Goal: Task Accomplishment & Management: Manage account settings

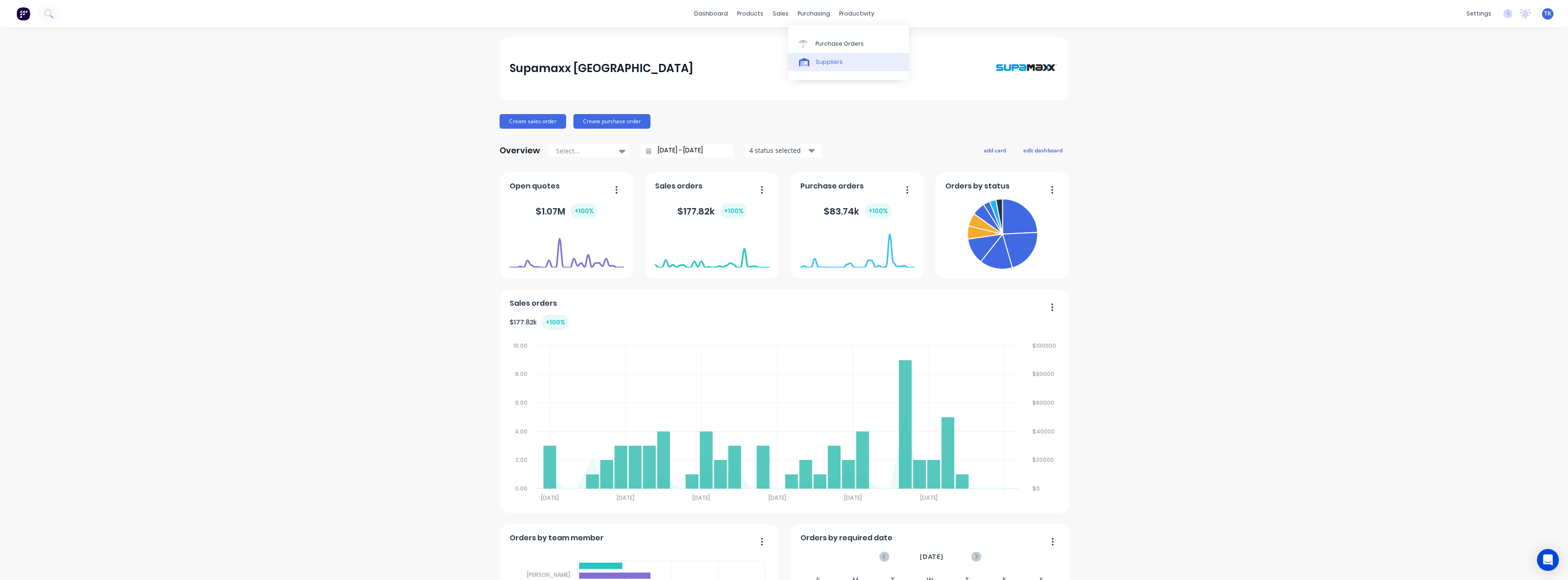
click at [820, 67] on link "Suppliers" at bounding box center [848, 61] width 120 height 18
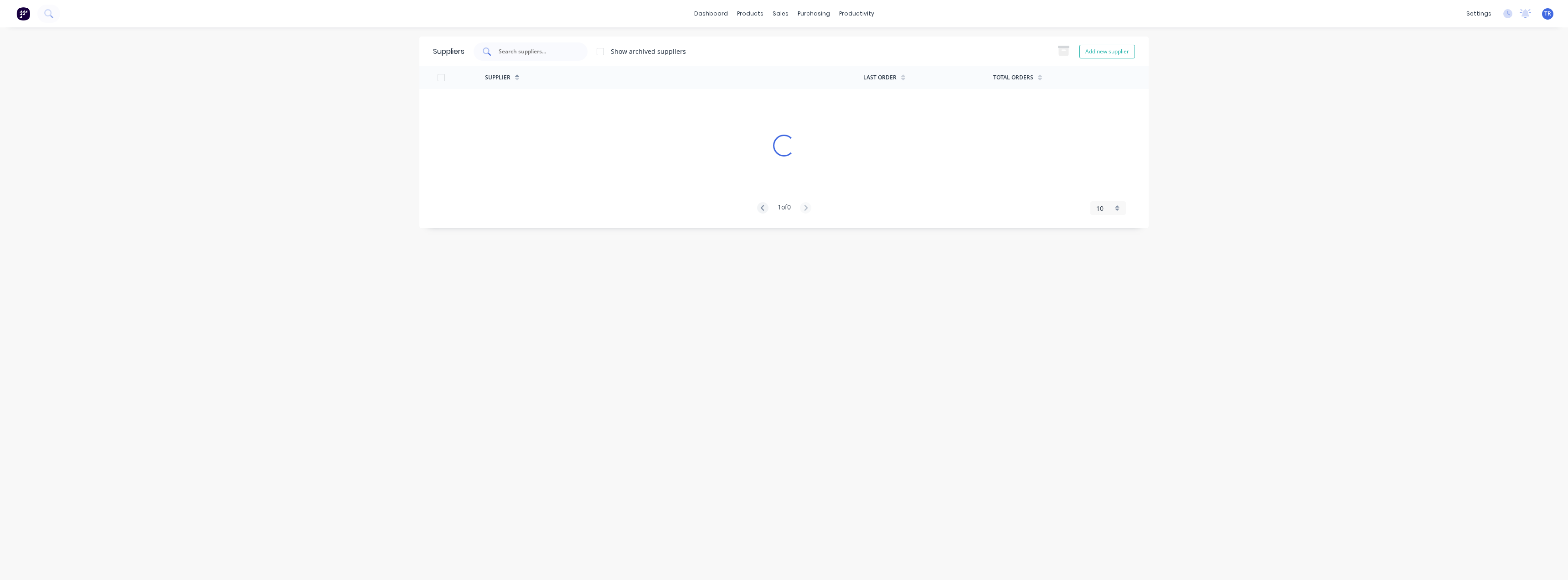
click at [538, 54] on input "text" at bounding box center [535, 52] width 75 height 10
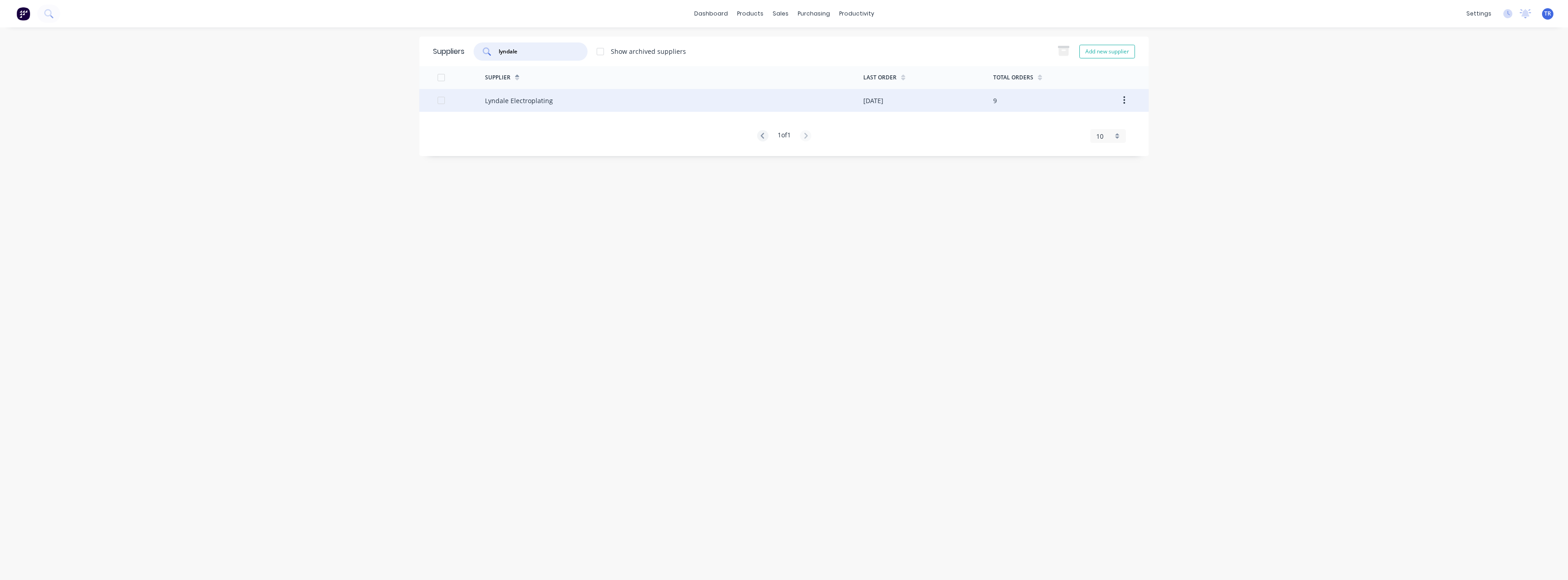
type input "lyndale"
click at [497, 108] on div "Lyndale Electroplating" at bounding box center [674, 100] width 378 height 23
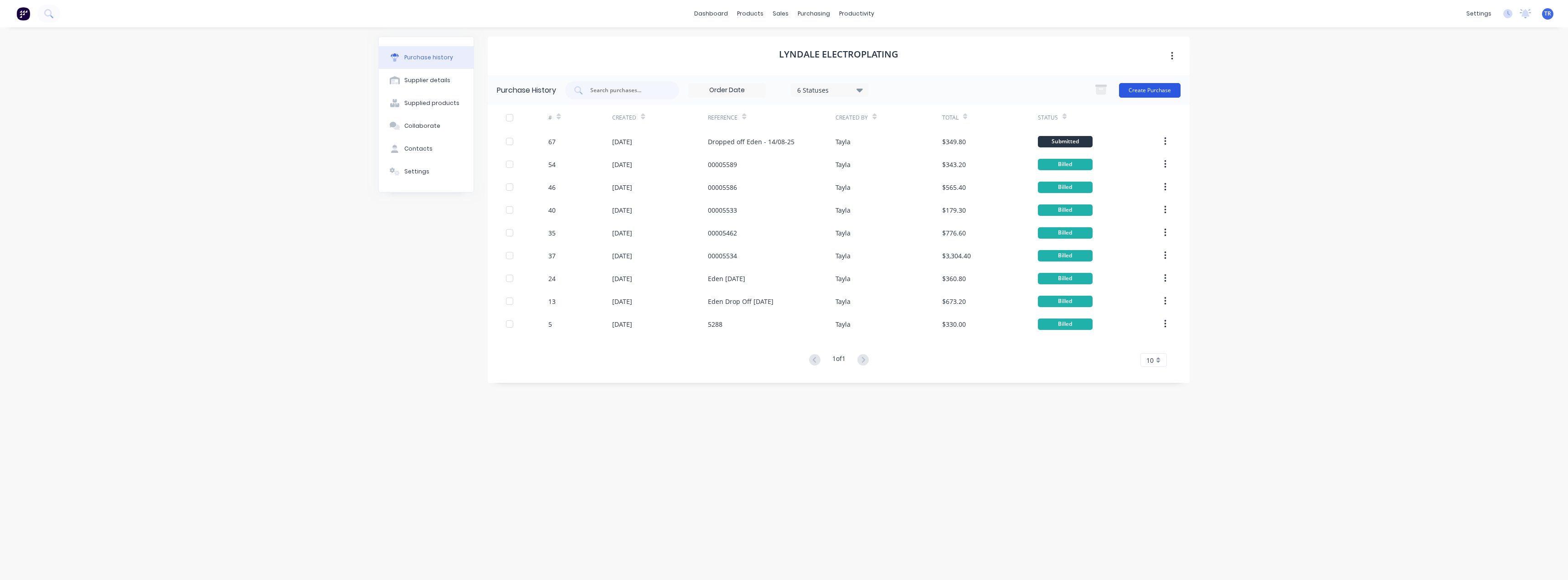
click at [1153, 90] on button "Create Purchase" at bounding box center [1150, 90] width 61 height 14
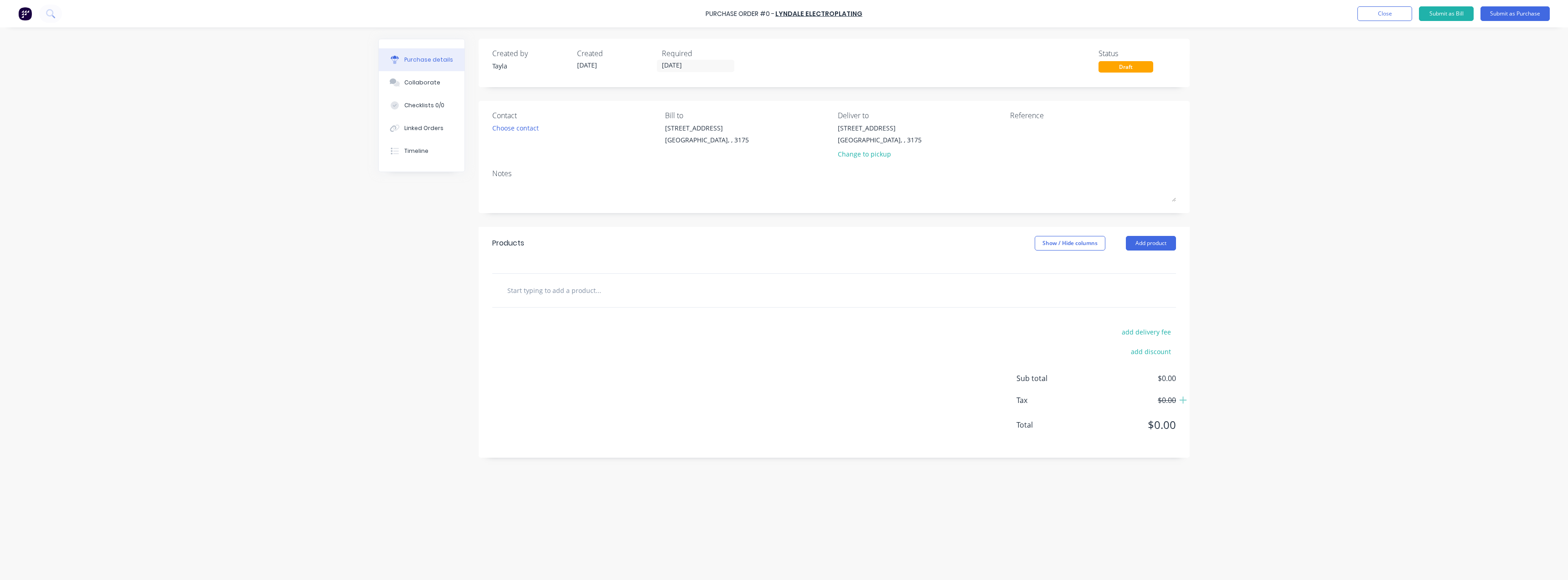
click at [517, 140] on div "Contact Choose contact" at bounding box center [575, 137] width 166 height 54
click at [511, 133] on div "Choose contact" at bounding box center [515, 128] width 47 height 10
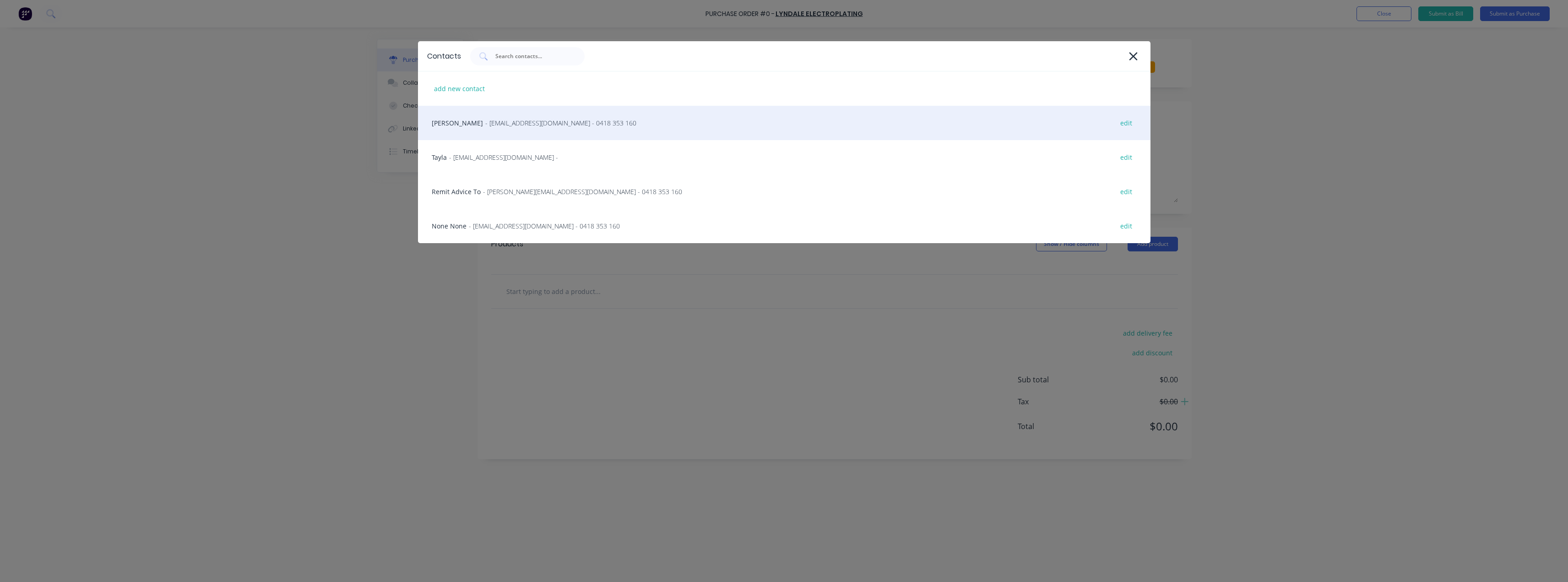
click at [498, 128] on span "- mark@aaelectroplating.com - 0418 353 160" at bounding box center [560, 123] width 151 height 10
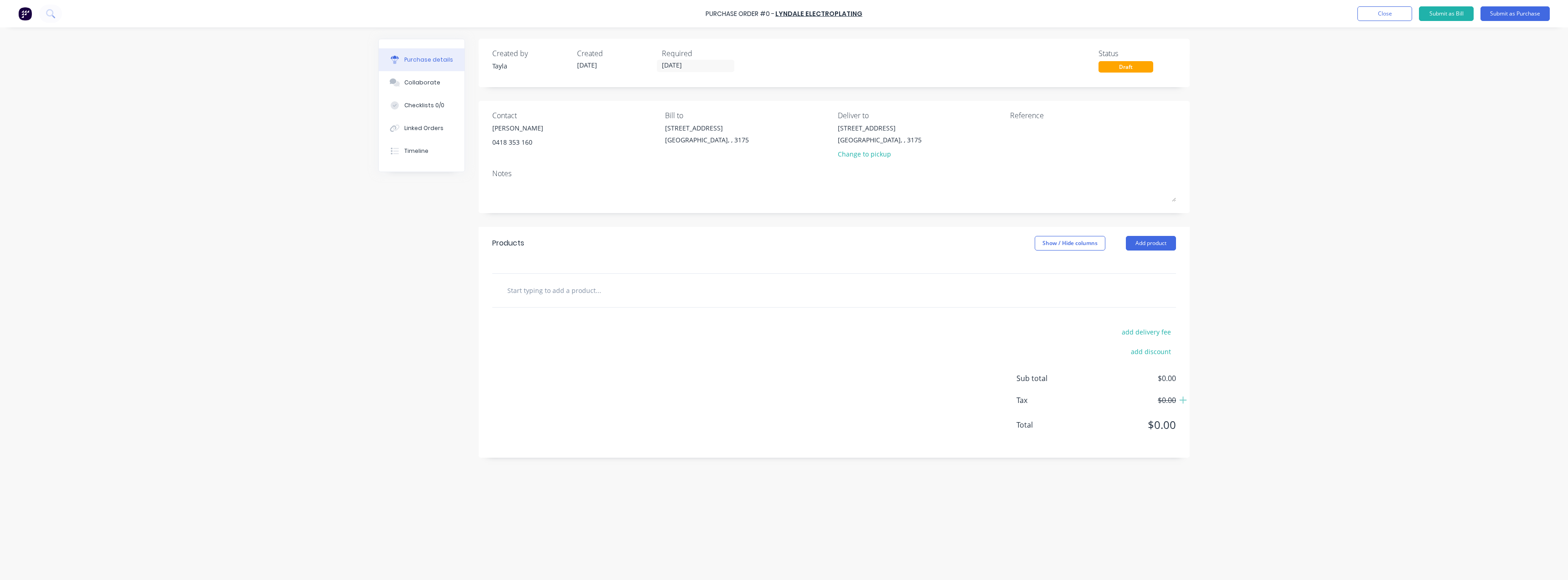
click at [871, 162] on div "37 Marni St Dandenong South, , 3175 Change to pickup" at bounding box center [879, 143] width 84 height 40
click at [867, 157] on div "Change to pickup" at bounding box center [879, 154] width 84 height 10
click at [1065, 142] on textarea at bounding box center [1067, 133] width 114 height 20
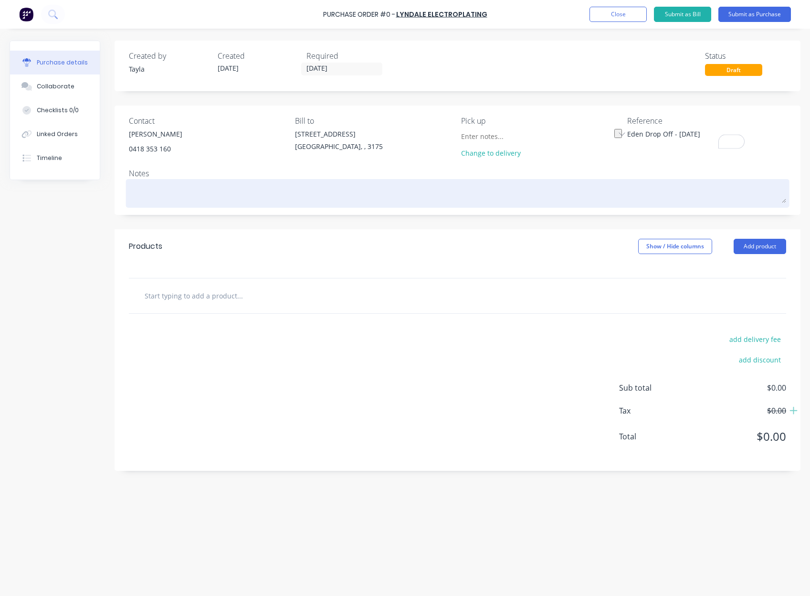
type textarea "Eden Drop Off - 18/08/25"
type textarea "x"
type textarea "Eden Drop Off - 18/08/25"
click at [412, 199] on textarea "To enrich screen reader interactions, please activate Accessibility in Grammarl…" at bounding box center [457, 191] width 657 height 21
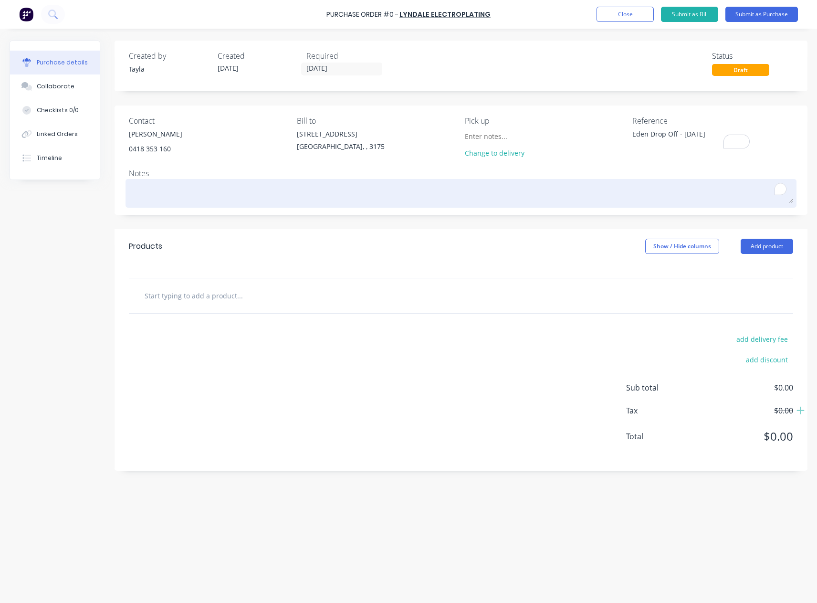
paste textarea "Eden Drop Off - 18/08/25"
type textarea "x"
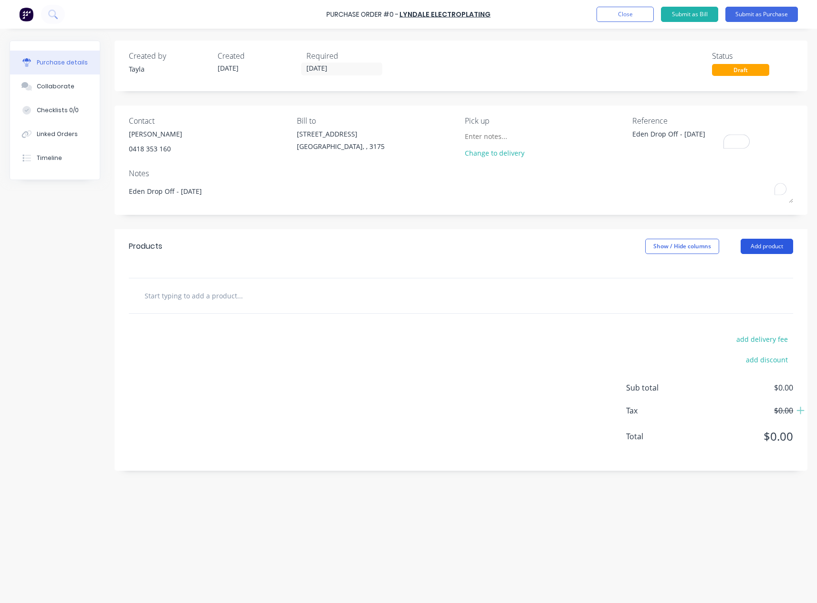
type textarea "Eden Drop Off - 18/08/25"
type textarea "x"
type textarea "Eden Drop Off - 18/08/25"
click at [763, 244] on button "Add product" at bounding box center [767, 246] width 52 height 15
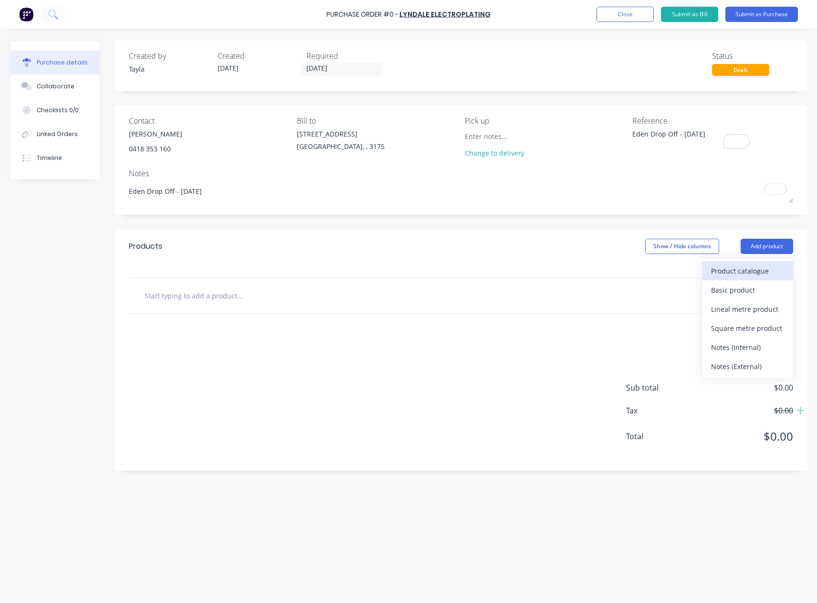
click at [725, 272] on div "Product catalogue" at bounding box center [747, 271] width 73 height 14
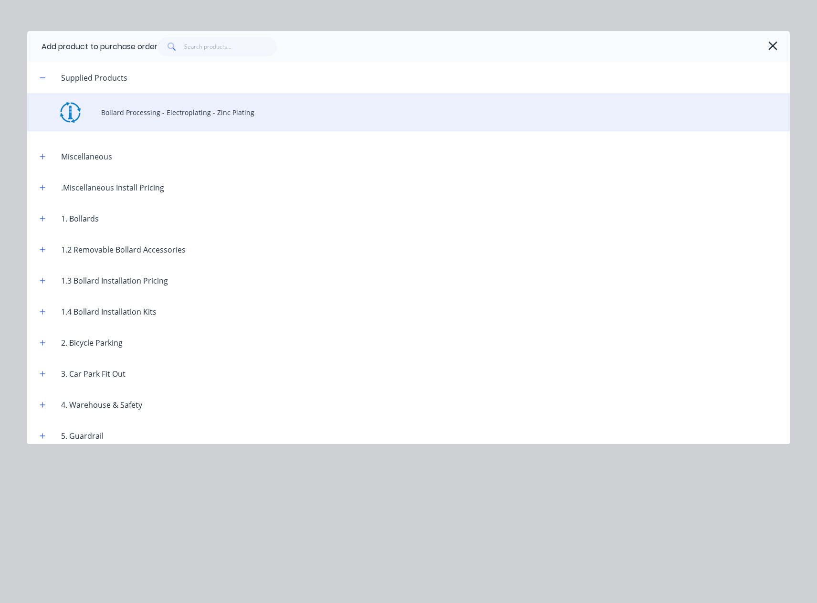
click at [90, 110] on div "Bollard Processing - Electroplating - Zinc Plating" at bounding box center [408, 112] width 763 height 38
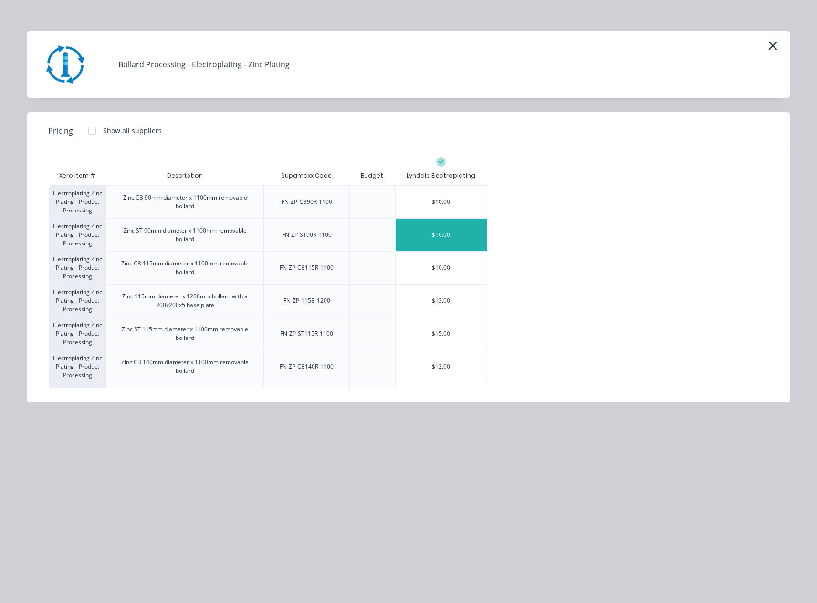
click at [470, 237] on div "$10.00" at bounding box center [441, 235] width 91 height 32
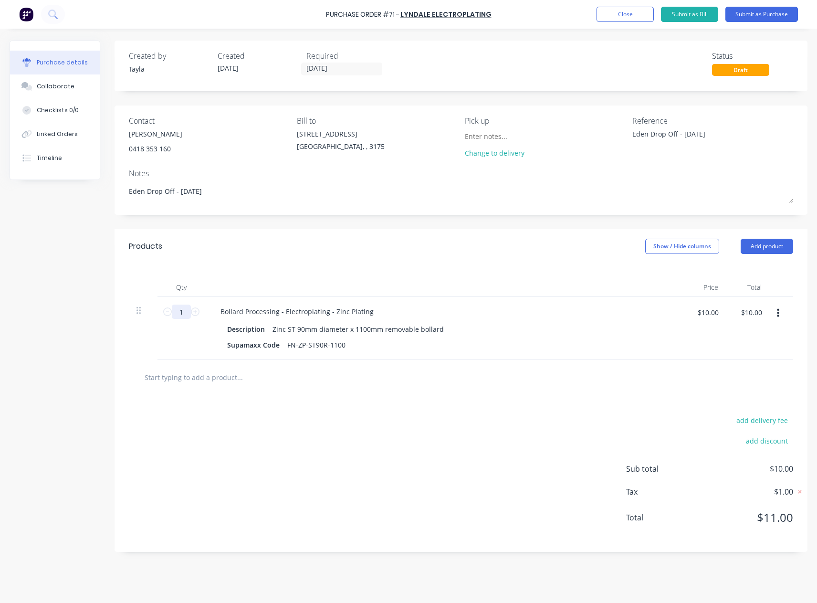
click at [182, 313] on input "1" at bounding box center [181, 311] width 19 height 14
type textarea "x"
type input "4"
type textarea "x"
type input "$40.00"
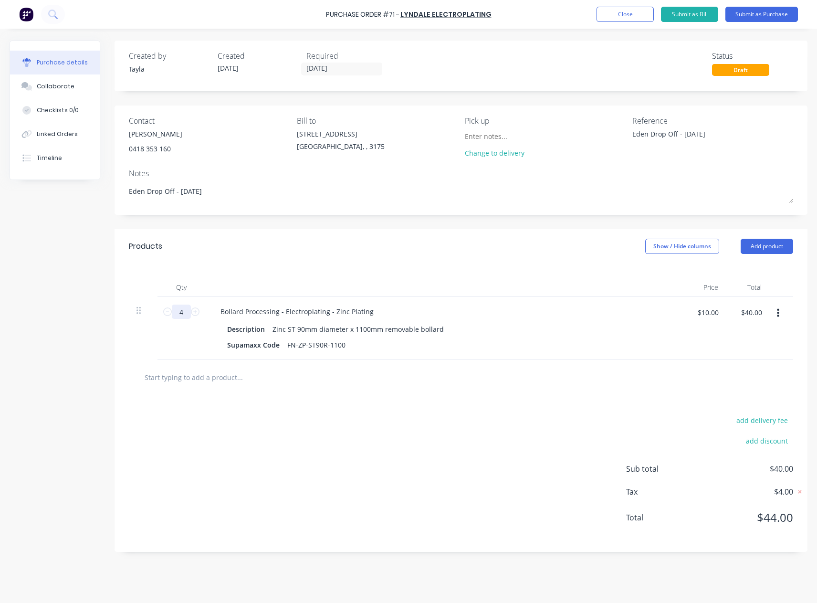
type textarea "x"
type input "49"
type textarea "x"
type input "$490.00"
type input "49"
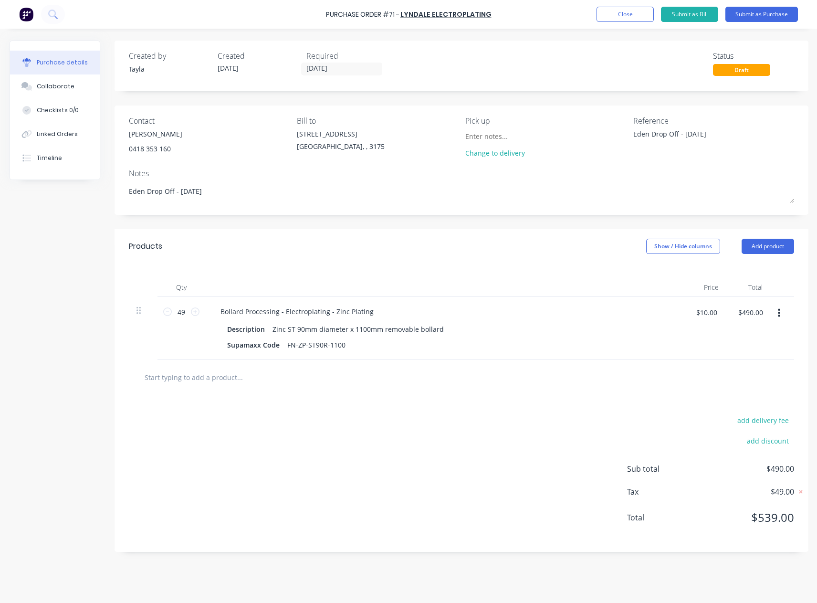
click at [199, 406] on div "add delivery fee add discount Sub total $490.00 Tax $49.00 Total $539.00" at bounding box center [462, 473] width 694 height 157
click at [773, 251] on button "Add product" at bounding box center [768, 246] width 52 height 15
click at [740, 270] on div "Product catalogue" at bounding box center [748, 271] width 73 height 14
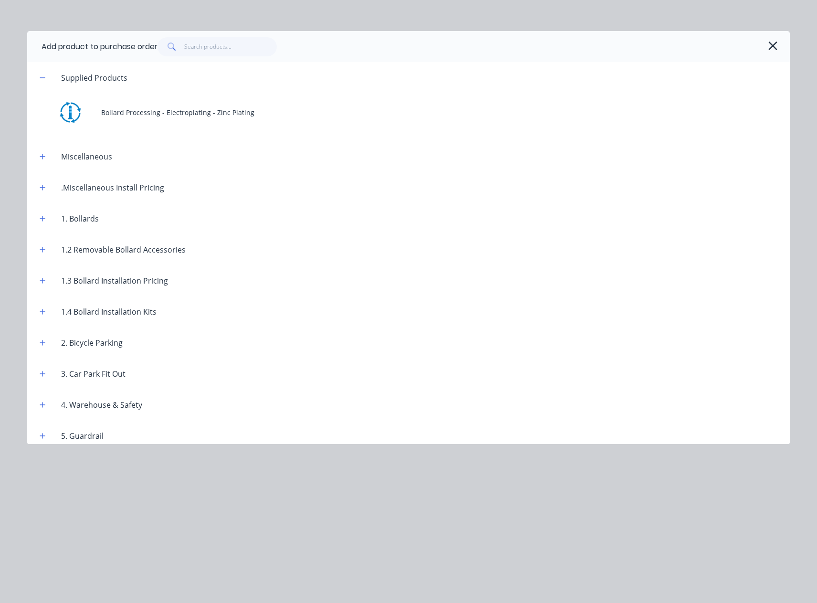
click at [102, 112] on div "Bollard Processing - Electroplating - Zinc Plating" at bounding box center [408, 112] width 763 height 38
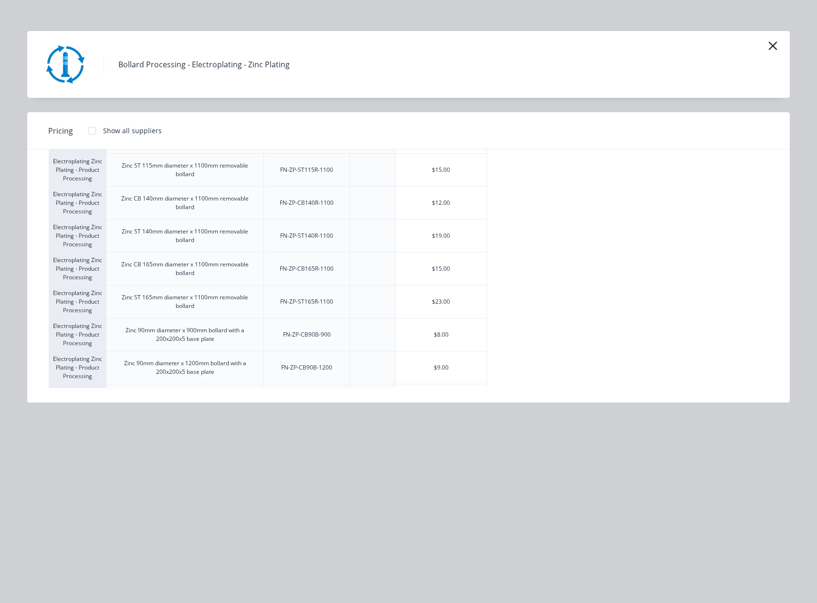
scroll to position [427, 0]
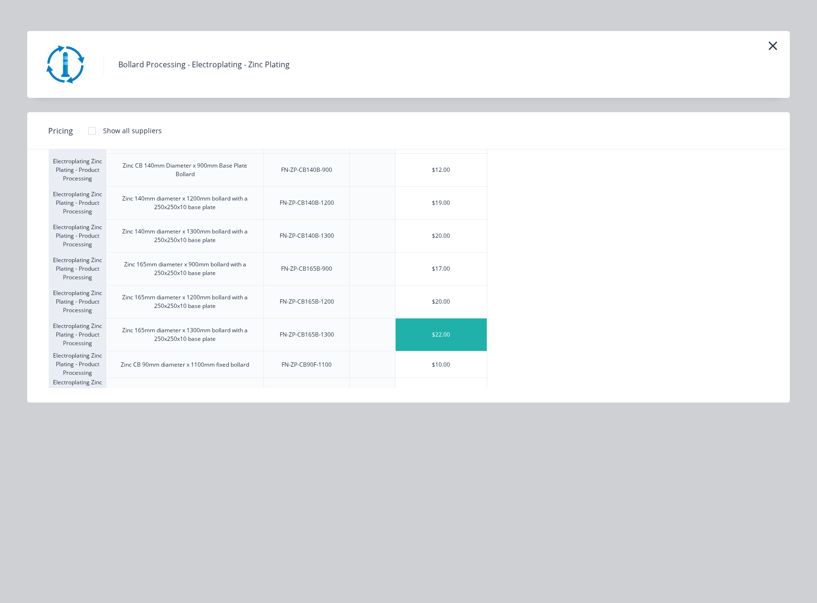
click at [481, 334] on div "$22.00" at bounding box center [441, 334] width 91 height 32
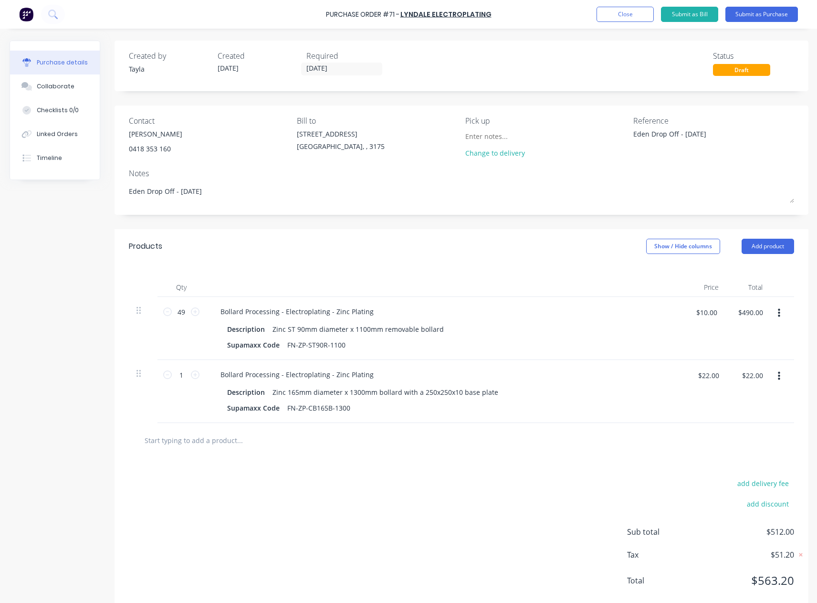
click at [184, 382] on div "1 1" at bounding box center [181, 391] width 48 height 63
click at [182, 378] on input "1" at bounding box center [181, 374] width 19 height 14
type textarea "x"
type input "12"
type textarea "x"
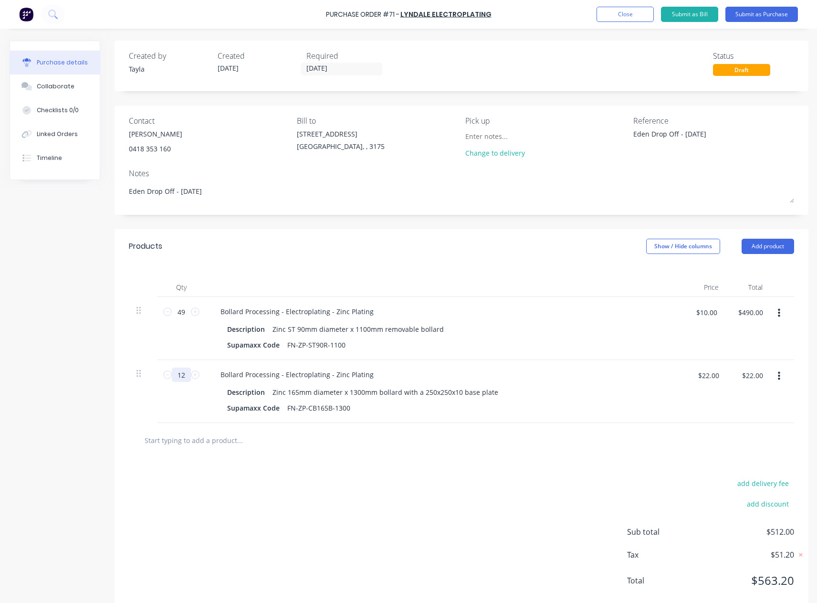
type input "$264.00"
type input "12"
click at [182, 473] on div "add delivery fee add discount Sub total $754.00 Tax $75.40 Total $829.40" at bounding box center [462, 536] width 694 height 157
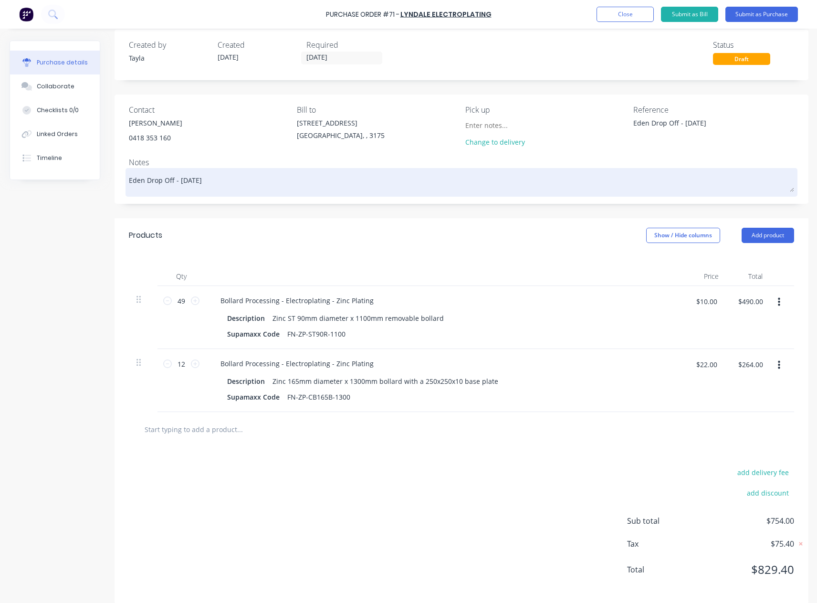
scroll to position [0, 0]
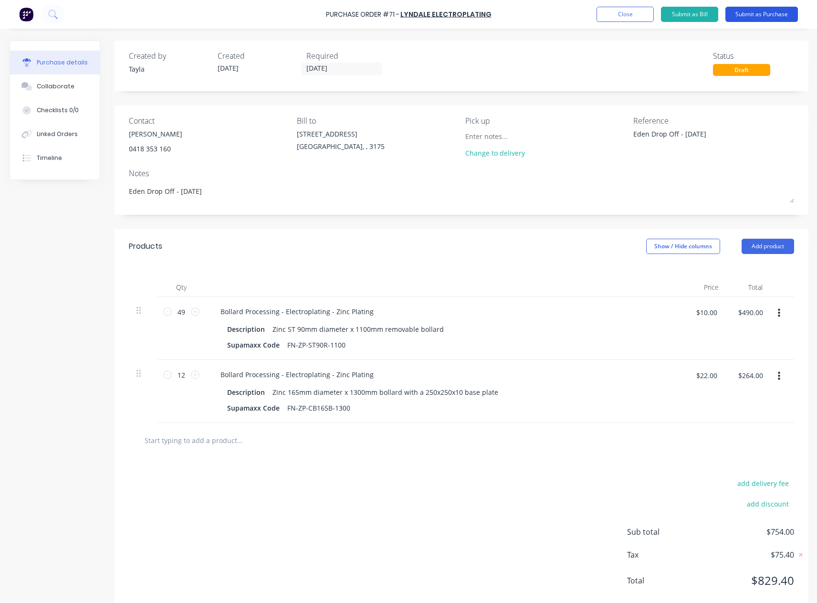
click at [757, 10] on button "Submit as Purchase" at bounding box center [761, 14] width 73 height 15
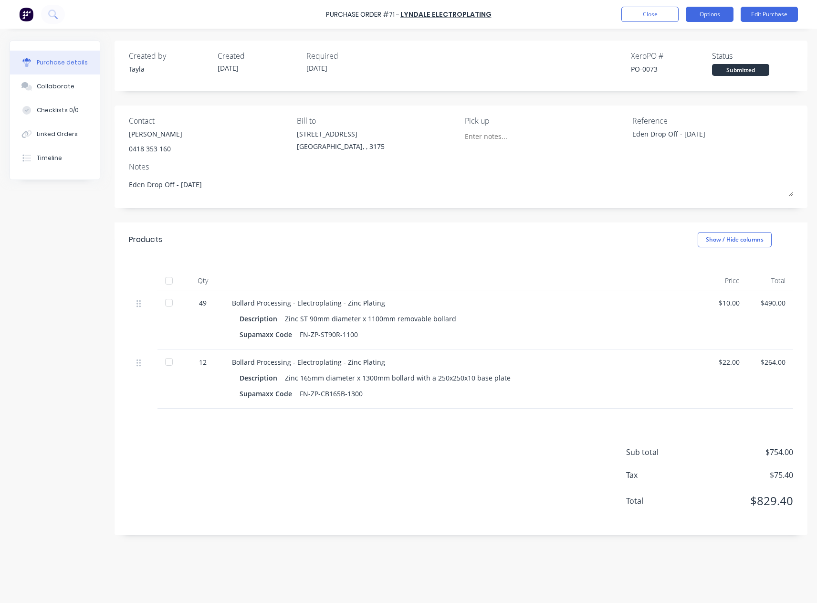
click at [699, 14] on button "Options" at bounding box center [710, 14] width 48 height 15
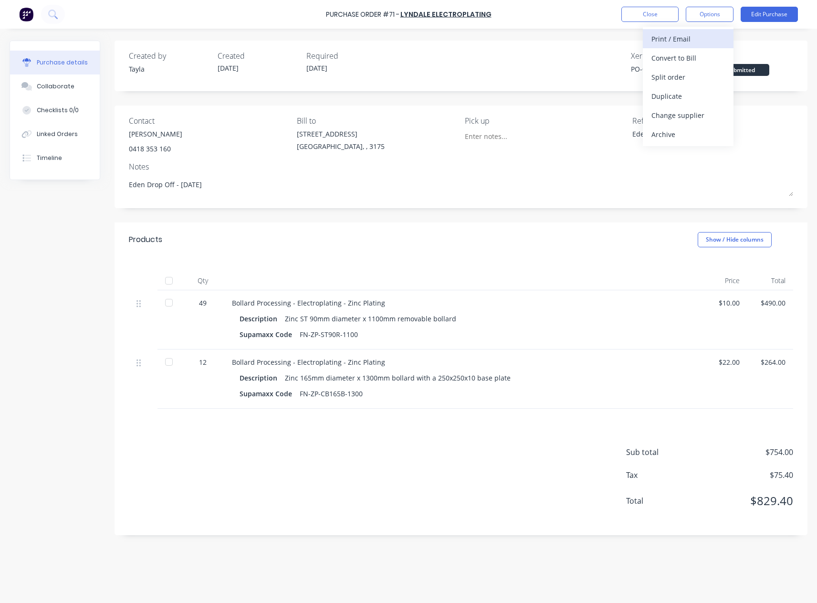
click at [687, 38] on div "Print / Email" at bounding box center [687, 39] width 73 height 14
click at [677, 53] on div "With pricing" at bounding box center [687, 58] width 73 height 14
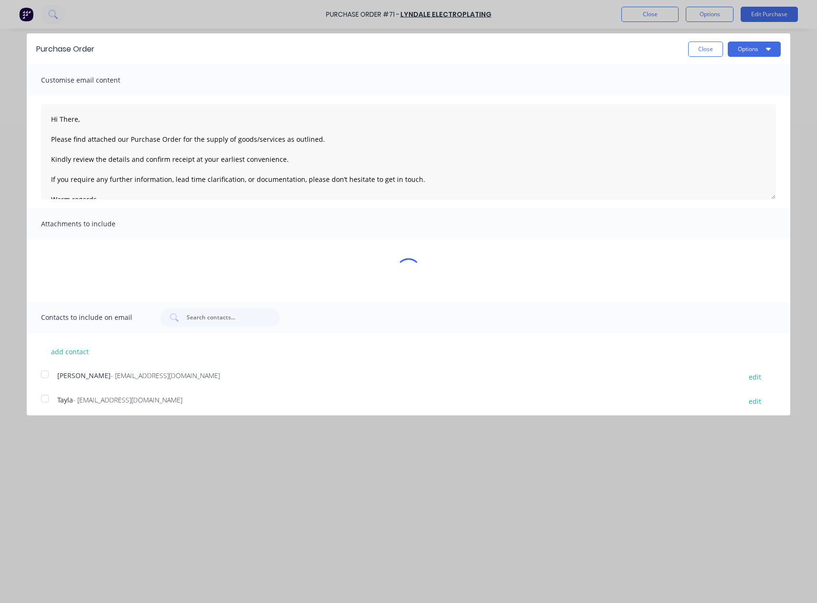
type textarea "x"
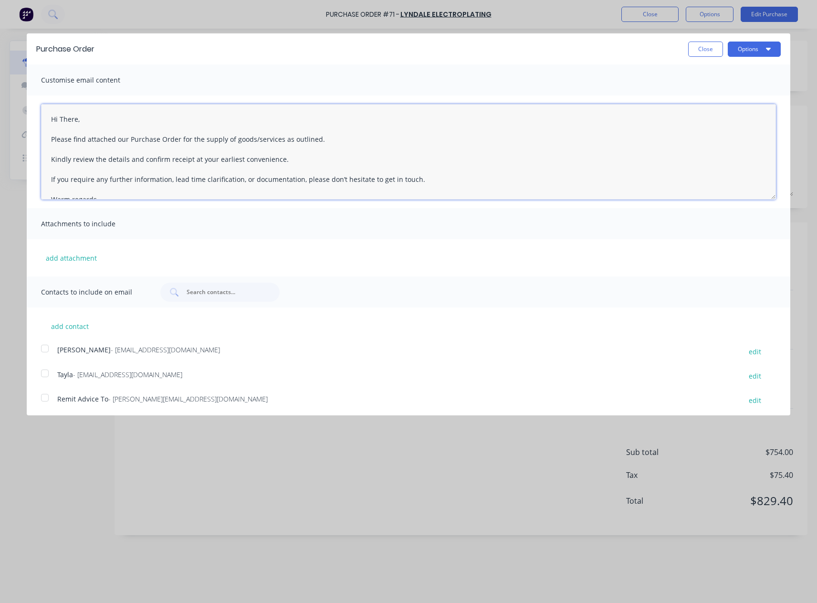
click at [63, 120] on textarea "Hi There, Please find attached our Purchase Order for the supply of goods/servi…" at bounding box center [408, 151] width 735 height 95
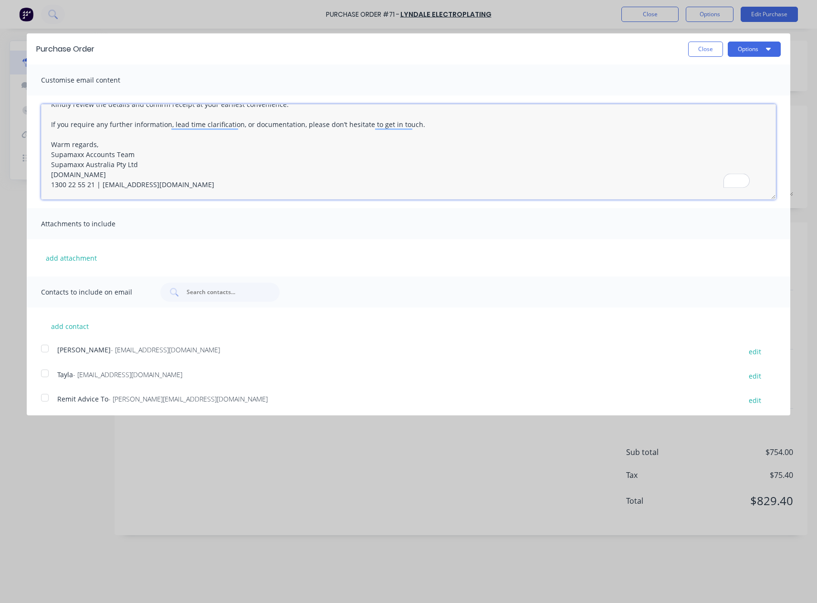
type textarea "Good Morning Mark, Hope you had a lovely weekend! Please find attached our Purc…"
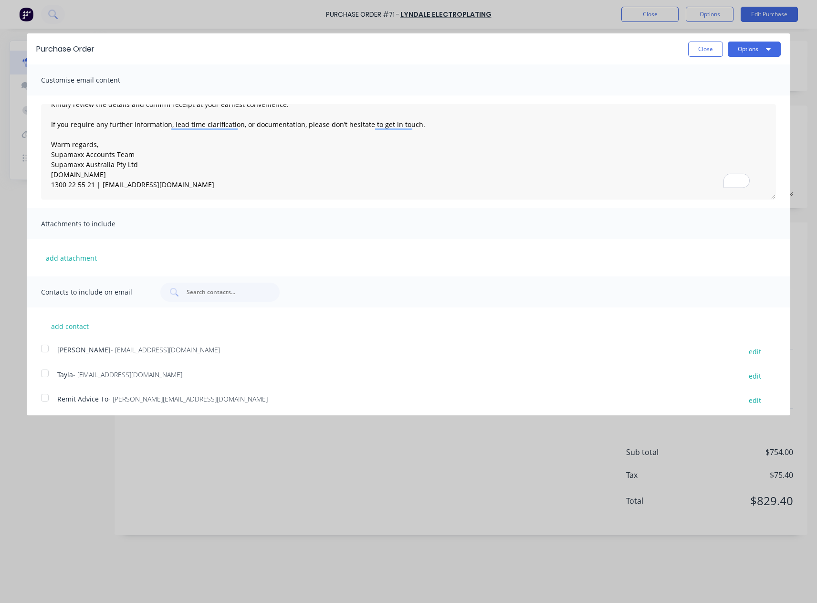
click at [135, 353] on span "- mark@aaelectroplating.com" at bounding box center [165, 349] width 109 height 9
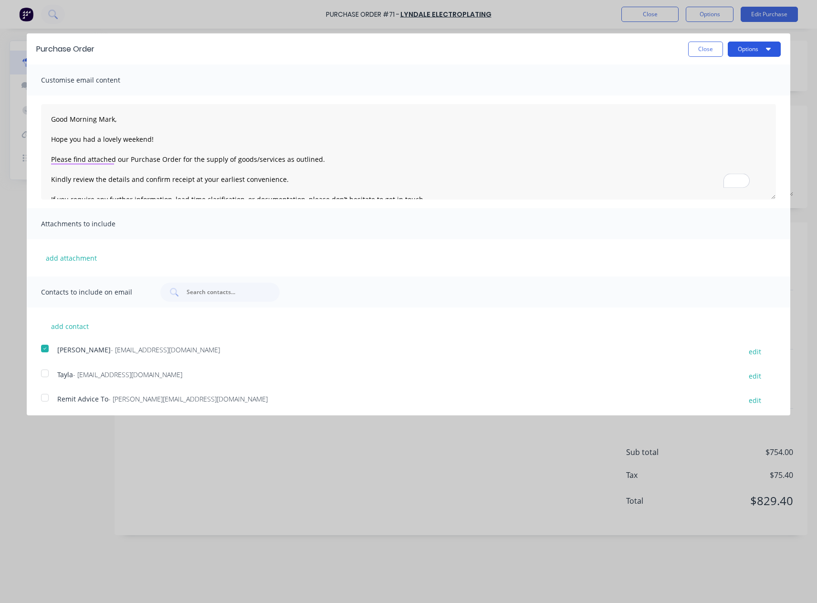
click at [747, 45] on button "Options" at bounding box center [754, 49] width 53 height 15
click at [722, 97] on div "Email" at bounding box center [735, 92] width 73 height 14
type textarea "x"
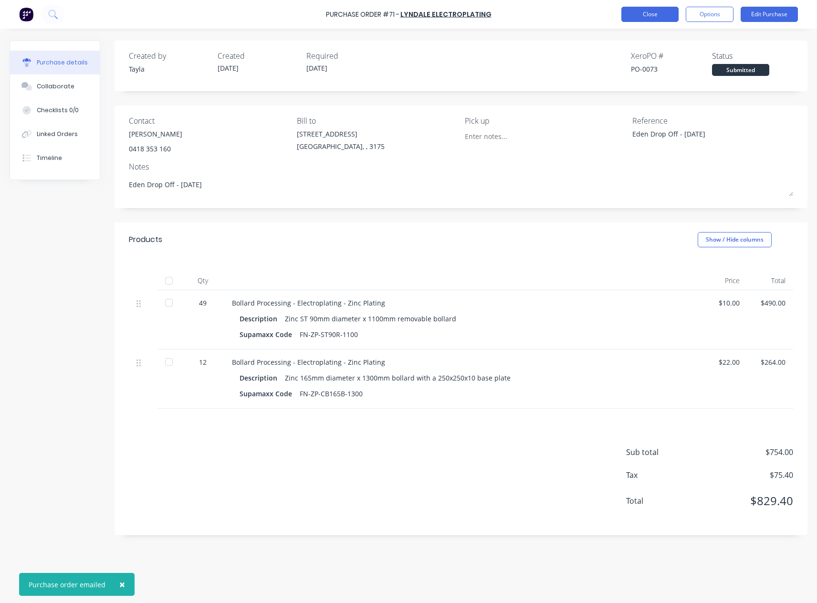
click at [660, 12] on button "Close" at bounding box center [649, 14] width 57 height 15
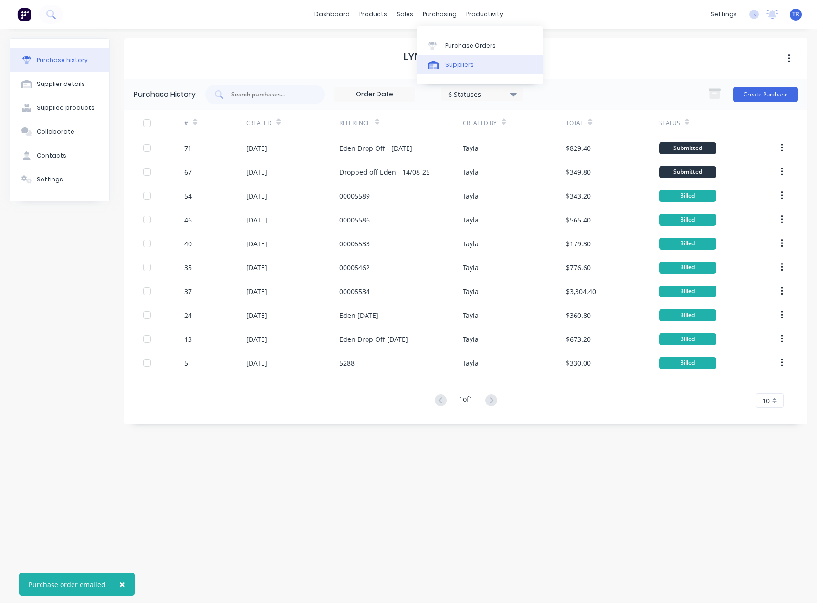
click at [443, 63] on link "Suppliers" at bounding box center [480, 64] width 126 height 19
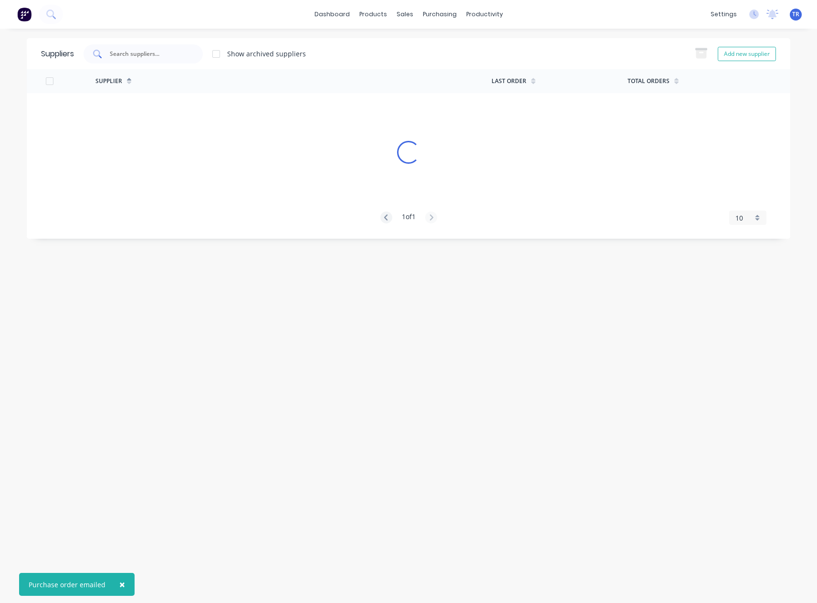
click at [141, 47] on div at bounding box center [143, 53] width 119 height 19
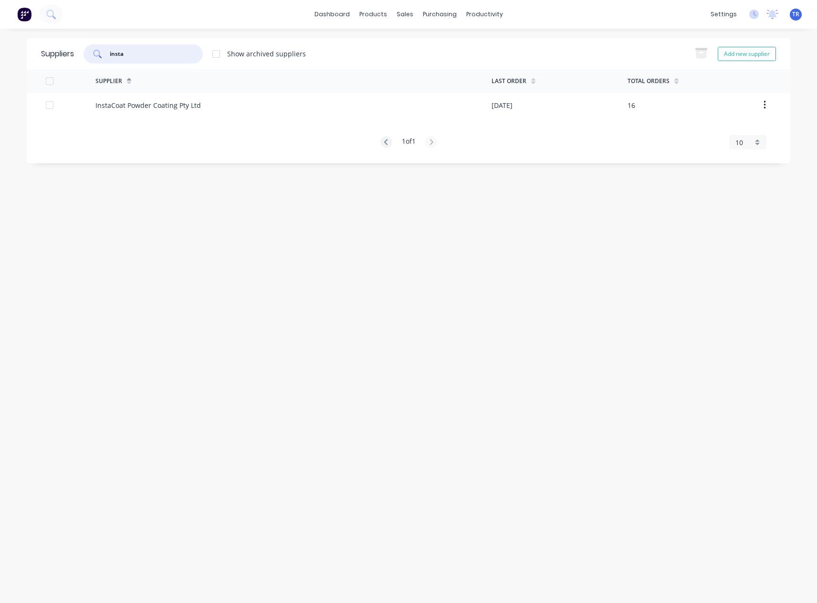
type input "insta"
click at [217, 110] on div "InstaCoat Powder Coating Pty Ltd" at bounding box center [293, 105] width 396 height 24
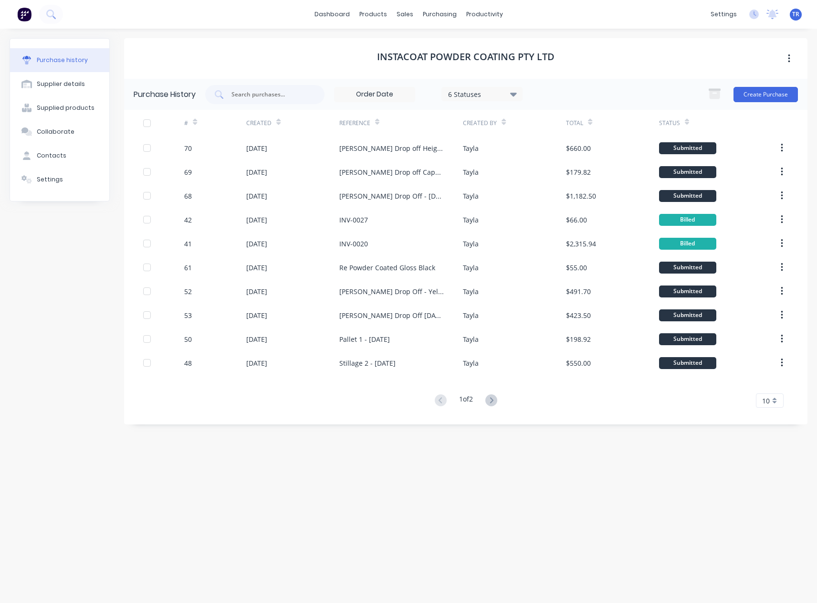
click at [589, 123] on icon at bounding box center [590, 123] width 4 height 3
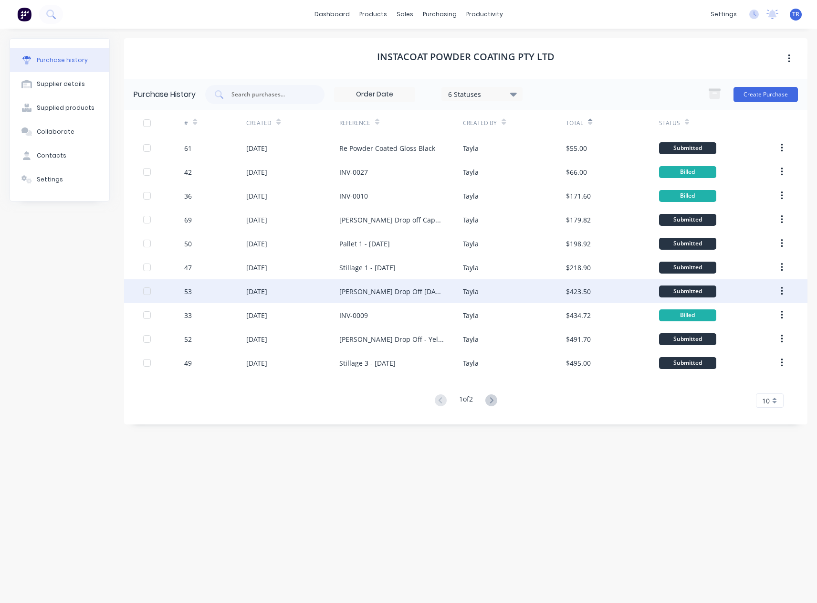
click at [609, 291] on div "$423.50" at bounding box center [612, 291] width 93 height 24
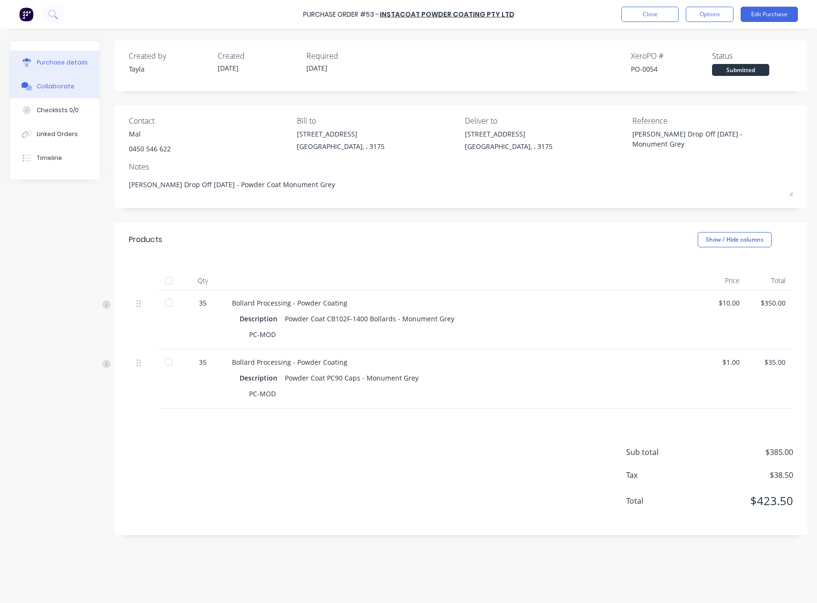
click at [34, 89] on button "Collaborate" at bounding box center [55, 86] width 90 height 24
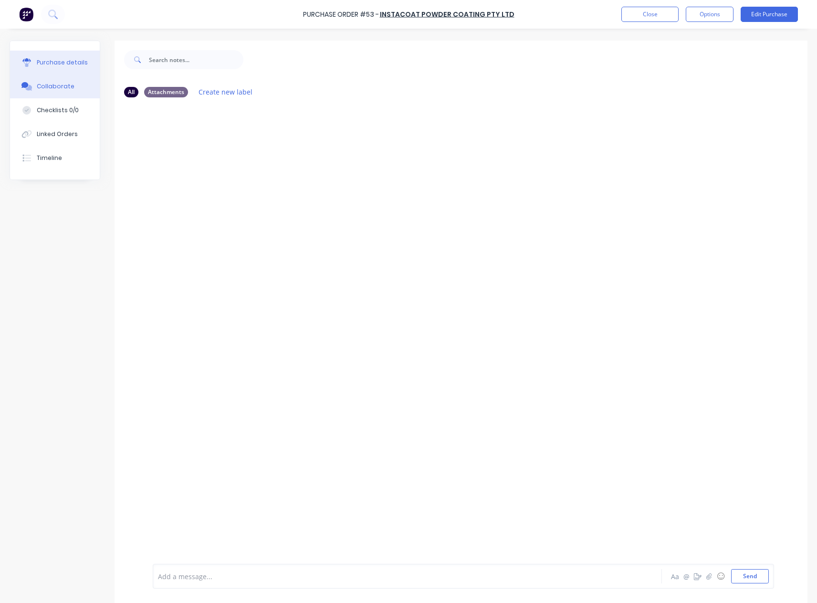
click at [76, 69] on button "Purchase details" at bounding box center [55, 63] width 90 height 24
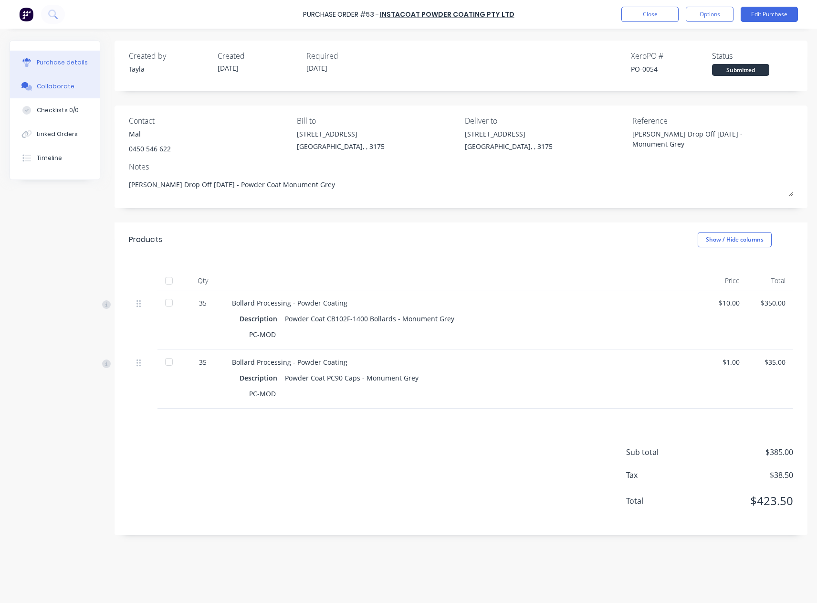
click at [64, 86] on div "Collaborate" at bounding box center [56, 86] width 38 height 9
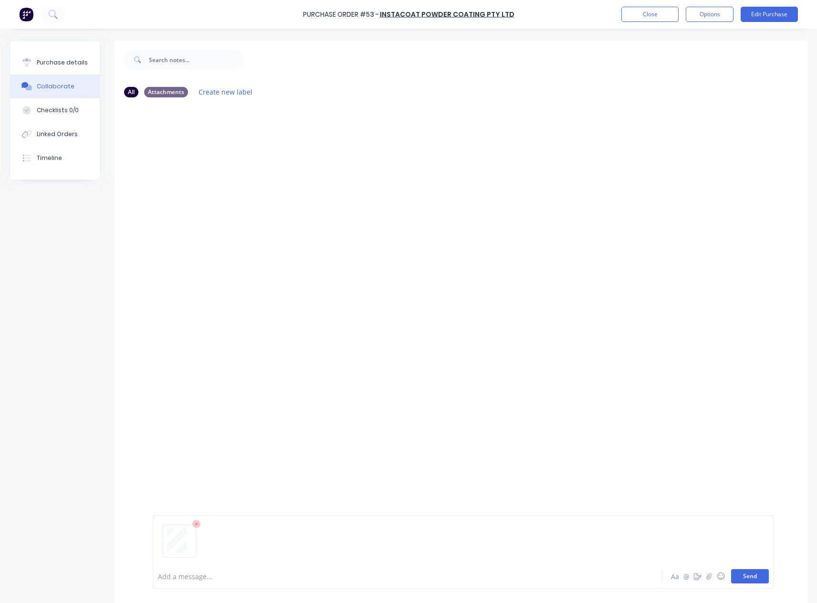
click at [742, 577] on button "Send" at bounding box center [750, 576] width 38 height 14
click at [56, 53] on button "Purchase details" at bounding box center [55, 63] width 90 height 24
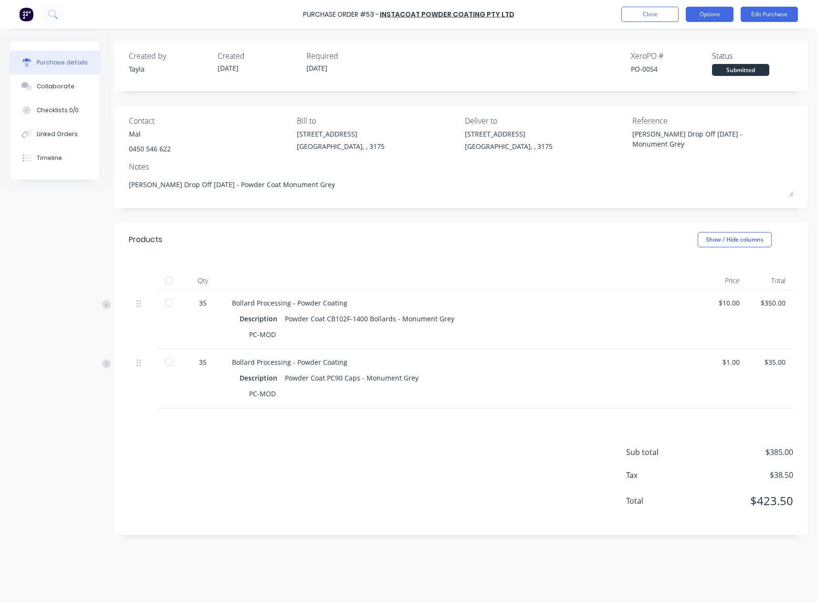
click at [716, 16] on button "Options" at bounding box center [710, 14] width 48 height 15
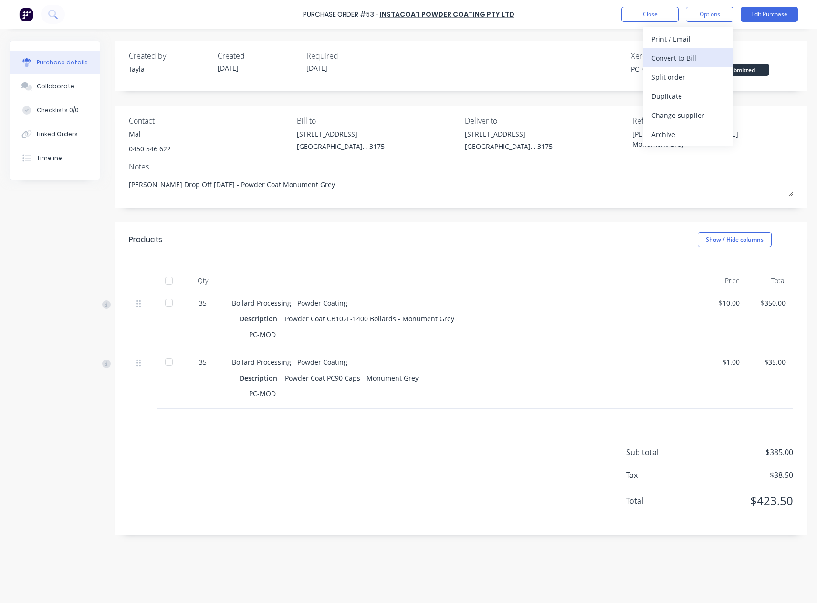
click at [661, 60] on div "Convert to Bill" at bounding box center [687, 58] width 73 height 14
type textarea "x"
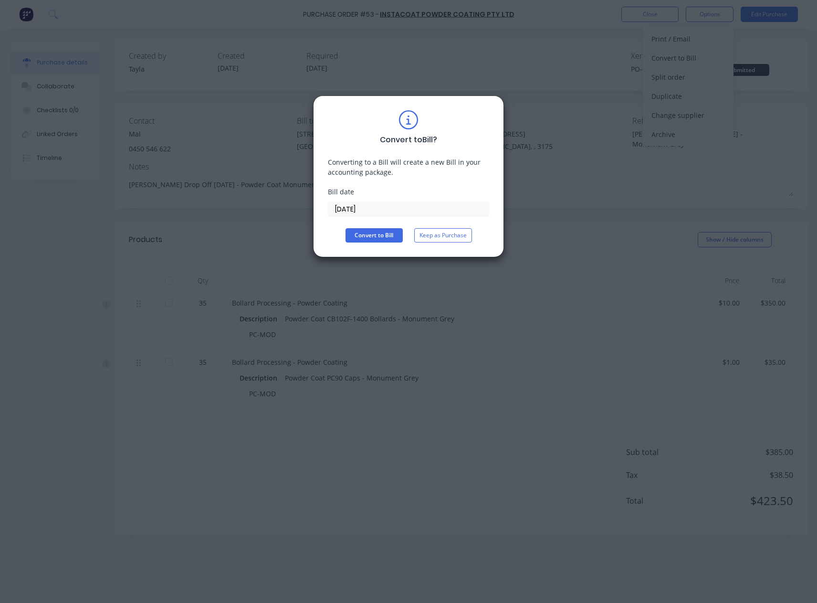
click at [387, 208] on input "18/08/25" at bounding box center [408, 209] width 160 height 14
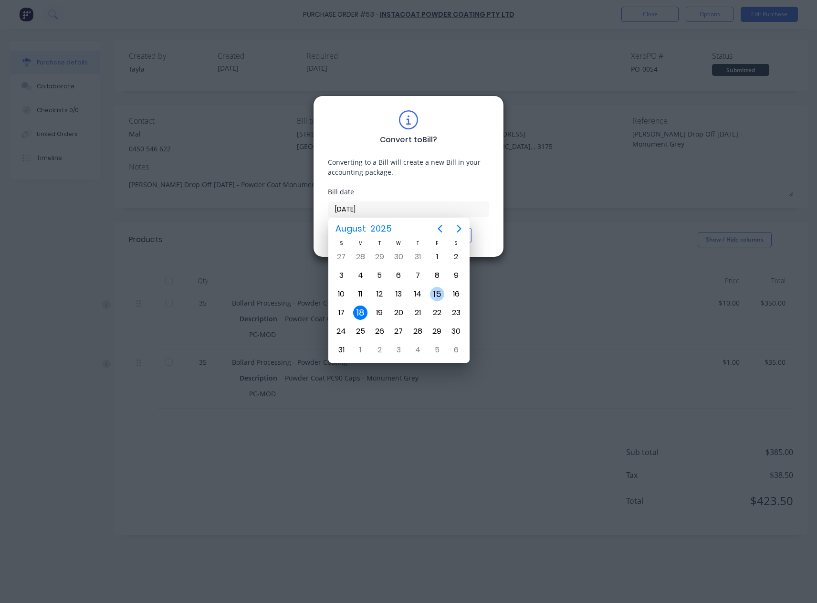
click at [432, 293] on div "15" at bounding box center [437, 294] width 14 height 14
type input "15/08/25"
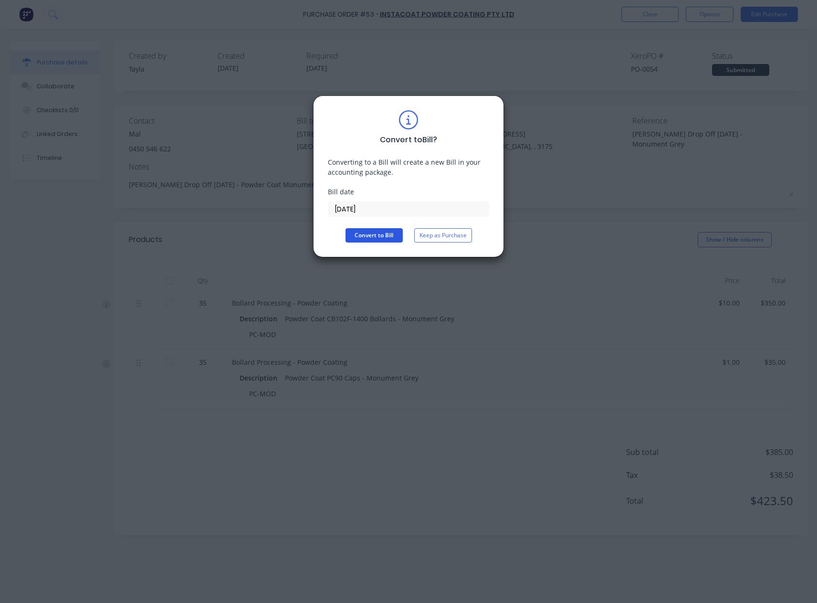
click at [380, 234] on button "Convert to Bill" at bounding box center [374, 235] width 57 height 14
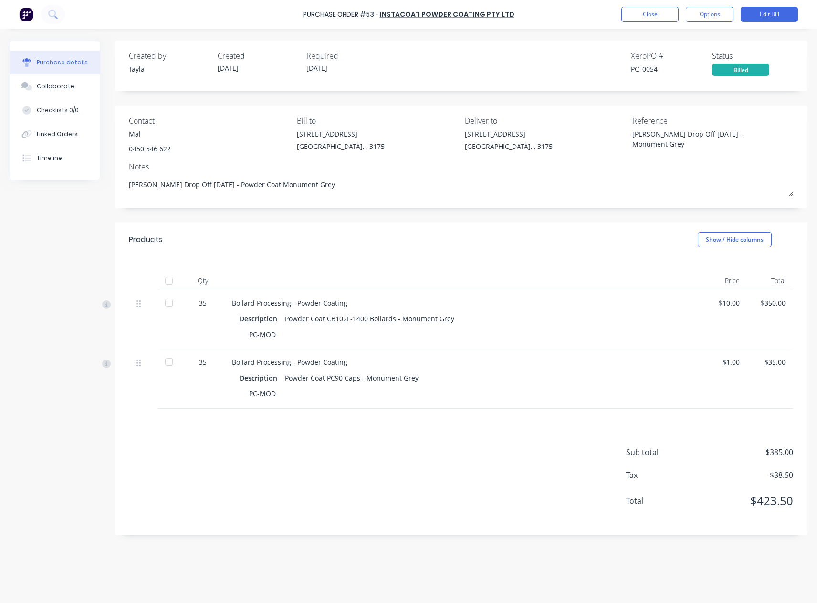
click at [169, 282] on div at bounding box center [168, 280] width 19 height 19
click at [638, 14] on button "Close" at bounding box center [649, 14] width 57 height 15
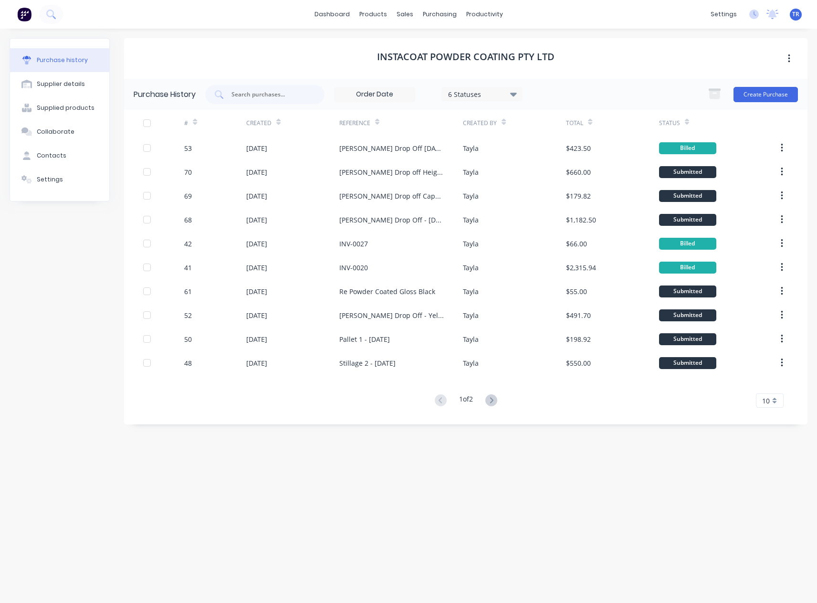
click at [589, 118] on icon at bounding box center [590, 121] width 4 height 7
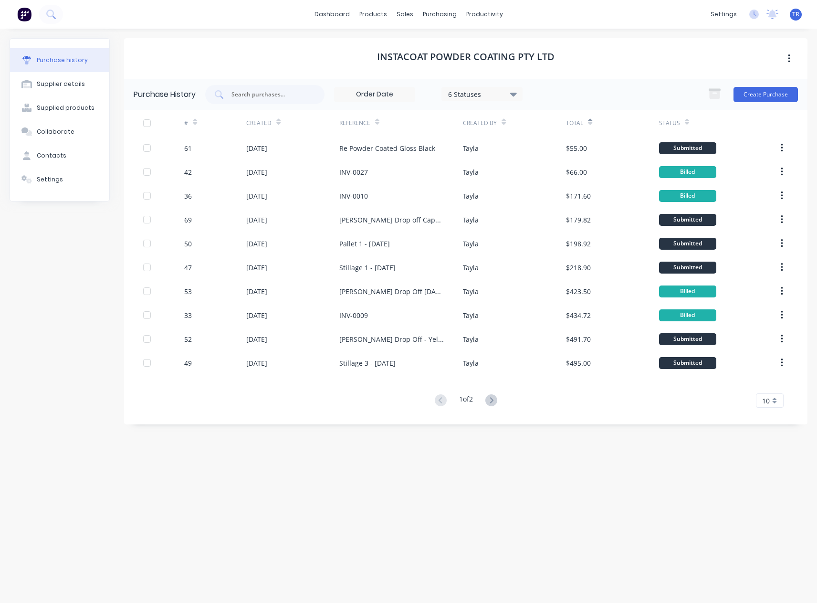
click at [685, 121] on icon at bounding box center [687, 121] width 4 height 7
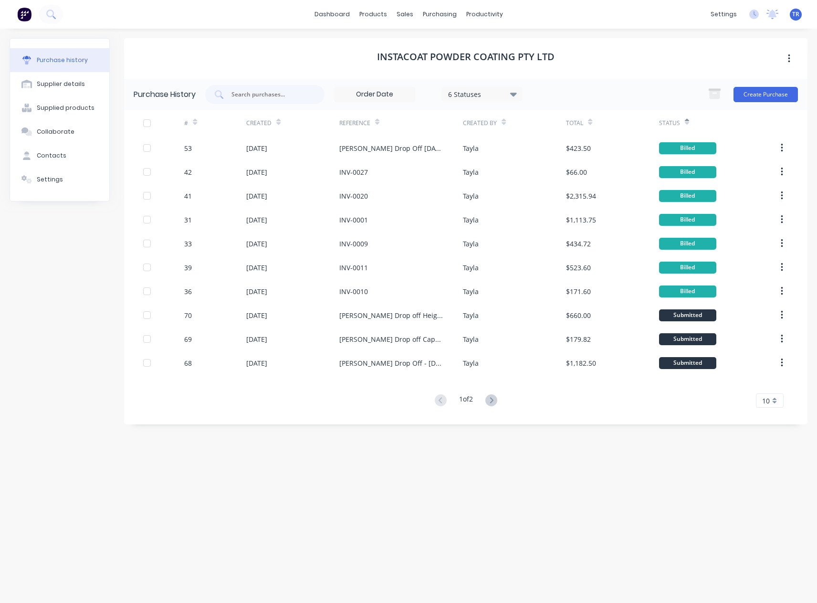
click at [686, 122] on icon at bounding box center [687, 121] width 4 height 7
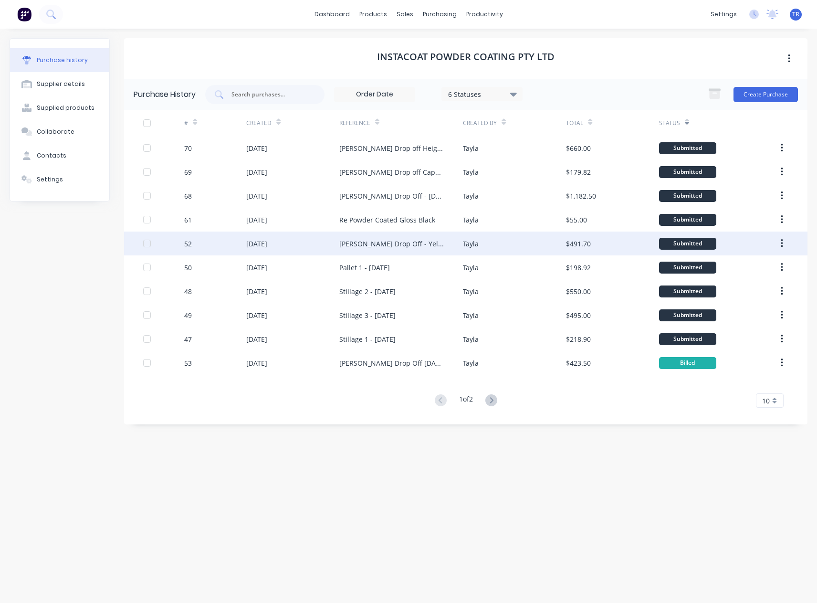
click at [624, 248] on div "$491.70" at bounding box center [612, 243] width 93 height 24
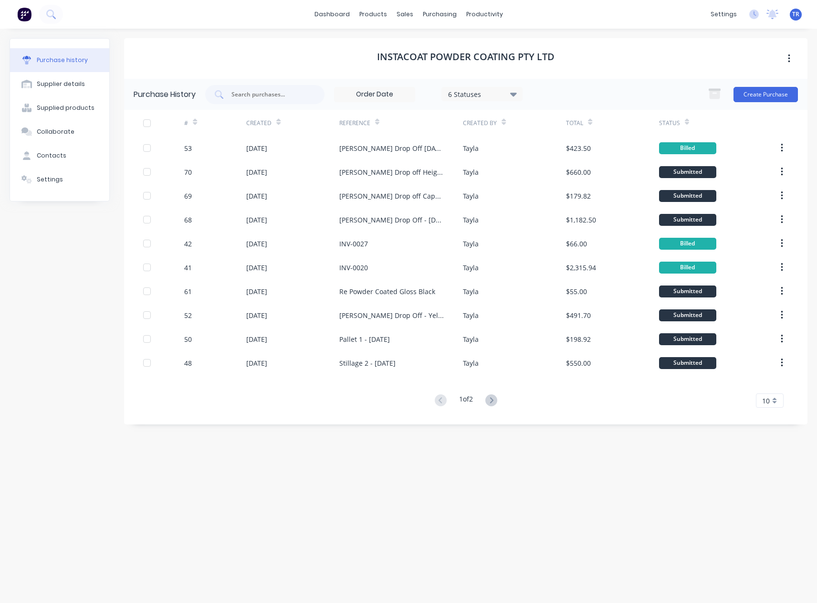
click at [276, 117] on div at bounding box center [278, 122] width 4 height 14
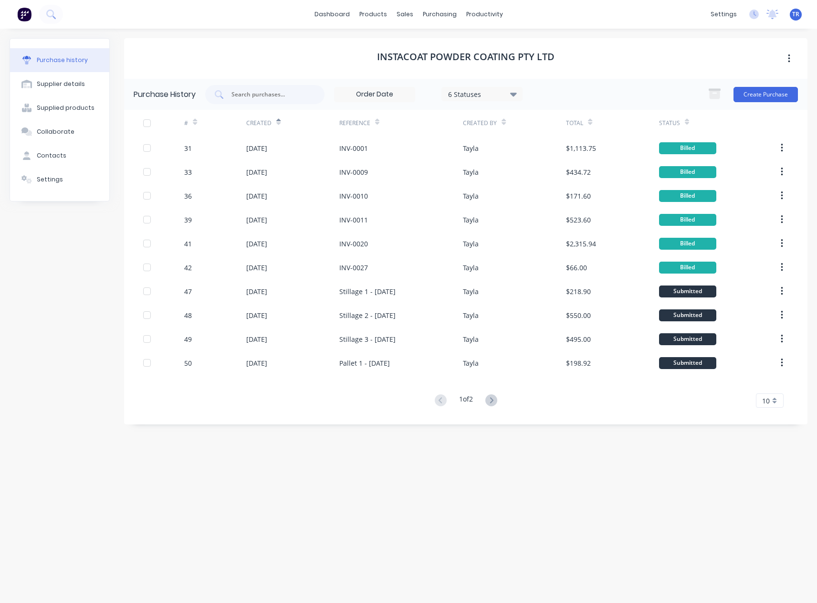
click at [277, 122] on icon at bounding box center [278, 121] width 4 height 7
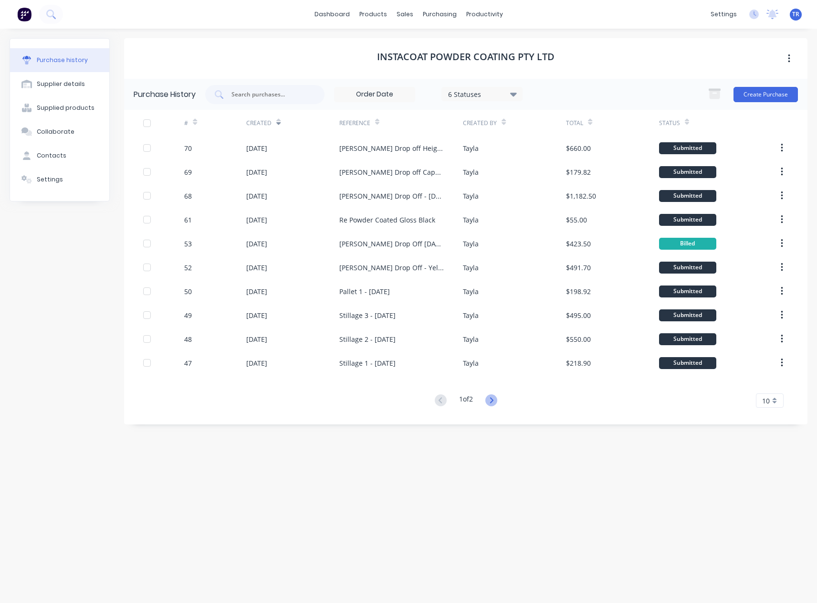
click at [497, 397] on icon at bounding box center [491, 400] width 12 height 12
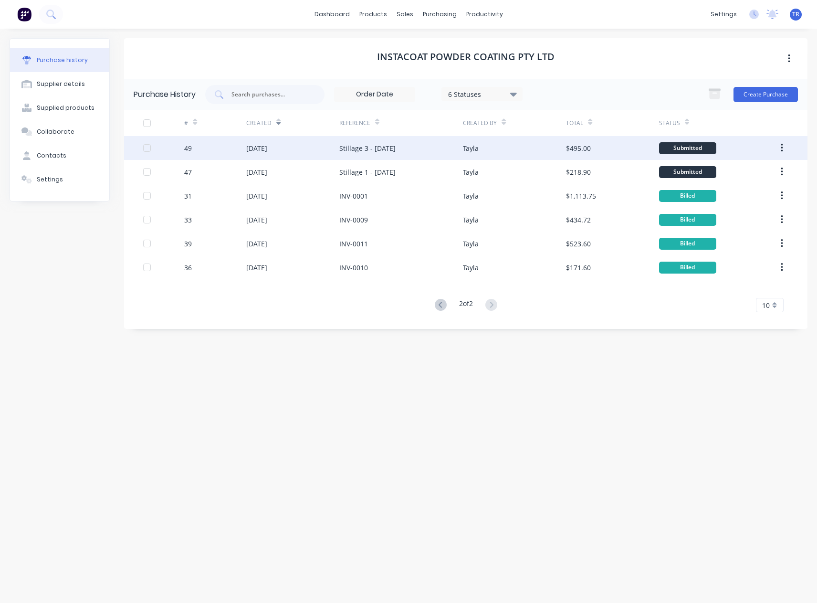
click at [595, 149] on div "$495.00" at bounding box center [612, 148] width 93 height 24
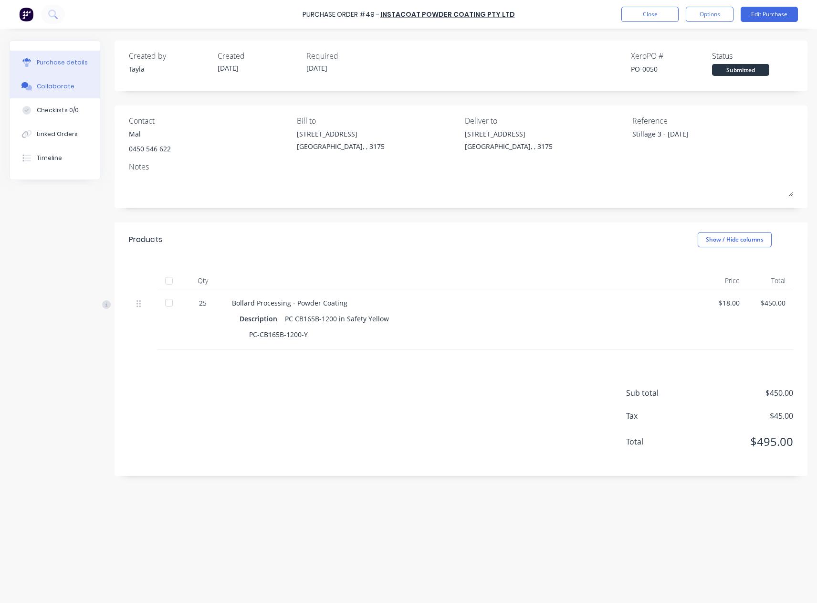
click at [35, 88] on button "Collaborate" at bounding box center [55, 86] width 90 height 24
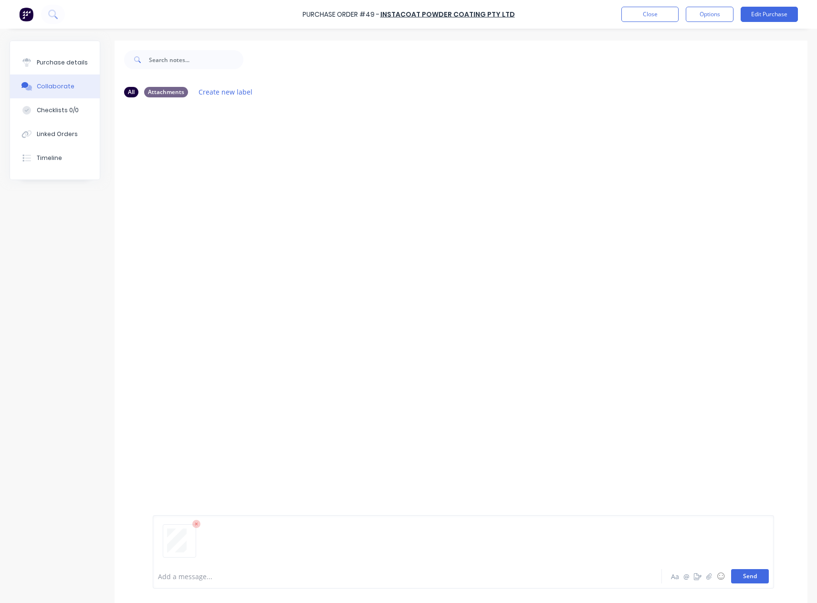
click at [738, 577] on button "Send" at bounding box center [750, 576] width 38 height 14
click at [67, 66] on div "Purchase details" at bounding box center [62, 62] width 51 height 9
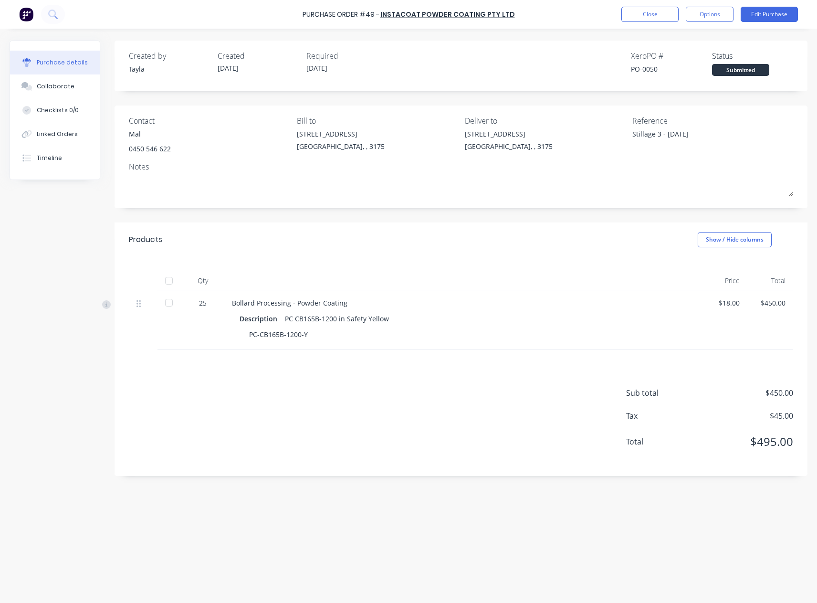
click at [167, 278] on div at bounding box center [168, 280] width 19 height 19
click at [703, 19] on button "Options" at bounding box center [710, 14] width 48 height 15
drag, startPoint x: 711, startPoint y: 64, endPoint x: 810, endPoint y: 81, distance: 100.7
click at [556, 89] on div "Purchase Order #49 - InstaCoat Powder Coating Pty Ltd Close Options Print / Ema…" at bounding box center [408, 301] width 817 height 603
click at [697, 57] on div "Convert to Bill" at bounding box center [687, 58] width 73 height 14
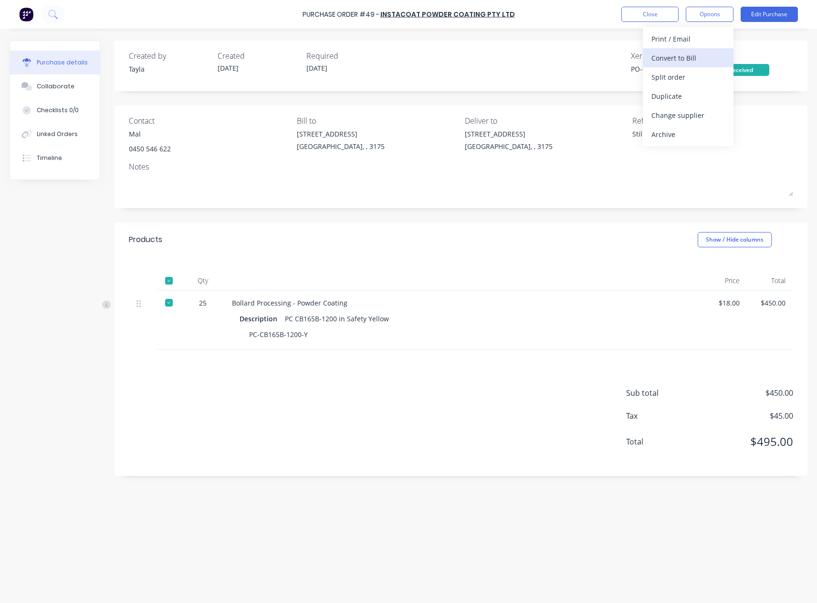
type textarea "x"
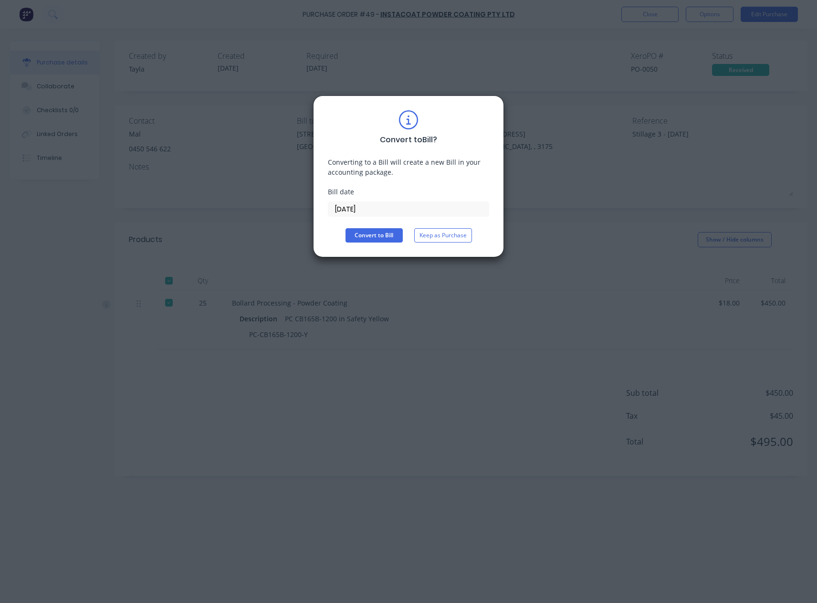
click at [346, 209] on input "18/08/25" at bounding box center [408, 209] width 160 height 14
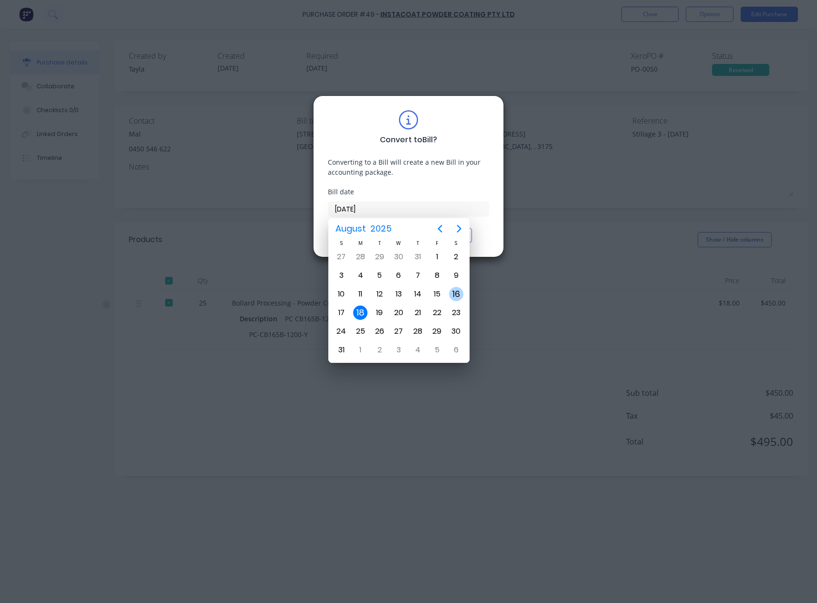
click at [457, 297] on div "16" at bounding box center [456, 294] width 14 height 14
type input "16/08/25"
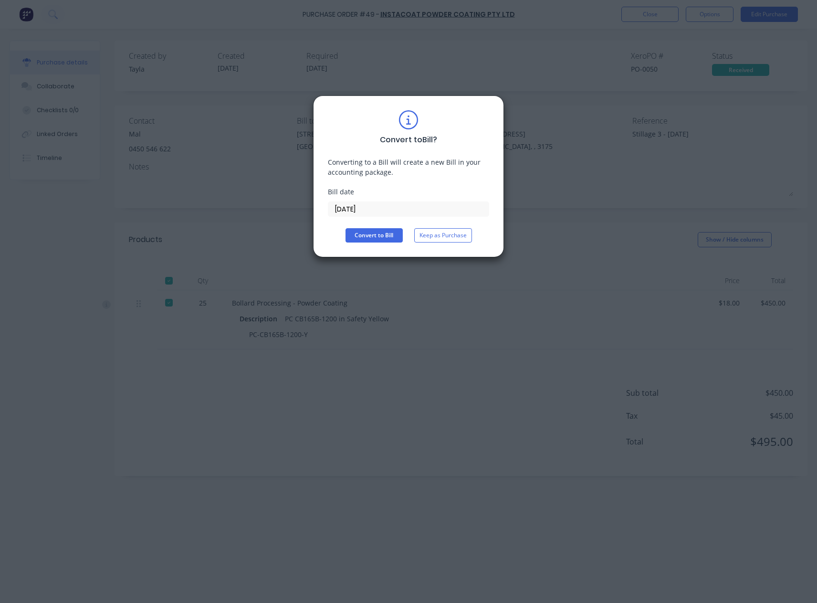
drag, startPoint x: 360, startPoint y: 237, endPoint x: 449, endPoint y: 281, distance: 98.8
click at [449, 281] on div "Convert to Bill ? Converting to a Bill will create a new Bill in your accountin…" at bounding box center [408, 301] width 817 height 603
click at [461, 236] on button "Keep as Purchase" at bounding box center [443, 235] width 58 height 14
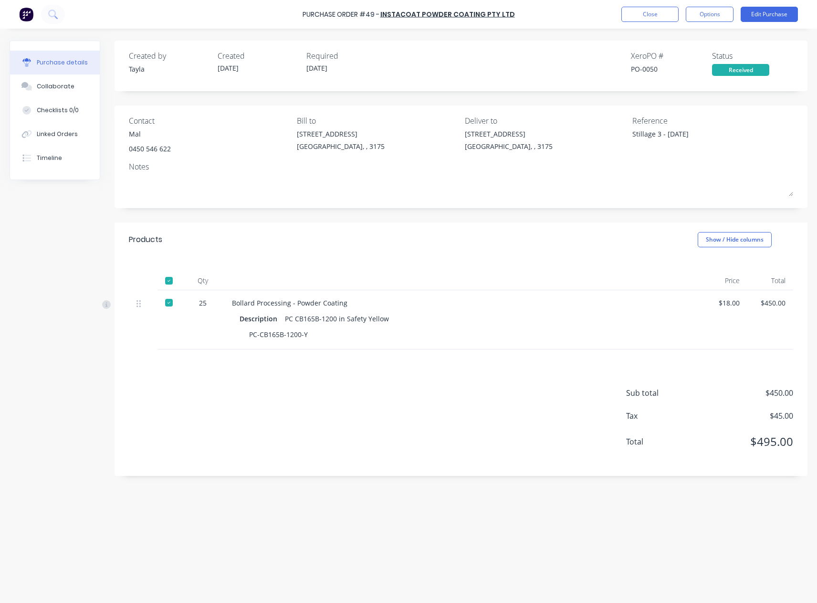
click at [758, 22] on div "Purchase Order #49 - InstaCoat Powder Coating Pty Ltd Close Options Edit Purcha…" at bounding box center [408, 14] width 817 height 29
click at [756, 18] on button "Edit Purchase" at bounding box center [769, 14] width 57 height 15
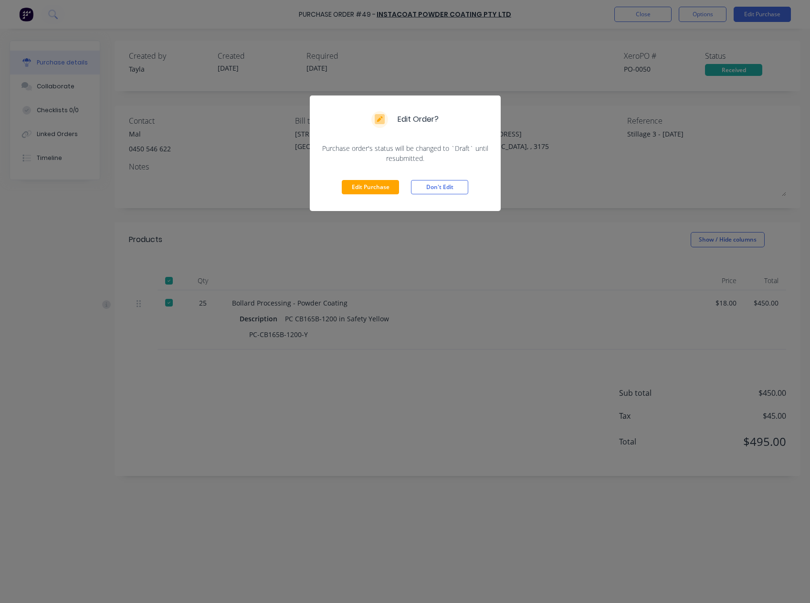
click at [338, 187] on div "Edit Purchase Don't Edit" at bounding box center [405, 187] width 191 height 48
click at [380, 190] on button "Edit Purchase" at bounding box center [370, 187] width 57 height 14
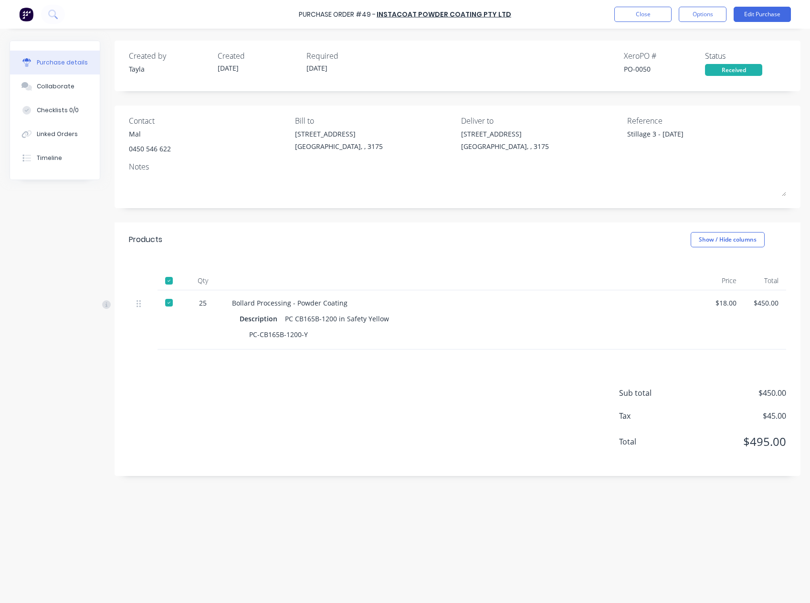
type textarea "x"
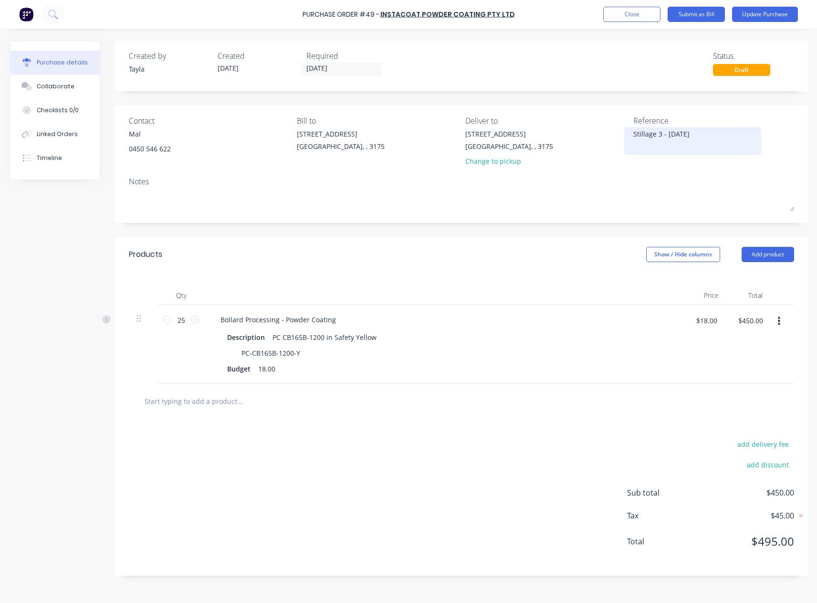
drag, startPoint x: 705, startPoint y: 126, endPoint x: 682, endPoint y: 133, distance: 23.4
click at [681, 134] on div "Reference Stillage 3 - 07/08/25" at bounding box center [713, 143] width 161 height 56
drag, startPoint x: 706, startPoint y: 132, endPoint x: 577, endPoint y: 144, distance: 129.9
click at [577, 144] on div "Contact Mal 0450 546 622 Bill to 37 Marni St Dandenong South, , 3175 Deliver to…" at bounding box center [461, 143] width 665 height 56
paste textarea "INV-0038"
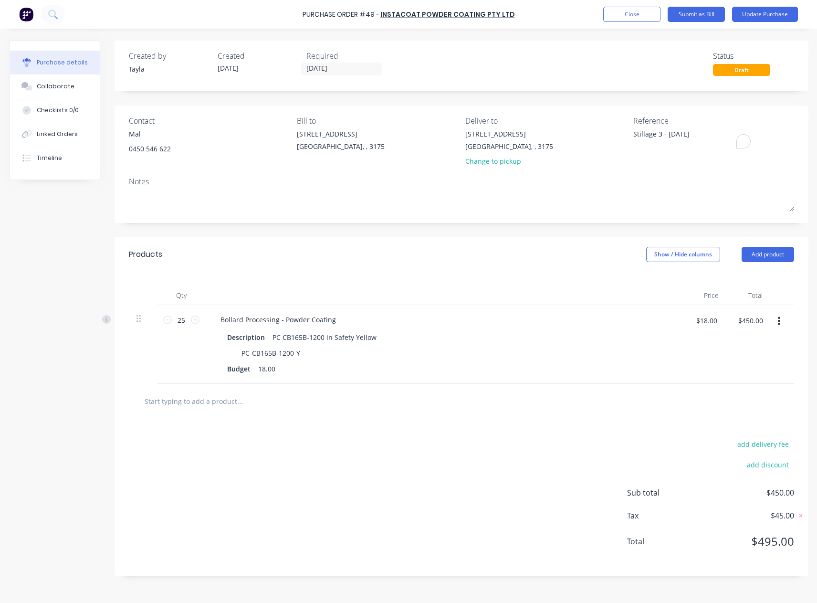
type textarea "x"
type textarea "INV-0038"
type textarea "x"
type textarea "INV-0038"
click at [600, 88] on div "Created by Tayla Created 07/08/25 Required 11/08/25 Status Draft" at bounding box center [462, 66] width 694 height 51
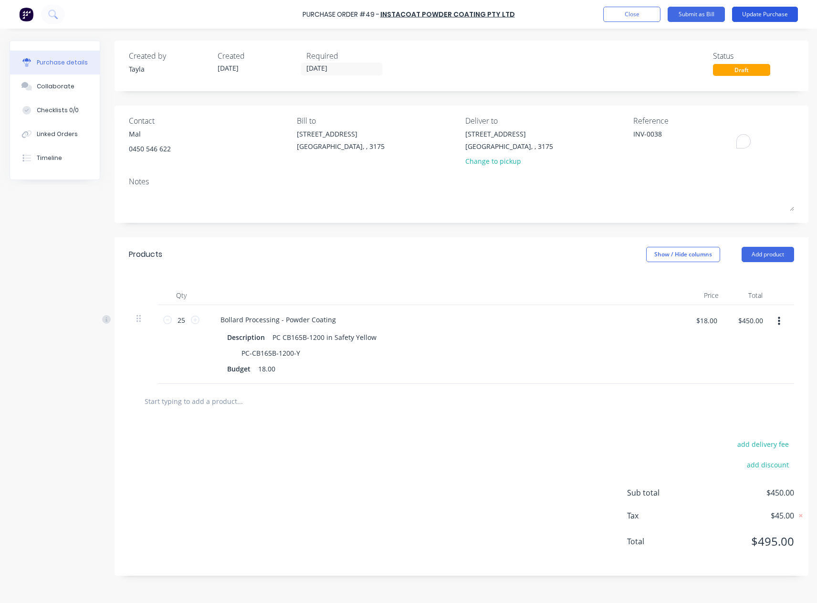
click at [761, 13] on button "Update Purchase" at bounding box center [765, 14] width 66 height 15
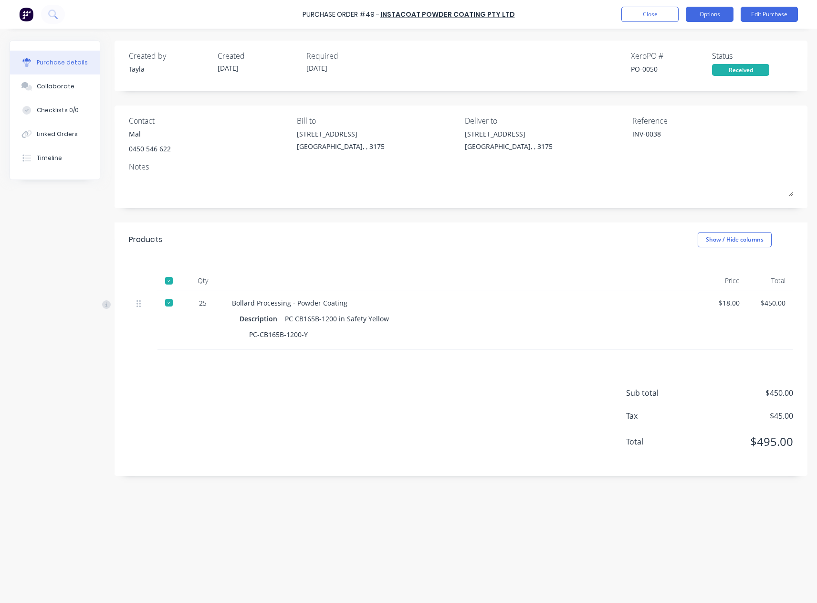
click at [707, 15] on button "Options" at bounding box center [710, 14] width 48 height 15
click at [695, 54] on div "Convert to Bill" at bounding box center [687, 58] width 73 height 14
type textarea "x"
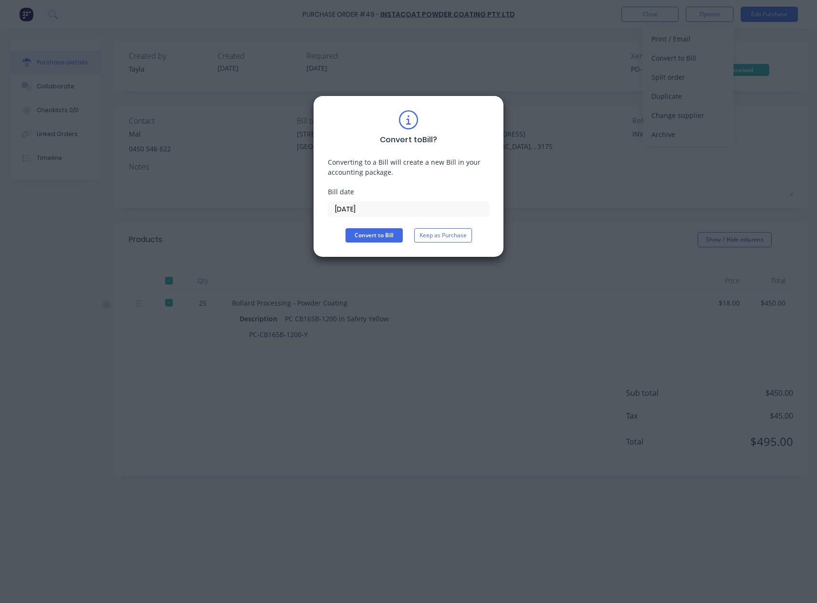
click at [370, 212] on input "18/08/25" at bounding box center [408, 209] width 160 height 14
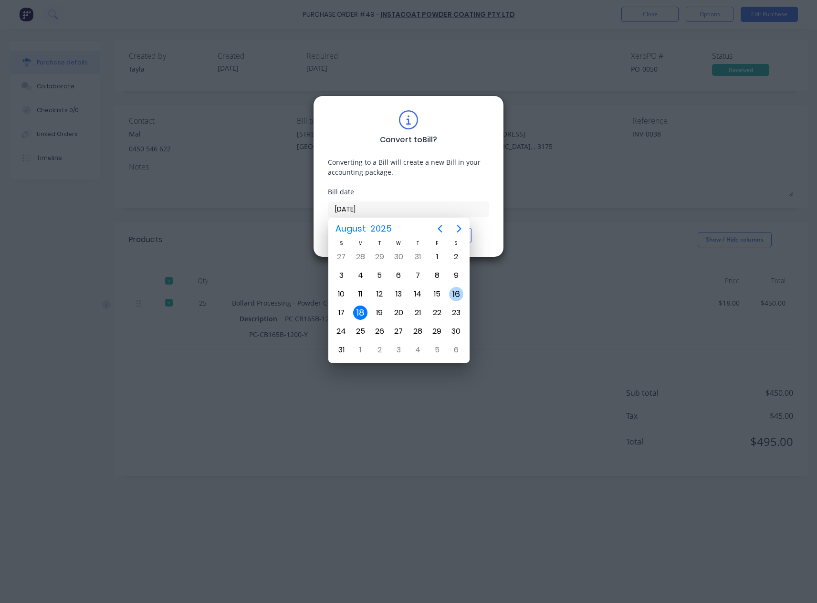
click at [457, 291] on div "16" at bounding box center [456, 294] width 14 height 14
type input "16/08/25"
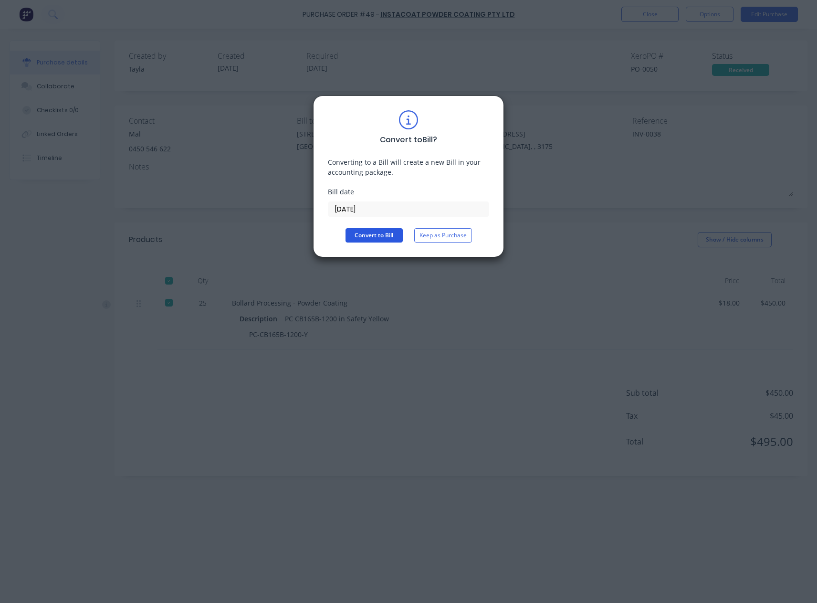
click at [381, 237] on button "Convert to Bill" at bounding box center [374, 235] width 57 height 14
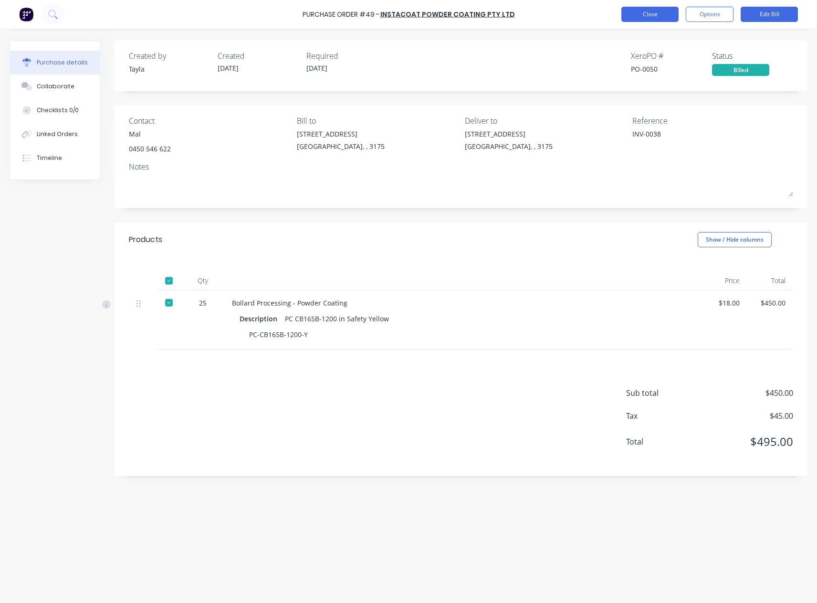
click at [642, 19] on button "Close" at bounding box center [649, 14] width 57 height 15
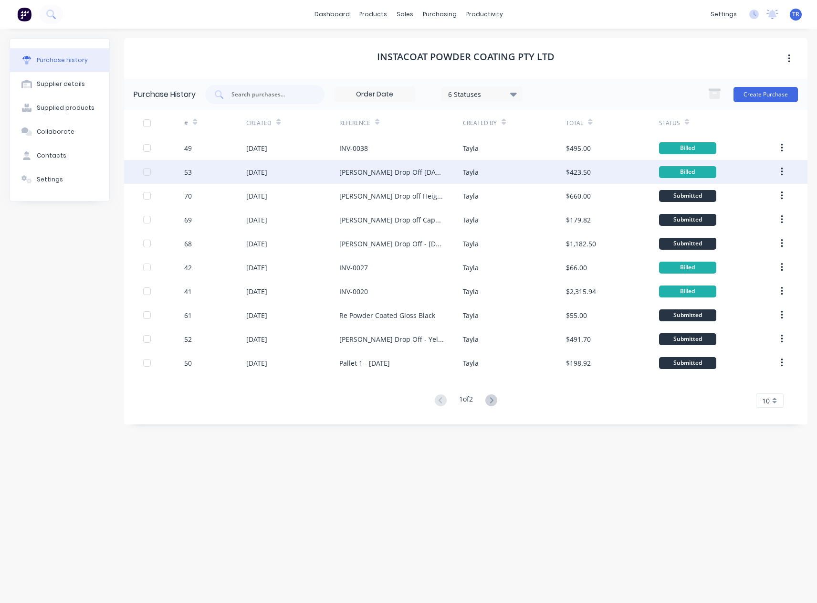
click at [391, 179] on div "Ian Drop Off 11/08/2025 - Monument Grey" at bounding box center [401, 172] width 124 height 24
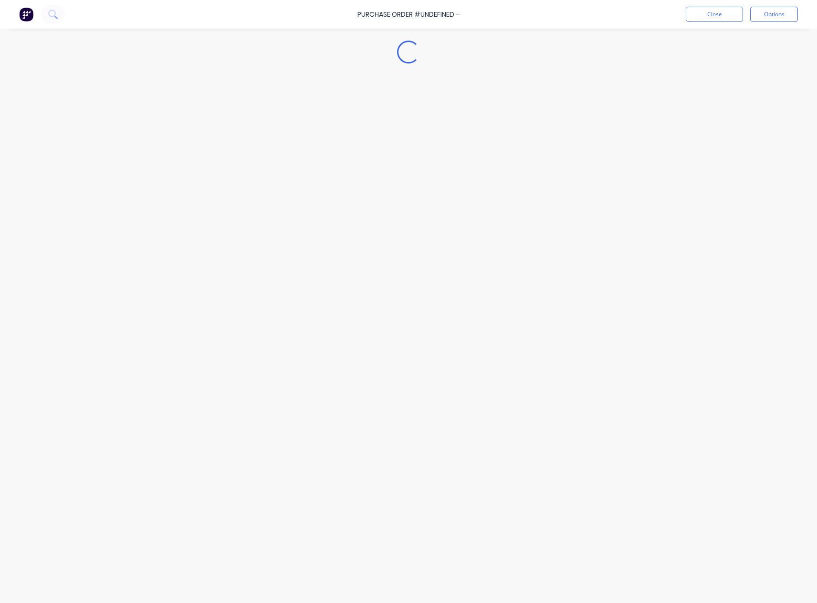
type textarea "x"
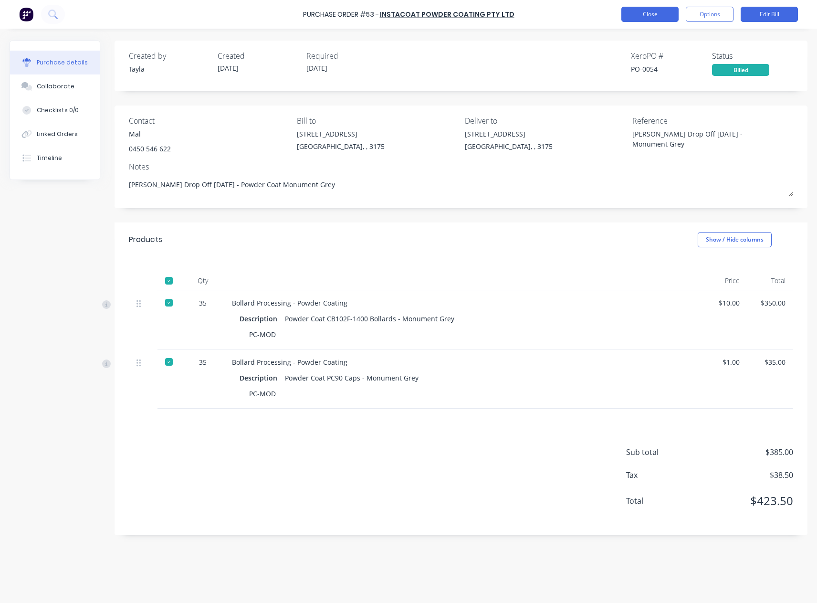
click at [662, 16] on button "Close" at bounding box center [649, 14] width 57 height 15
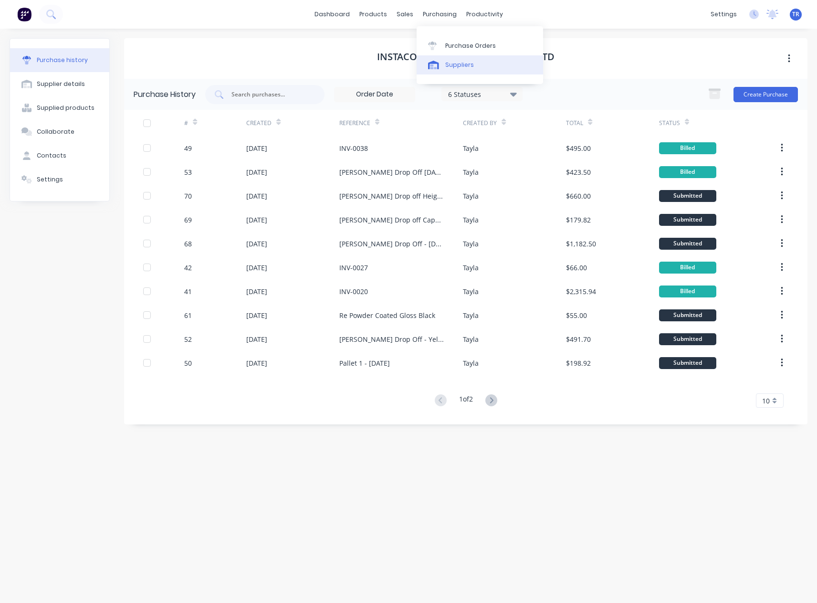
click at [452, 63] on div "Suppliers" at bounding box center [459, 65] width 29 height 9
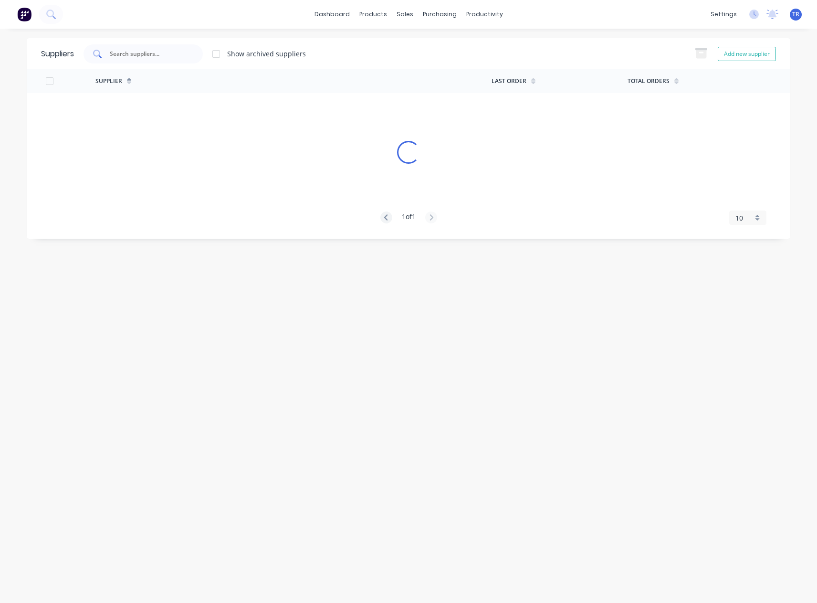
click at [160, 58] on input "text" at bounding box center [148, 54] width 79 height 10
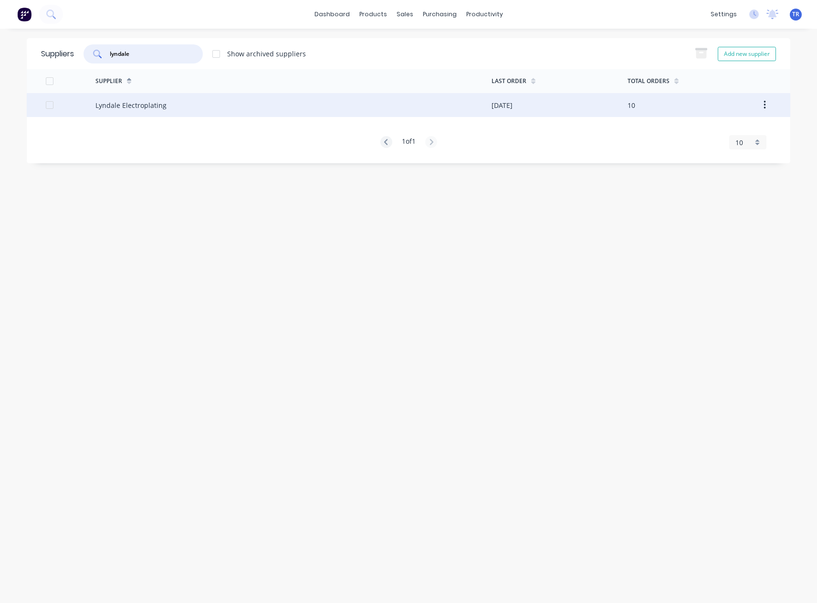
type input "lyndale"
click at [211, 100] on div "Lyndale Electroplating" at bounding box center [293, 105] width 396 height 24
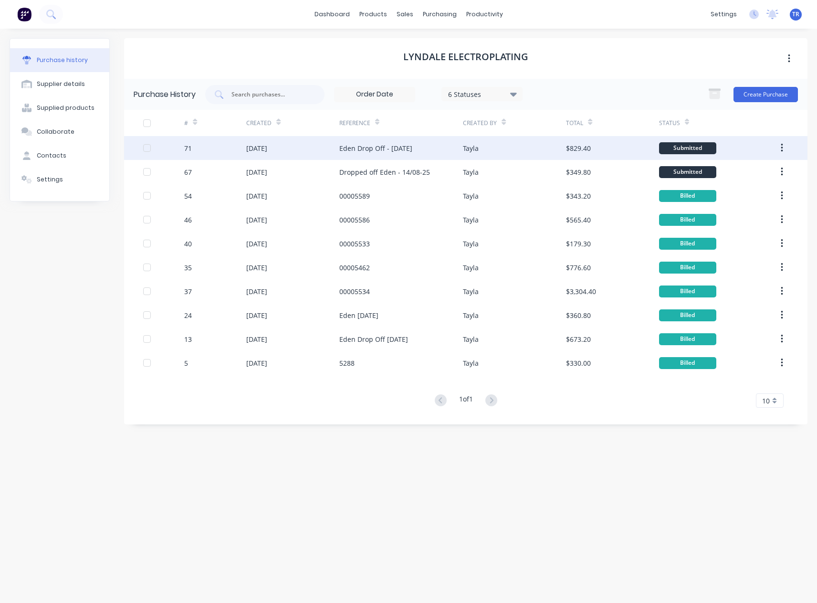
click at [404, 152] on div "Eden Drop Off - 18/08/25" at bounding box center [375, 148] width 73 height 10
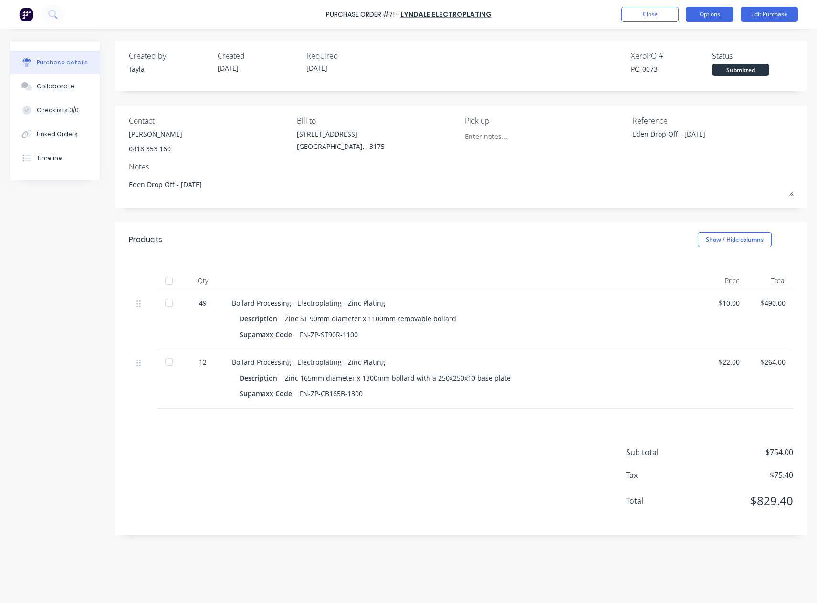
click at [726, 13] on button "Options" at bounding box center [710, 14] width 48 height 15
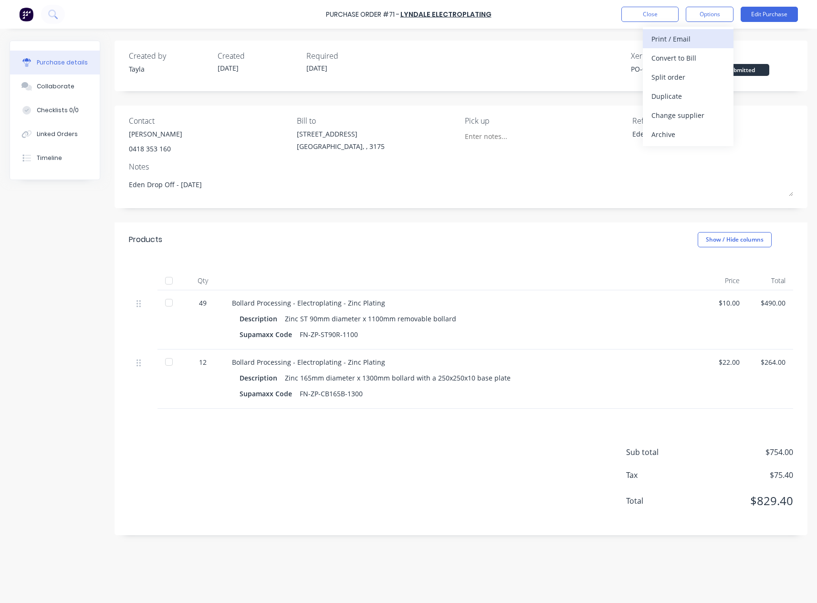
click at [709, 42] on div "Print / Email" at bounding box center [687, 39] width 73 height 14
click at [698, 75] on div "Without pricing" at bounding box center [687, 77] width 73 height 14
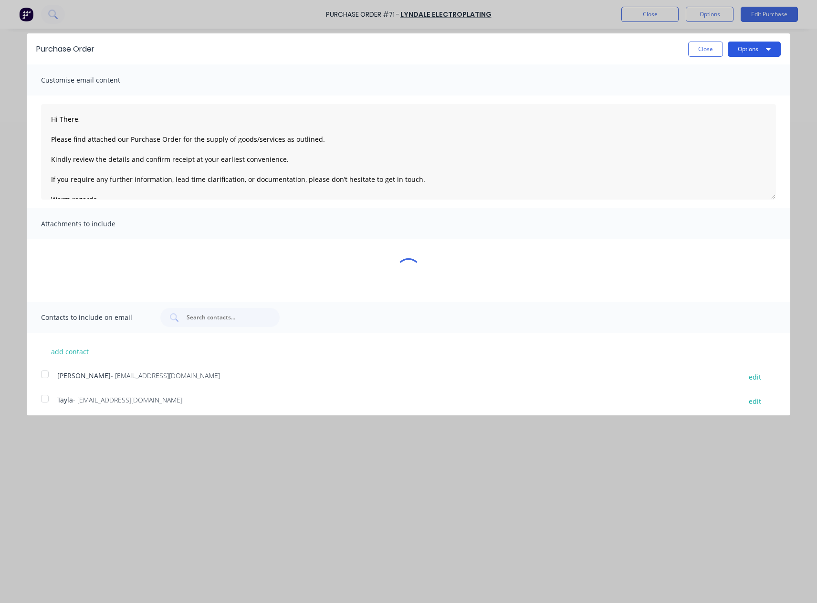
click at [743, 51] on button "Options" at bounding box center [754, 49] width 53 height 15
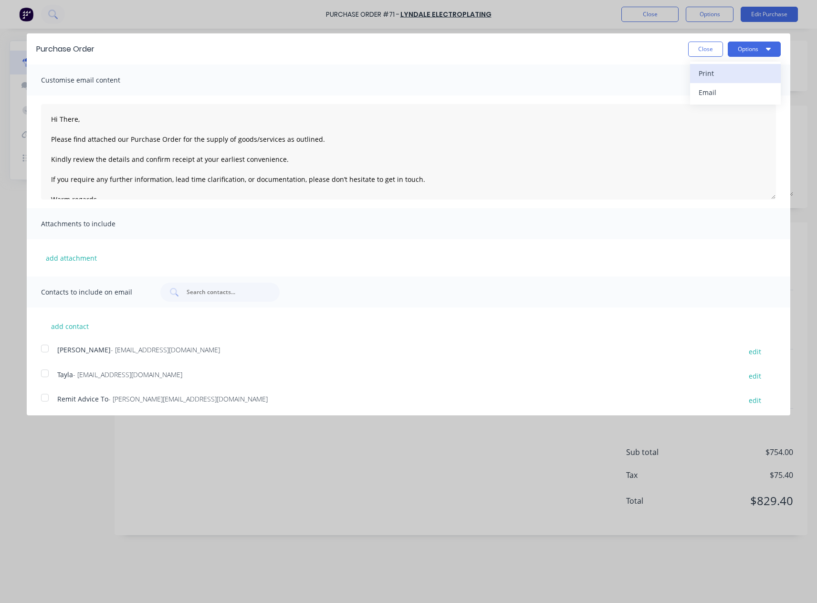
click at [734, 73] on div "Print" at bounding box center [735, 73] width 73 height 14
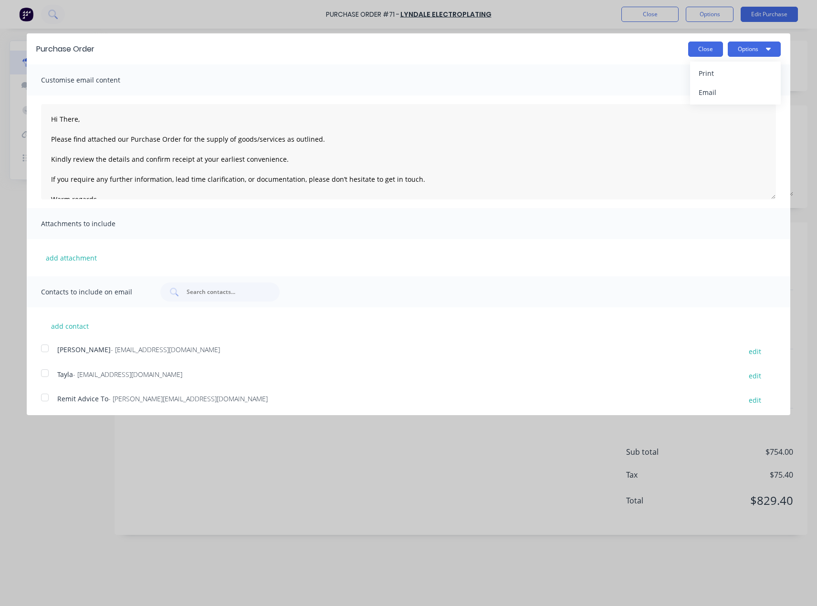
click at [697, 45] on button "Close" at bounding box center [705, 49] width 35 height 15
type textarea "x"
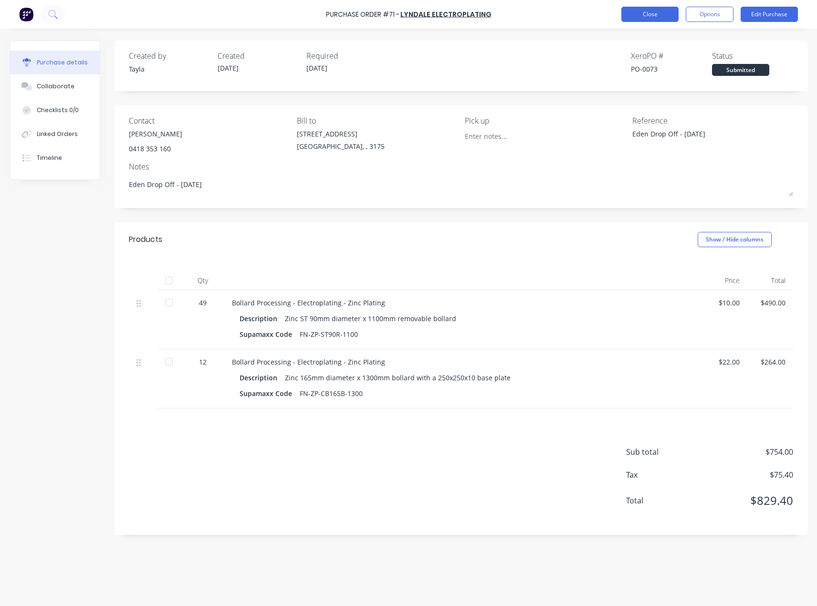
click at [647, 12] on button "Close" at bounding box center [649, 14] width 57 height 15
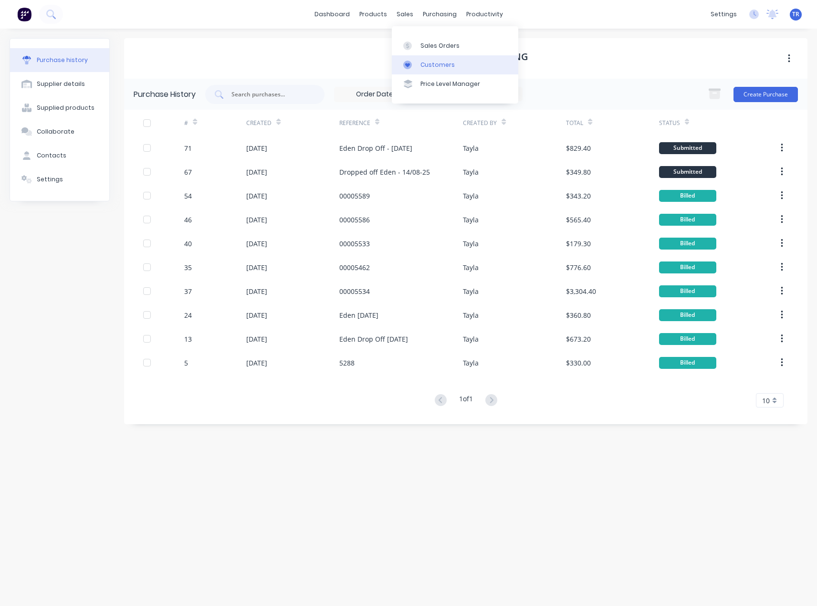
click at [419, 59] on link "Customers" at bounding box center [455, 64] width 126 height 19
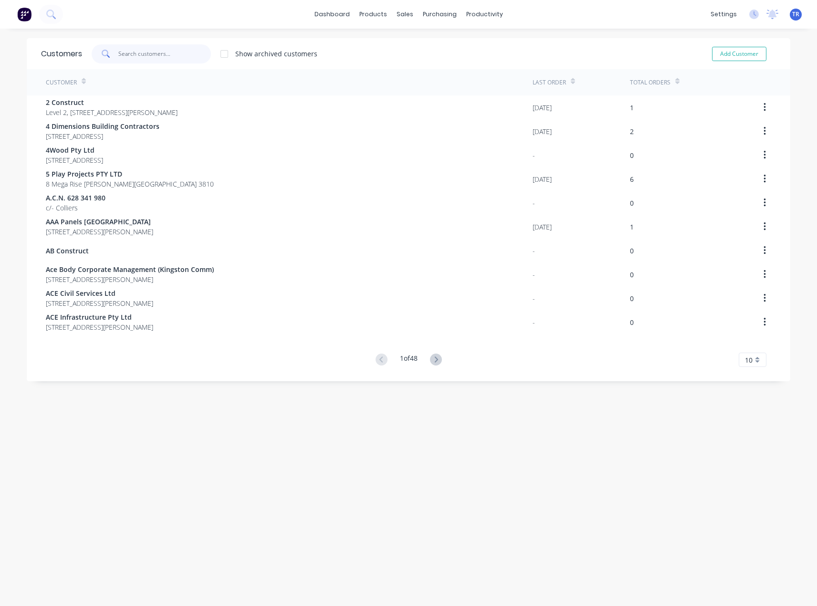
click at [143, 62] on input "text" at bounding box center [164, 53] width 93 height 19
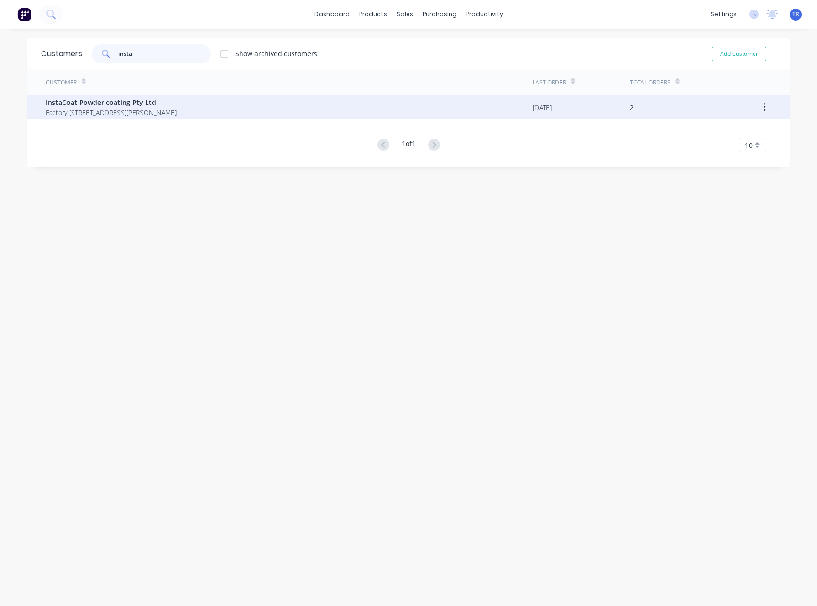
type input "insta"
click at [126, 110] on span "Factory 30/684 -700 Frankston Dandenong Rd, Service Rd Carrum Downs Victoria Au…" at bounding box center [111, 112] width 131 height 10
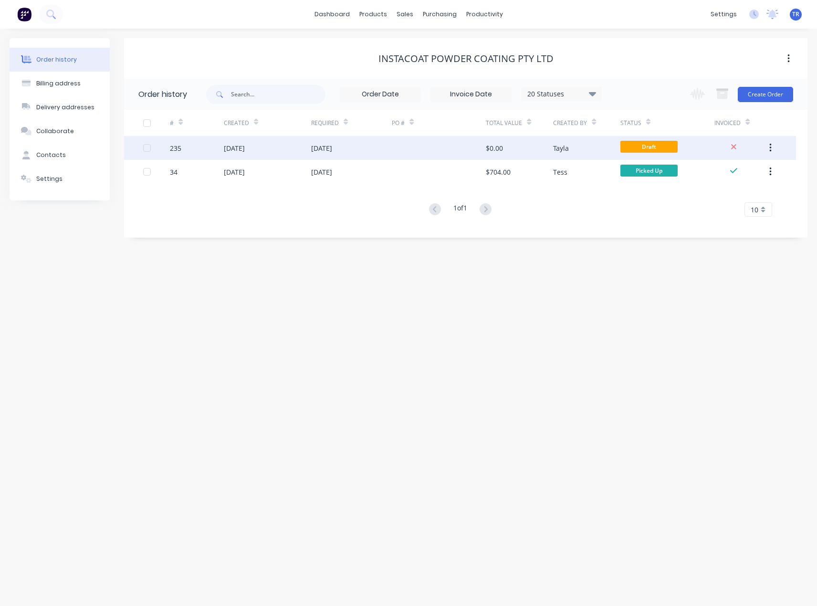
click at [328, 145] on div "15 Aug 2025" at bounding box center [321, 148] width 21 height 10
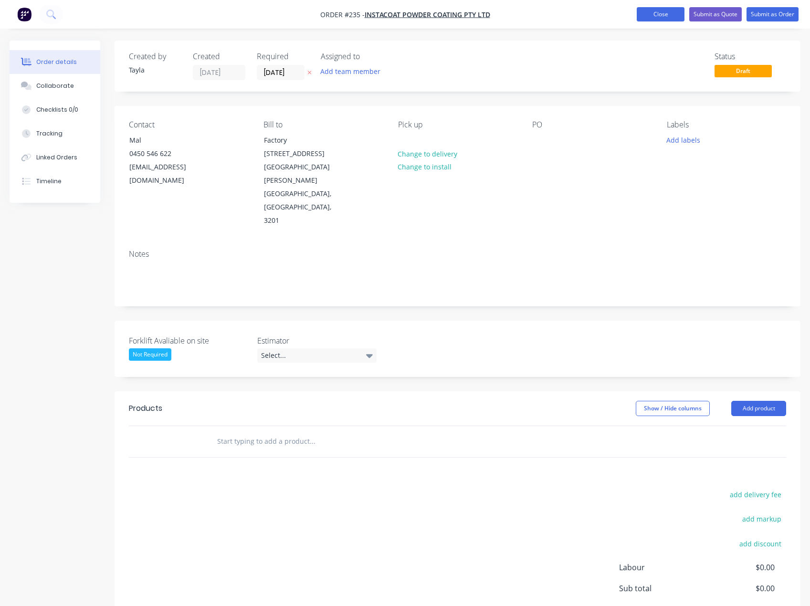
click at [663, 16] on button "Close" at bounding box center [661, 14] width 48 height 14
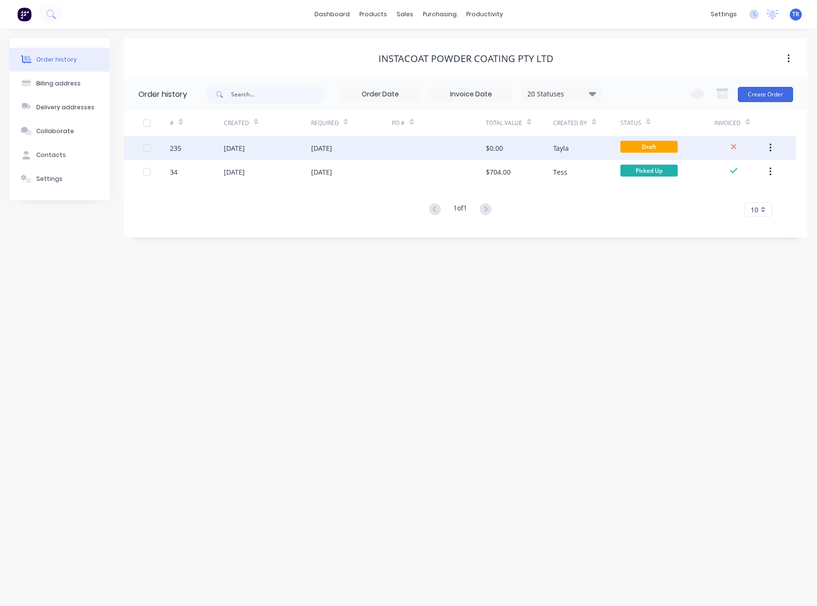
drag, startPoint x: 483, startPoint y: 151, endPoint x: 764, endPoint y: 150, distance: 280.6
click at [764, 150] on button "button" at bounding box center [770, 147] width 22 height 17
click at [737, 177] on div "Archive" at bounding box center [736, 173] width 73 height 14
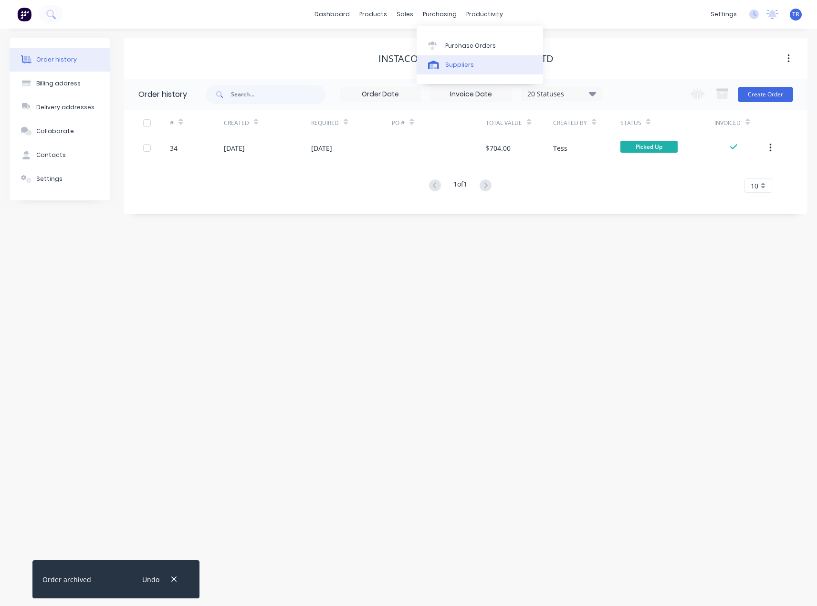
click at [444, 55] on link "Suppliers" at bounding box center [480, 64] width 126 height 19
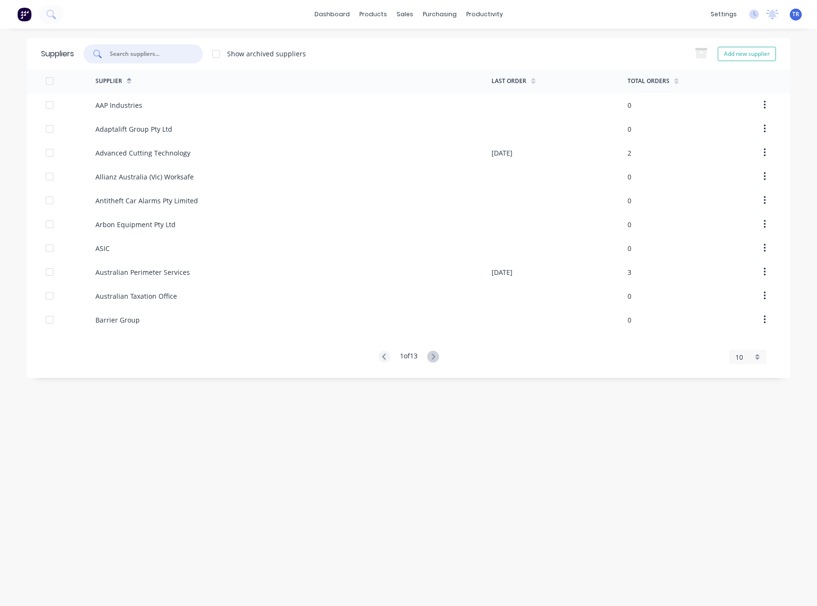
click at [135, 52] on input "text" at bounding box center [148, 54] width 79 height 10
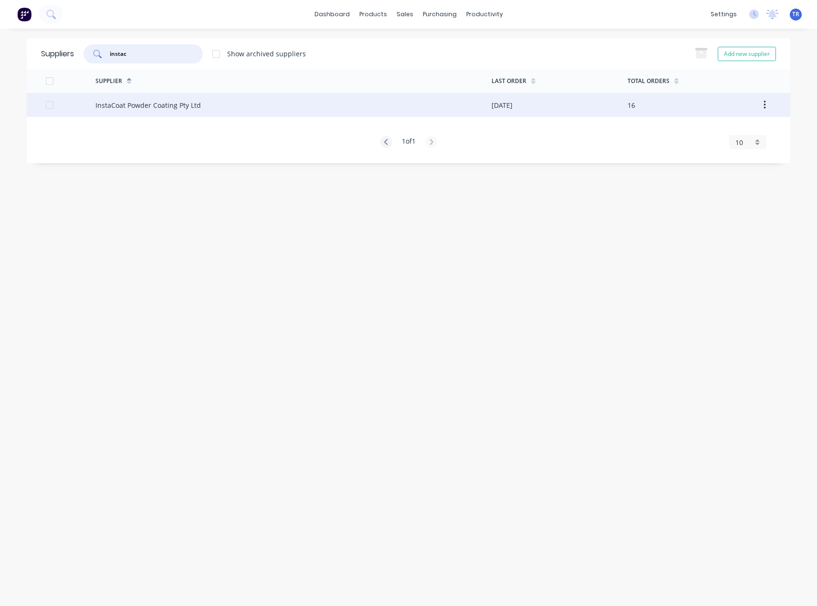
type input "instac"
click at [149, 102] on div "InstaCoat Powder Coating Pty Ltd" at bounding box center [147, 105] width 105 height 10
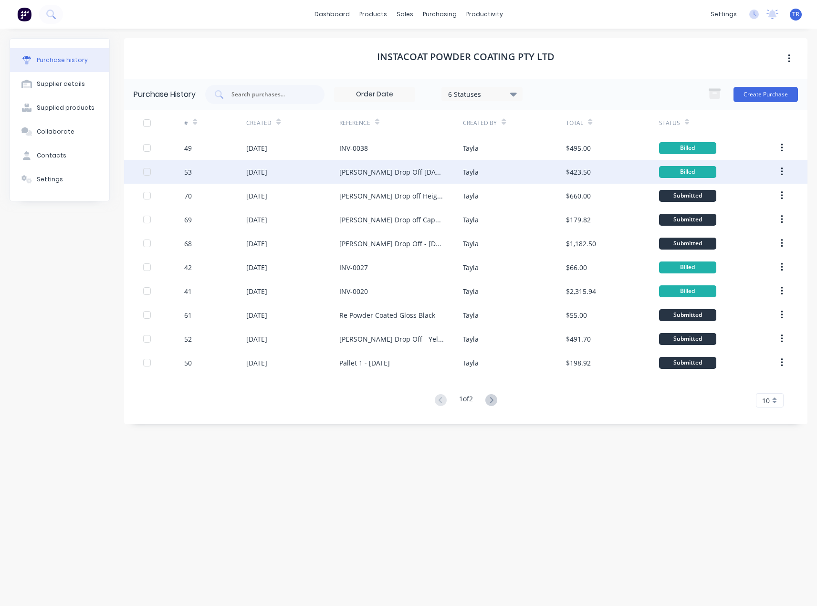
click at [550, 170] on div "Tayla" at bounding box center [514, 172] width 103 height 24
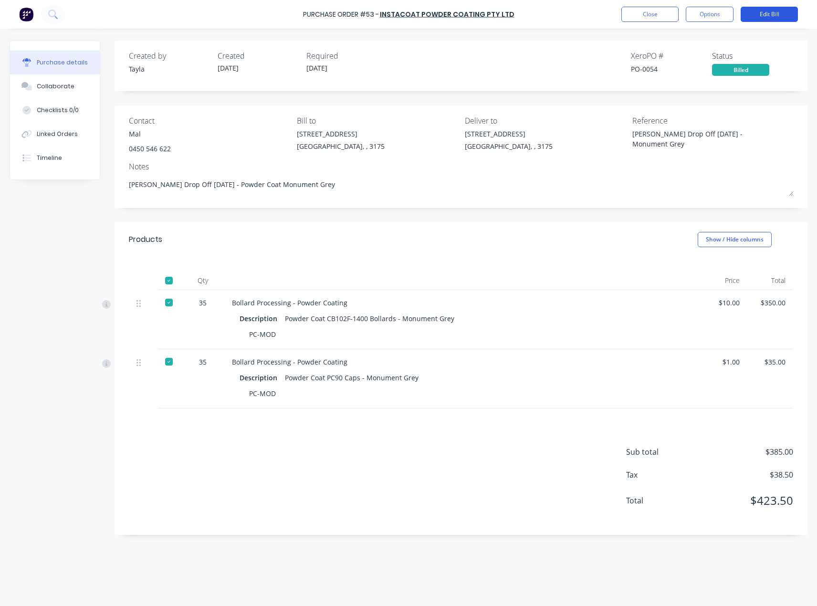
click at [754, 16] on button "Edit Bill" at bounding box center [769, 14] width 57 height 15
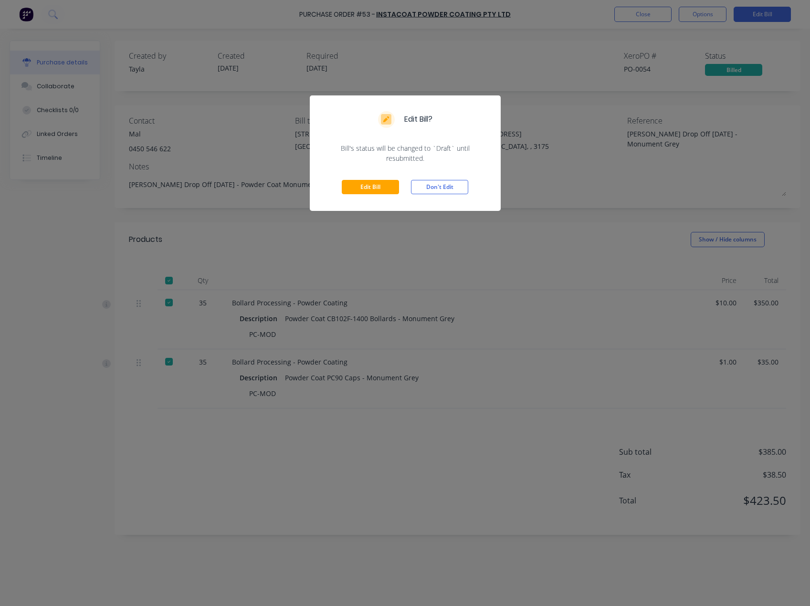
click at [338, 193] on div "Edit Bill Don't Edit" at bounding box center [405, 187] width 191 height 48
click at [348, 192] on button "Edit Bill" at bounding box center [370, 187] width 57 height 14
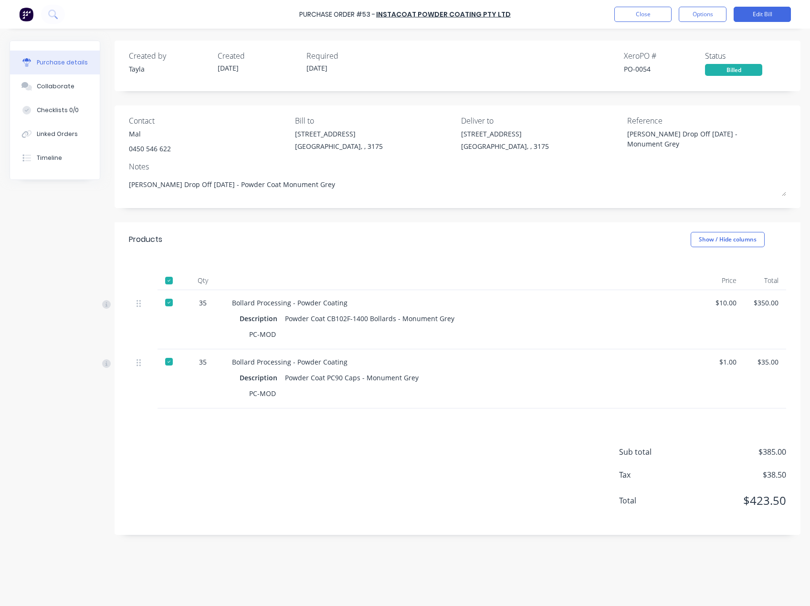
type textarea "x"
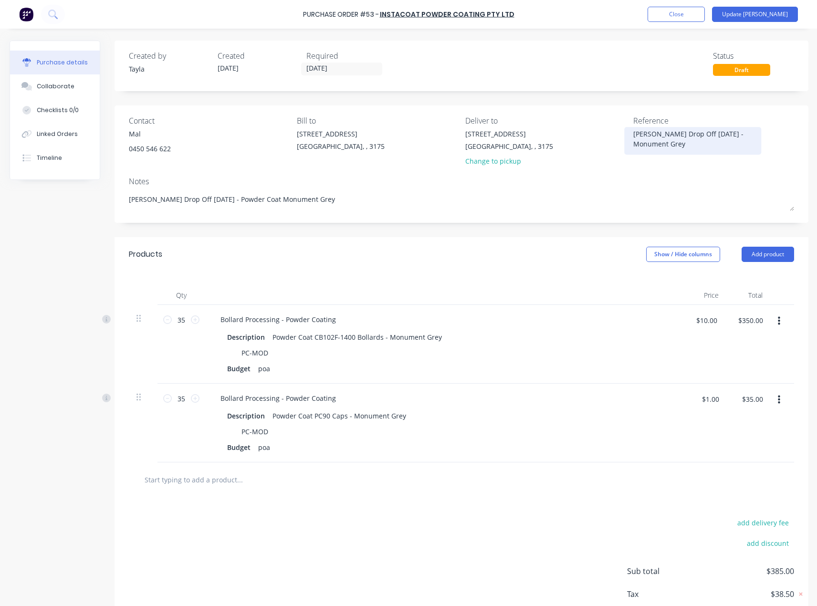
click at [708, 132] on textarea "Ian Drop Off 11/08/2025 - Monument Grey" at bounding box center [692, 139] width 119 height 21
paste textarea "NV-0029"
type textarea "x"
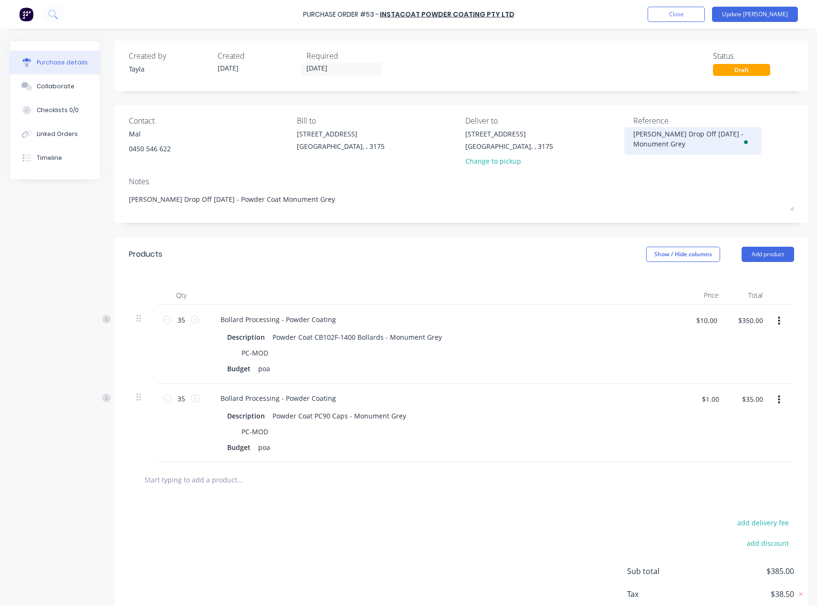
type textarea "INV-0029"
type textarea "x"
type textarea "INV-0029"
type textarea "x"
type textarea "INV-0029"
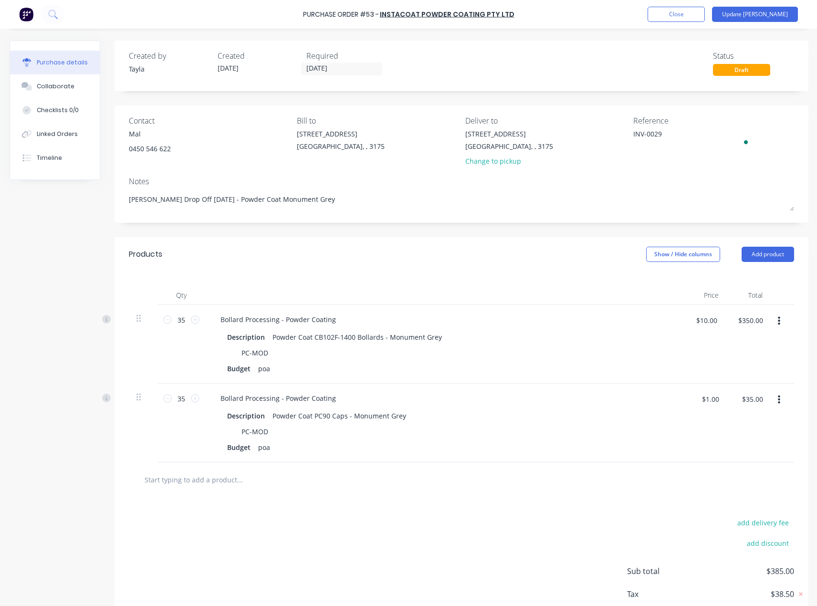
click at [694, 172] on div "Contact Mal 0450 546 622 Bill to 37 Marni St Dandenong South, , 3175 Deliver to…" at bounding box center [462, 163] width 694 height 117
click at [770, 18] on button "Update Bill" at bounding box center [755, 14] width 86 height 15
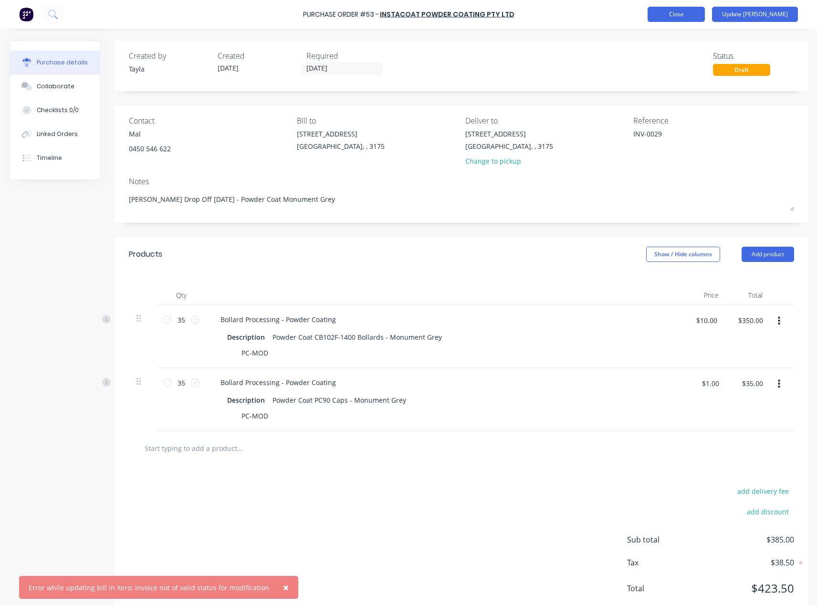
click at [705, 19] on button "Close" at bounding box center [676, 14] width 57 height 15
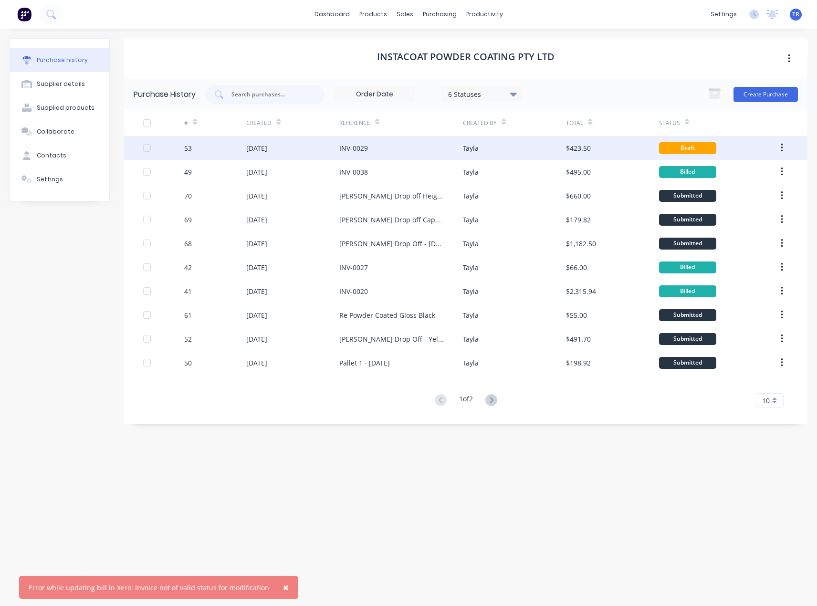
click at [342, 142] on div "INV-0029" at bounding box center [401, 148] width 124 height 24
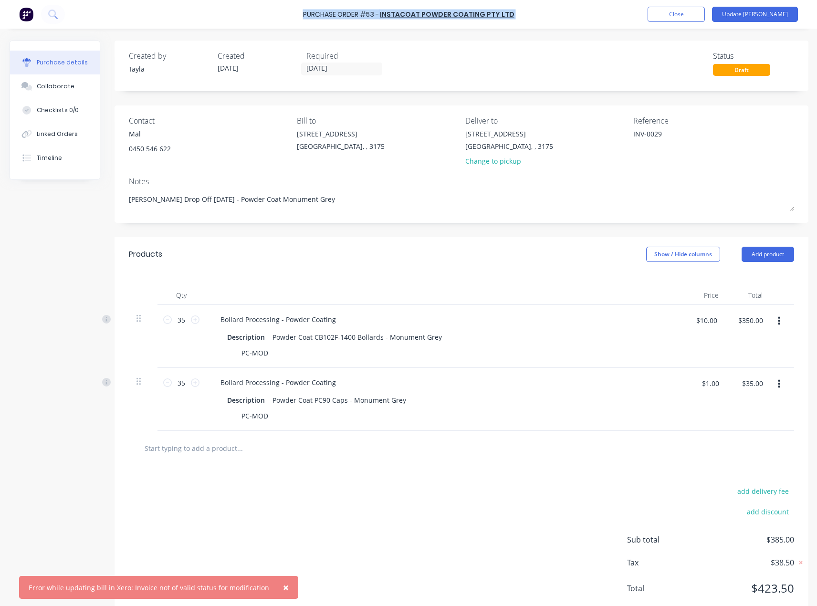
drag, startPoint x: 277, startPoint y: 14, endPoint x: 546, endPoint y: 6, distance: 269.8
click at [546, 6] on div "Purchase Order #53 - InstaCoat Powder Coating Pty Ltd Add product Close Update …" at bounding box center [408, 14] width 817 height 29
copy div "Purchase Order #53 - InstaCoat Powder Coating Pty Ltd Add product Close Update …"
drag, startPoint x: 671, startPoint y: 138, endPoint x: 604, endPoint y: 143, distance: 67.0
click at [604, 143] on div "Contact Mal 0450 546 622 Bill to 37 Marni St Dandenong South, , 3175 Deliver to…" at bounding box center [461, 143] width 665 height 56
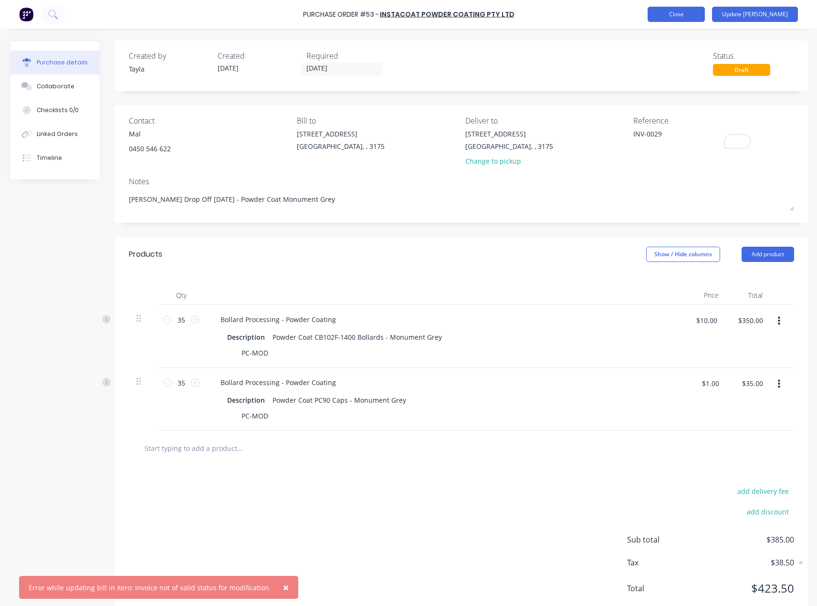
click at [701, 9] on button "Close" at bounding box center [676, 14] width 57 height 15
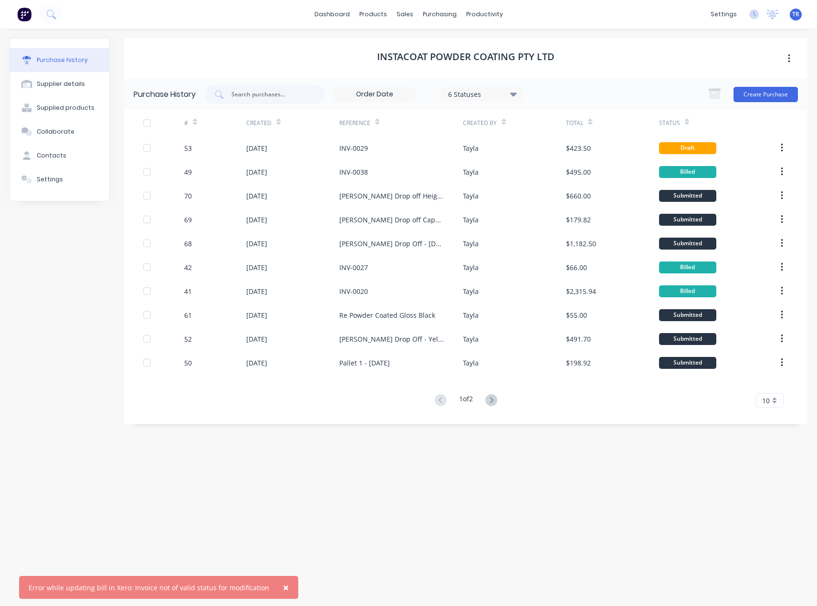
click at [279, 122] on icon at bounding box center [278, 123] width 4 height 3
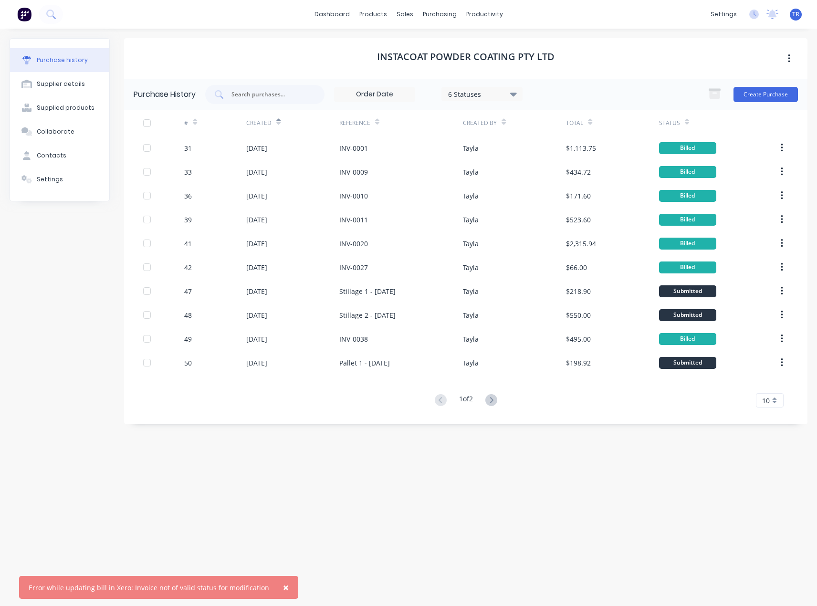
click at [279, 122] on icon at bounding box center [278, 123] width 4 height 3
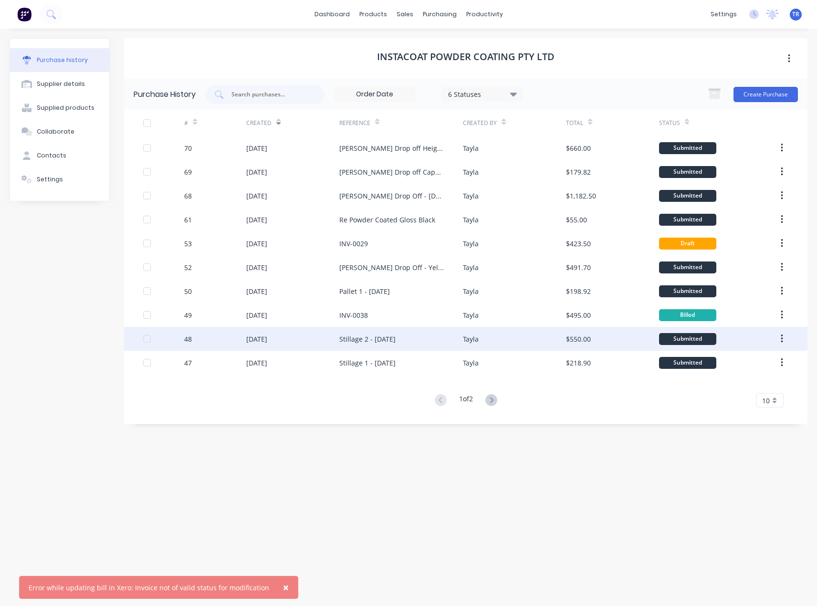
click at [325, 344] on div "07 Aug 2025" at bounding box center [292, 339] width 93 height 24
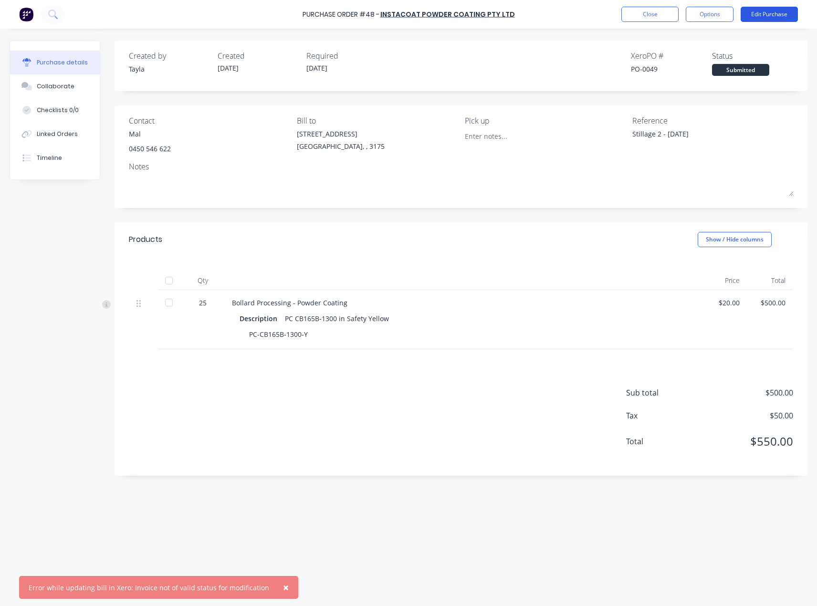
click at [756, 17] on button "Edit Purchase" at bounding box center [769, 14] width 57 height 15
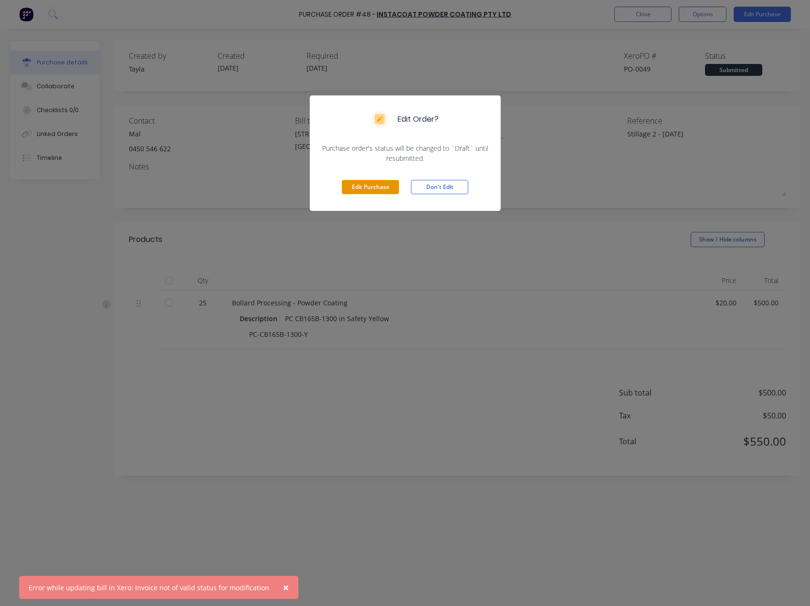
click at [395, 189] on button "Edit Purchase" at bounding box center [370, 187] width 57 height 14
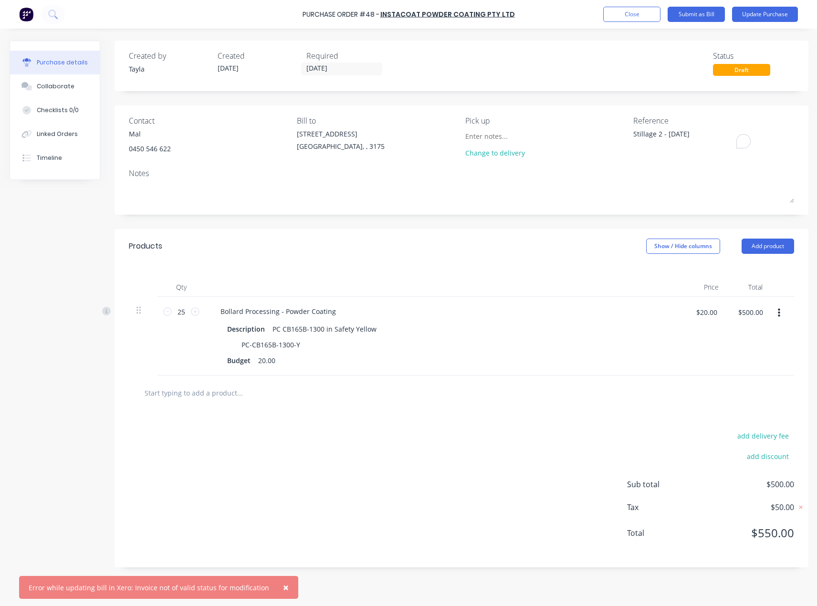
drag, startPoint x: 708, startPoint y: 132, endPoint x: 573, endPoint y: 138, distance: 135.7
click at [573, 138] on div "Contact Mal 0450 546 622 Bill to 37 Marni St Dandenong South, , 3175 Pick up Ch…" at bounding box center [461, 139] width 665 height 48
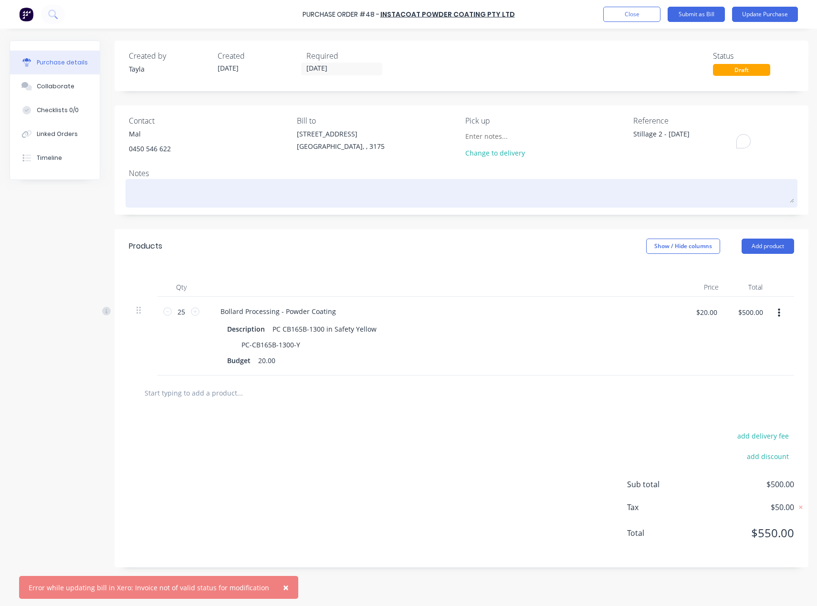
click at [298, 194] on textarea at bounding box center [461, 191] width 665 height 21
paste textarea "Stillage 2 - 07/08/25"
type textarea "x"
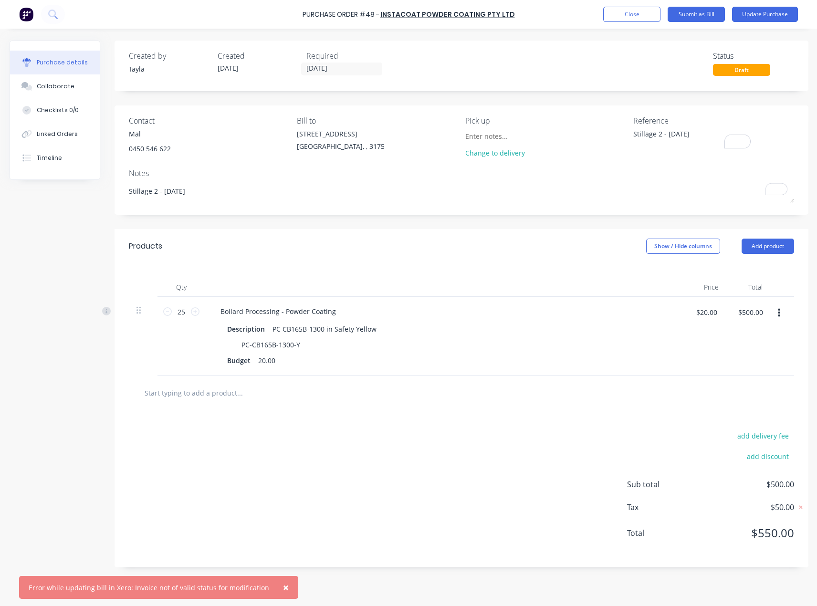
type textarea "Stillage 2 - 07/08/25"
type textarea "x"
type textarea "Stillage 2 - 07/08/25"
click at [663, 136] on textarea "Stillage 2 - 07/08/25" at bounding box center [692, 139] width 119 height 21
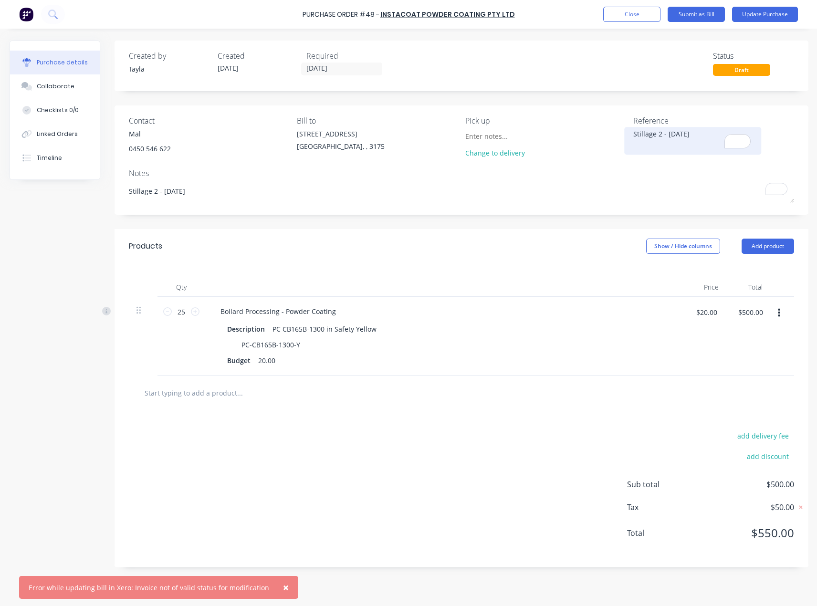
click at [663, 136] on textarea "Stillage 2 - 07/08/25" at bounding box center [692, 139] width 119 height 21
paste textarea "INV-0039"
type textarea "x"
type textarea "INV-0039"
type textarea "x"
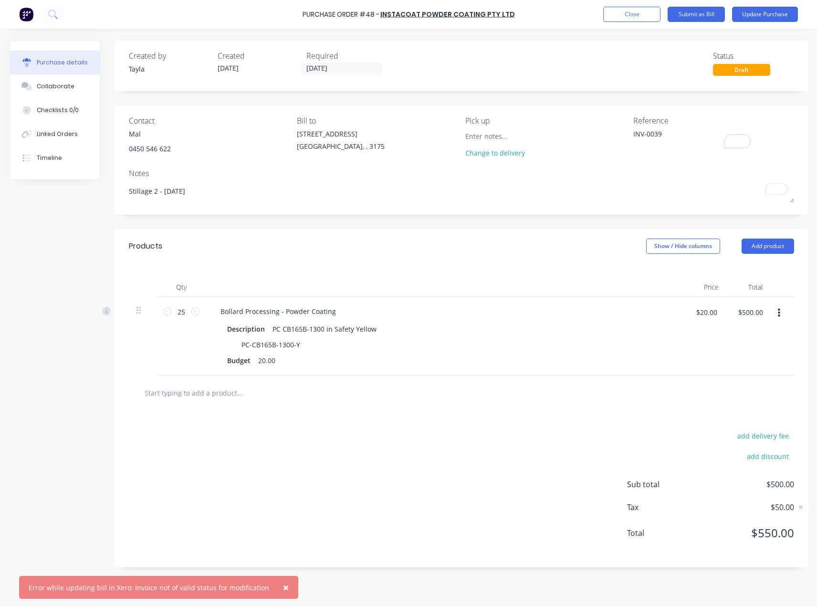
type textarea "INV-0039"
click at [613, 175] on div "Notes" at bounding box center [461, 173] width 665 height 11
click at [785, 11] on button "Update Purchase" at bounding box center [765, 14] width 66 height 15
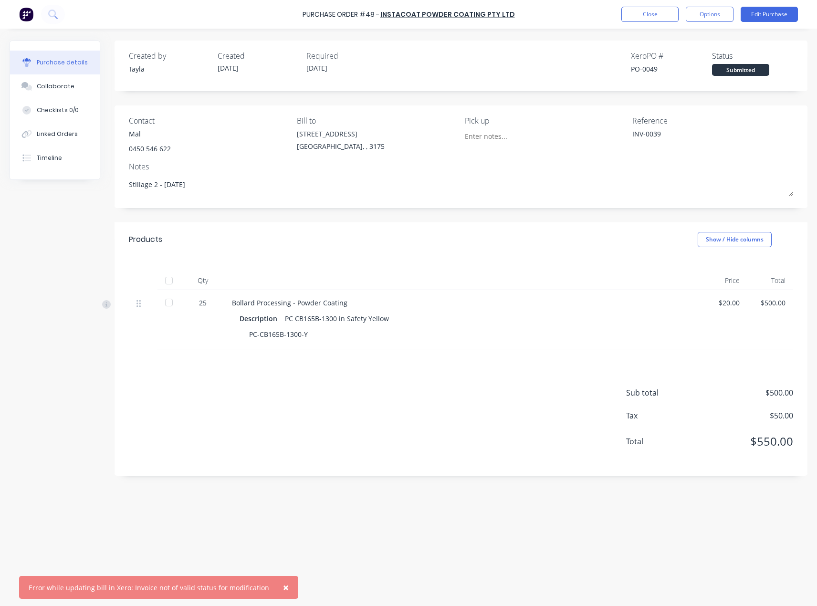
drag, startPoint x: 166, startPoint y: 277, endPoint x: 173, endPoint y: 279, distance: 7.3
click at [169, 277] on div at bounding box center [168, 280] width 19 height 19
click at [693, 18] on button "Options" at bounding box center [710, 14] width 48 height 15
click at [697, 62] on div "Convert to Bill" at bounding box center [687, 58] width 73 height 14
type textarea "x"
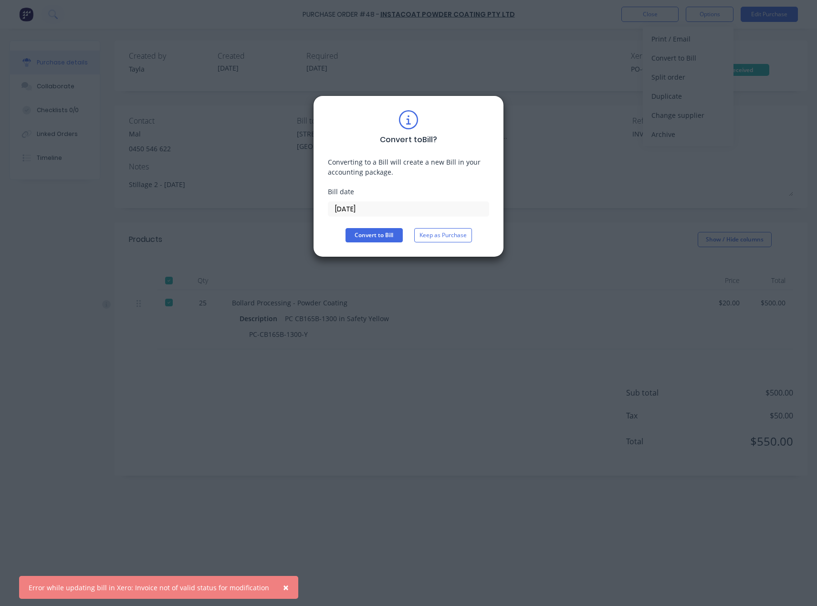
click at [366, 204] on input "18/08/25" at bounding box center [408, 209] width 160 height 14
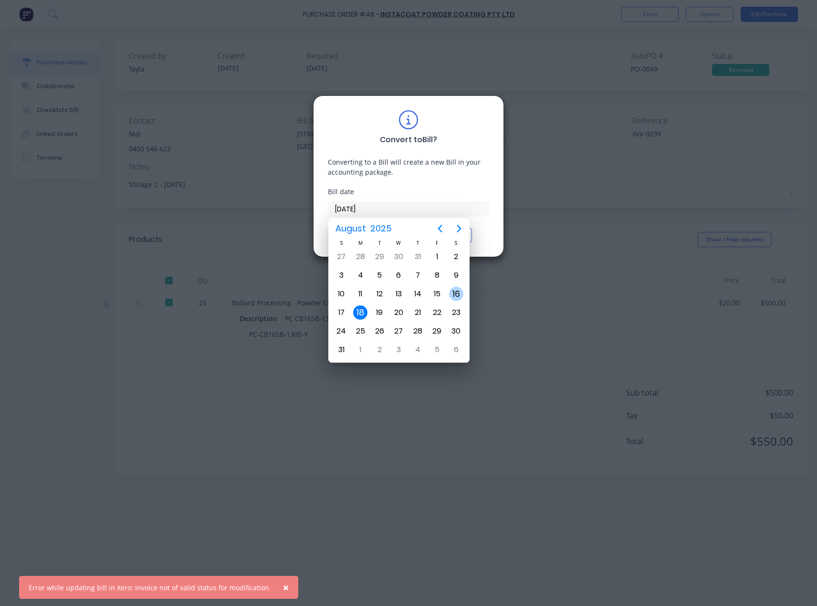
click at [455, 295] on div "16" at bounding box center [456, 294] width 14 height 14
type input "16/08/25"
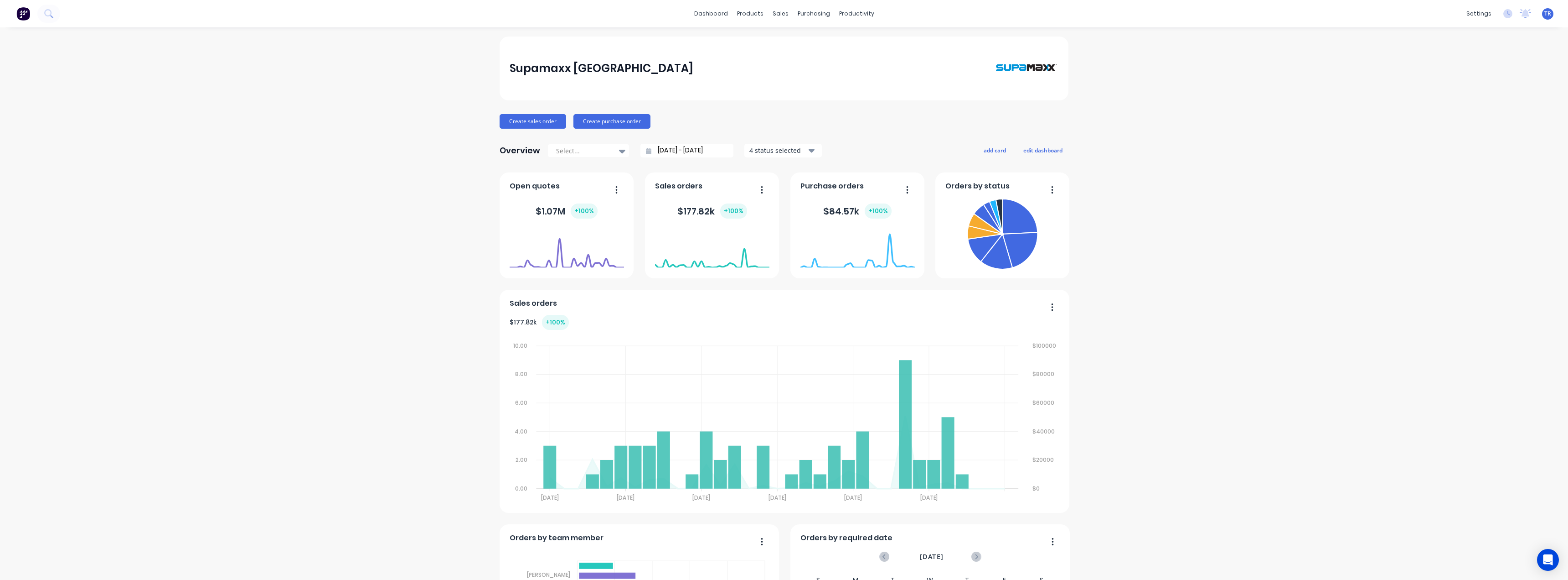
click at [780, 557] on div "Supamaxx Australia Create sales order Create purchase order Overview Select... …" at bounding box center [784, 508] width 1568 height 945
click at [780, 564] on icon "Open Intercom Messenger" at bounding box center [1547, 559] width 11 height 11
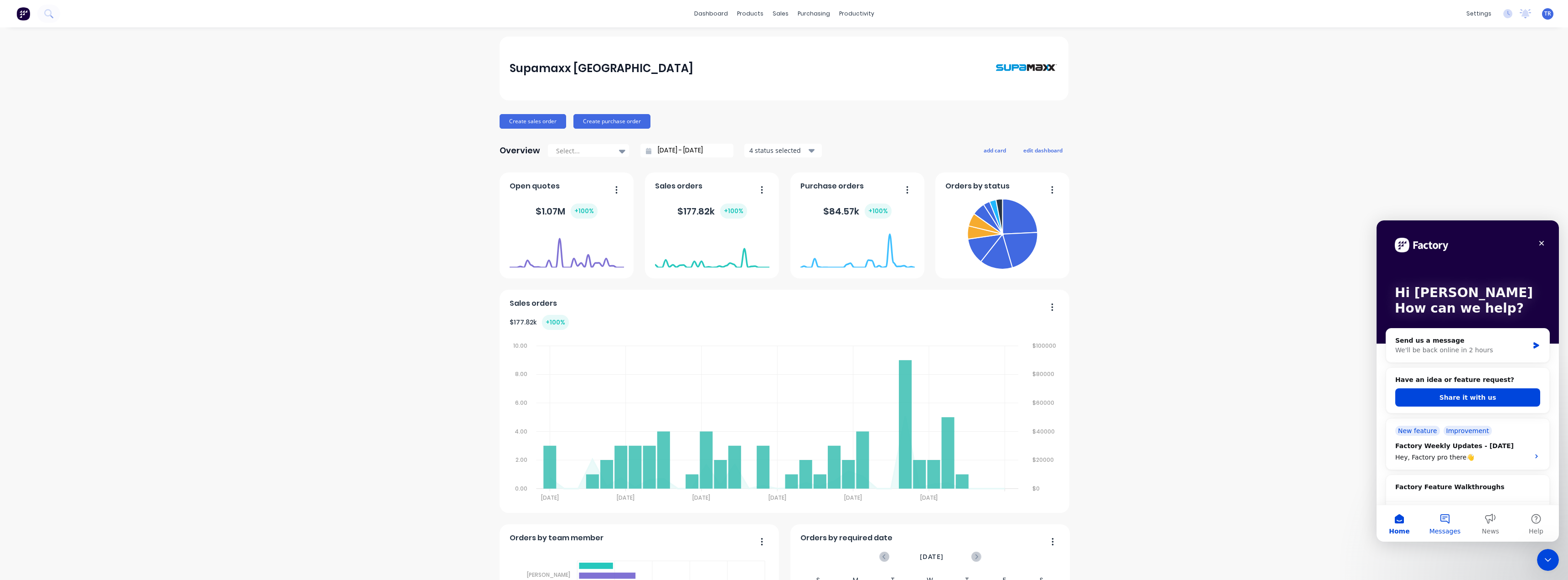
click at [780, 528] on span "Messages" at bounding box center [1445, 530] width 32 height 7
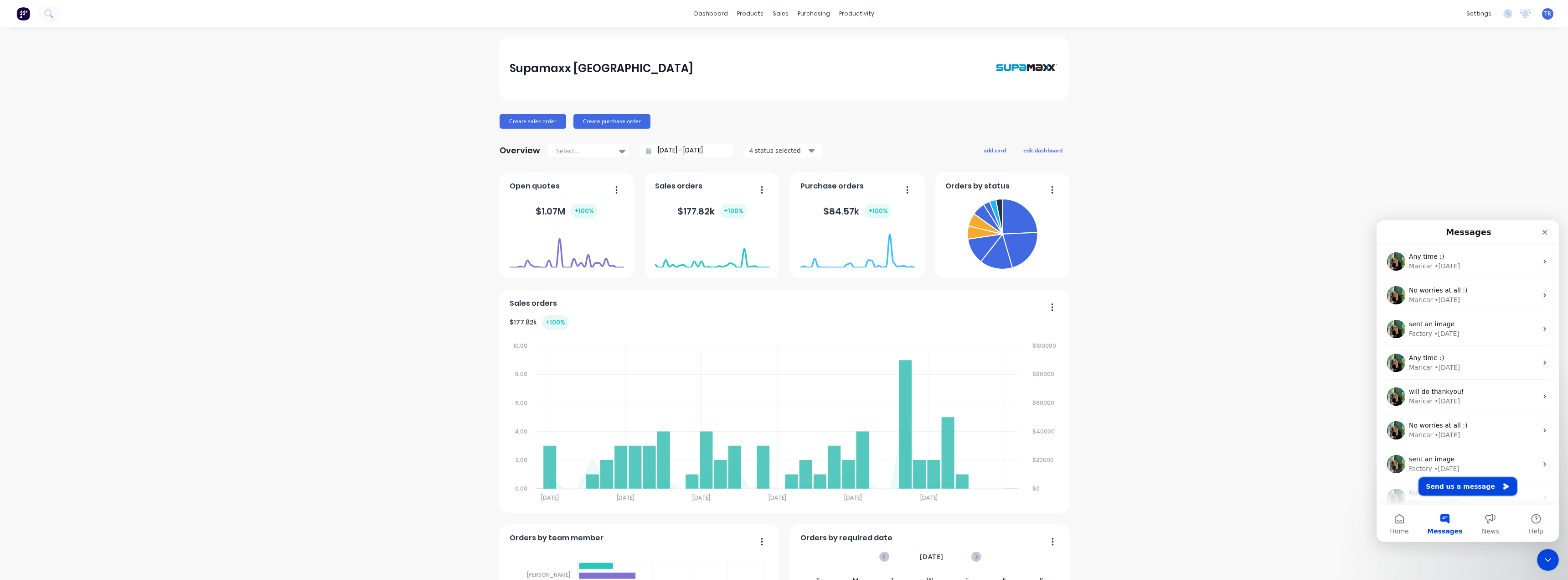
click at [780, 489] on button "Send us a message" at bounding box center [1467, 485] width 98 height 18
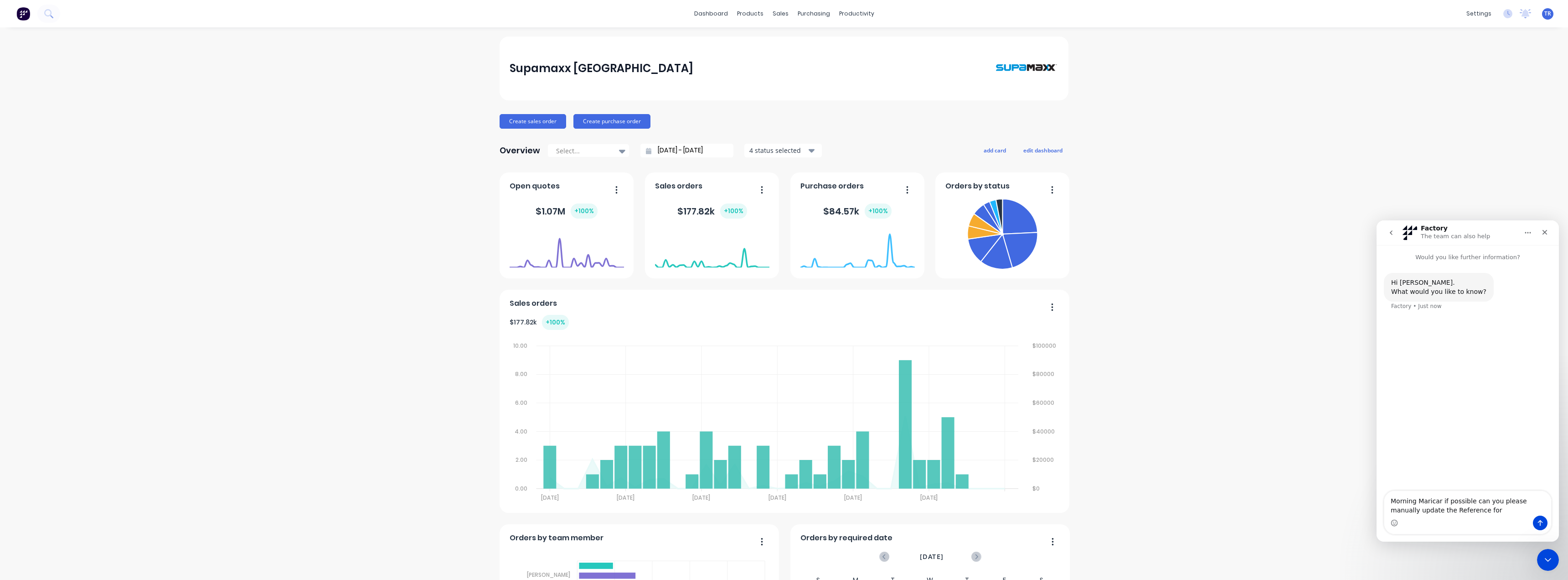
click at [780, 517] on div "Intercom messenger" at bounding box center [1467, 522] width 167 height 14
click at [780, 511] on textarea "Morning Maricar if possible can you please manually update the Reference for" at bounding box center [1467, 504] width 167 height 25
paste textarea "Purchase Order #53 - InstaCoat Powder Coating Pty Ltd"
click at [780, 509] on textarea "Morning Maricar if possible can you please manually update the Reference for Pu…" at bounding box center [1467, 493] width 167 height 43
paste textarea "INV-0029"
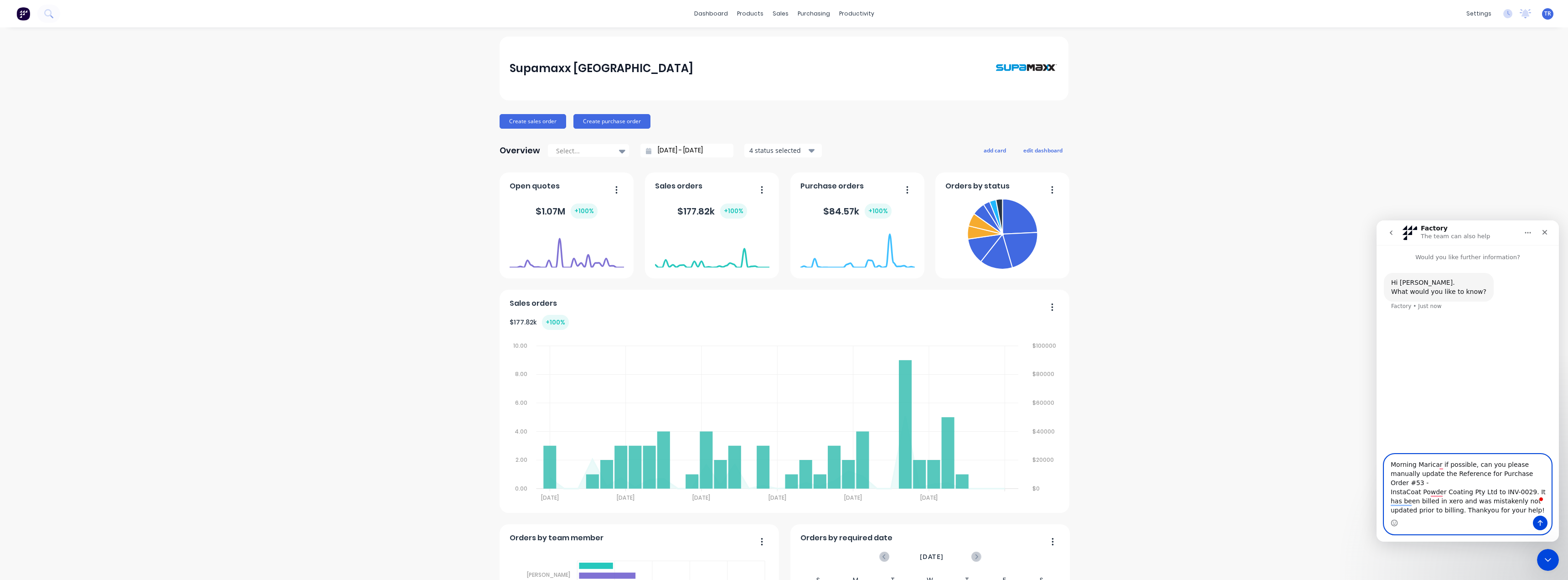
type textarea "Morning Maricar if possible, can you please manually update the Reference for P…"
click at [780, 525] on button "Send a message…" at bounding box center [1539, 522] width 14 height 14
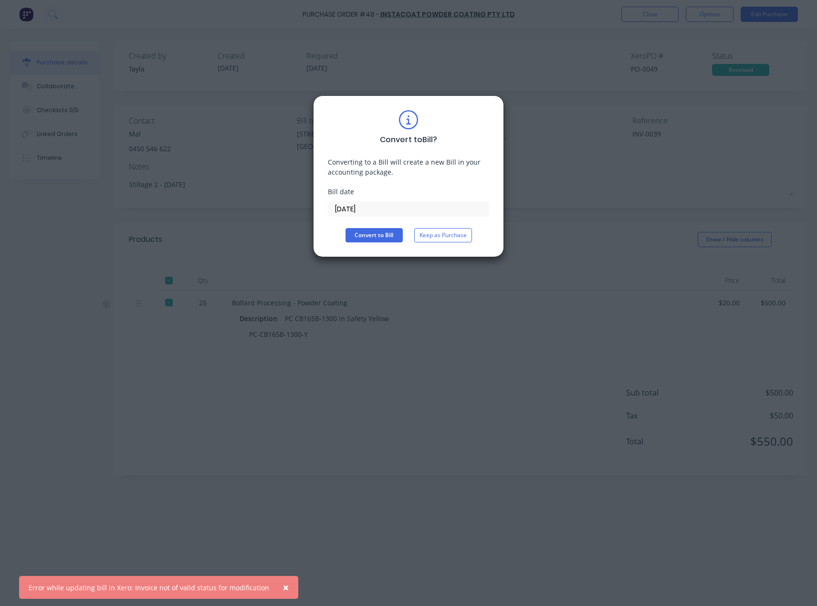
click at [381, 233] on button "Convert to Bill" at bounding box center [374, 235] width 57 height 14
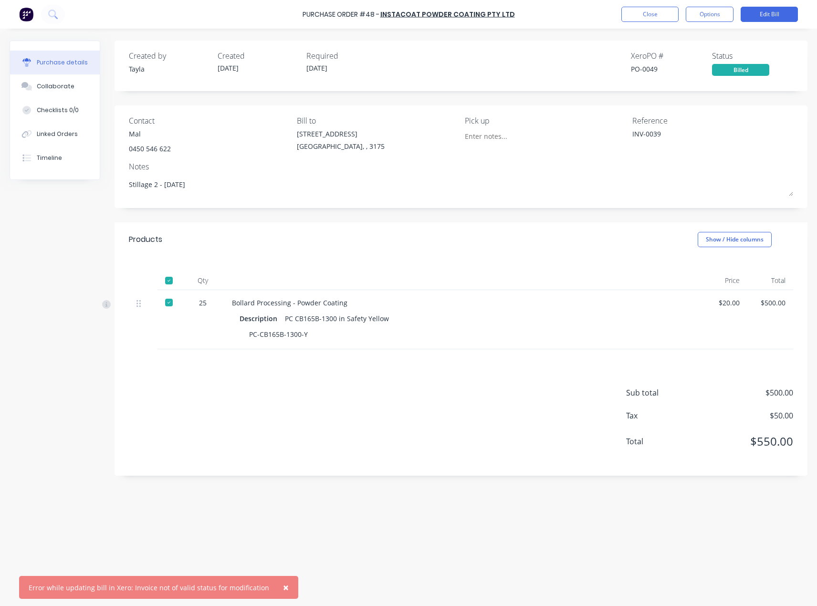
click at [283, 587] on span "×" at bounding box center [286, 587] width 6 height 13
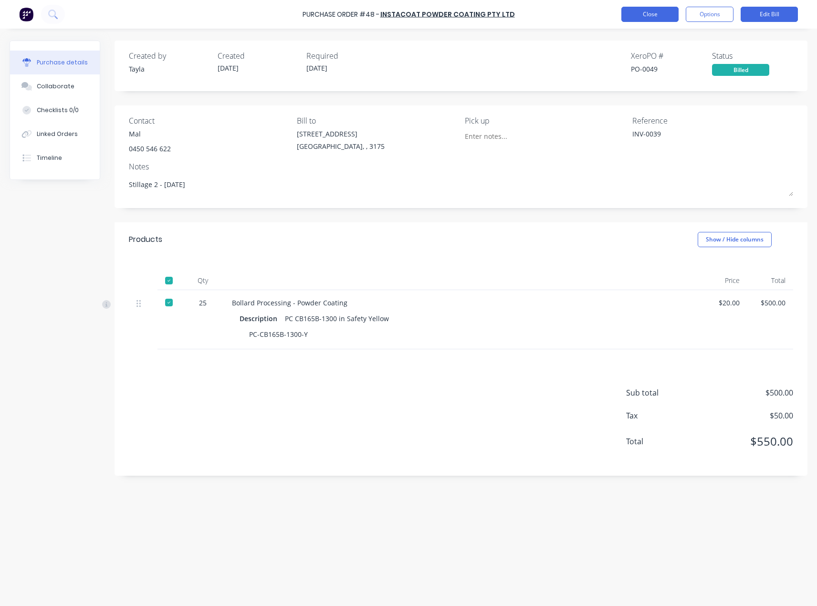
click at [634, 8] on button "Close" at bounding box center [649, 14] width 57 height 15
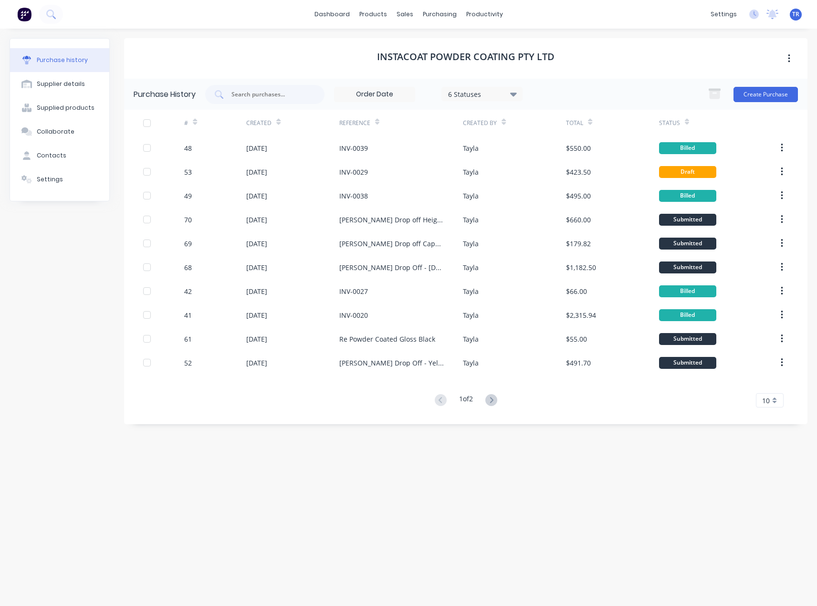
click at [281, 122] on div "Created" at bounding box center [292, 123] width 93 height 26
click at [278, 124] on icon at bounding box center [278, 123] width 4 height 3
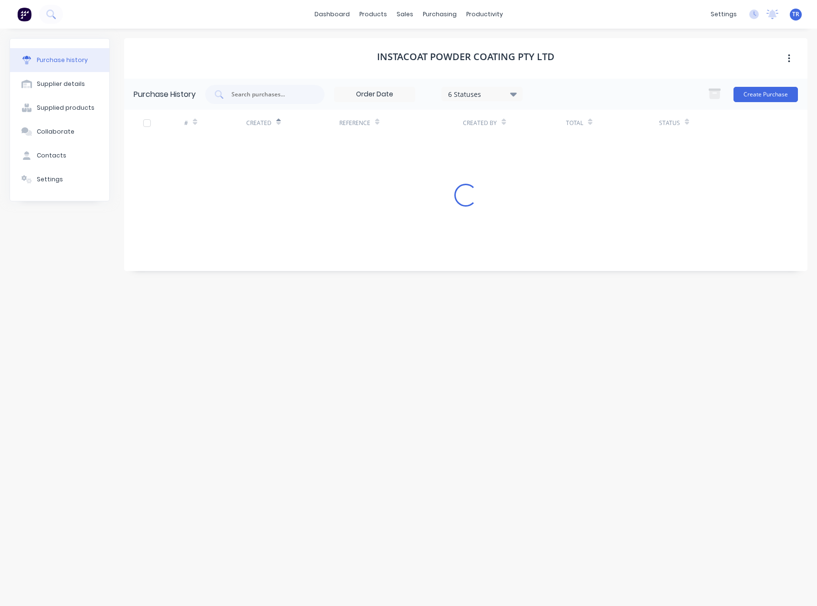
click at [278, 124] on icon at bounding box center [278, 123] width 4 height 3
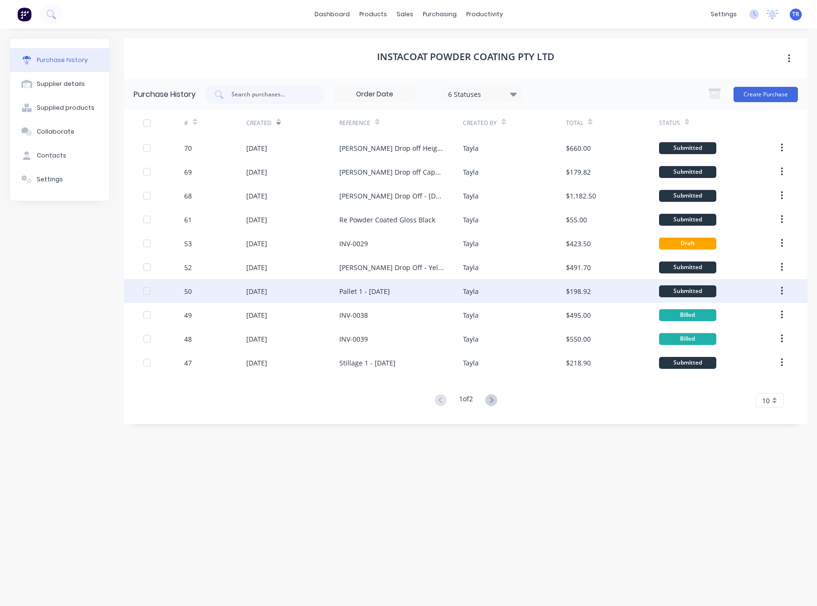
click at [336, 287] on div "07 Aug 2025" at bounding box center [292, 291] width 93 height 24
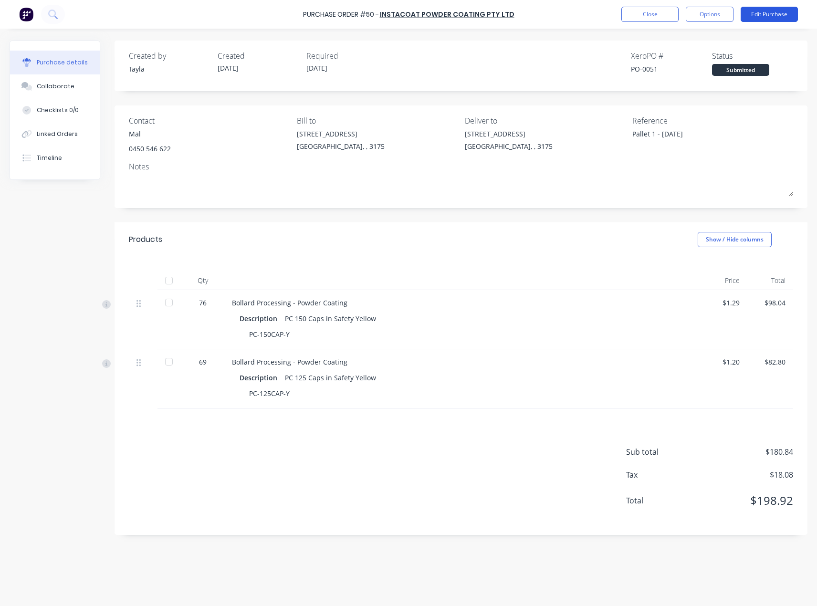
click at [769, 21] on button "Edit Purchase" at bounding box center [769, 14] width 57 height 15
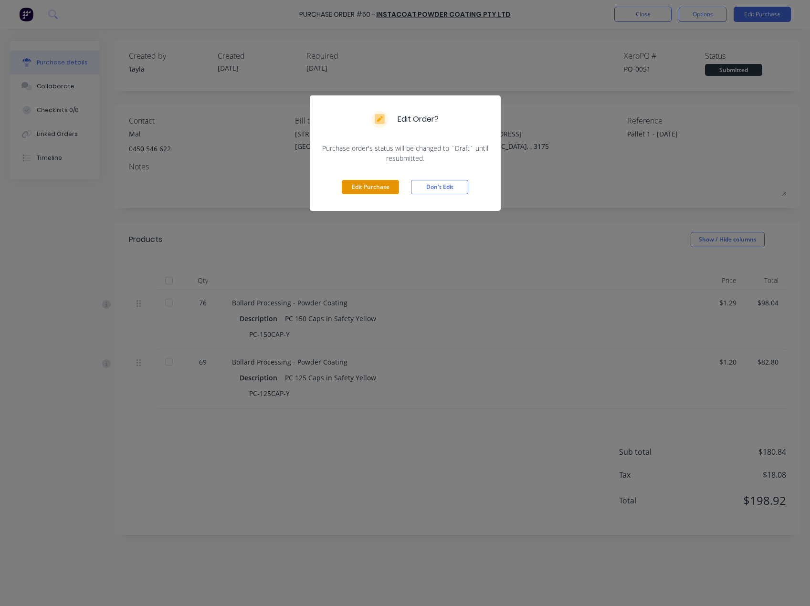
click at [355, 189] on button "Edit Purchase" at bounding box center [370, 187] width 57 height 14
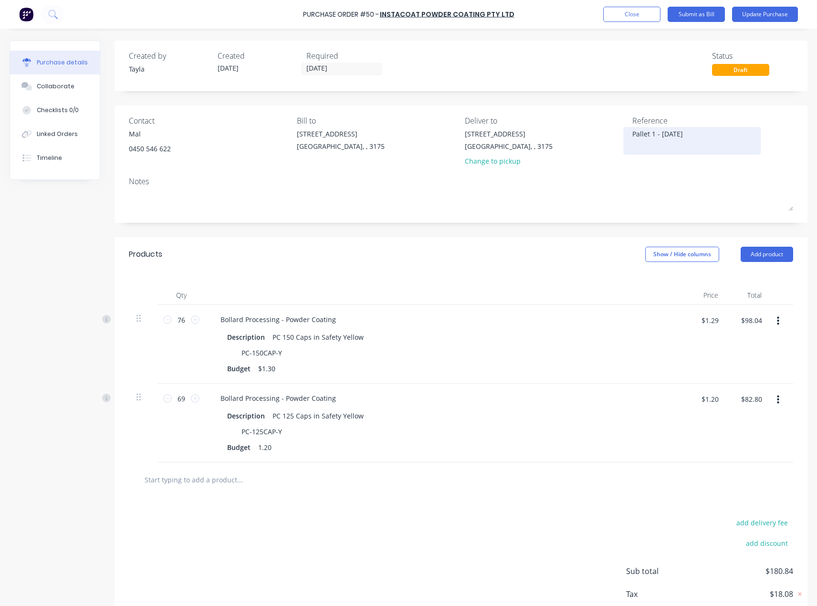
click at [690, 136] on textarea "Pallet 1 - 07/08/25" at bounding box center [691, 139] width 119 height 21
drag, startPoint x: 692, startPoint y: 135, endPoint x: 510, endPoint y: 152, distance: 183.1
click at [531, 146] on div "Contact Mal 0450 546 622 Bill to 37 Marni St Dandenong South, , 3175 Deliver to…" at bounding box center [461, 143] width 664 height 56
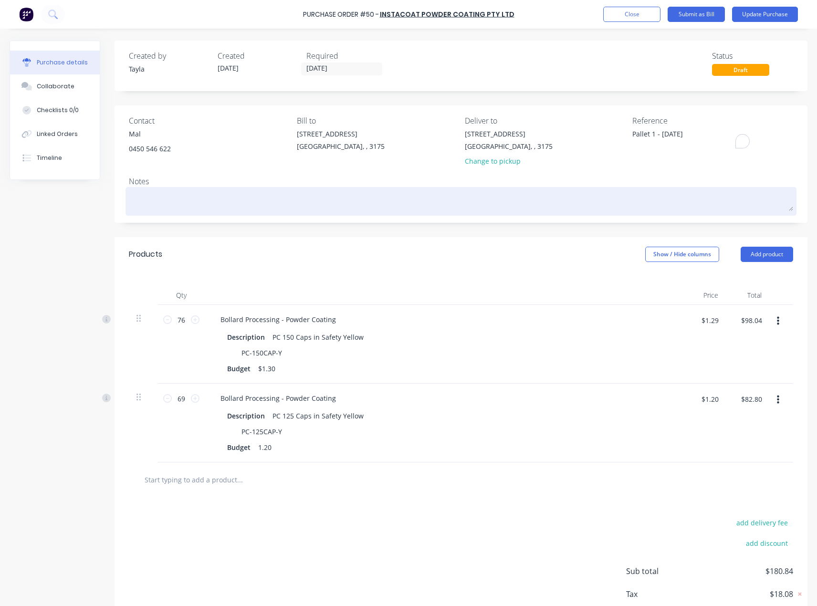
click at [277, 206] on textarea at bounding box center [461, 199] width 664 height 21
paste textarea "Pallet 1 - 07/08/25"
type textarea "x"
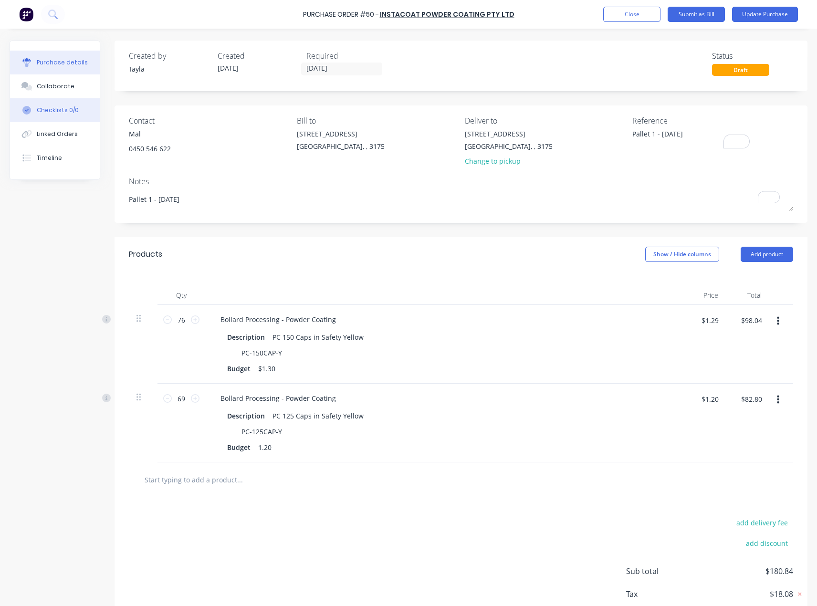
type textarea "Pallet 1 - 07/08/25"
type textarea "x"
type textarea "Pallet 1 - 07/08/25"
drag, startPoint x: 703, startPoint y: 132, endPoint x: 568, endPoint y: 139, distance: 134.8
click at [568, 139] on div "Contact Mal 0450 546 622 Bill to 37 Marni St Dandenong South, , 3175 Deliver to…" at bounding box center [461, 143] width 664 height 56
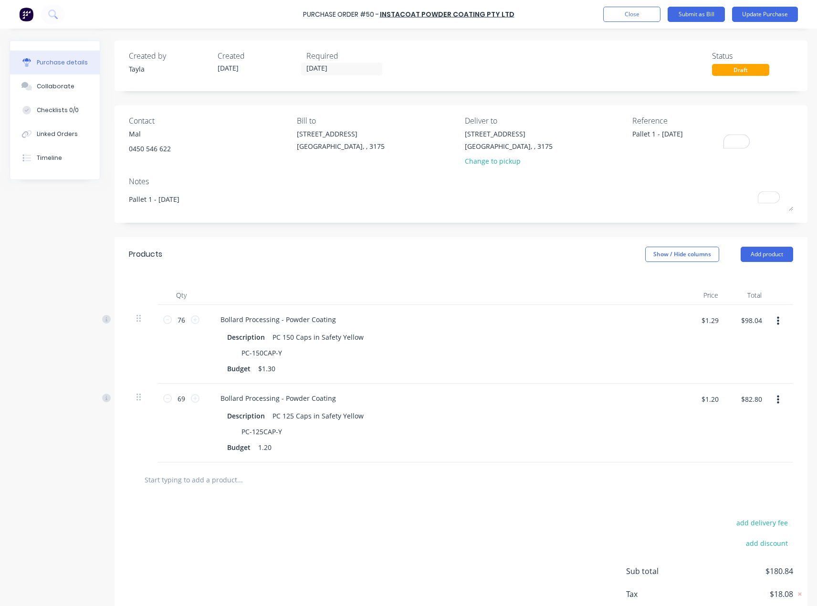
paste textarea "INV-0041"
type textarea "x"
type textarea "INV-0041"
type textarea "x"
type textarea "INV-0041"
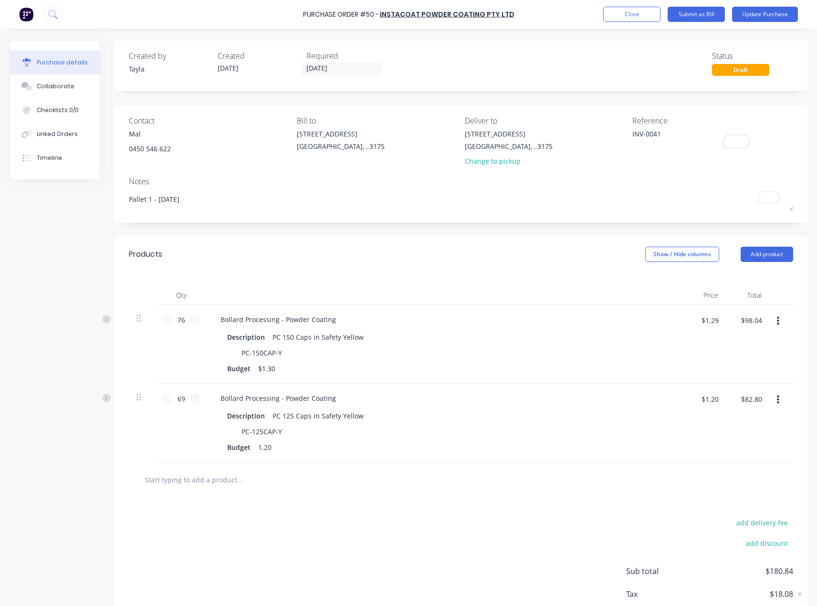
click at [568, 139] on div "37 Marni St Dandenong South, , 3175 Change to pickup" at bounding box center [545, 150] width 161 height 42
click at [481, 166] on div "Change to pickup" at bounding box center [509, 161] width 88 height 10
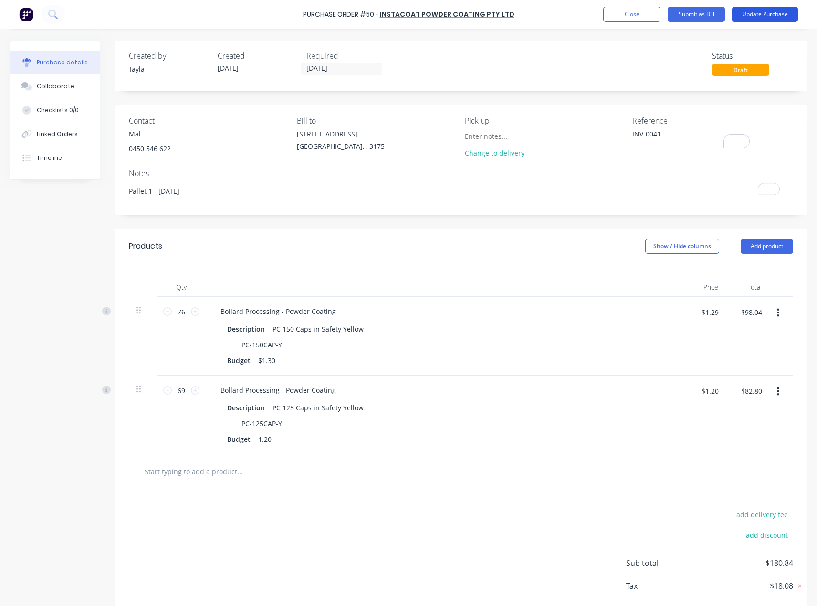
click at [789, 11] on button "Update Purchase" at bounding box center [765, 14] width 66 height 15
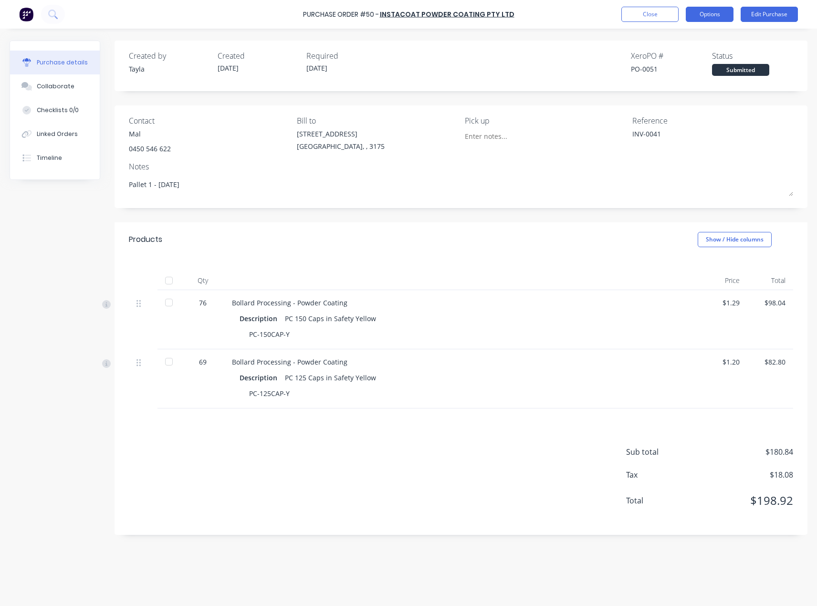
click at [700, 9] on button "Options" at bounding box center [710, 14] width 48 height 15
click at [695, 52] on div "Convert to Bill" at bounding box center [687, 58] width 73 height 14
type textarea "x"
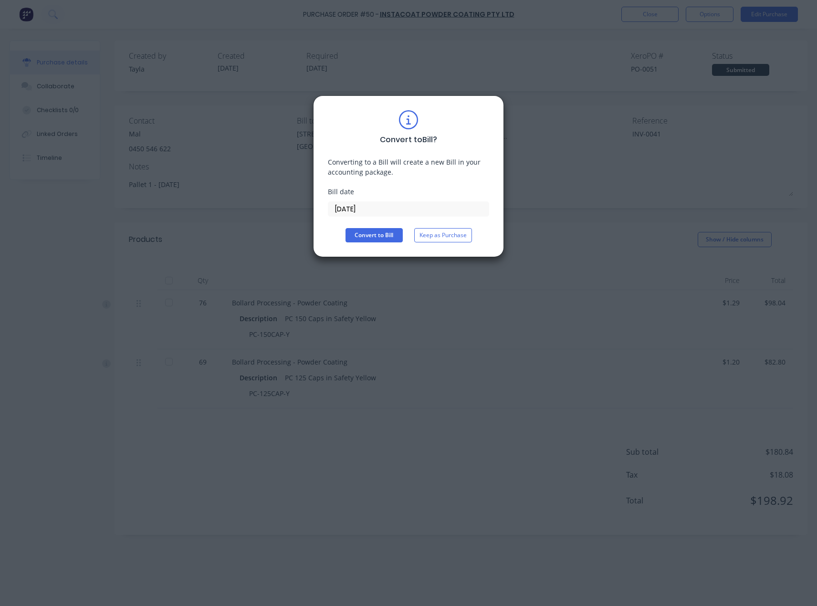
click at [356, 203] on input "18/08/25" at bounding box center [408, 209] width 160 height 14
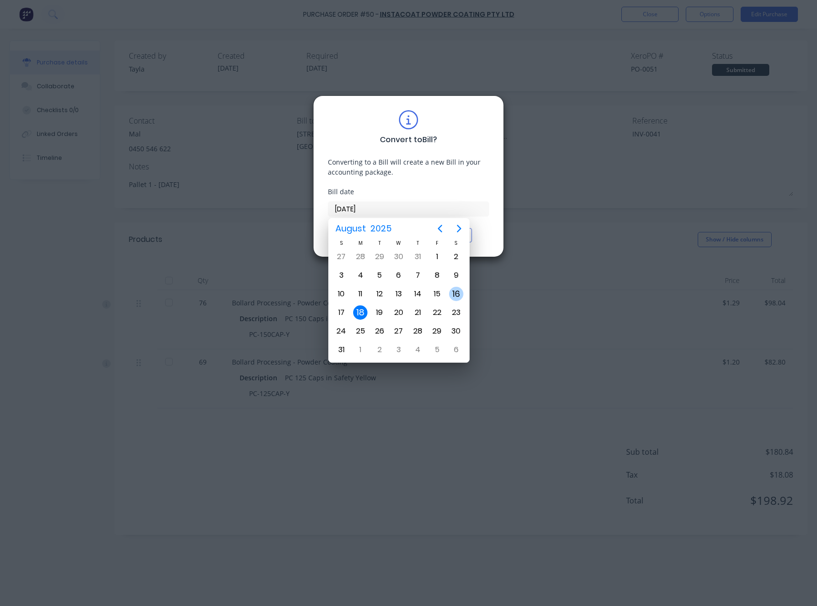
click at [456, 292] on div "16" at bounding box center [456, 294] width 14 height 14
type input "16/08/25"
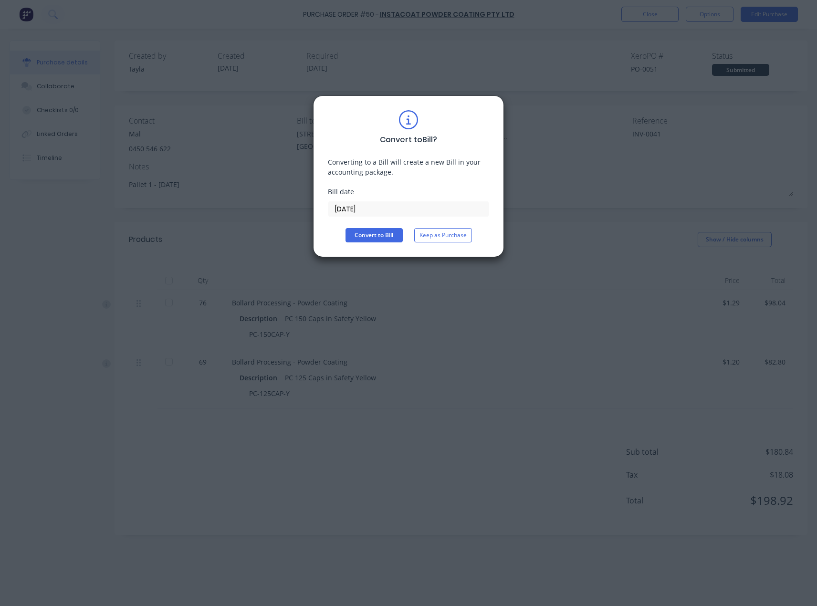
click at [368, 226] on div "Convert to Bill ? Converting to a Bill will create a new Bill in your accountin…" at bounding box center [408, 176] width 161 height 132
click at [371, 234] on button "Convert to Bill" at bounding box center [374, 235] width 57 height 14
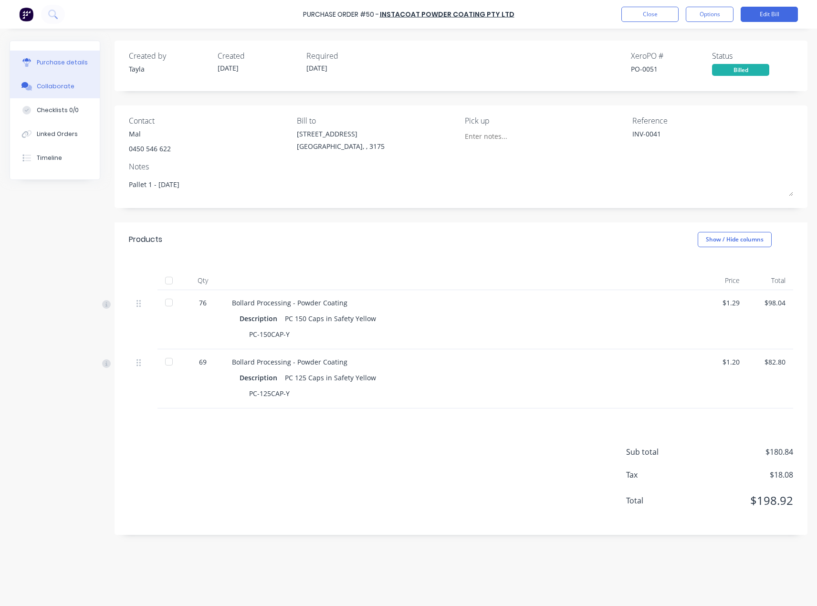
drag, startPoint x: 43, startPoint y: 85, endPoint x: 35, endPoint y: 84, distance: 8.2
click at [43, 85] on div "Collaborate" at bounding box center [56, 86] width 38 height 9
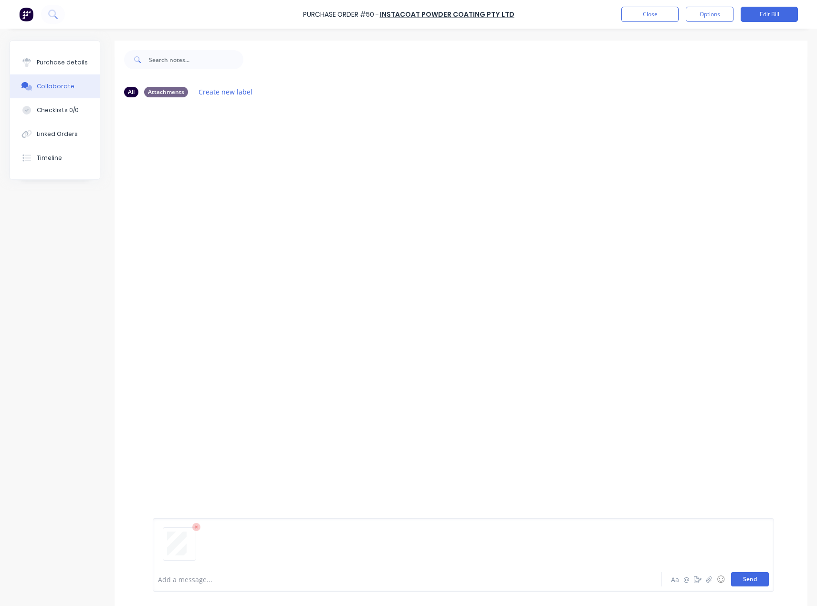
click at [751, 578] on button "Send" at bounding box center [750, 579] width 38 height 14
click at [657, 22] on div "Purchase Order #50 - InstaCoat Powder Coating Pty Ltd Close Options Edit Bill" at bounding box center [408, 14] width 817 height 29
click at [655, 14] on button "Close" at bounding box center [649, 14] width 57 height 15
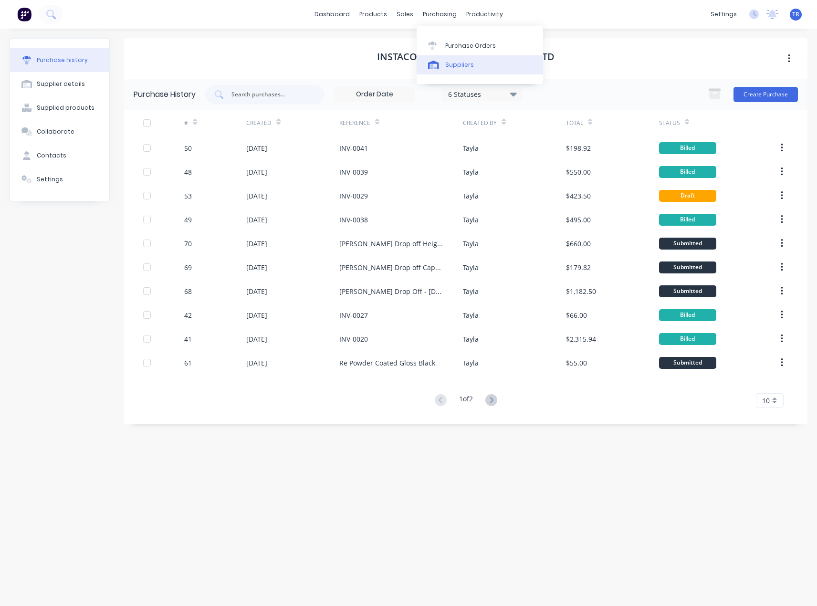
click at [466, 55] on link "Suppliers" at bounding box center [480, 64] width 126 height 19
click at [276, 129] on div "Created" at bounding box center [263, 123] width 34 height 17
click at [278, 124] on icon at bounding box center [278, 123] width 4 height 3
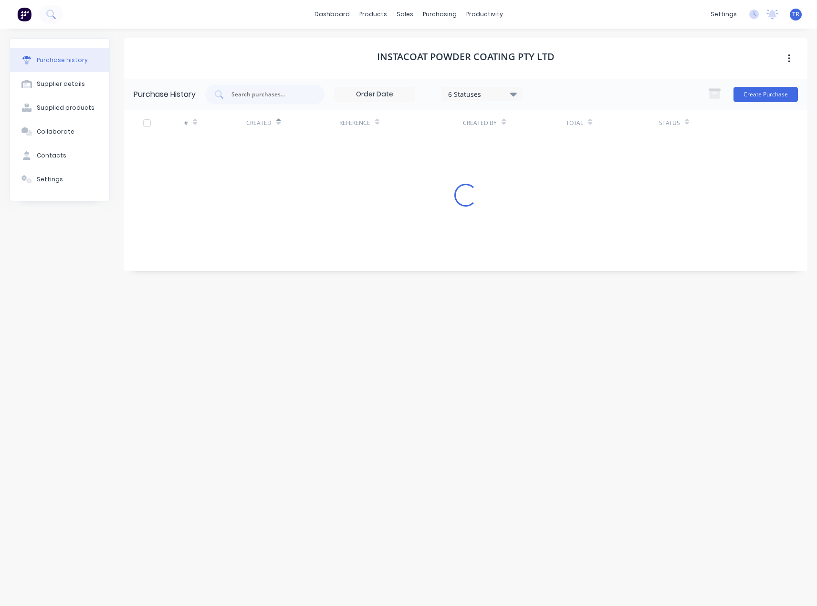
click at [278, 124] on icon at bounding box center [278, 123] width 4 height 3
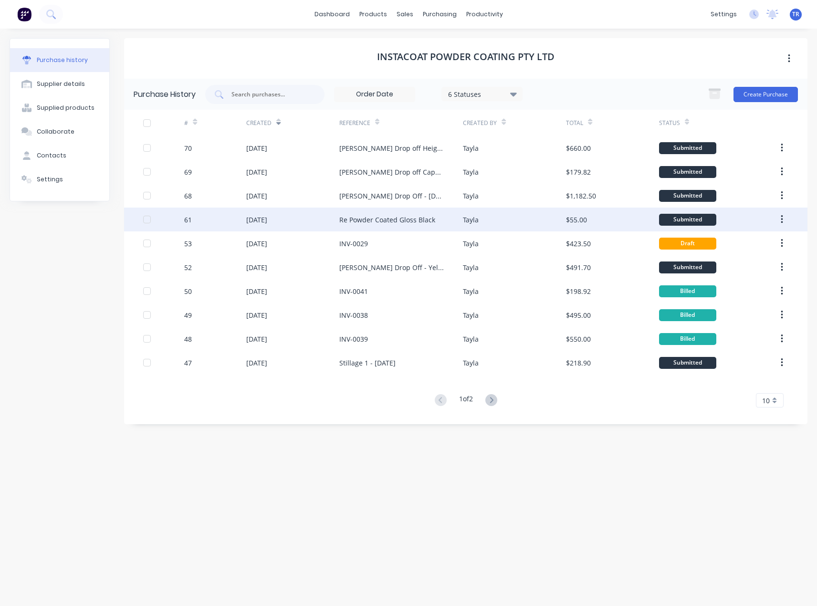
click at [418, 211] on div "Re Powder Coated Gloss Black" at bounding box center [401, 220] width 124 height 24
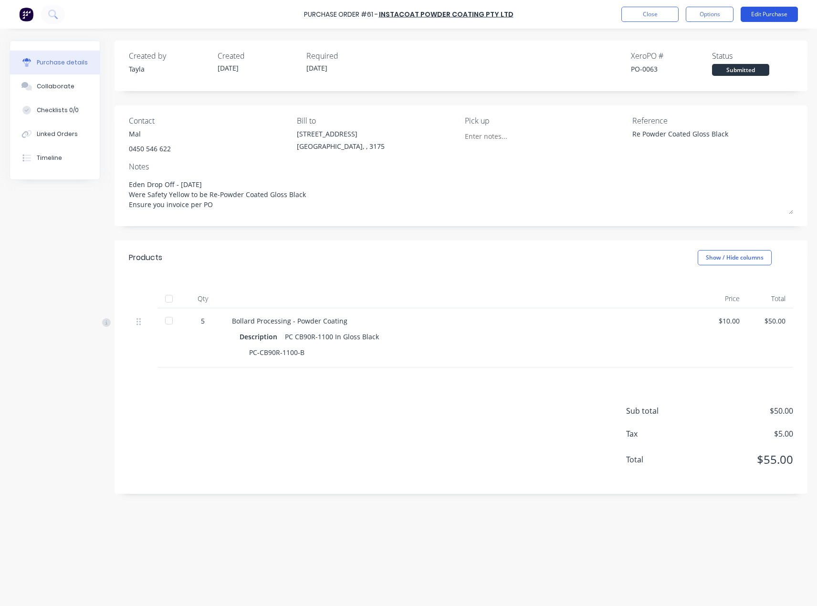
click at [777, 14] on button "Edit Purchase" at bounding box center [769, 14] width 57 height 15
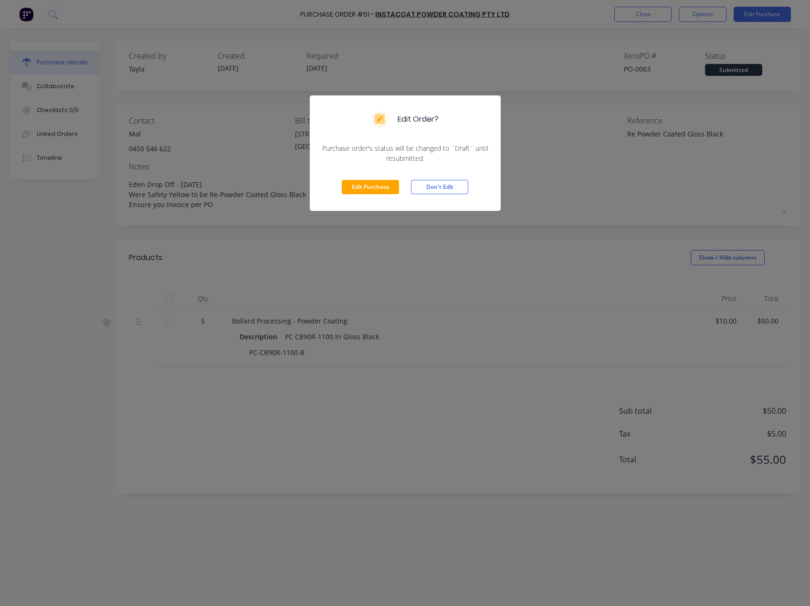
click at [349, 195] on div "Edit Purchase Don't Edit" at bounding box center [405, 187] width 191 height 48
click at [355, 191] on button "Edit Purchase" at bounding box center [370, 187] width 57 height 14
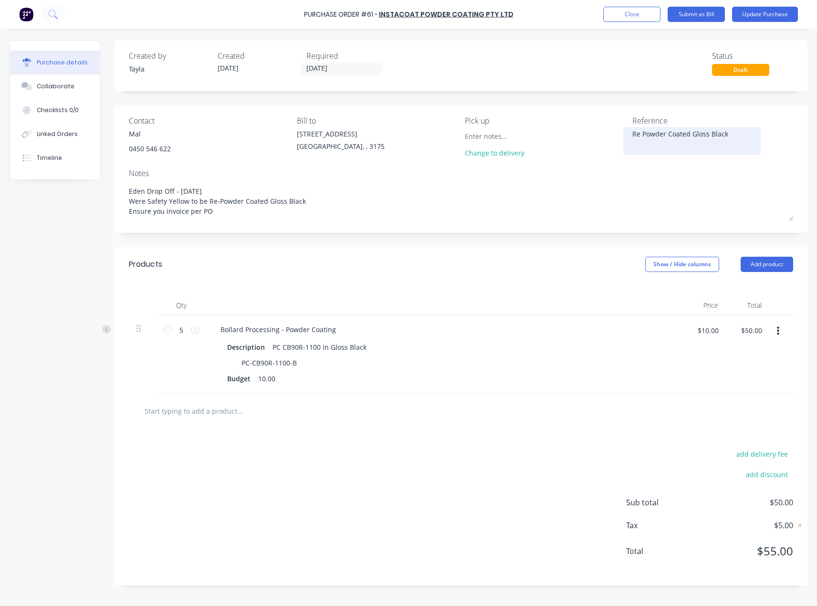
click at [720, 133] on textarea "Re Powder Coated Gloss Black" at bounding box center [691, 139] width 119 height 21
paste textarea "INV-0042"
type textarea "x"
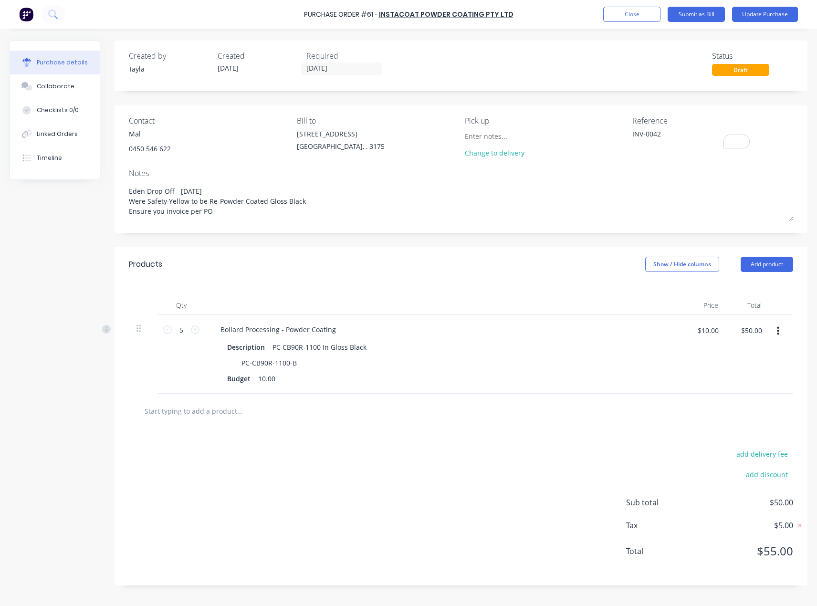
type textarea "INV-0042"
type textarea "x"
type textarea "INV-0042"
click at [594, 167] on div "Contact Mal 0450 546 622 Bill to 37 Marni St Dandenong South, , 3175 Pick up Ch…" at bounding box center [461, 168] width 693 height 127
click at [775, 12] on button "Update Purchase" at bounding box center [765, 14] width 66 height 15
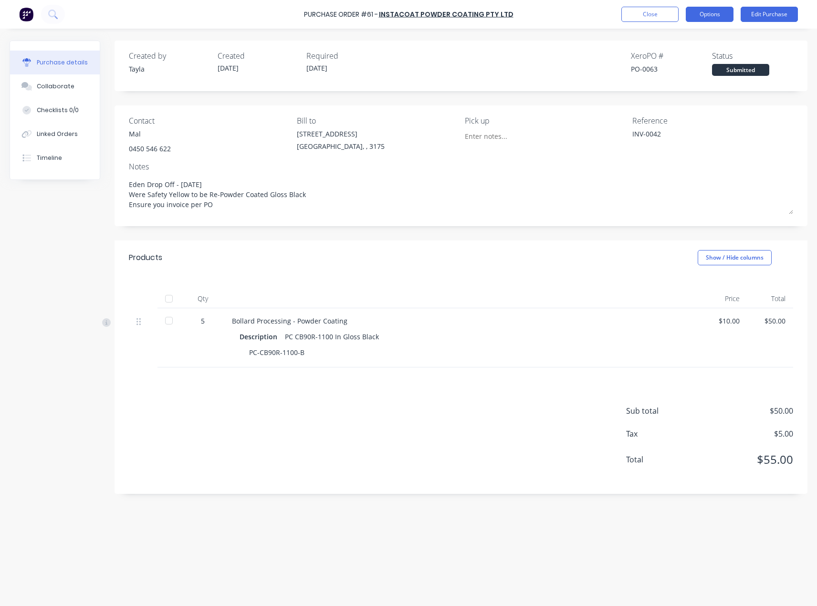
click at [716, 10] on button "Options" at bounding box center [710, 14] width 48 height 15
click at [709, 61] on div "Convert to Bill" at bounding box center [687, 58] width 73 height 14
type textarea "x"
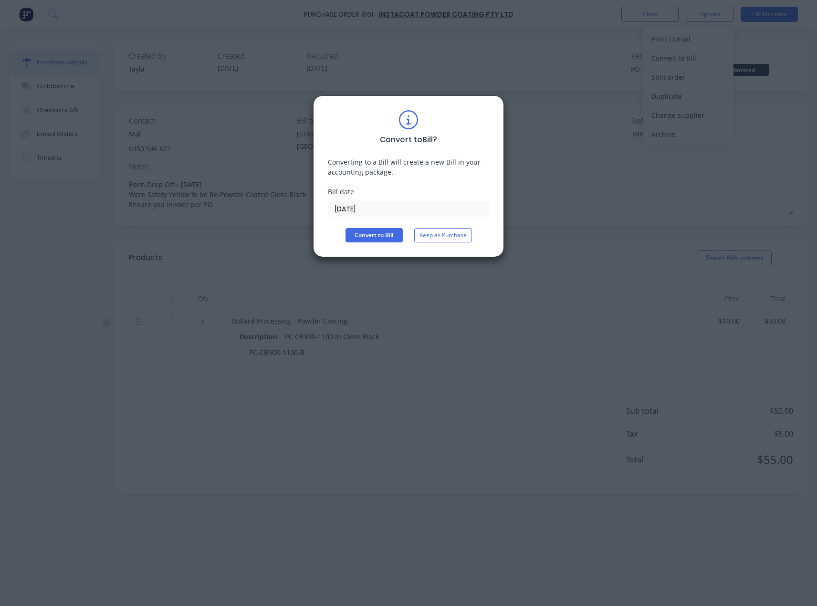
click at [342, 213] on input "18/08/25" at bounding box center [408, 209] width 160 height 14
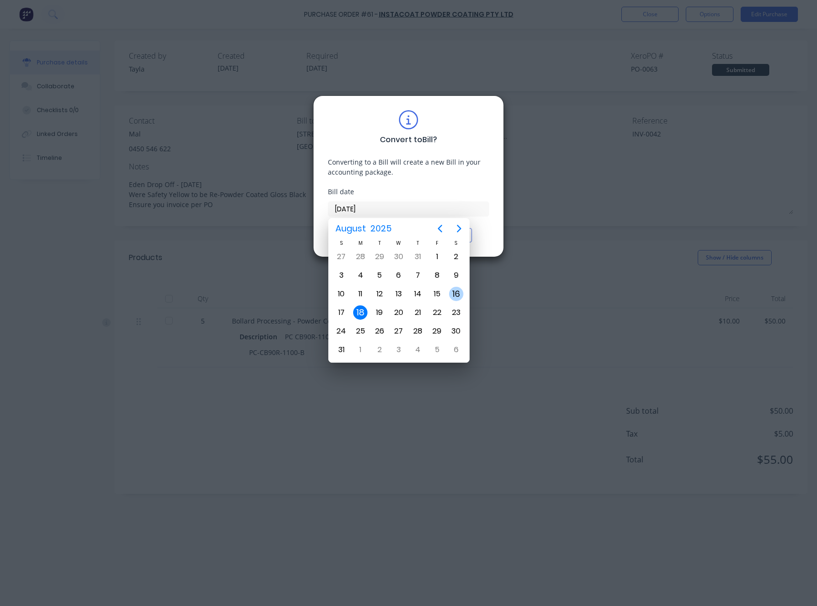
click at [452, 300] on div "16" at bounding box center [456, 294] width 14 height 14
type input "16/08/25"
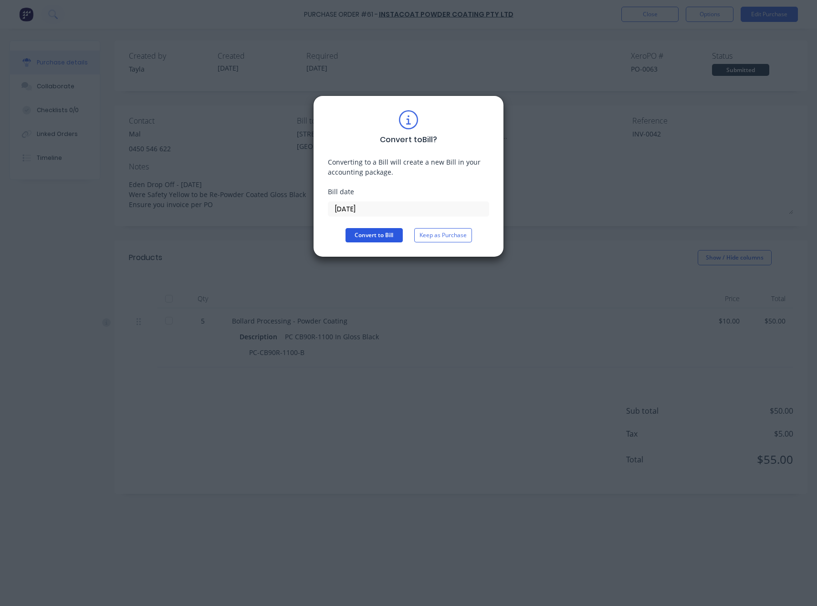
click at [356, 237] on button "Convert to Bill" at bounding box center [374, 235] width 57 height 14
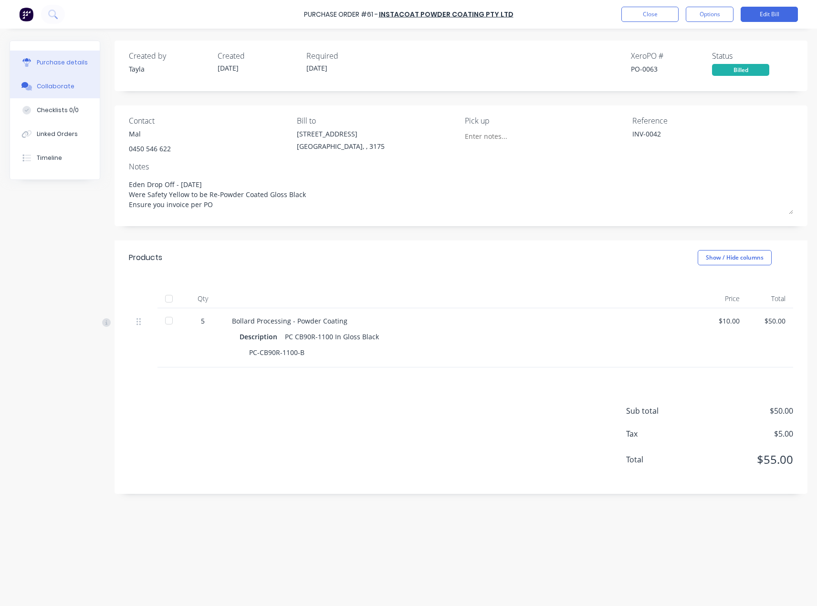
drag, startPoint x: 52, startPoint y: 85, endPoint x: 43, endPoint y: 85, distance: 8.6
click at [52, 85] on div "Collaborate" at bounding box center [56, 86] width 38 height 9
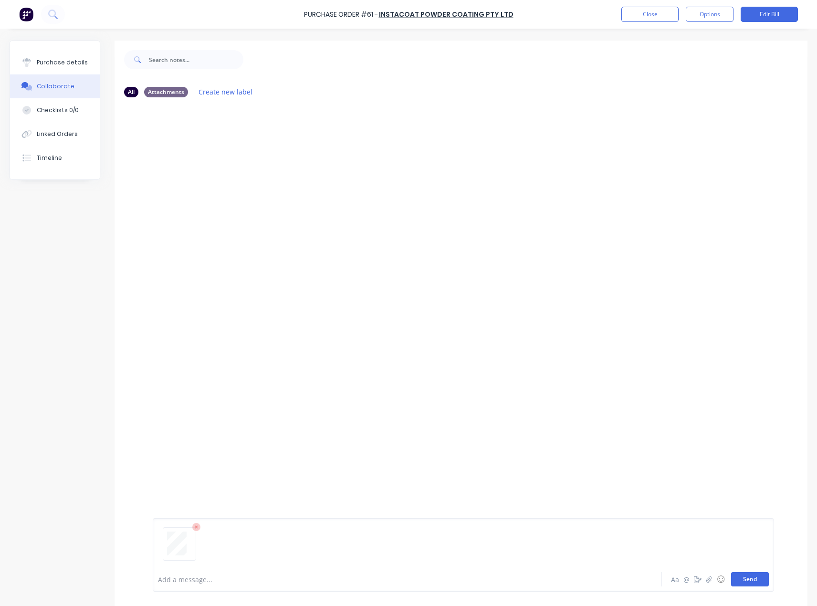
click at [734, 582] on button "Send" at bounding box center [750, 579] width 38 height 14
click at [640, 17] on button "Close" at bounding box center [649, 14] width 57 height 15
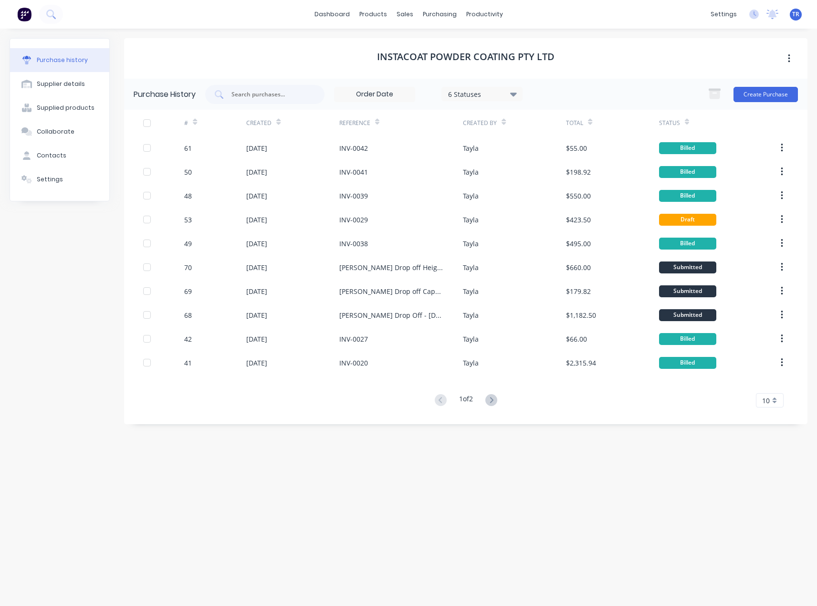
click at [276, 123] on icon at bounding box center [278, 121] width 4 height 7
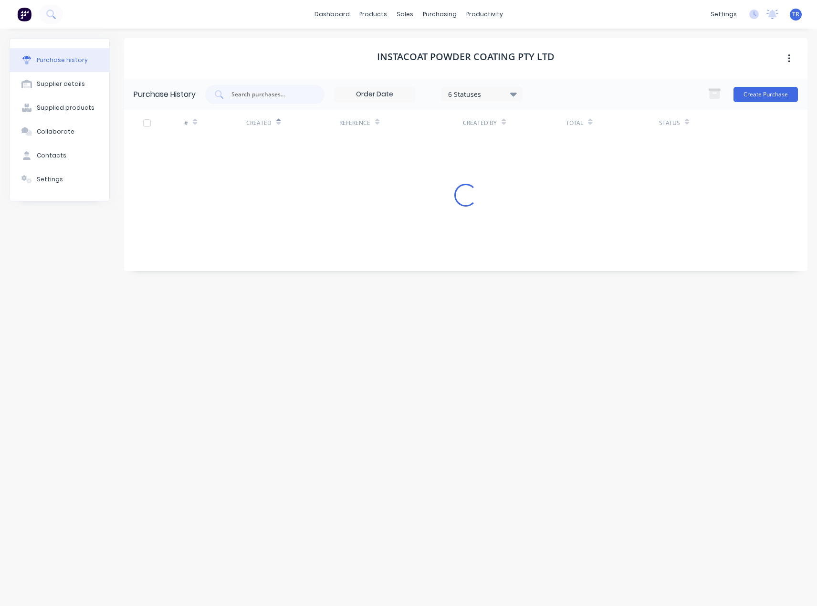
click at [276, 123] on icon at bounding box center [278, 123] width 4 height 3
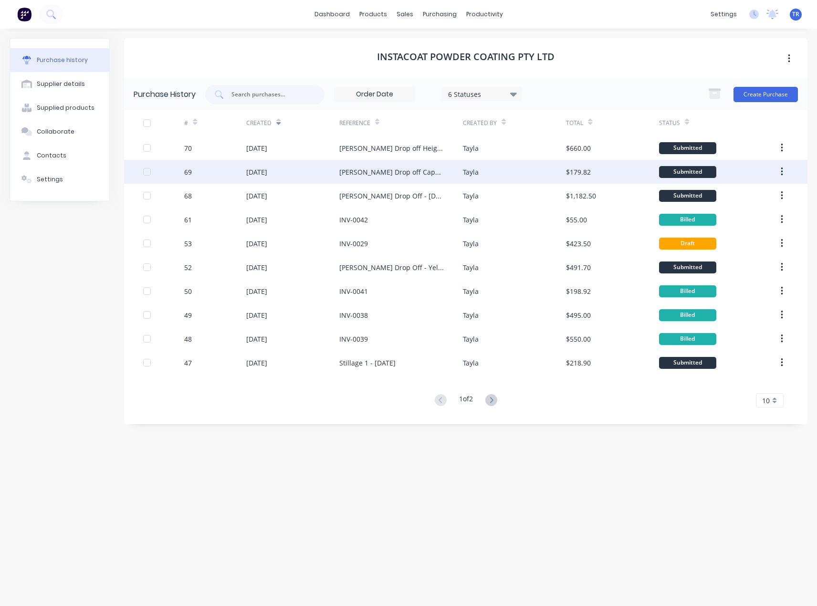
click at [609, 176] on div "$179.82" at bounding box center [612, 172] width 93 height 24
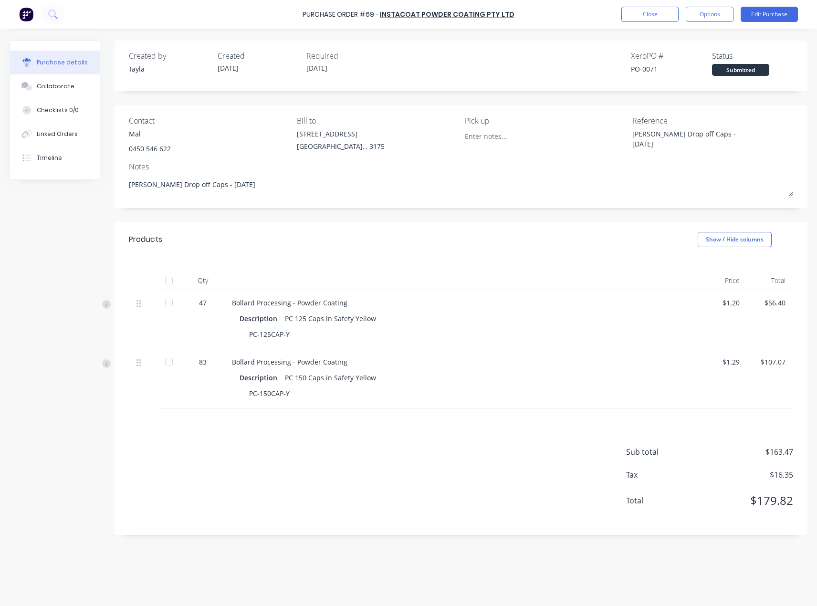
click at [172, 285] on div at bounding box center [168, 280] width 19 height 19
click at [758, 10] on button "Edit Purchase" at bounding box center [769, 14] width 57 height 15
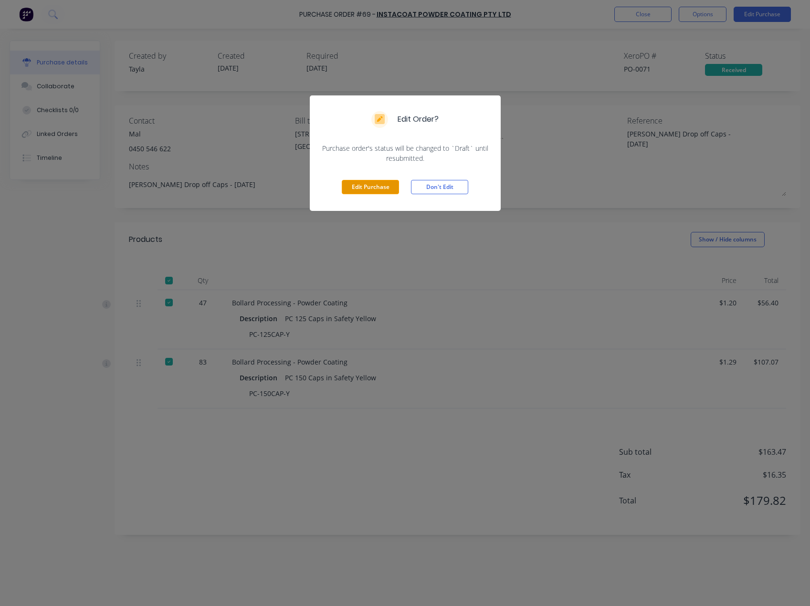
click at [349, 185] on button "Edit Purchase" at bounding box center [370, 187] width 57 height 14
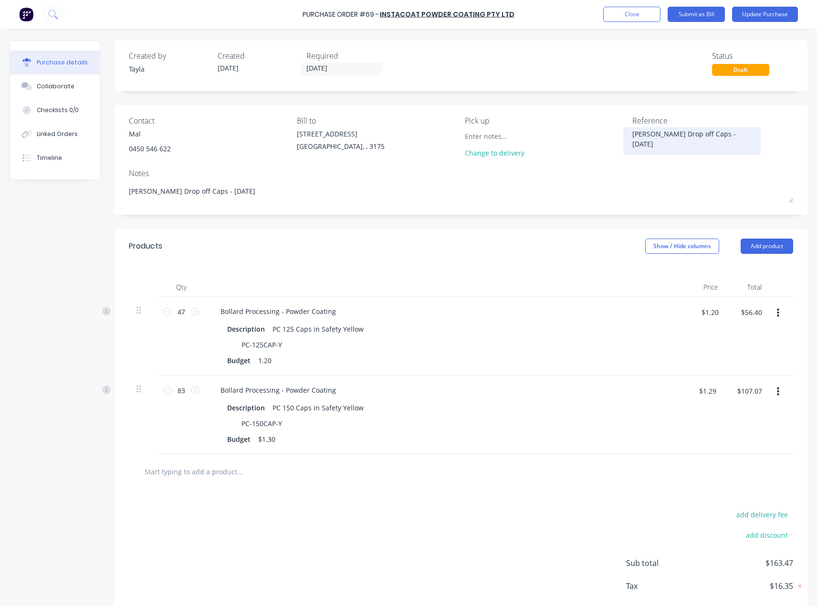
click at [685, 137] on textarea "Ian Drop off Caps - 15/08/2025" at bounding box center [691, 139] width 119 height 21
paste textarea "NV-0043"
type textarea "x"
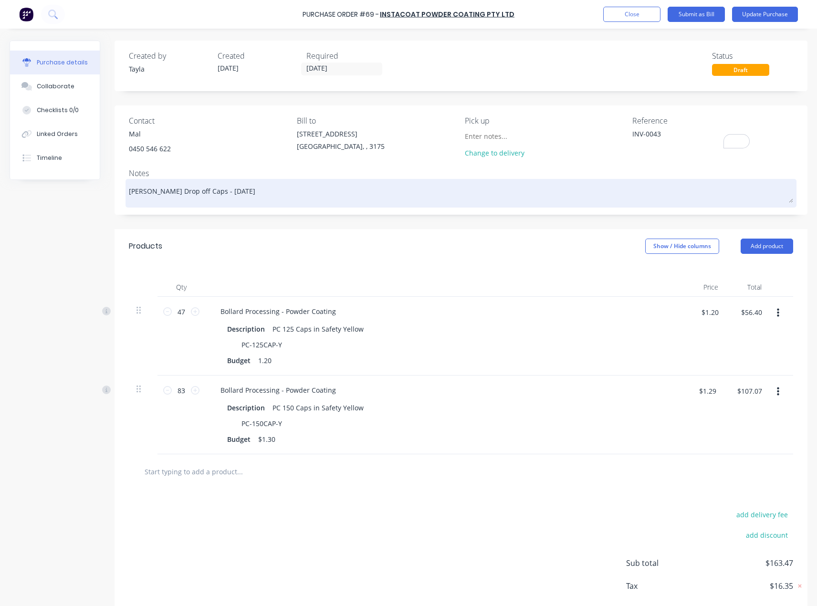
type textarea "INV-0043"
type textarea "x"
type textarea "INV-0043"
click at [591, 185] on textarea "Ian Drop off Caps - 15/08/2025" at bounding box center [461, 191] width 664 height 21
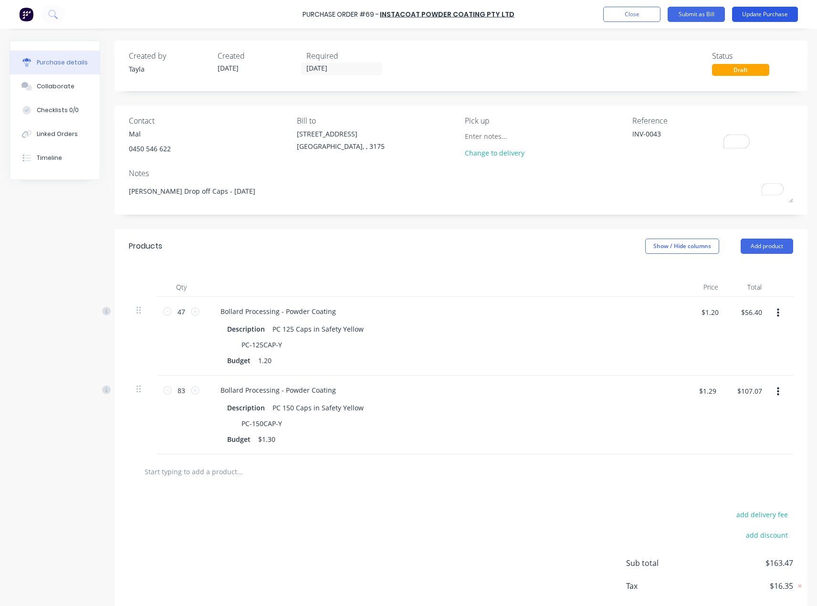
click at [769, 12] on button "Update Purchase" at bounding box center [765, 14] width 66 height 15
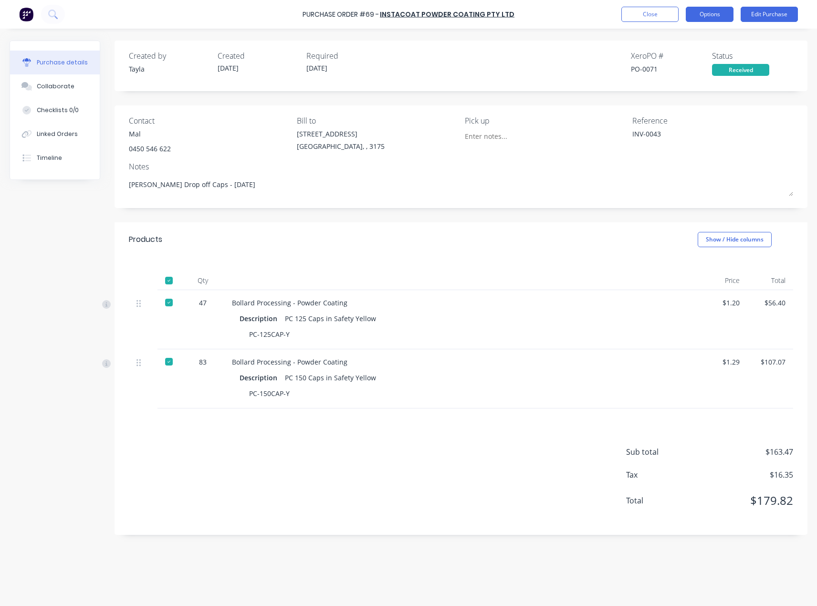
click at [715, 15] on button "Options" at bounding box center [710, 14] width 48 height 15
click at [706, 51] on div "Convert to Bill" at bounding box center [687, 58] width 73 height 14
type textarea "x"
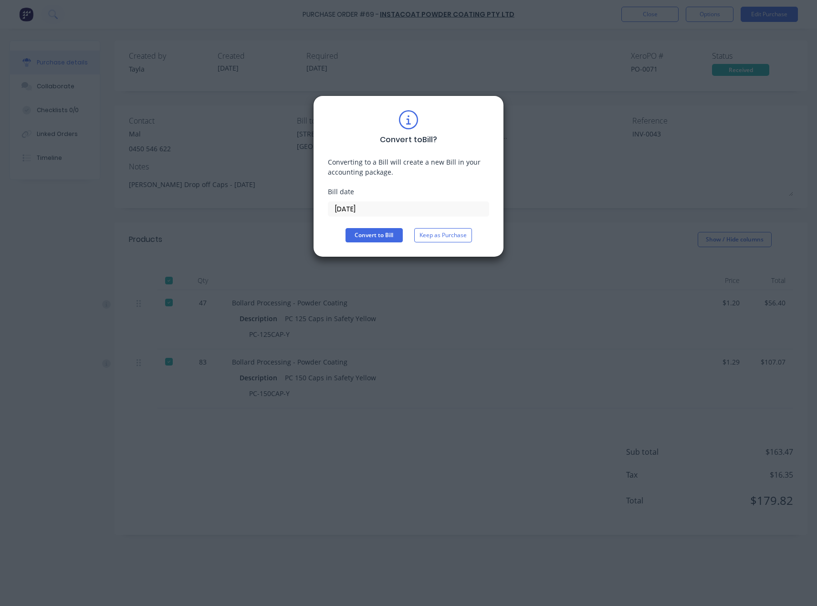
click at [377, 212] on input "18/08/25" at bounding box center [408, 209] width 160 height 14
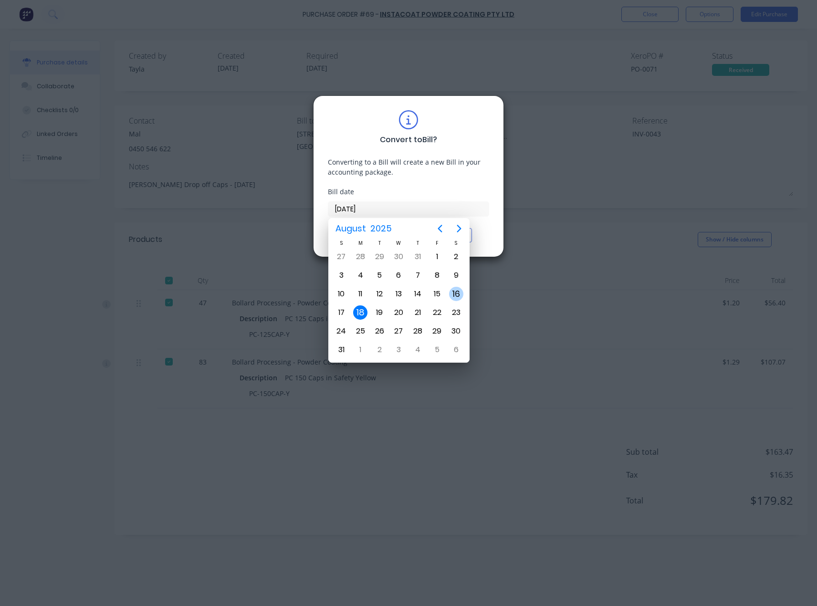
click at [460, 293] on div "16" at bounding box center [456, 294] width 14 height 14
type input "16/08/25"
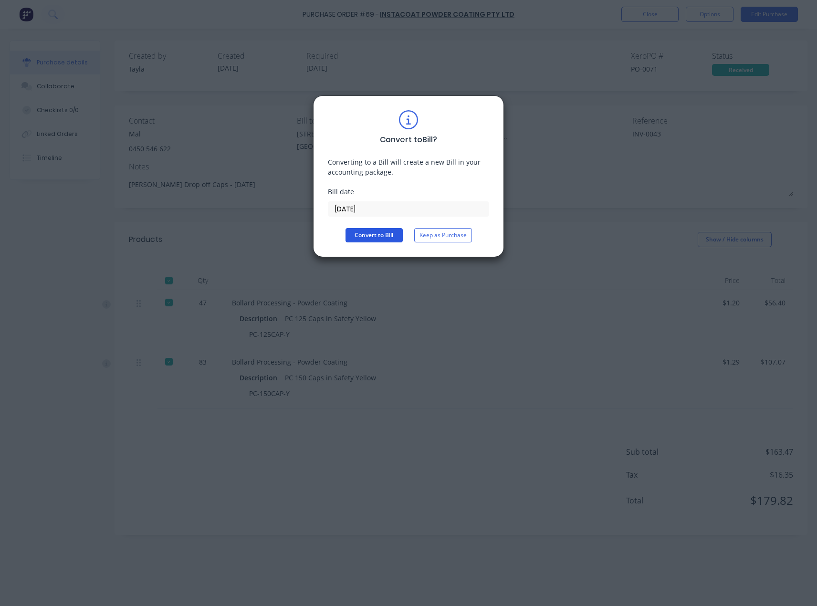
click at [376, 232] on button "Convert to Bill" at bounding box center [374, 235] width 57 height 14
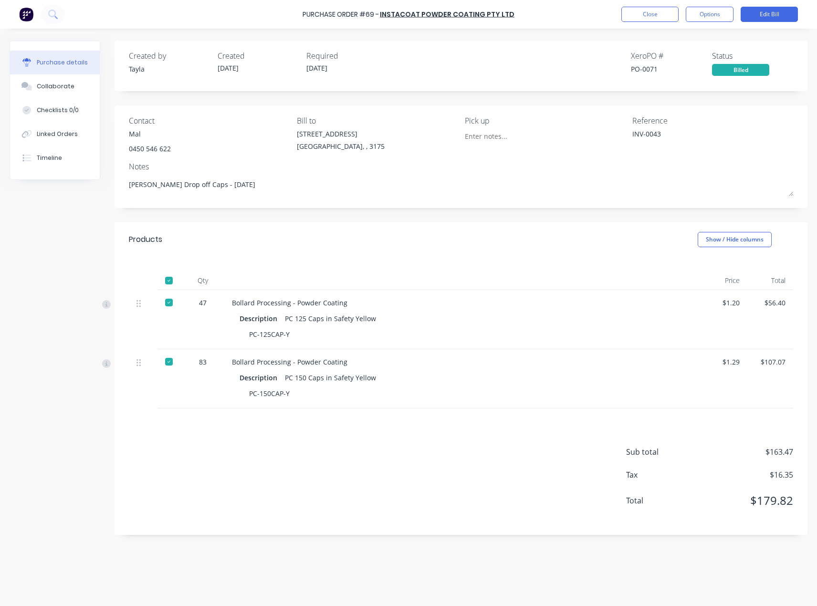
click at [58, 64] on div "Purchase details" at bounding box center [62, 62] width 51 height 9
click at [62, 84] on div "Collaborate" at bounding box center [56, 86] width 38 height 9
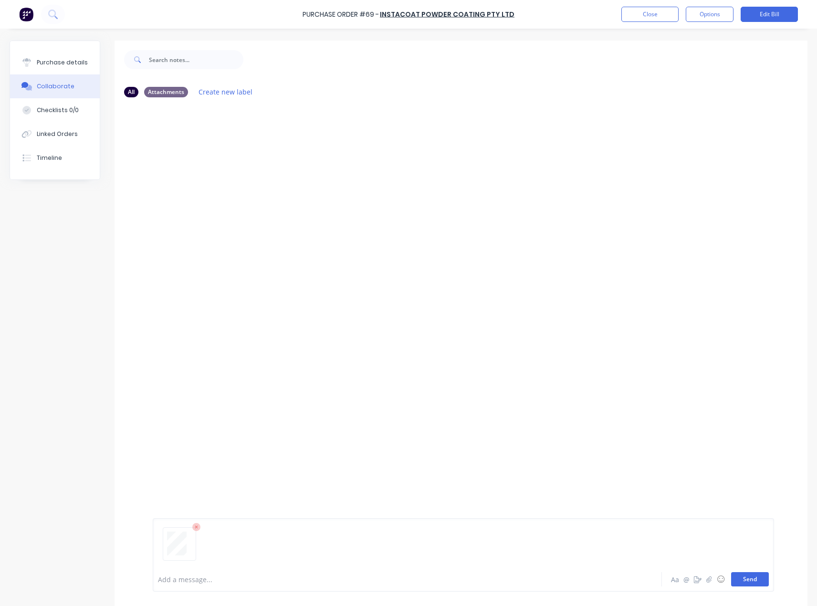
click at [745, 584] on button "Send" at bounding box center [750, 579] width 38 height 14
click at [90, 66] on button "Purchase details" at bounding box center [55, 63] width 90 height 24
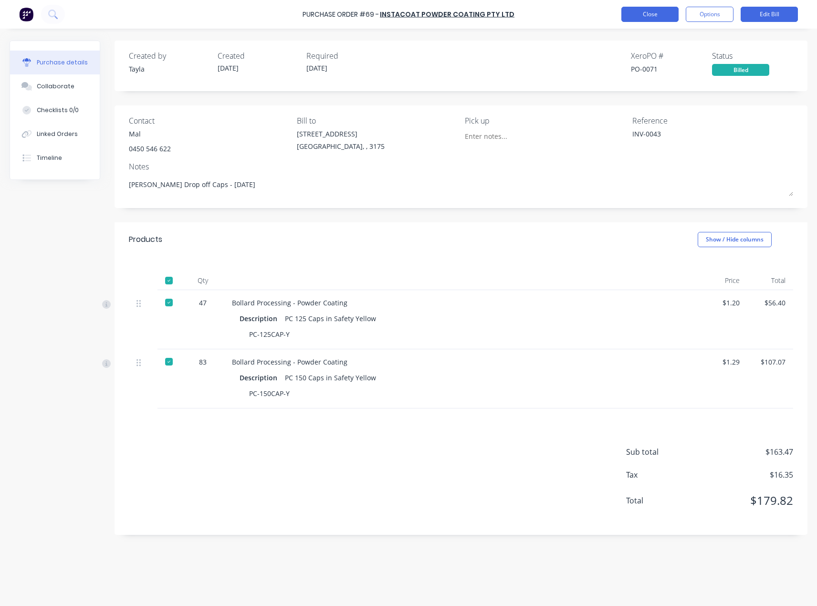
click at [654, 11] on button "Close" at bounding box center [649, 14] width 57 height 15
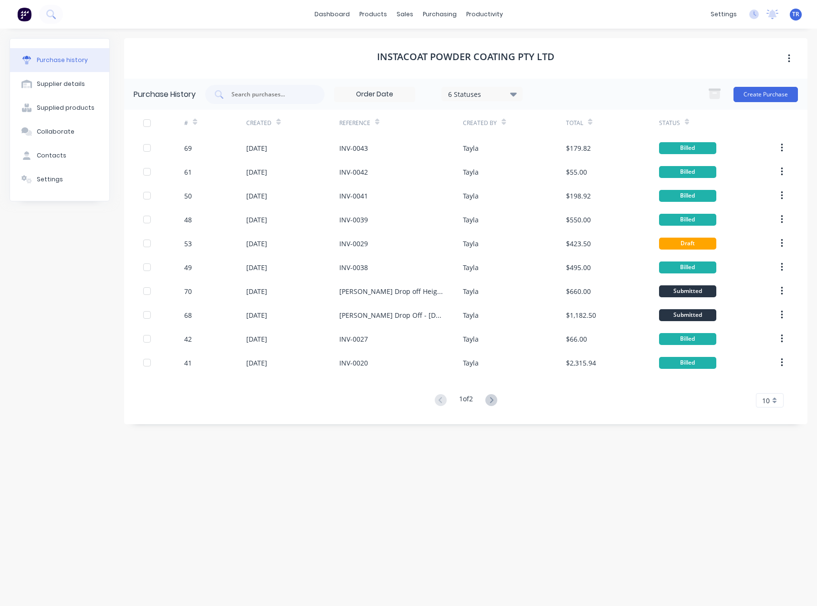
click at [591, 122] on icon at bounding box center [590, 123] width 4 height 3
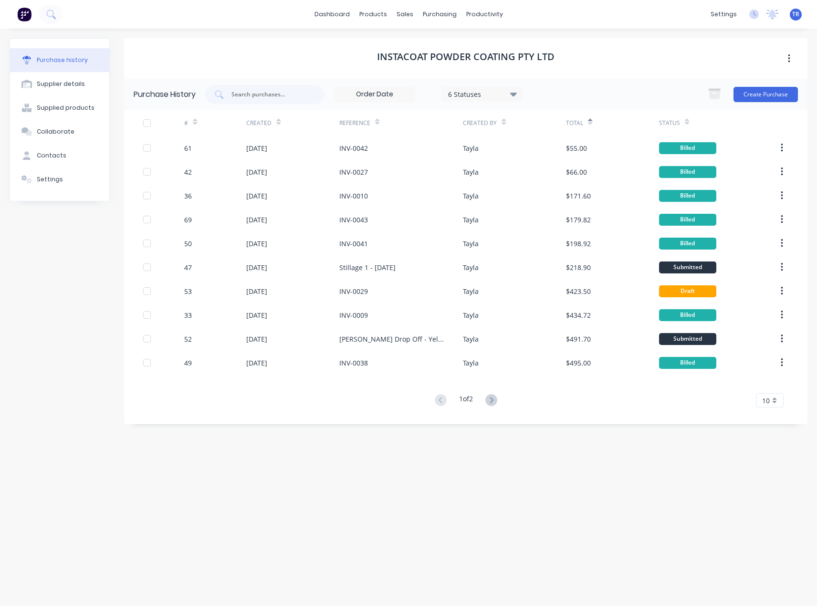
click at [278, 123] on icon at bounding box center [278, 123] width 4 height 3
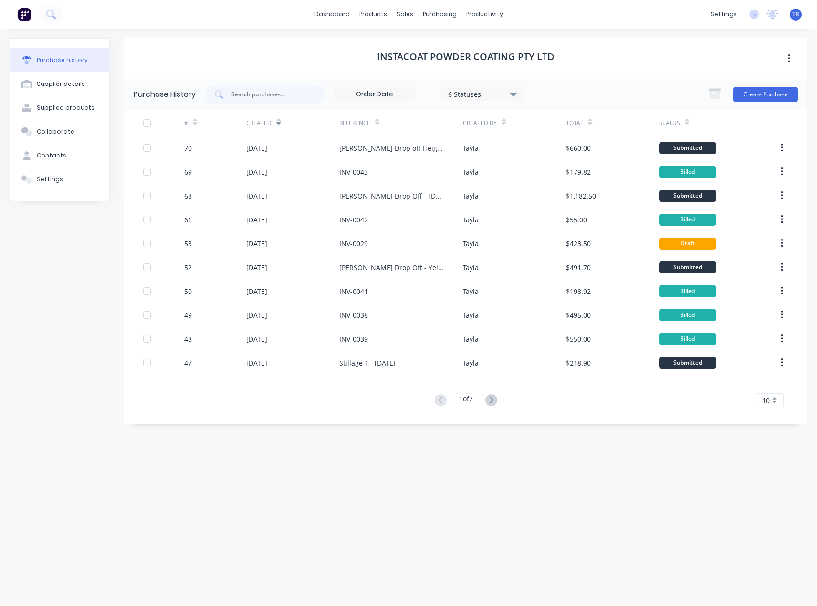
click at [378, 376] on div "# Created Reference Created By Total Status 70 15 Aug 2025 Ian Drop off Height …" at bounding box center [465, 259] width 683 height 298
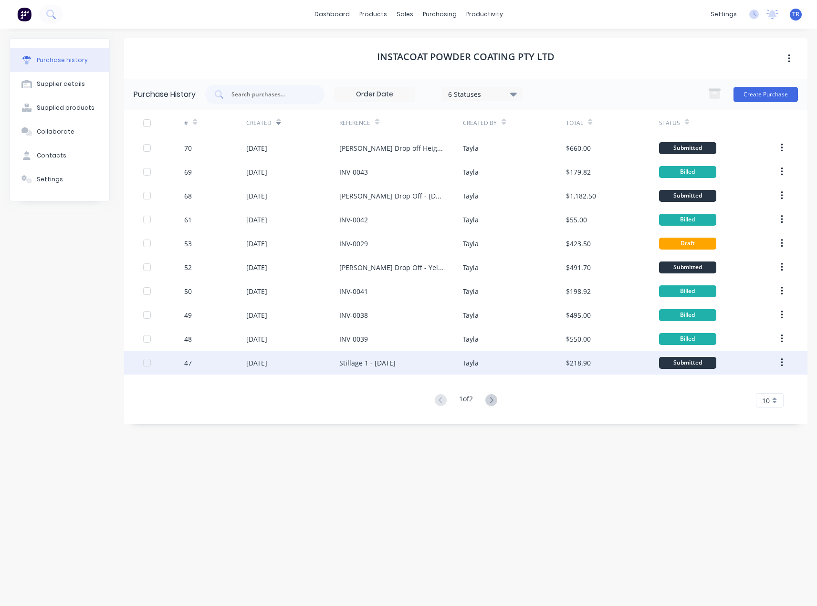
click at [377, 367] on div "Stillage 1 - 07/08/25" at bounding box center [367, 363] width 56 height 10
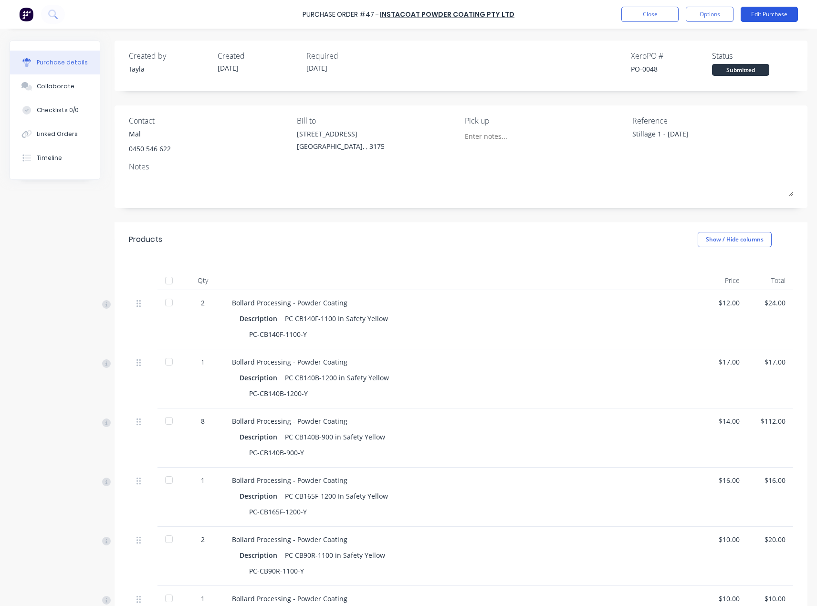
click at [761, 11] on button "Edit Purchase" at bounding box center [769, 14] width 57 height 15
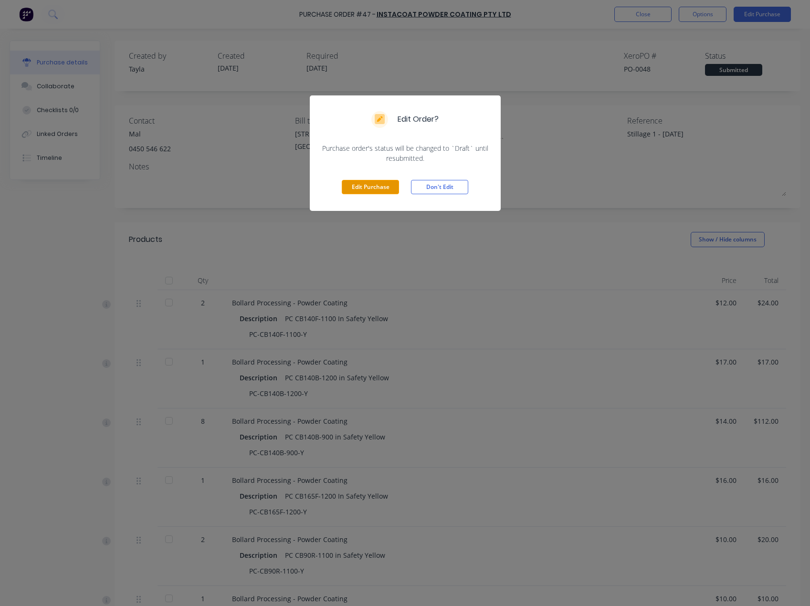
click at [366, 191] on button "Edit Purchase" at bounding box center [370, 187] width 57 height 14
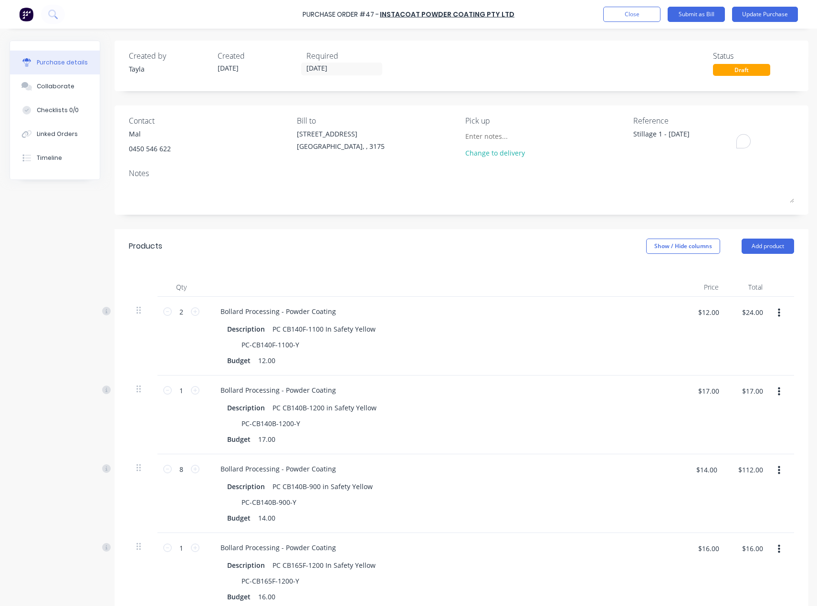
drag, startPoint x: 710, startPoint y: 138, endPoint x: 558, endPoint y: 158, distance: 153.1
click at [586, 144] on div "Contact Mal 0450 546 622 Bill to 37 Marni St Dandenong South, , 3175 Pick up Ch…" at bounding box center [461, 139] width 665 height 48
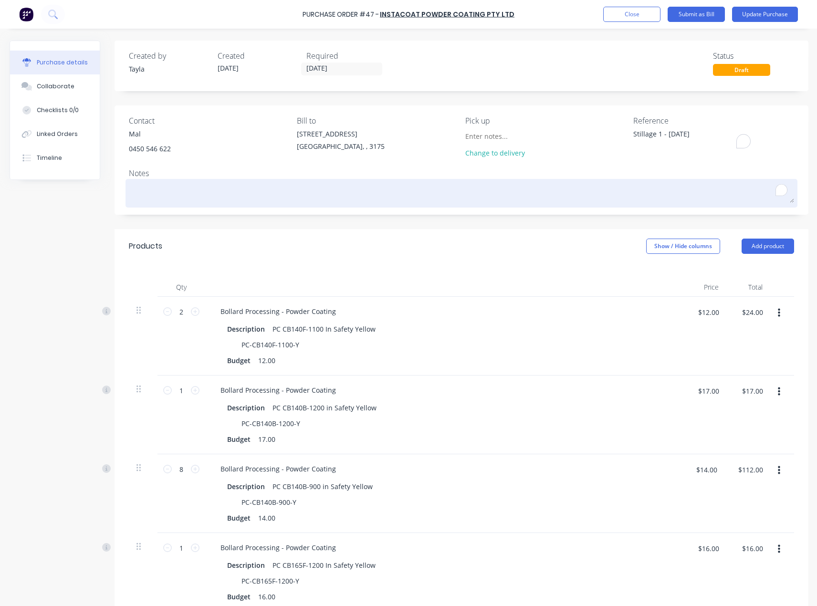
click at [432, 192] on textarea "To enrich screen reader interactions, please activate Accessibility in Grammarl…" at bounding box center [461, 191] width 665 height 21
paste textarea "Stillage 1 - 07/08/25"
type textarea "x"
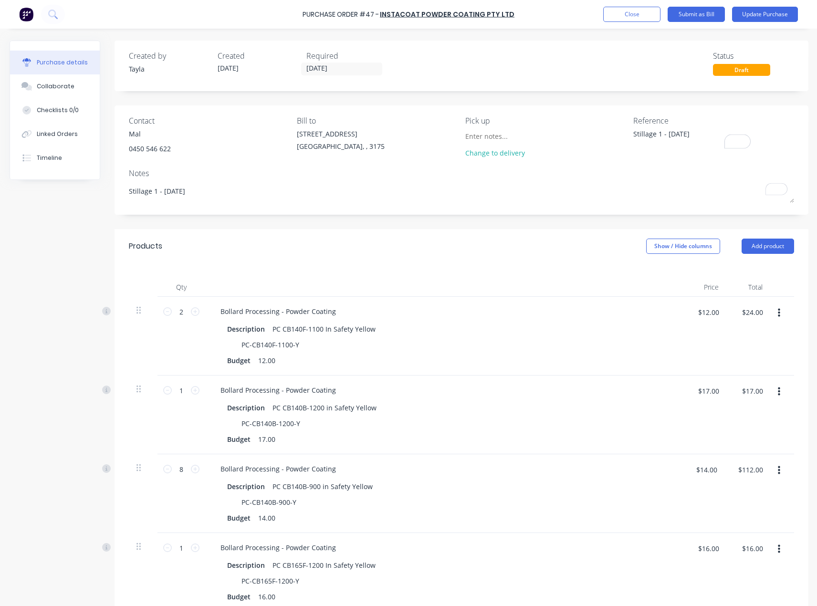
type textarea "Stillage 1 - 07/08/25"
type textarea "x"
type textarea "Stillage 1 - 07/08/25"
click at [682, 131] on textarea "Stillage 1 - 07/08/25" at bounding box center [692, 139] width 119 height 21
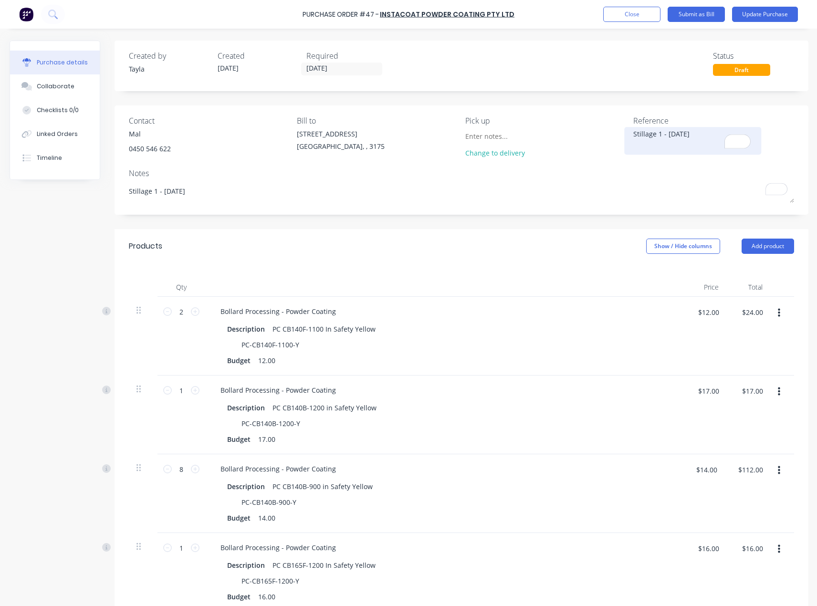
click at [682, 131] on textarea "Stillage 1 - 07/08/25" at bounding box center [692, 139] width 119 height 21
paste textarea "INV-0040"
type textarea "x"
type textarea "INV-0040"
type textarea "x"
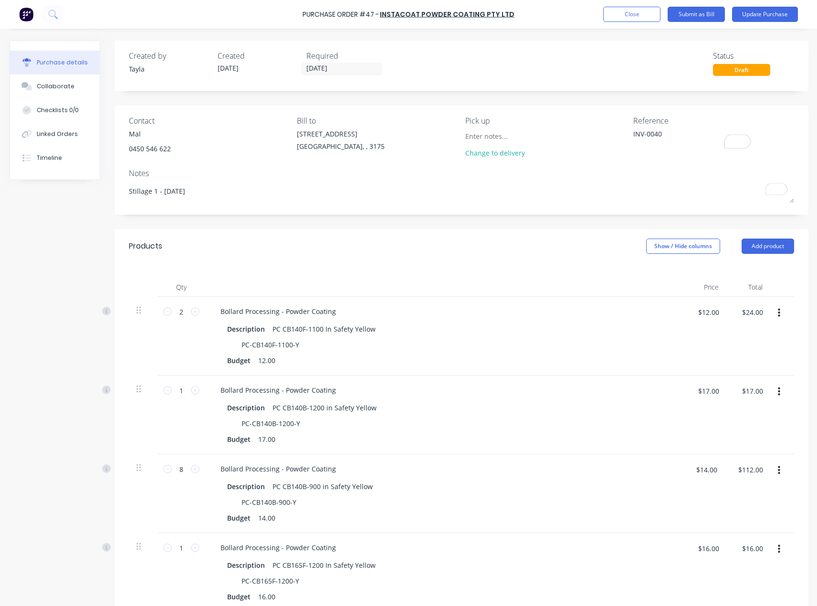
type textarea "INV-0040"
click at [613, 95] on div "Created by Tayla Created 07/08/25 Required 11/08/25 Status Draft Contact Mal 04…" at bounding box center [462, 501] width 694 height 921
click at [767, 16] on button "Update Purchase" at bounding box center [765, 14] width 66 height 15
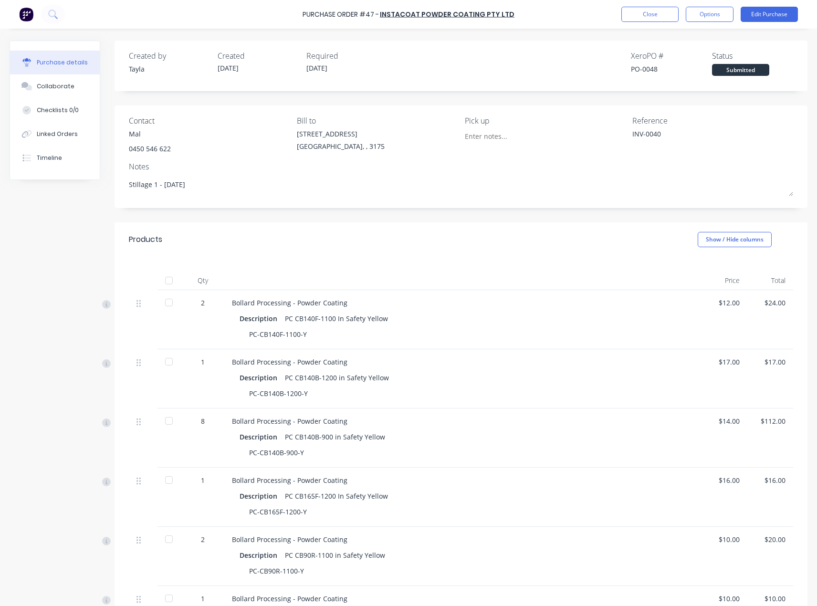
click at [170, 279] on div at bounding box center [168, 280] width 19 height 19
click at [730, 14] on button "Options" at bounding box center [710, 14] width 48 height 15
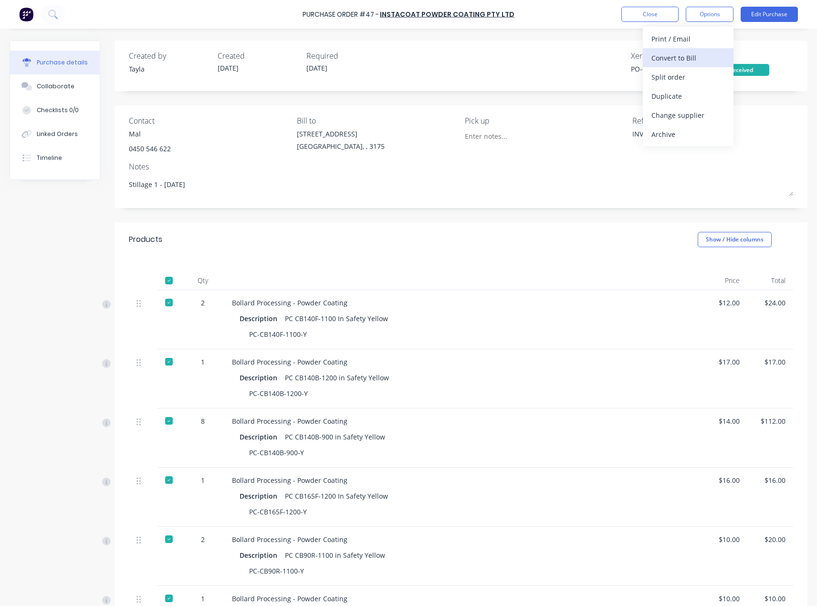
click at [714, 56] on div "Convert to Bill" at bounding box center [687, 58] width 73 height 14
type textarea "x"
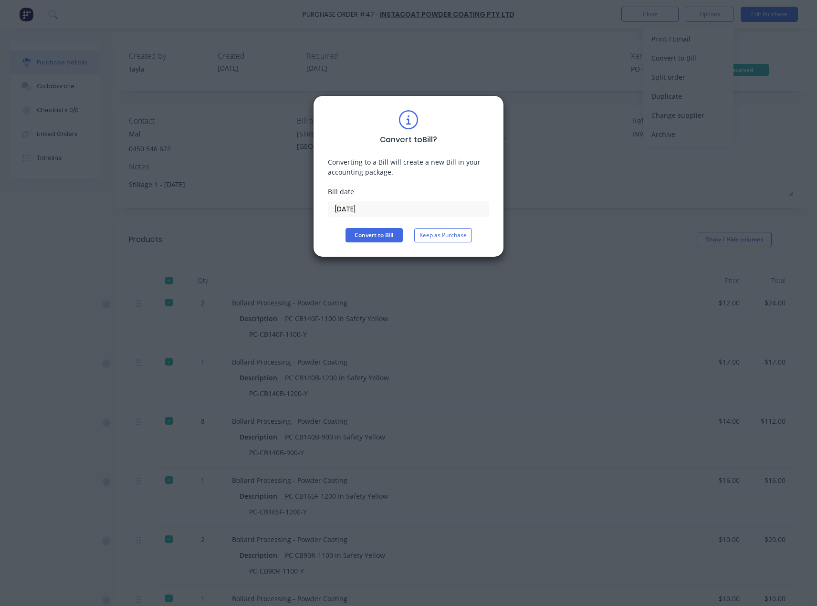
click at [366, 210] on input "18/08/25" at bounding box center [408, 209] width 160 height 14
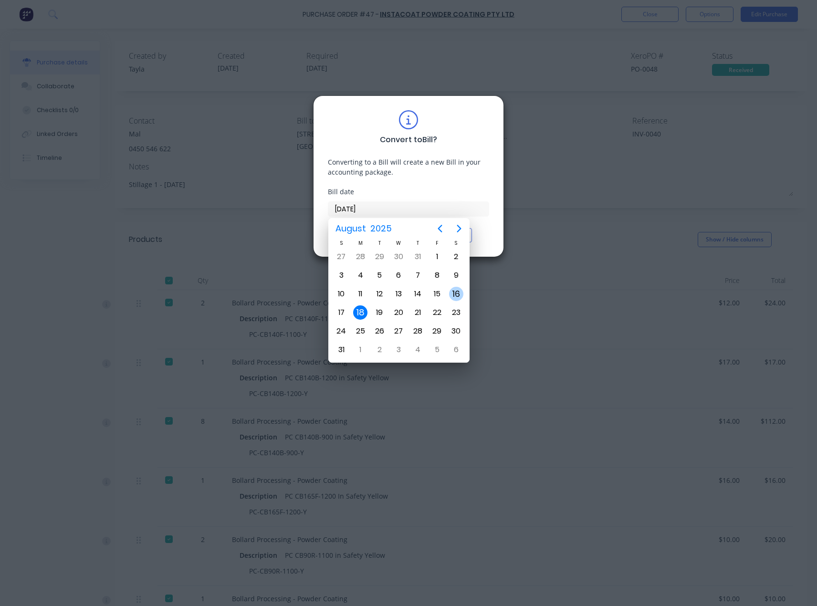
click at [460, 293] on div "16" at bounding box center [456, 294] width 14 height 14
type input "16/08/25"
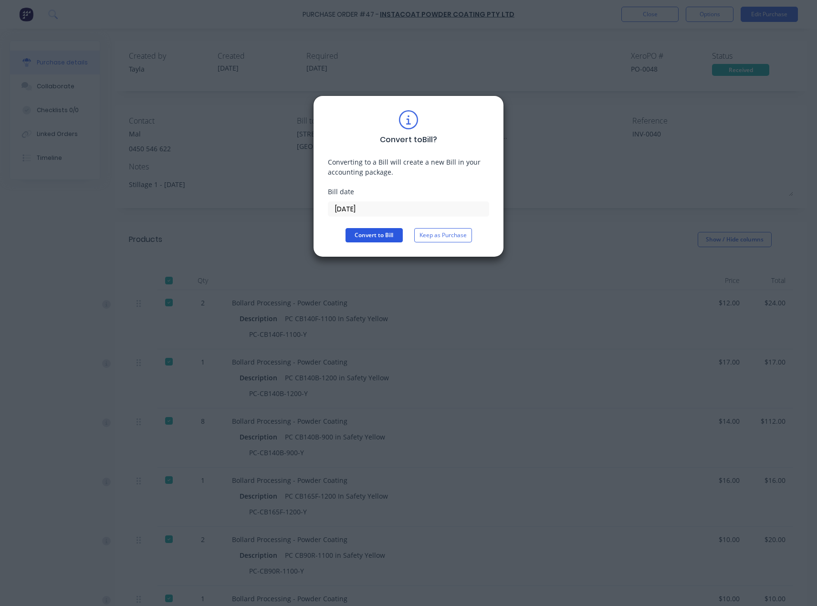
click at [363, 234] on button "Convert to Bill" at bounding box center [374, 235] width 57 height 14
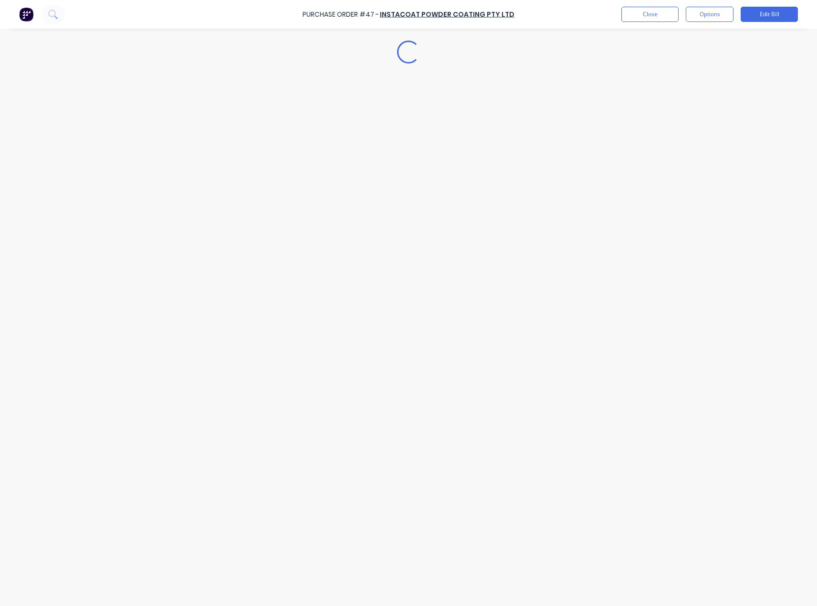
type textarea "x"
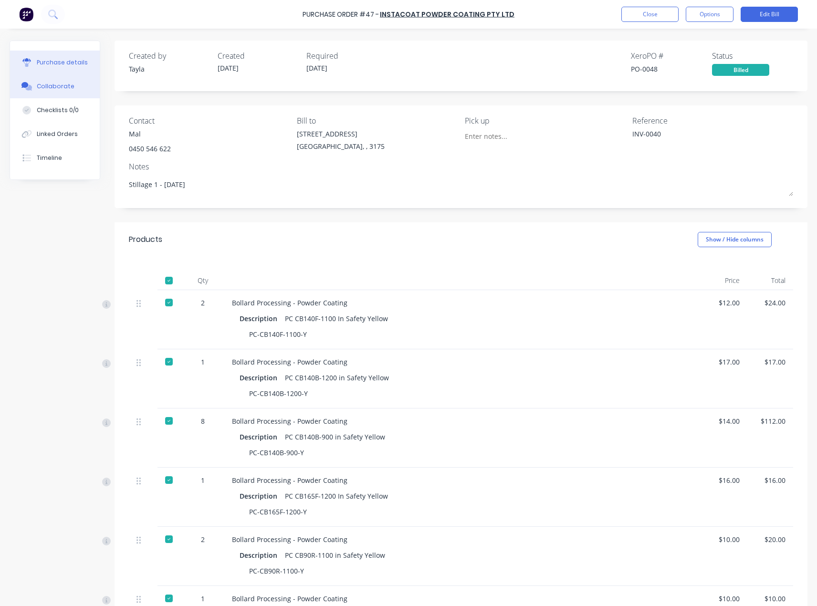
click at [70, 84] on div "Collaborate" at bounding box center [56, 86] width 38 height 9
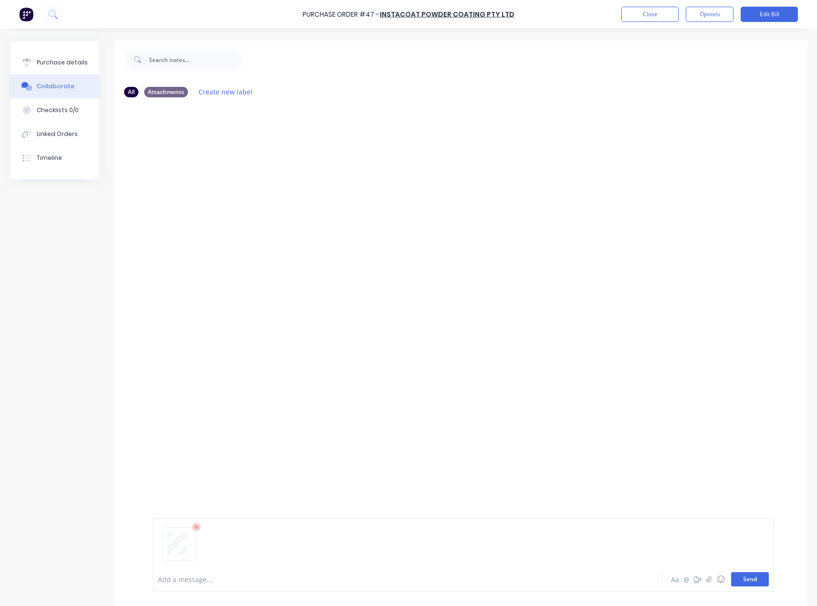
click at [745, 579] on button "Send" at bounding box center [750, 579] width 38 height 14
click at [623, 11] on button "Close" at bounding box center [649, 14] width 57 height 15
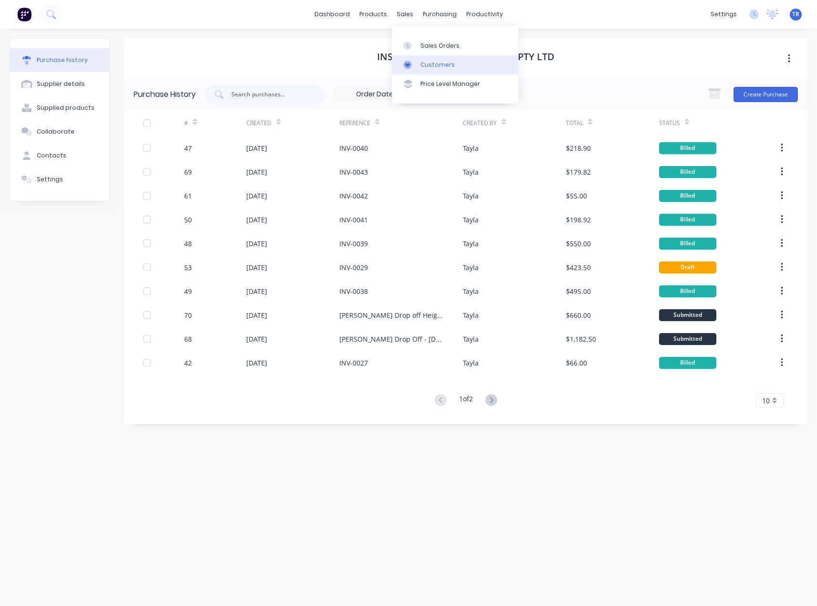
click at [422, 61] on div "Customers" at bounding box center [437, 65] width 34 height 9
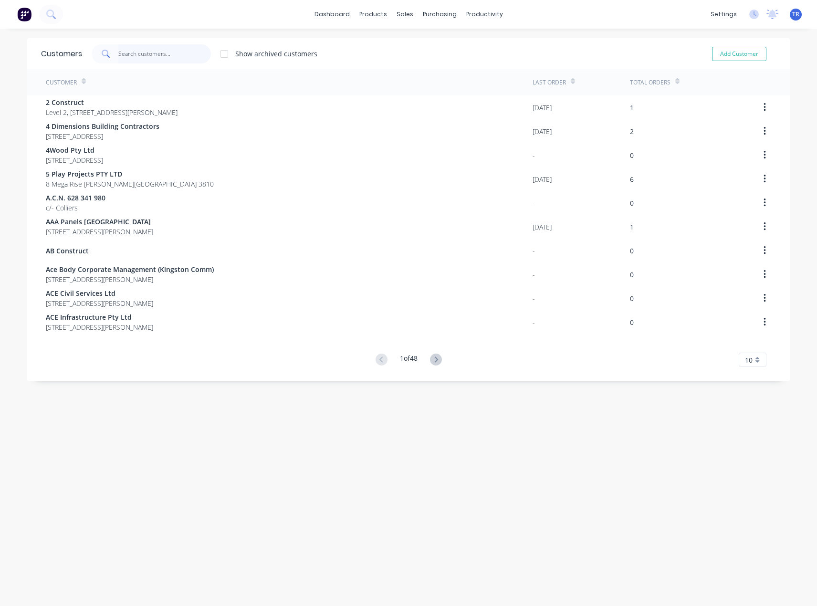
click at [151, 51] on input "text" at bounding box center [164, 53] width 93 height 19
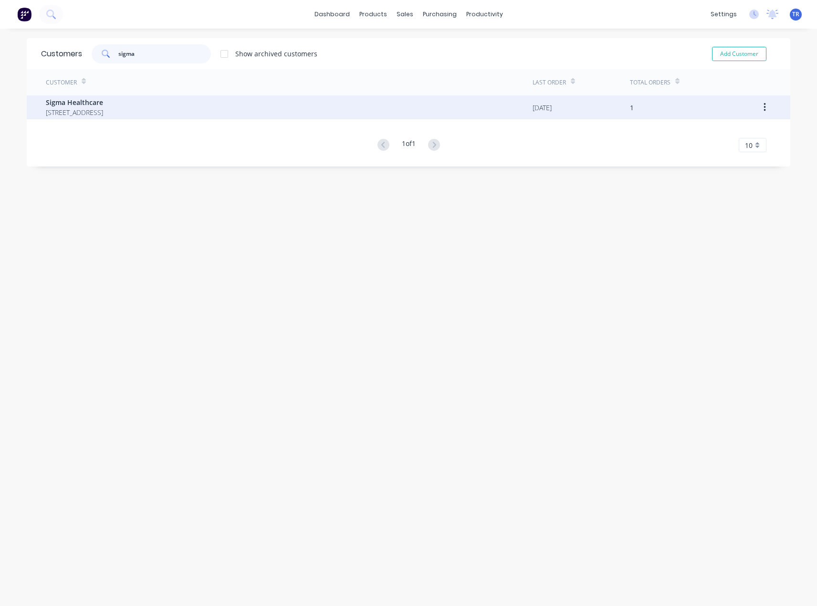
type input "sigma"
click at [103, 114] on span "Dock 23, 2 Imperata Close Kemps Creek New South Wales Australia 2147" at bounding box center [74, 112] width 57 height 10
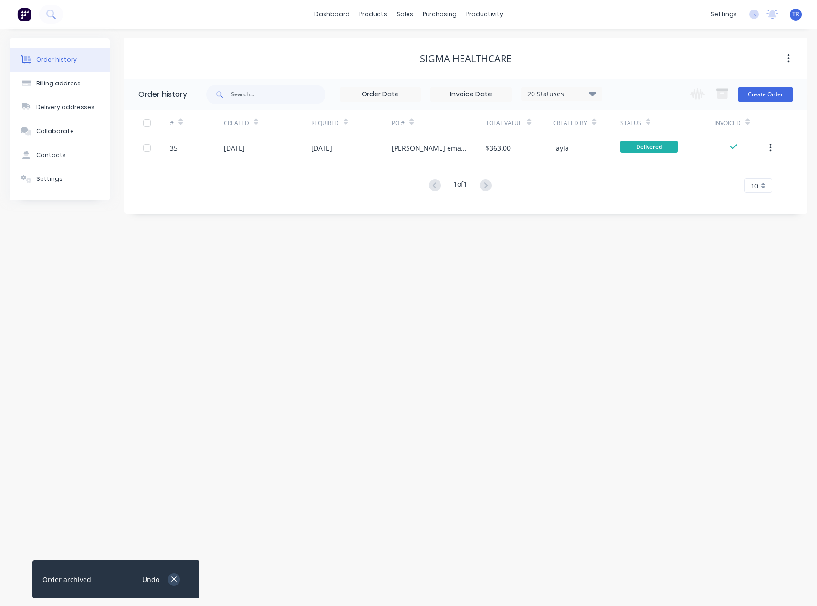
click at [174, 576] on icon "button" at bounding box center [174, 579] width 6 height 9
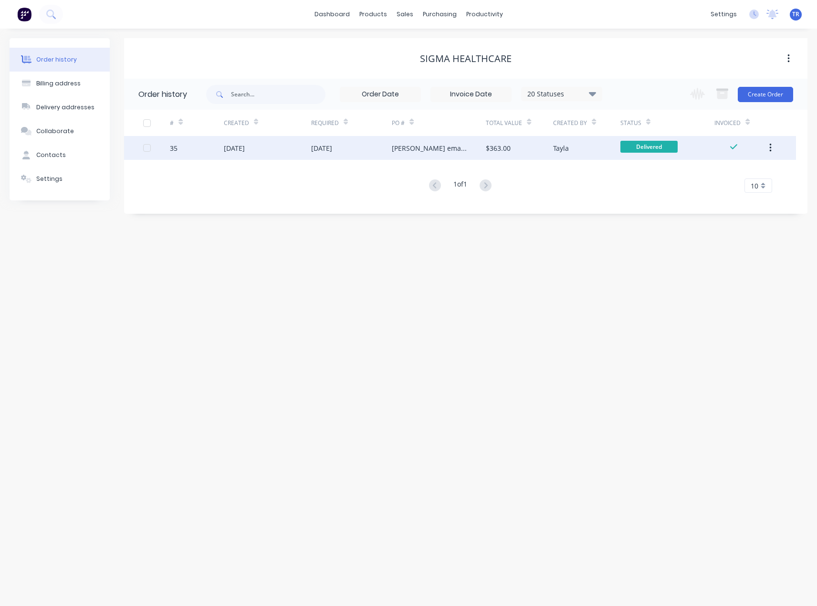
click at [363, 159] on div "24 Jul 2025" at bounding box center [351, 148] width 81 height 24
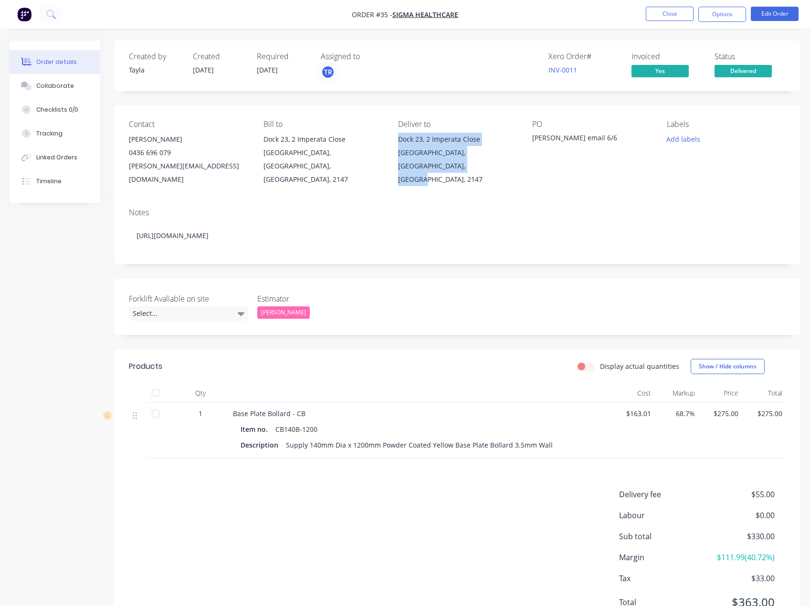
drag, startPoint x: 460, startPoint y: 172, endPoint x: 407, endPoint y: 139, distance: 62.6
click at [407, 139] on div "Dock 23, 2 Imperata Close Kemps Creek, New South Wales, Australia, 2147" at bounding box center [457, 159] width 119 height 53
click at [666, 14] on button "Close" at bounding box center [670, 14] width 48 height 14
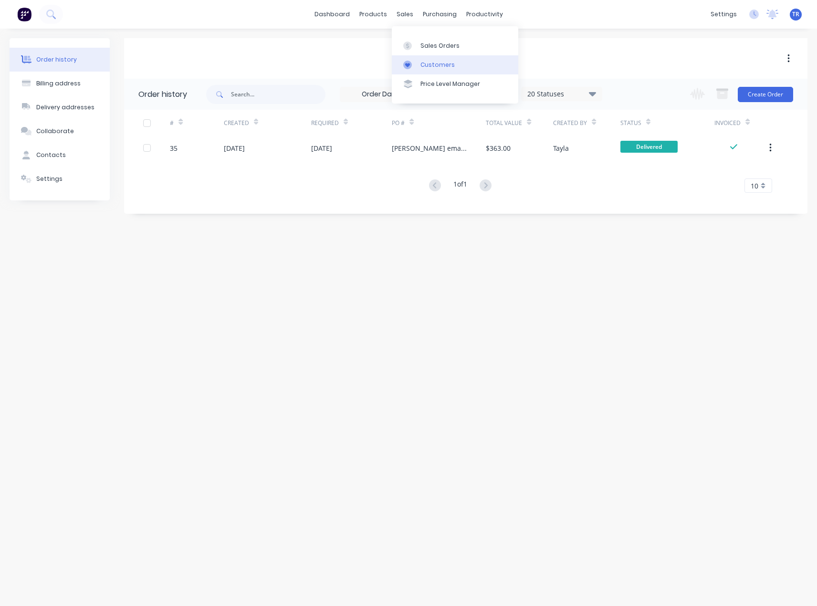
click at [424, 69] on link "Customers" at bounding box center [455, 64] width 126 height 19
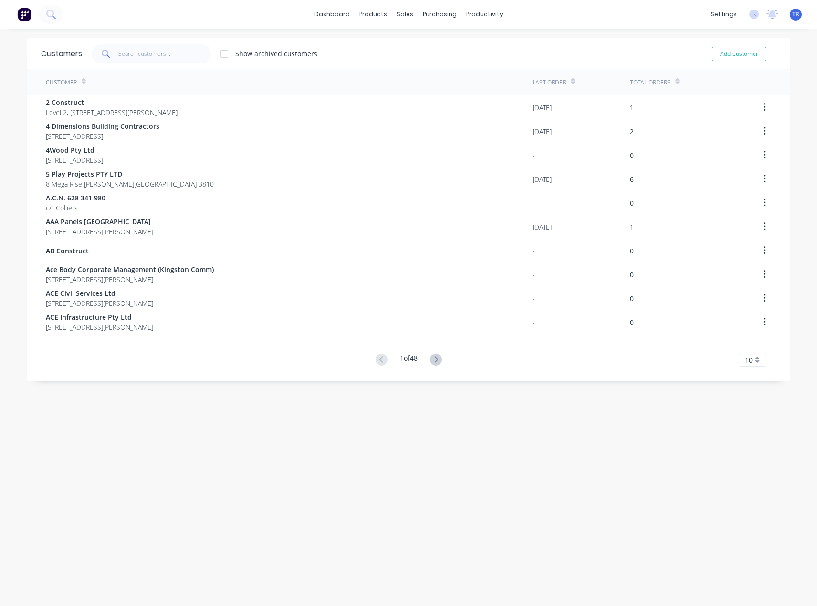
click at [121, 68] on div "Customers Show archived customers Add Customer" at bounding box center [409, 53] width 764 height 31
click at [436, 62] on div at bounding box center [431, 65] width 14 height 9
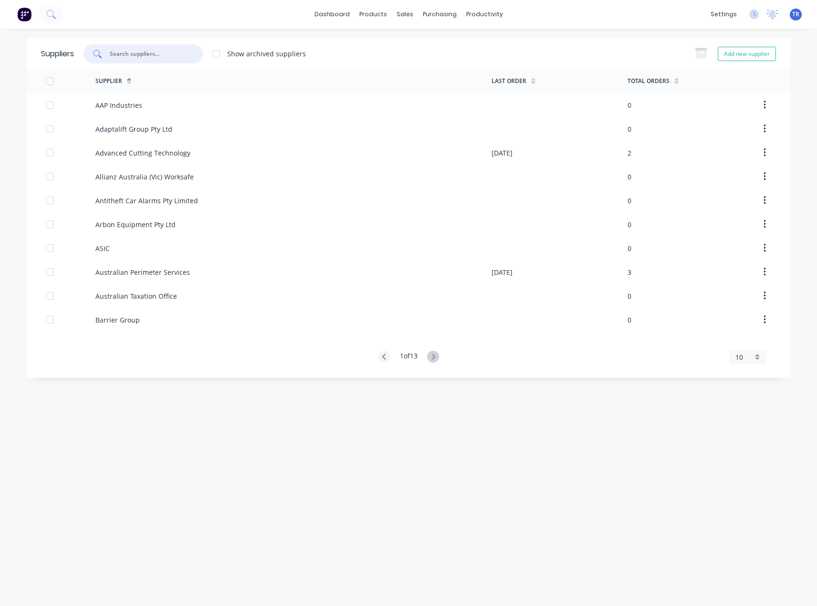
click at [157, 51] on input "text" at bounding box center [148, 54] width 79 height 10
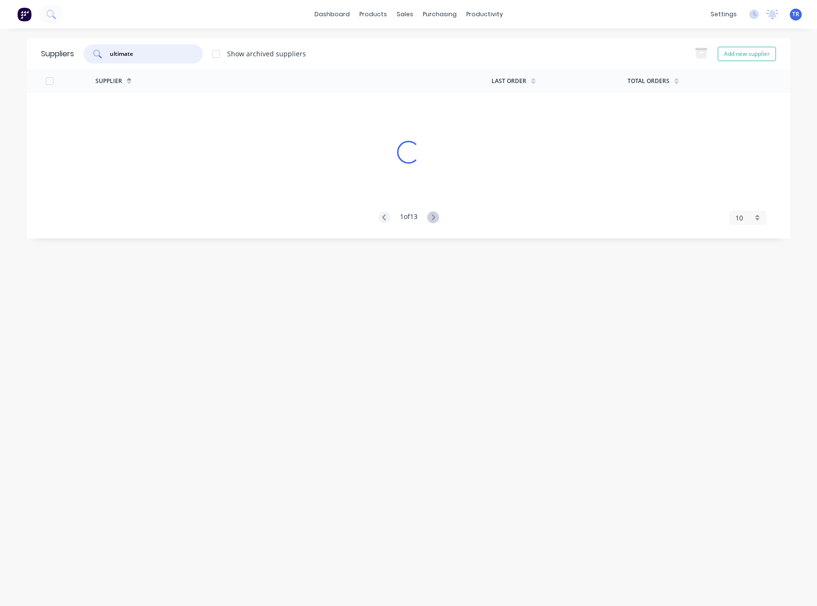
type input "ultimate"
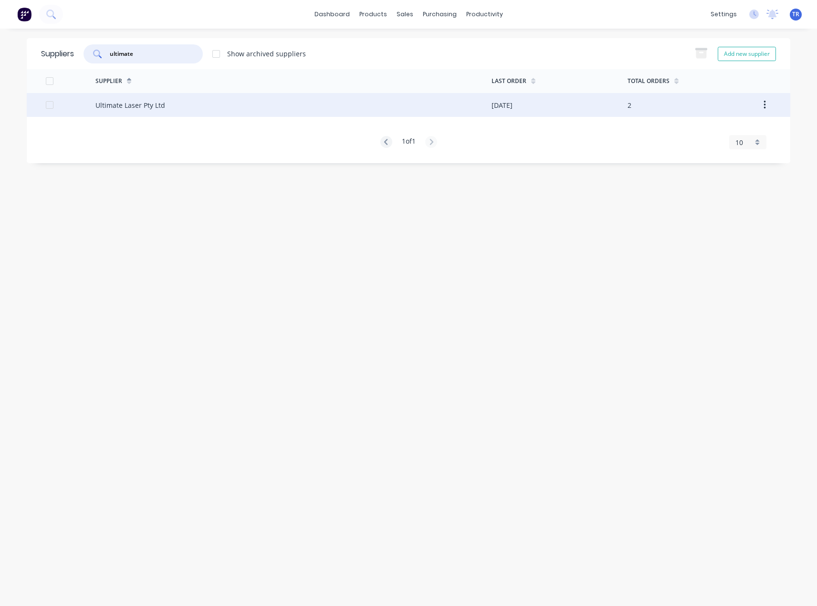
click at [237, 108] on div "Ultimate Laser Pty Ltd" at bounding box center [293, 105] width 396 height 24
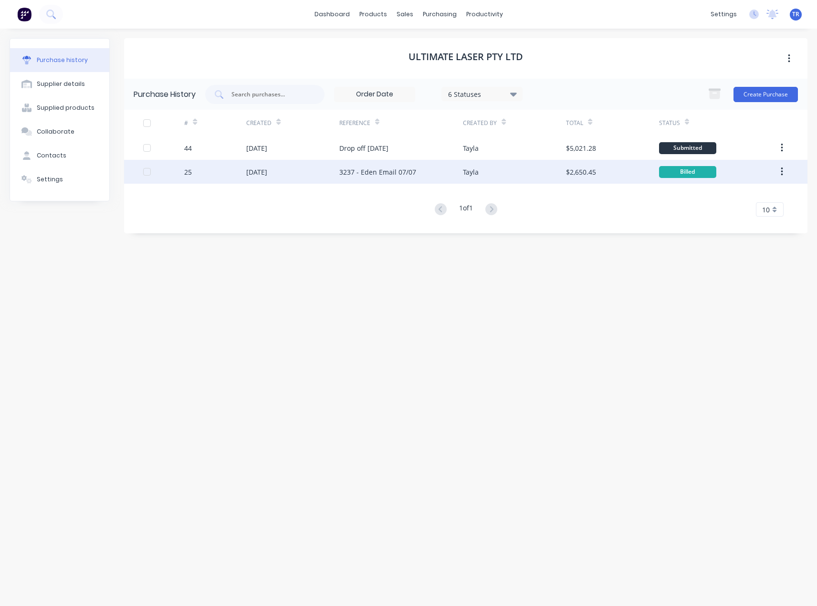
click at [353, 175] on div "3237 - Eden Email 07/07" at bounding box center [377, 172] width 77 height 10
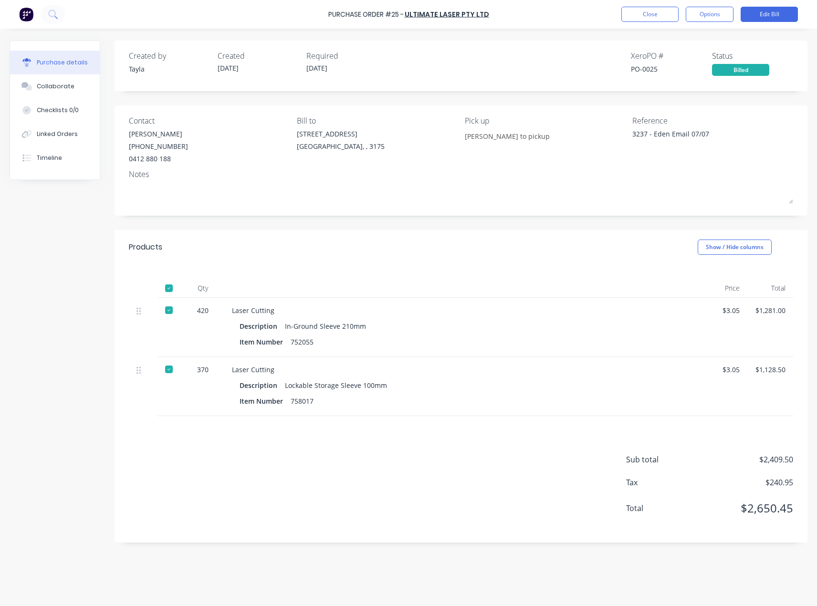
click at [172, 289] on div at bounding box center [168, 288] width 19 height 19
click at [171, 288] on div at bounding box center [168, 288] width 19 height 19
click at [56, 158] on div "Timeline" at bounding box center [49, 158] width 25 height 9
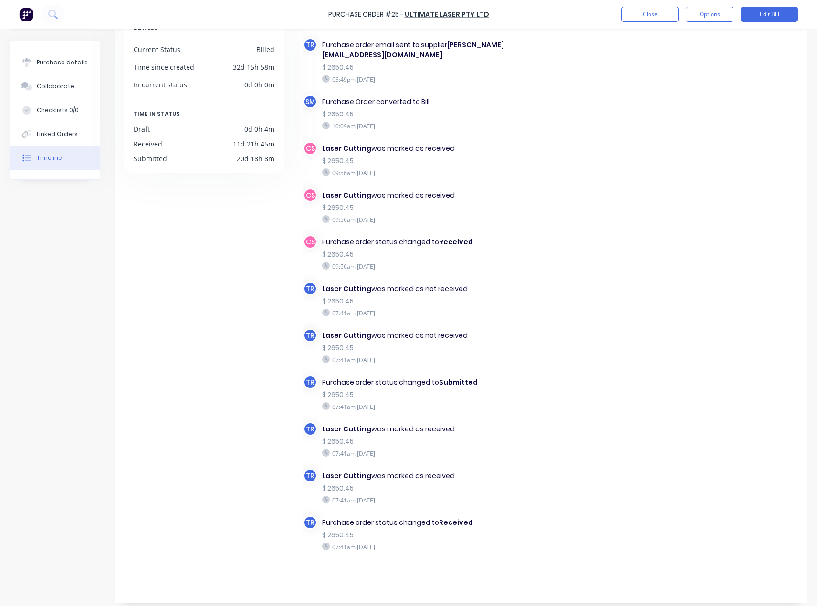
scroll to position [75, 0]
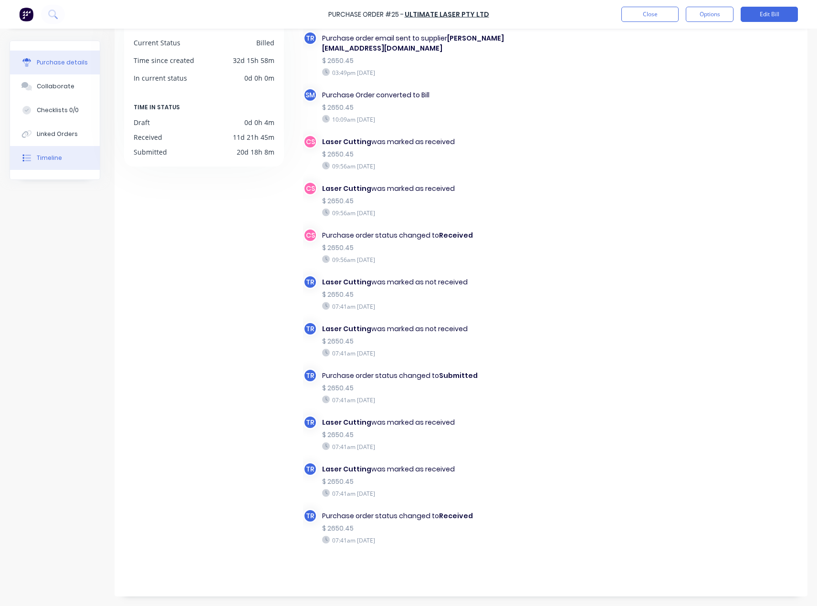
click at [72, 63] on div "Purchase details" at bounding box center [62, 62] width 51 height 9
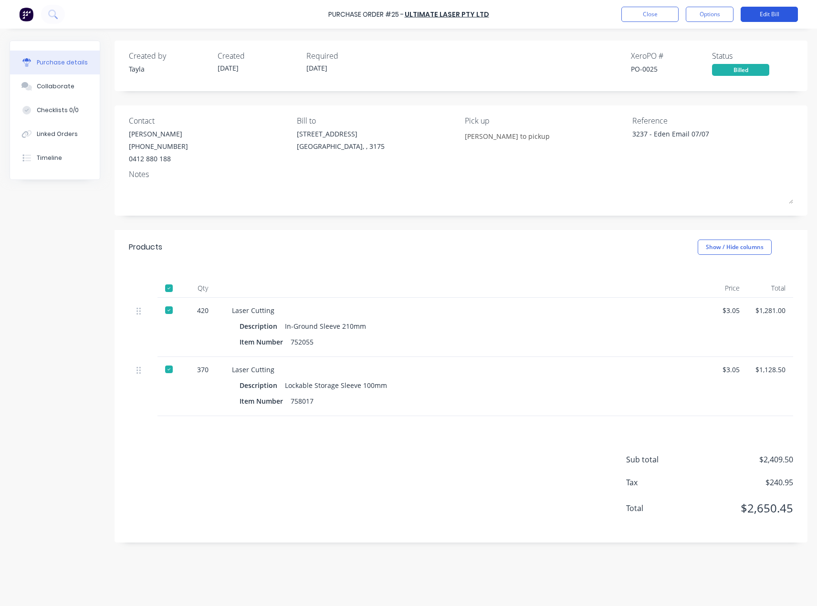
click at [768, 10] on button "Edit Bill" at bounding box center [769, 14] width 57 height 15
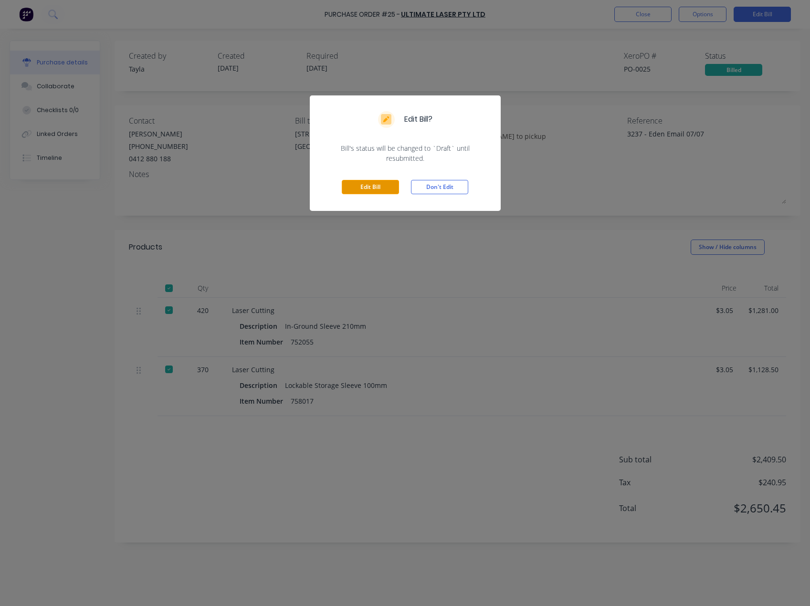
click at [361, 189] on button "Edit Bill" at bounding box center [370, 187] width 57 height 14
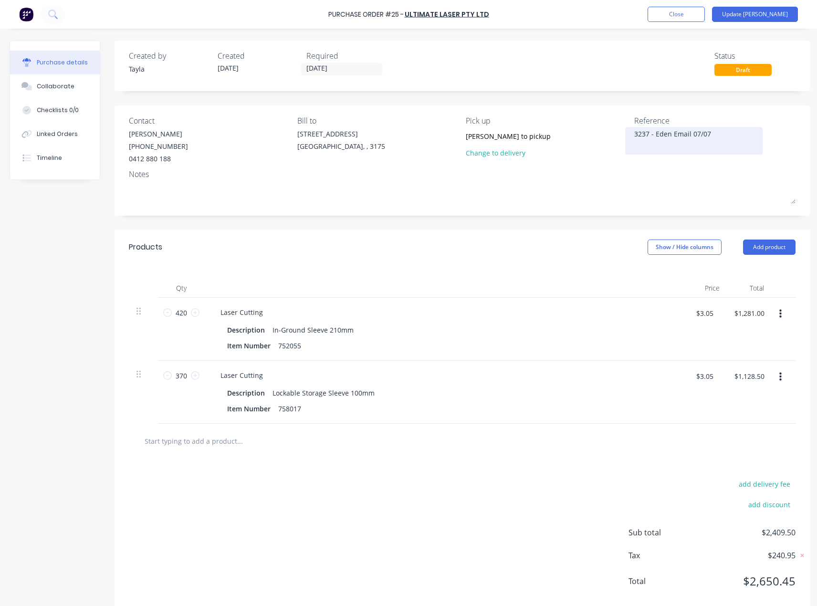
click at [664, 137] on textarea "3237 - Eden Email 07/07" at bounding box center [693, 139] width 119 height 21
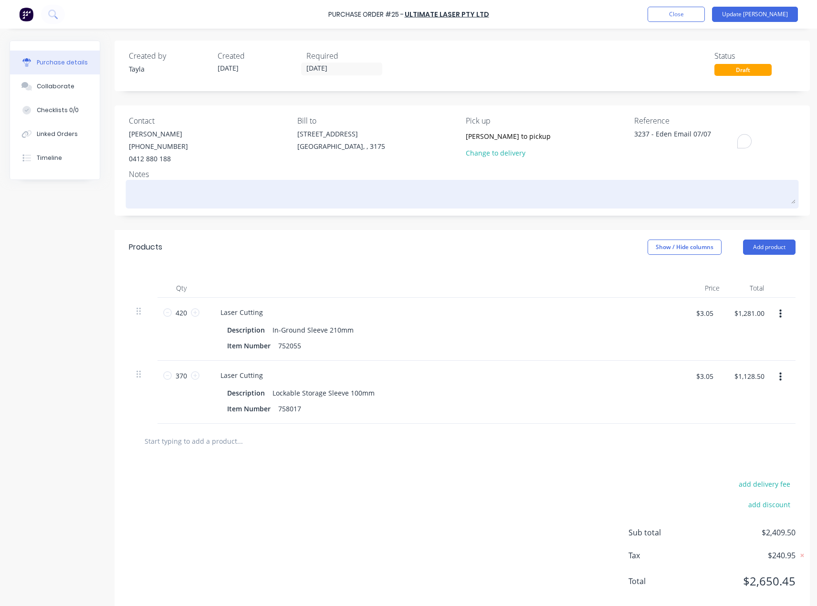
click at [562, 190] on textarea at bounding box center [462, 192] width 667 height 21
paste textarea "3237 - Eden Email 07/07"
type textarea "x"
type textarea "3237 - Eden Email 07/07"
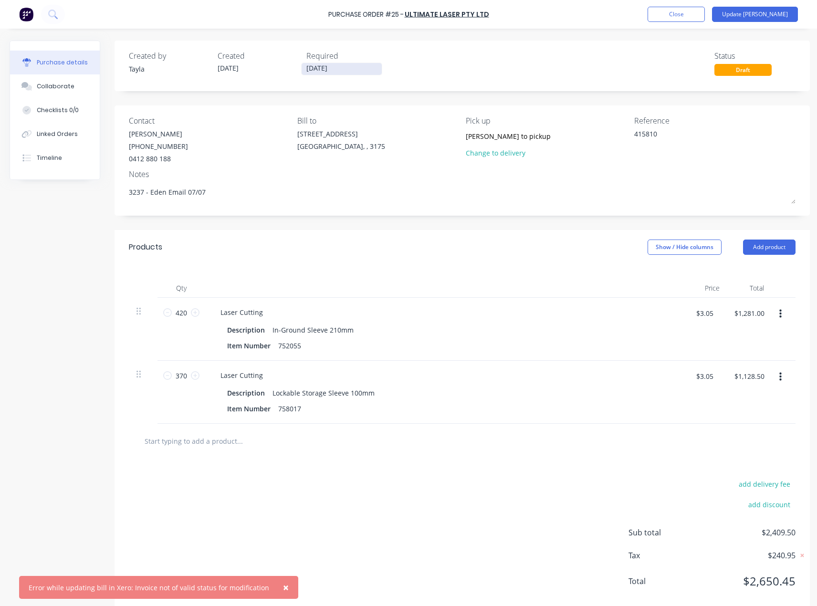
click at [350, 66] on input "[DATE]" at bounding box center [342, 69] width 80 height 12
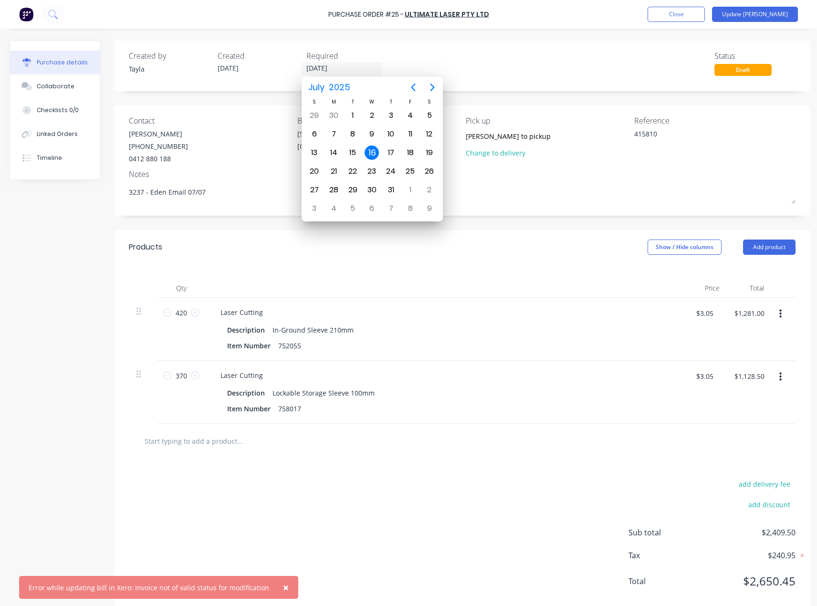
click at [493, 38] on div "Purchase details Collaborate Checklists 0/0 Linked Orders Timeline Created by […" at bounding box center [408, 289] width 817 height 558
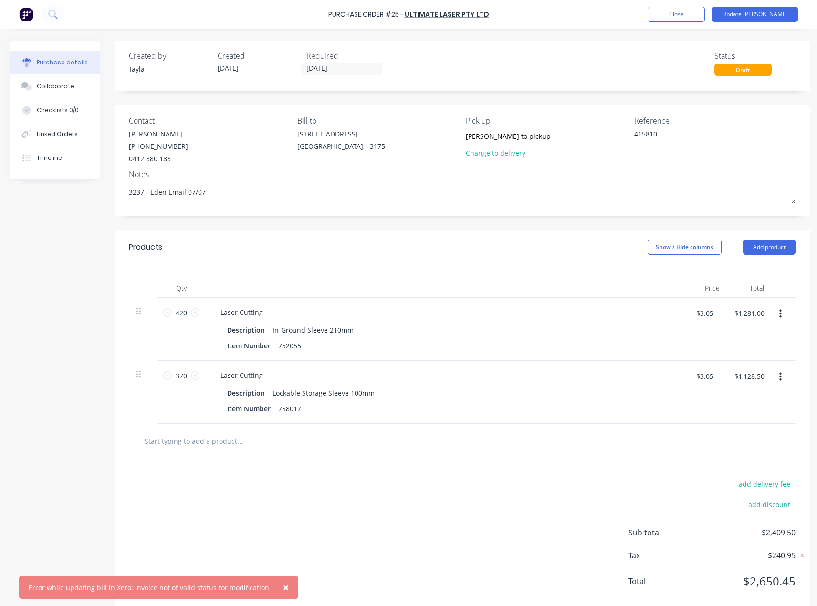
click at [283, 586] on span "×" at bounding box center [286, 587] width 6 height 13
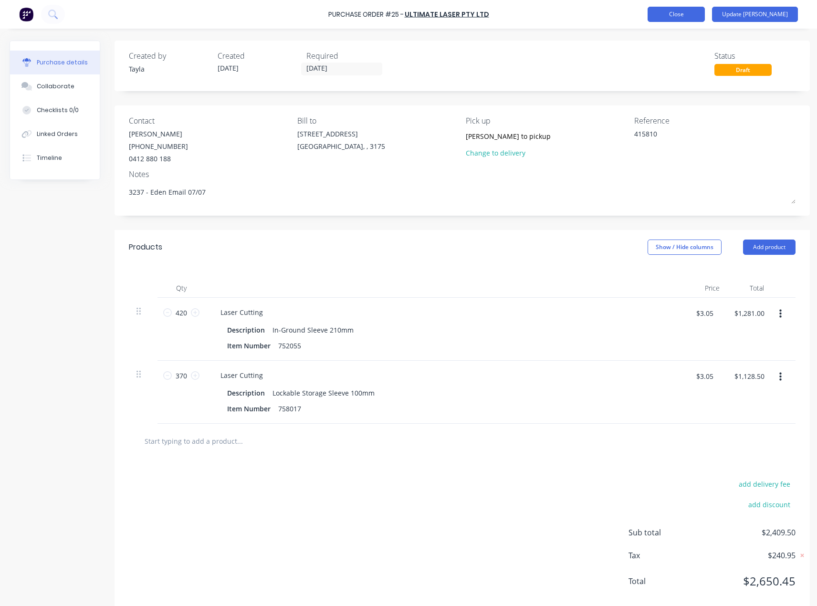
click at [704, 20] on button "Close" at bounding box center [676, 14] width 57 height 15
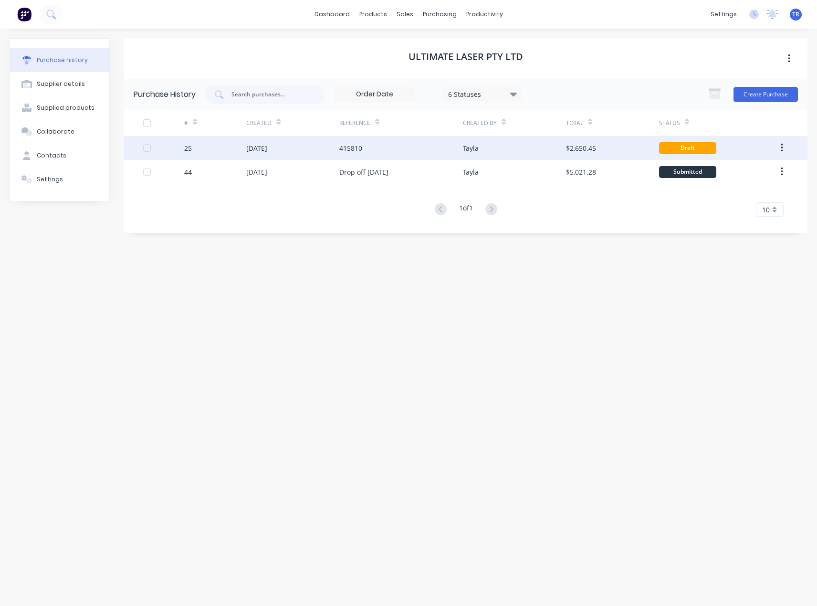
click at [518, 144] on div "Tayla" at bounding box center [514, 148] width 103 height 24
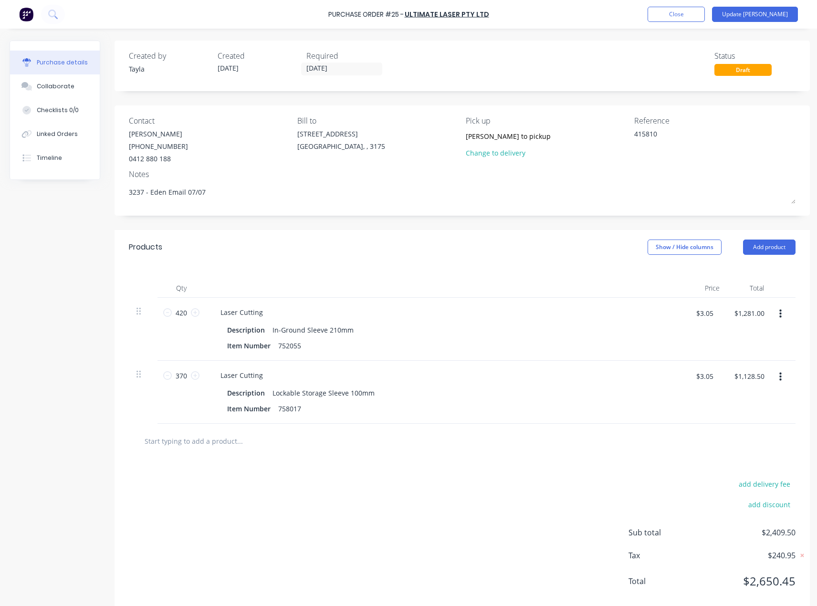
drag, startPoint x: 762, startPoint y: 12, endPoint x: 728, endPoint y: 31, distance: 38.5
click at [754, 39] on div "Purchase Order #25 - Ultimate Laser Pty Ltd Add product Close Update Bill Purch…" at bounding box center [408, 303] width 817 height 606
click at [705, 17] on button "Close" at bounding box center [676, 14] width 57 height 15
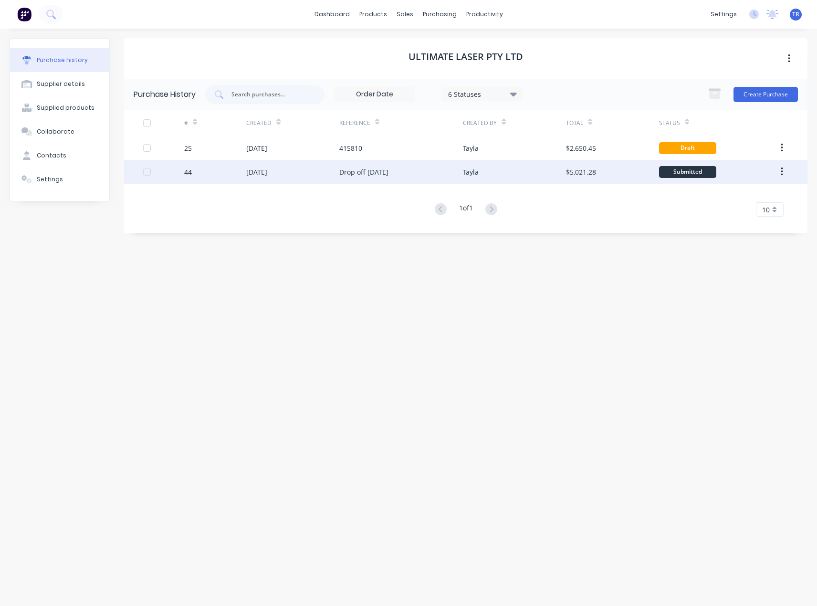
click at [388, 176] on div "Drop off [DATE]" at bounding box center [363, 172] width 49 height 10
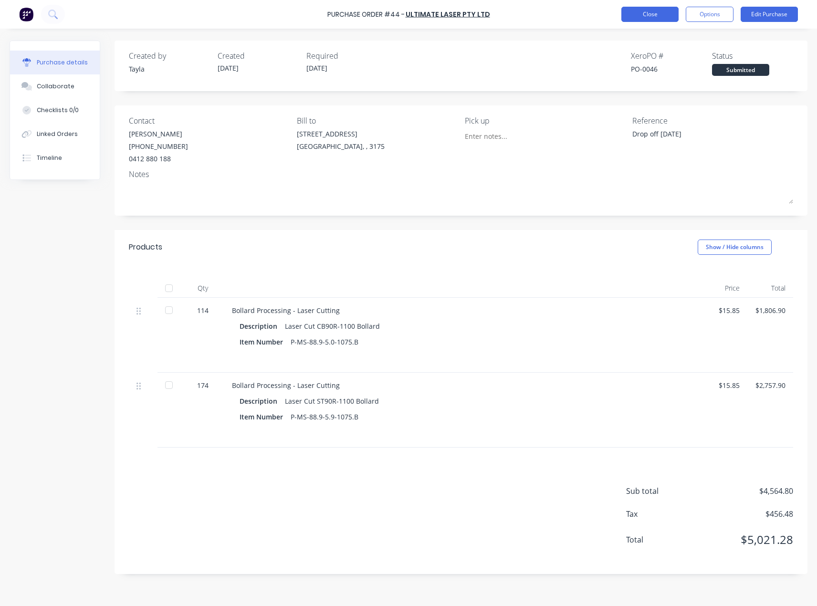
click at [633, 15] on button "Close" at bounding box center [649, 14] width 57 height 15
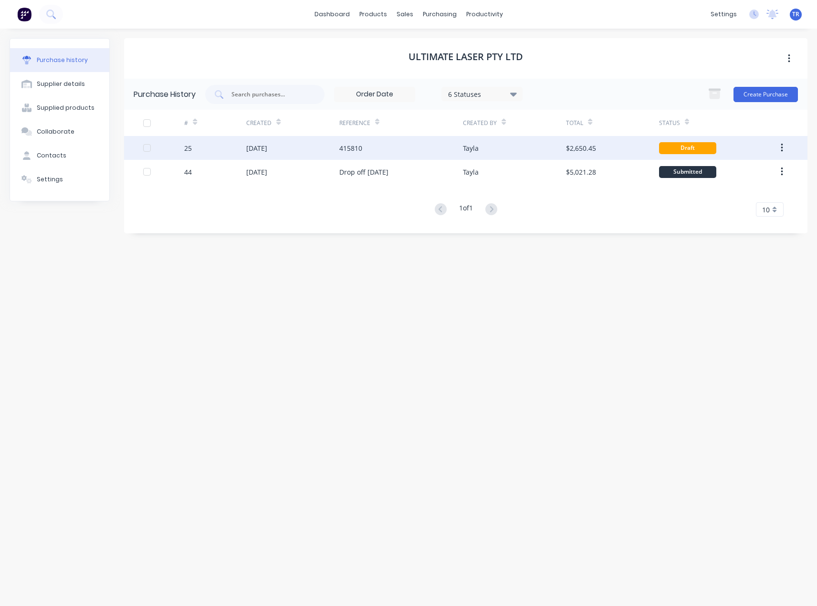
click at [787, 144] on button "button" at bounding box center [782, 147] width 22 height 17
click at [296, 149] on div "[DATE]" at bounding box center [292, 148] width 93 height 24
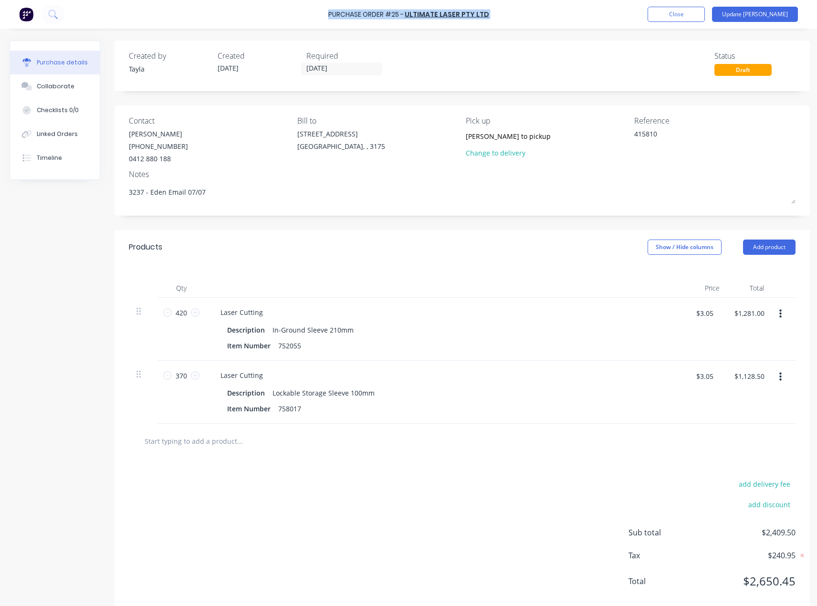
drag, startPoint x: 517, startPoint y: 12, endPoint x: 291, endPoint y: 26, distance: 227.1
click at [291, 26] on div "Purchase Order #25 - Ultimate Laser Pty Ltd Add product Close Update Bill" at bounding box center [408, 14] width 817 height 29
copy div "Purchase Order #25 - Ultimate Laser Pty Ltd Add product Close Update Bill"
click at [700, 10] on button "Close" at bounding box center [676, 14] width 57 height 15
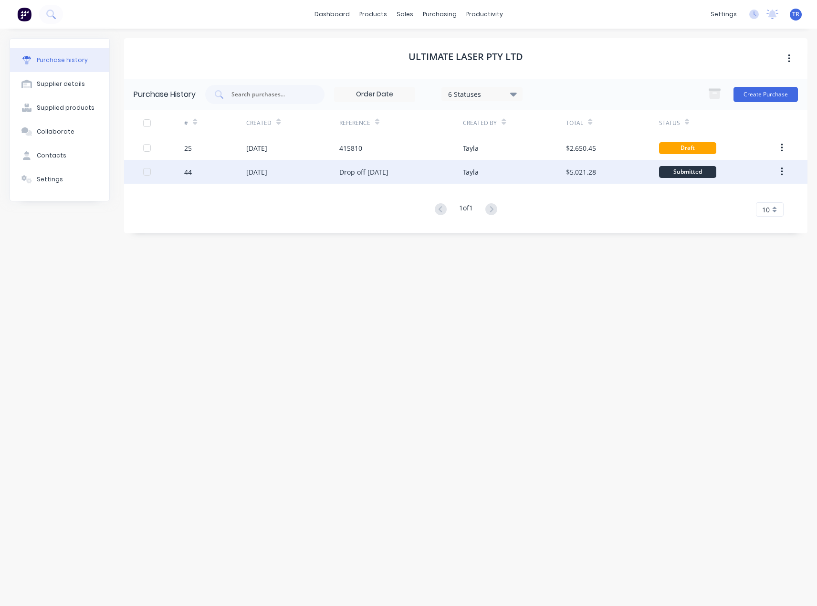
click at [375, 168] on div "Drop off [DATE]" at bounding box center [363, 172] width 49 height 10
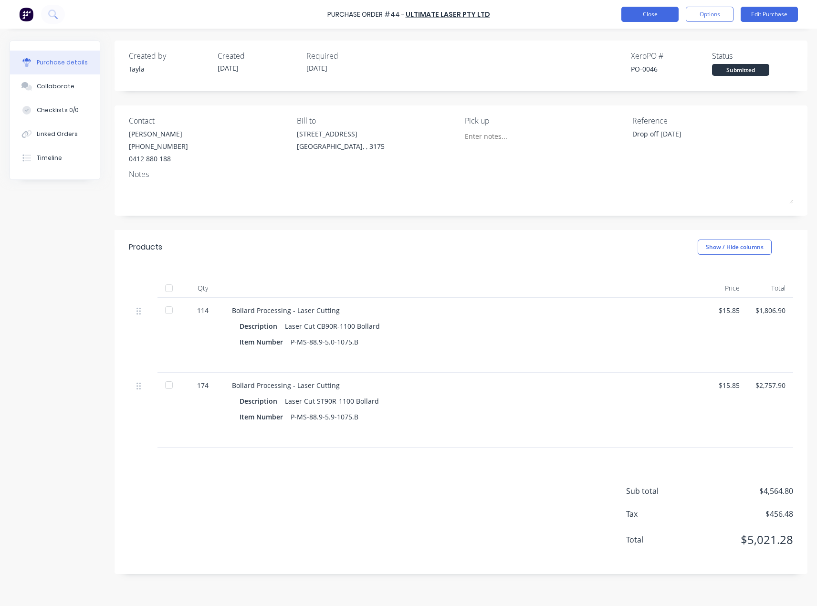
click at [629, 13] on button "Close" at bounding box center [649, 14] width 57 height 15
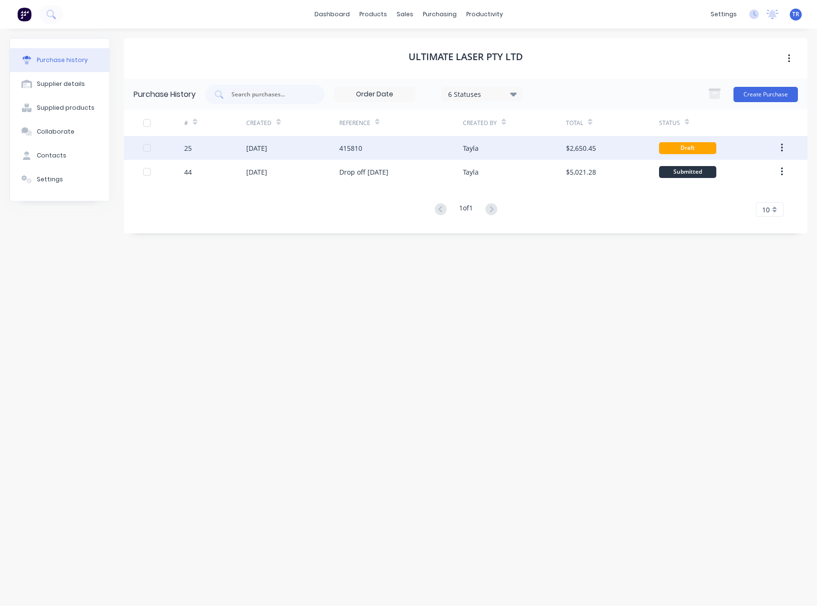
click at [490, 143] on div "Tayla" at bounding box center [514, 148] width 103 height 24
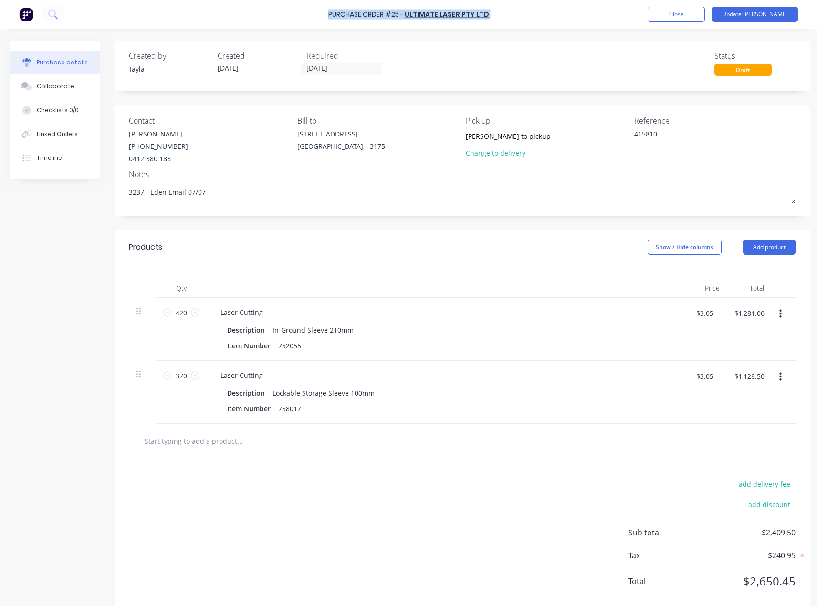
drag, startPoint x: 469, startPoint y: 10, endPoint x: 284, endPoint y: 19, distance: 185.4
click at [284, 19] on div "Purchase Order #25 - Ultimate Laser Pty Ltd Add product Close Update Bill" at bounding box center [408, 14] width 817 height 29
copy div "Purchase Order #25 - Ultimate Laser Pty Ltd Add product Close Update Bill"
click at [702, 16] on button "Close" at bounding box center [676, 14] width 57 height 15
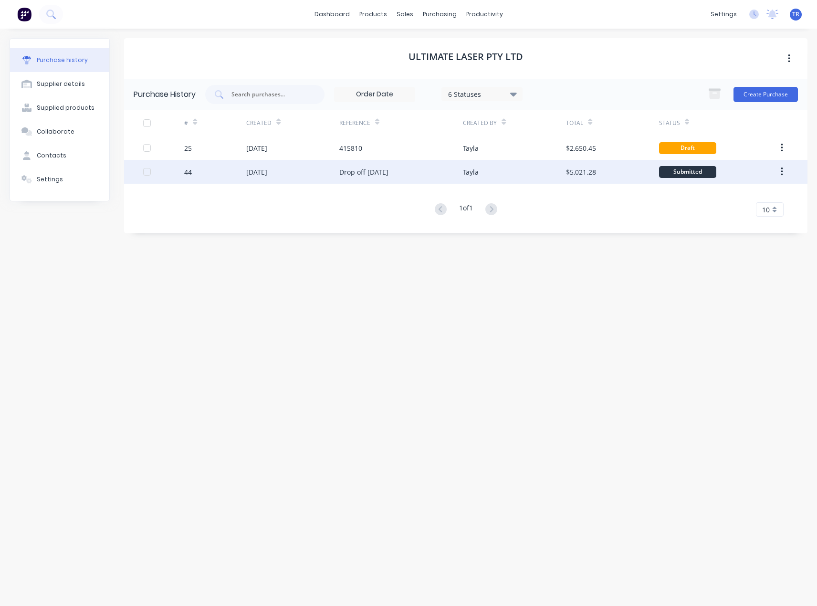
click at [379, 160] on div "Drop off [DATE]" at bounding box center [401, 172] width 124 height 24
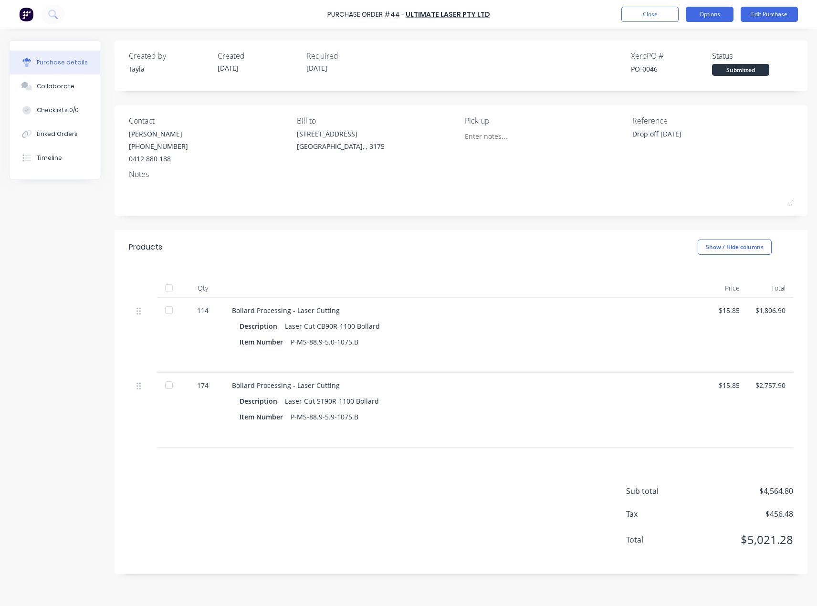
click at [725, 15] on button "Options" at bounding box center [710, 14] width 48 height 15
click at [703, 79] on div "Split order" at bounding box center [687, 77] width 73 height 14
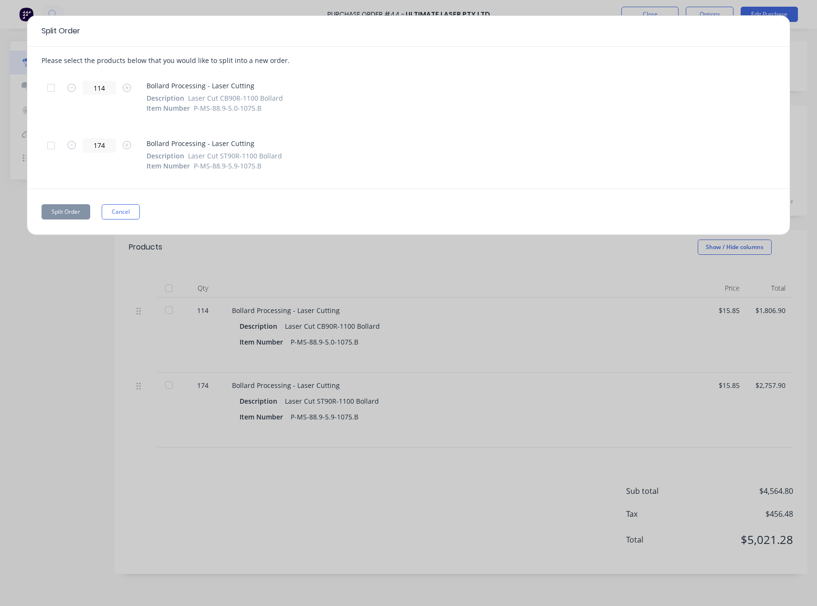
click at [54, 89] on div at bounding box center [51, 87] width 19 height 19
click at [51, 143] on div at bounding box center [51, 145] width 19 height 19
type textarea "x"
click at [94, 147] on input "174" at bounding box center [99, 145] width 33 height 14
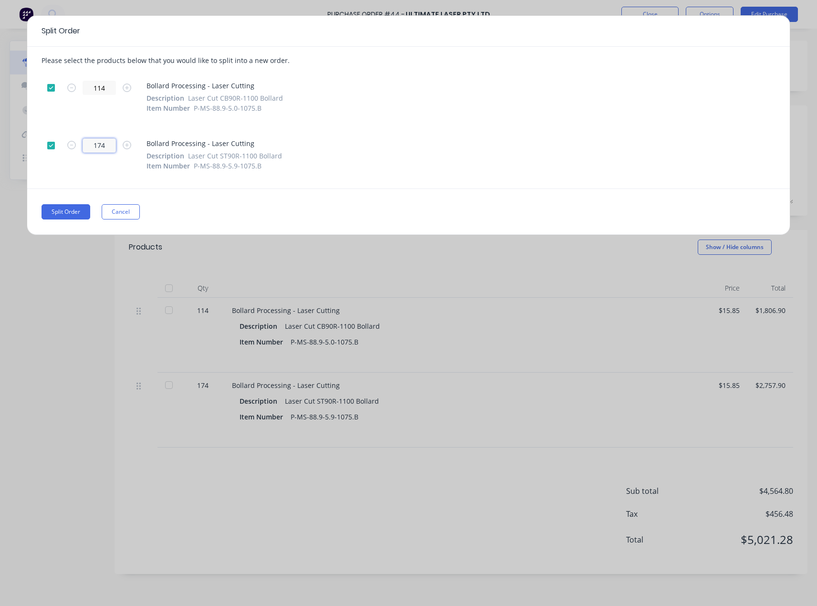
type input "2"
type textarea "x"
type input "29"
type textarea "x"
type input "29"
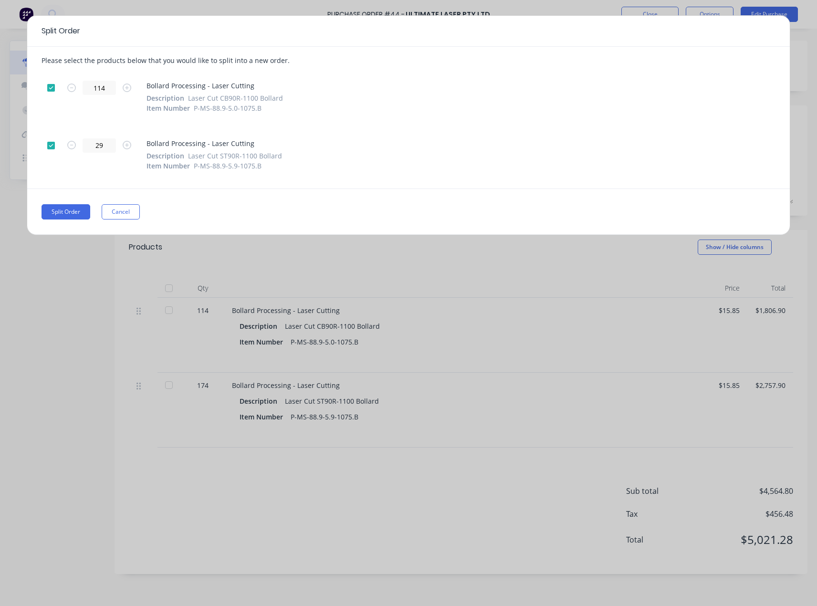
click at [247, 191] on div "Split Order Please select the products below that you would like to split into …" at bounding box center [409, 125] width 764 height 220
click at [64, 210] on button "Split Order" at bounding box center [66, 211] width 49 height 15
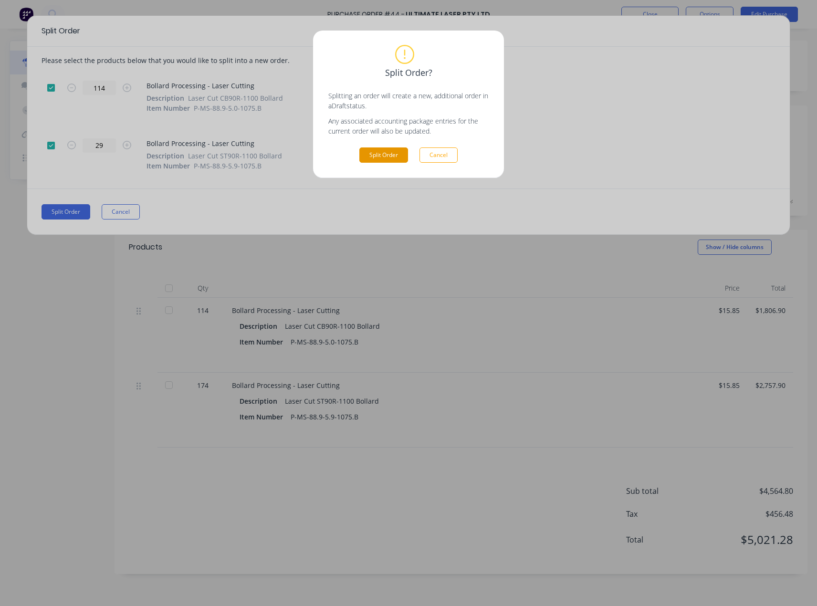
click at [395, 157] on button "Split Order" at bounding box center [383, 154] width 49 height 15
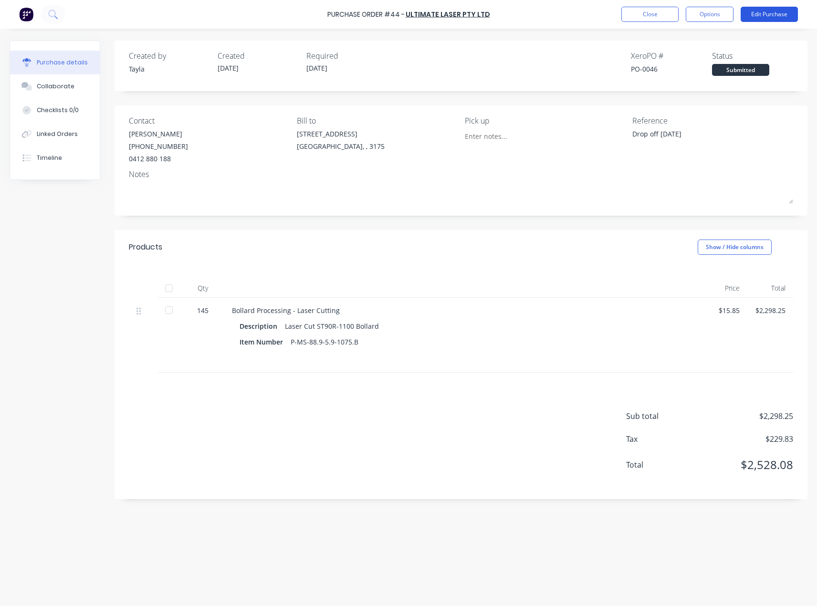
click at [754, 14] on button "Edit Purchase" at bounding box center [769, 14] width 57 height 15
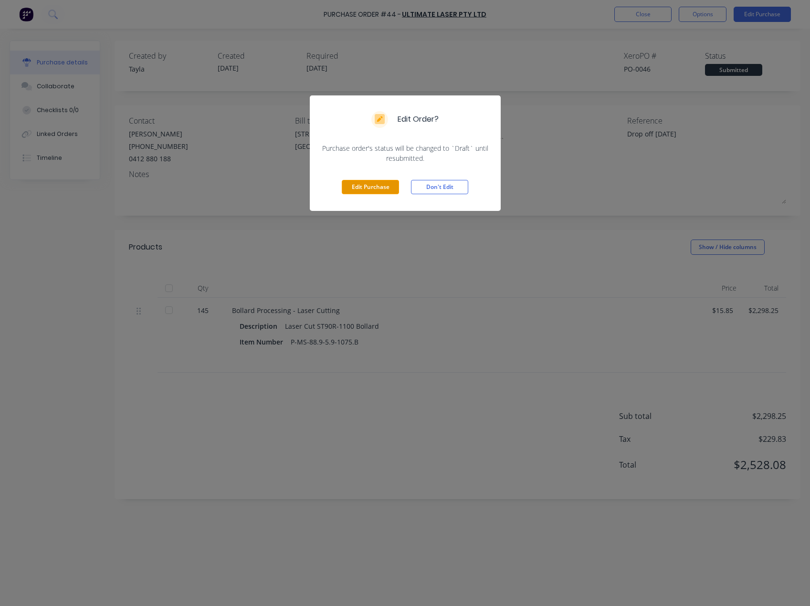
click at [357, 187] on button "Edit Purchase" at bounding box center [370, 187] width 57 height 14
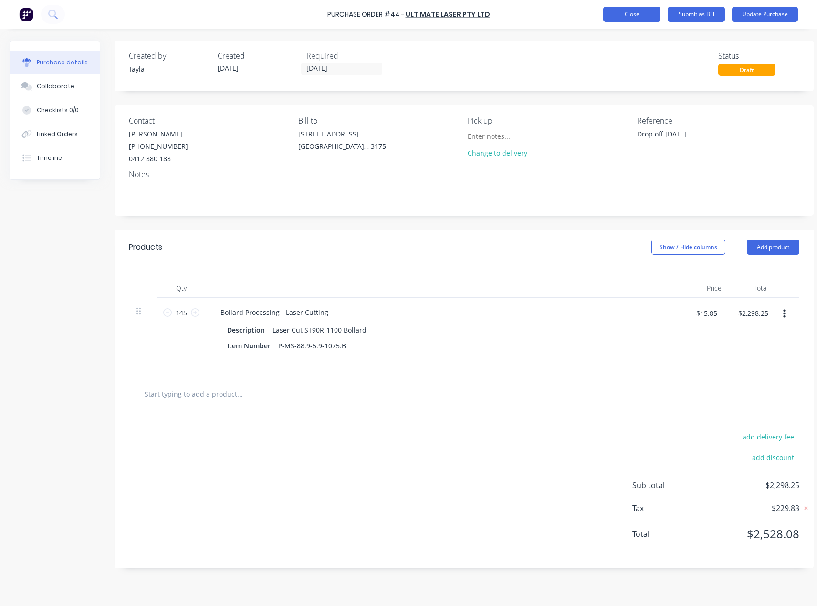
click at [621, 14] on button "Close" at bounding box center [631, 14] width 57 height 15
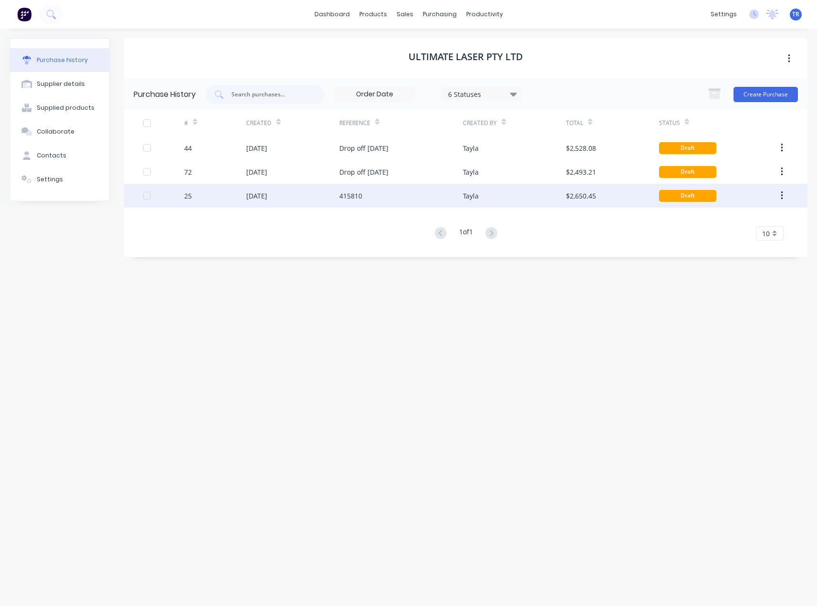
click at [617, 193] on div "$2,650.45" at bounding box center [612, 196] width 93 height 24
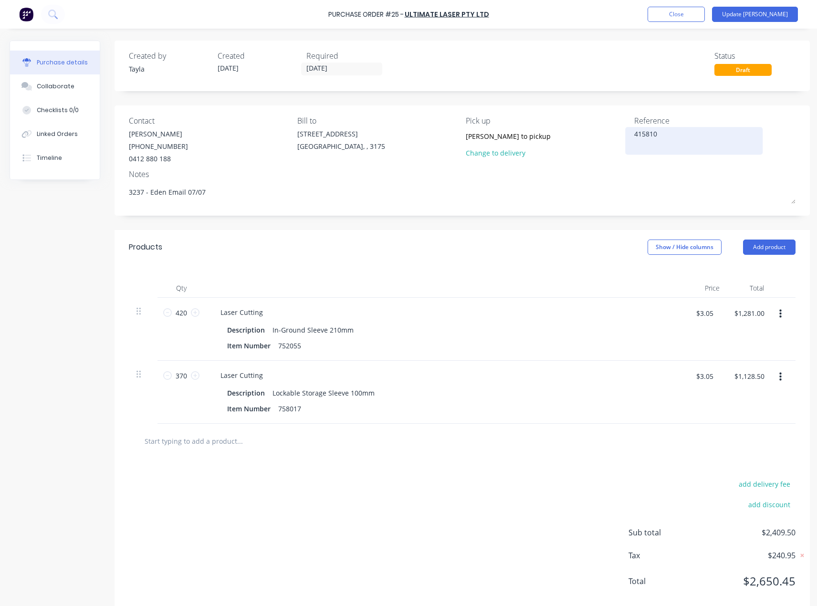
click at [657, 137] on textarea "415810" at bounding box center [693, 139] width 119 height 21
paste textarea "4048"
type textarea "x"
type textarea "414048"
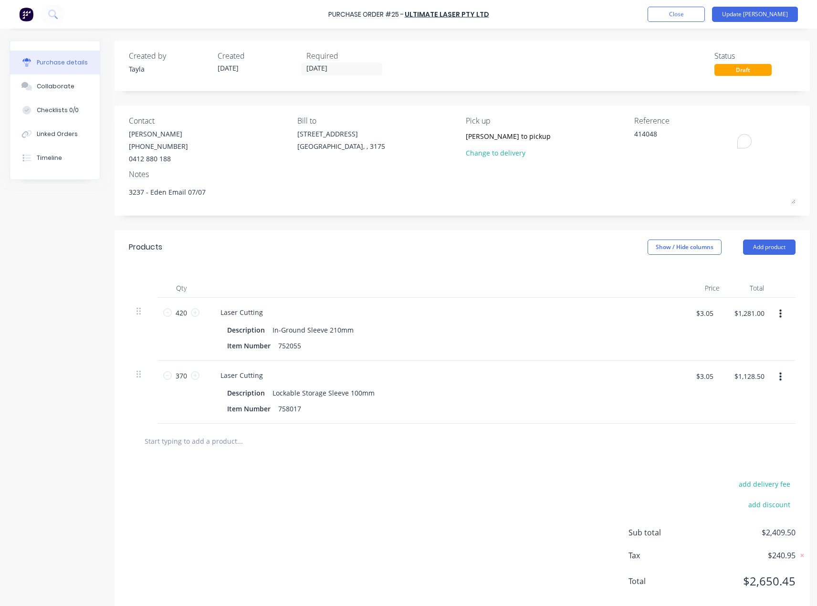
type textarea "x"
type textarea "414048"
click at [619, 83] on div "Created by Tayla Created 16/07/25 Required 16/07/25 Status Draft" at bounding box center [462, 66] width 695 height 51
click at [766, 14] on button "Update Bill" at bounding box center [755, 14] width 86 height 15
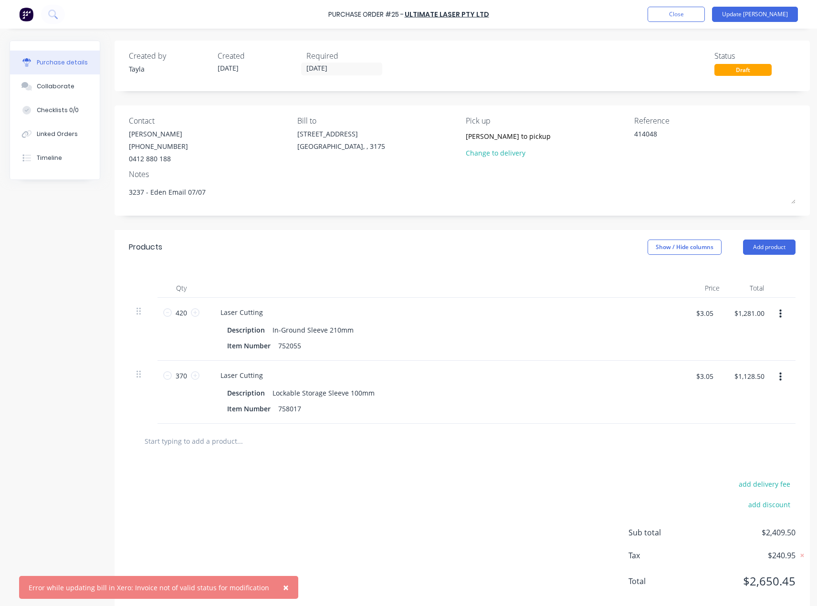
click at [283, 587] on span "×" at bounding box center [286, 587] width 6 height 13
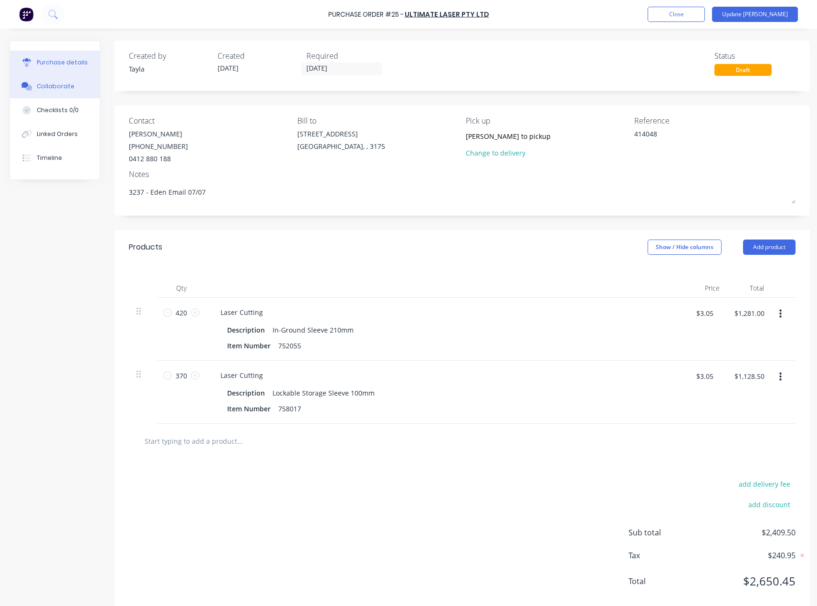
click at [28, 85] on icon at bounding box center [24, 85] width 7 height 6
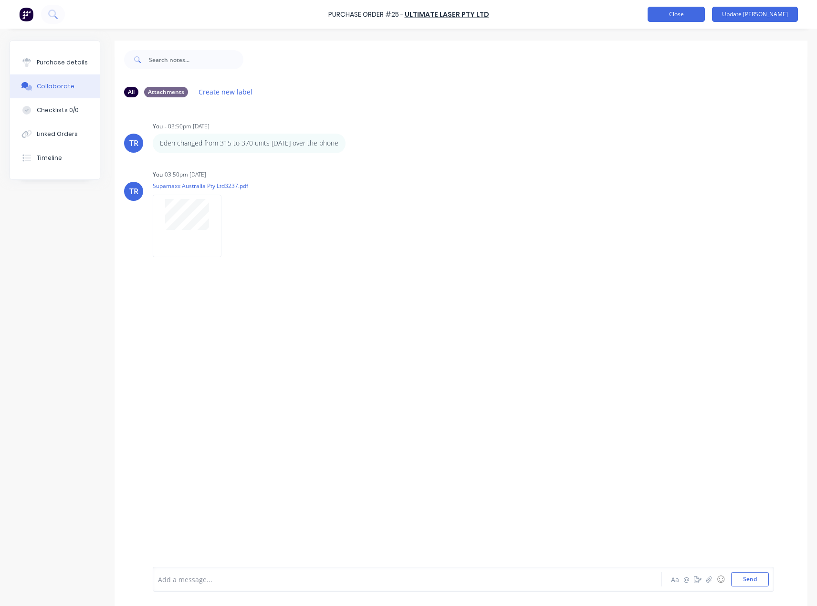
click at [700, 11] on button "Close" at bounding box center [676, 14] width 57 height 15
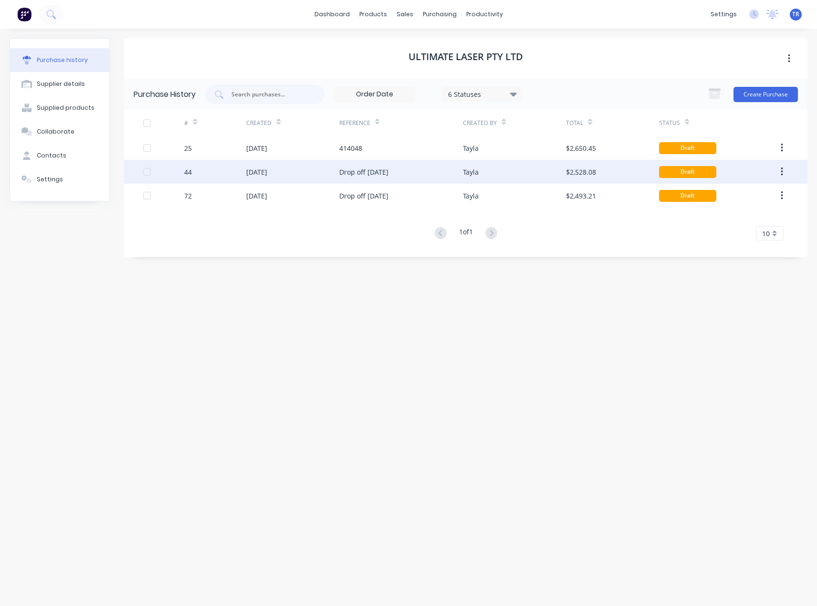
click at [375, 178] on div "Drop off 6/08/25" at bounding box center [401, 172] width 124 height 24
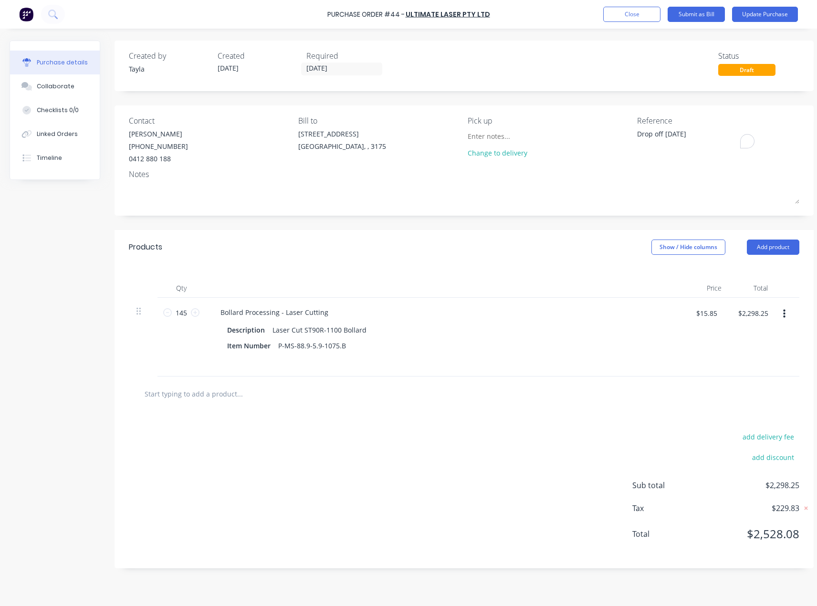
drag, startPoint x: 696, startPoint y: 134, endPoint x: 406, endPoint y: 170, distance: 292.9
click at [557, 139] on div "Contact Jacques - Pipe (03) 9799 8788 0412 880 188 Bill to 37 Marni St Dandenon…" at bounding box center [464, 139] width 671 height 49
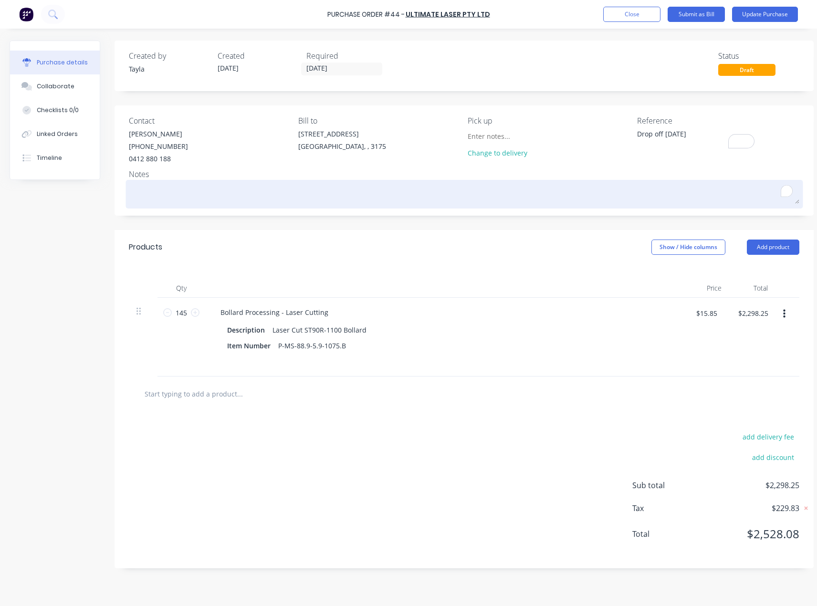
click at [523, 189] on textarea "To enrich screen reader interactions, please activate Accessibility in Grammarl…" at bounding box center [464, 192] width 671 height 21
paste textarea "Drop off 6/08/25"
type textarea "x"
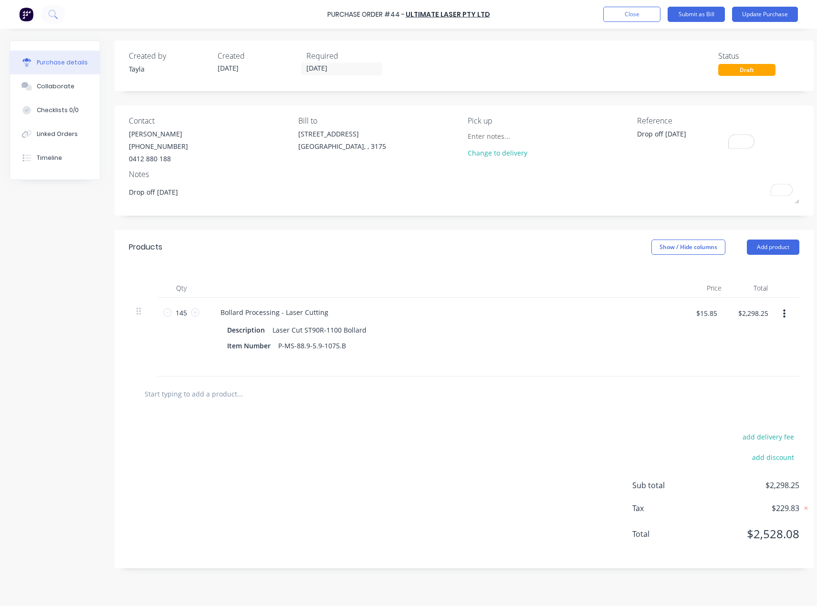
type textarea "Drop off 6/08/25"
type textarea "x"
type textarea "Drop off 6/08/25"
click at [699, 142] on textarea "Drop off 6/08/25" at bounding box center [696, 139] width 119 height 21
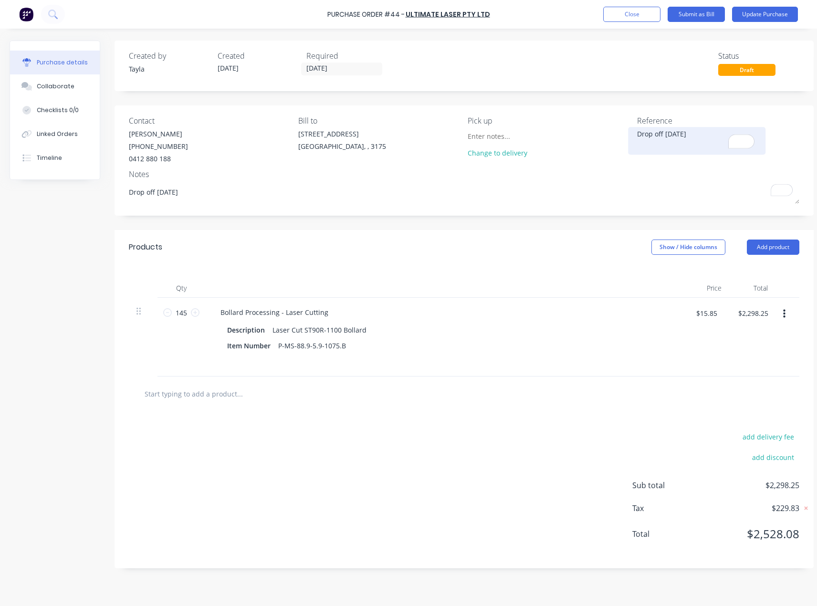
click at [699, 142] on textarea "Drop off 6/08/25" at bounding box center [696, 139] width 119 height 21
paste textarea "415810"
type textarea "x"
type textarea "415810"
type textarea "x"
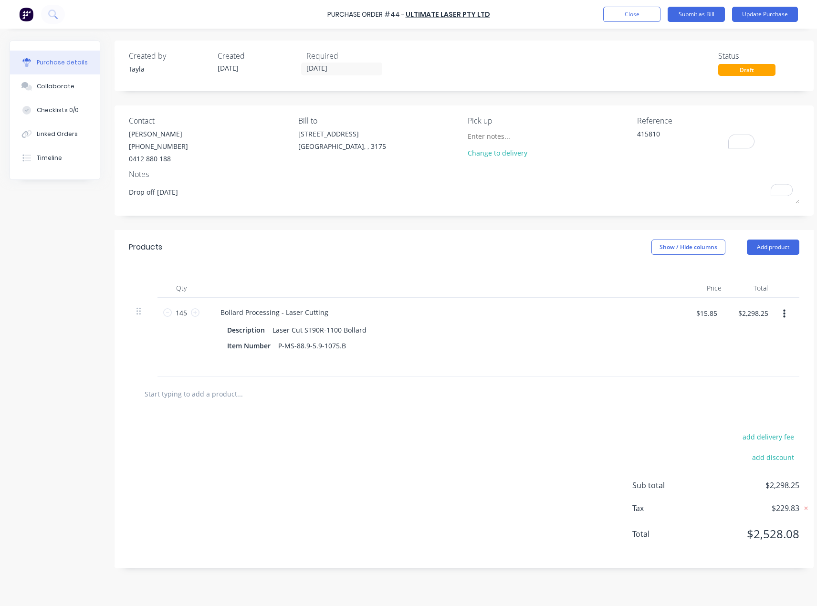
type textarea "415810"
click at [667, 173] on div "Notes" at bounding box center [464, 173] width 671 height 11
click at [674, 134] on textarea "415810" at bounding box center [696, 139] width 119 height 21
type textarea "x"
type textarea "415810"
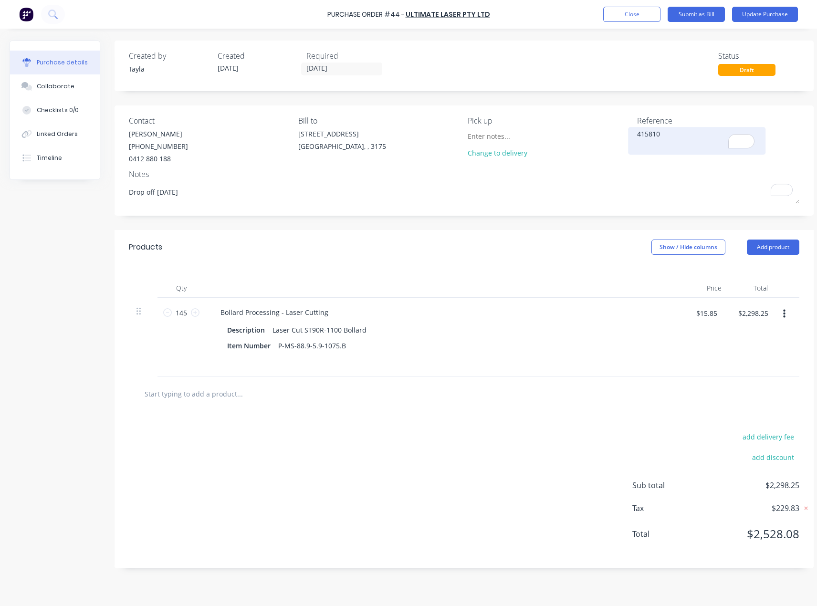
type textarea "x"
type textarea "415810 -"
type textarea "x"
type textarea "415810 -"
type textarea "x"
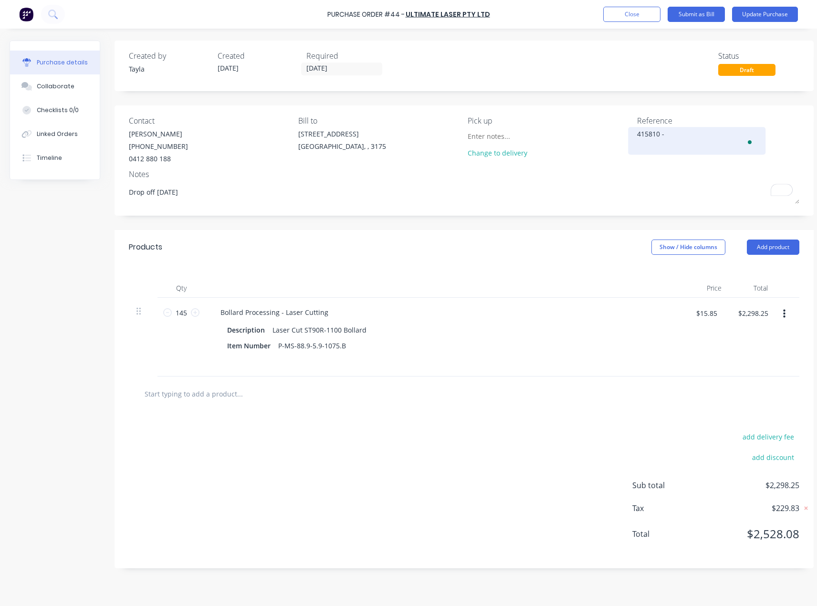
type textarea "415810 - 4"
type textarea "x"
type textarea "415810 - 44"
type textarea "x"
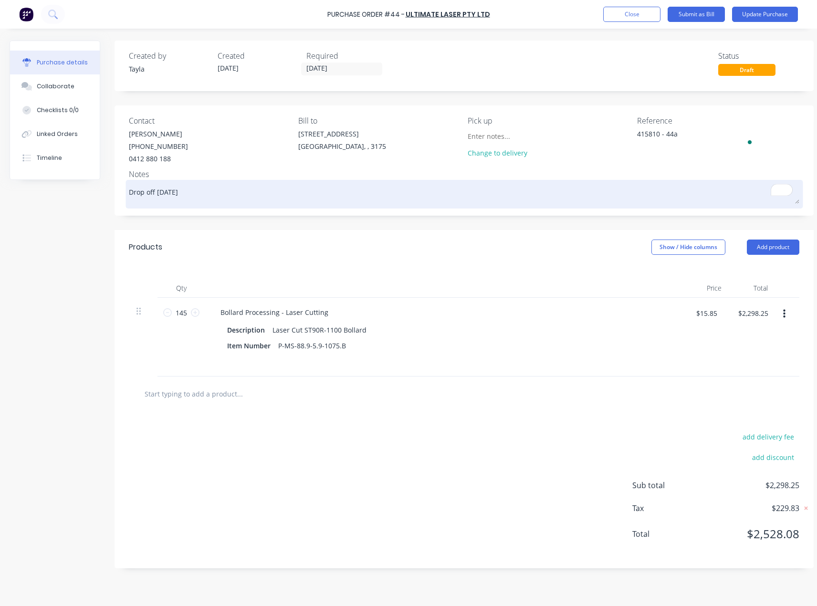
type textarea "415810 - 44a"
type textarea "x"
type textarea "415810 - 44a"
click at [653, 189] on textarea "Drop off 6/08/25" at bounding box center [464, 192] width 671 height 21
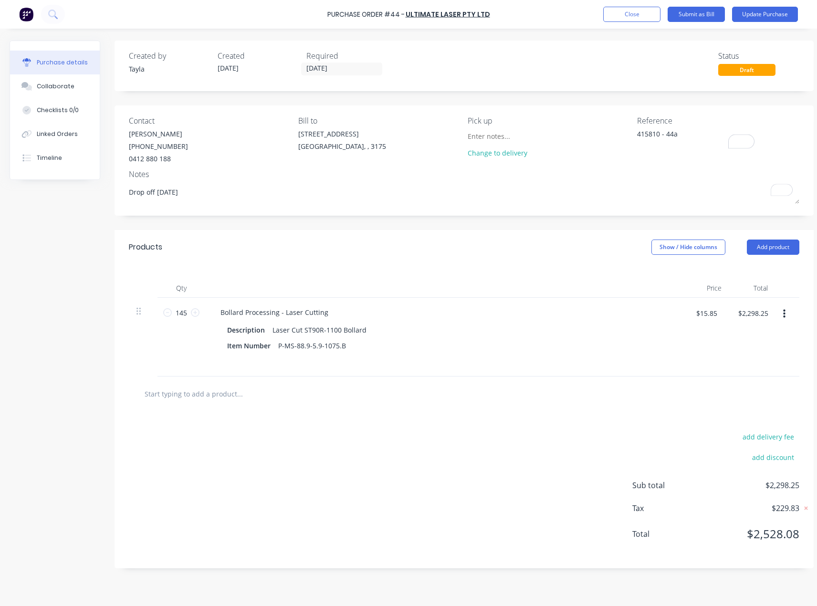
click at [663, 168] on div "Notes" at bounding box center [464, 173] width 671 height 11
click at [75, 86] on button "Collaborate" at bounding box center [55, 86] width 90 height 24
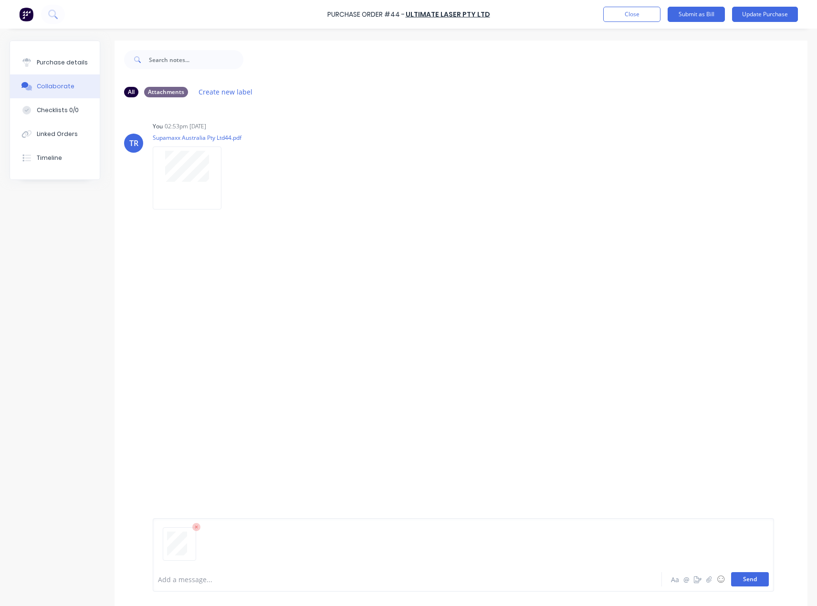
click at [750, 575] on button "Send" at bounding box center [750, 579] width 38 height 14
click at [42, 57] on button "Purchase details" at bounding box center [55, 63] width 90 height 24
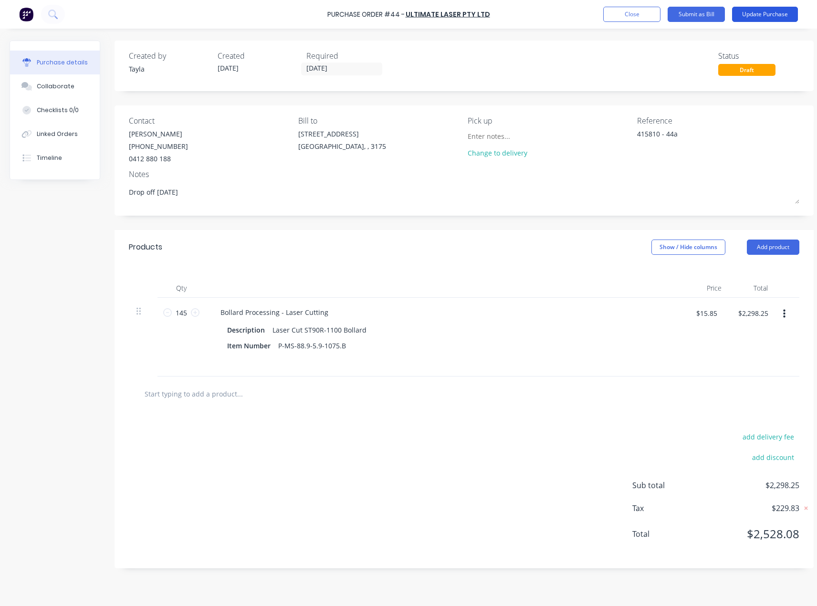
click at [763, 18] on button "Update Purchase" at bounding box center [765, 14] width 66 height 15
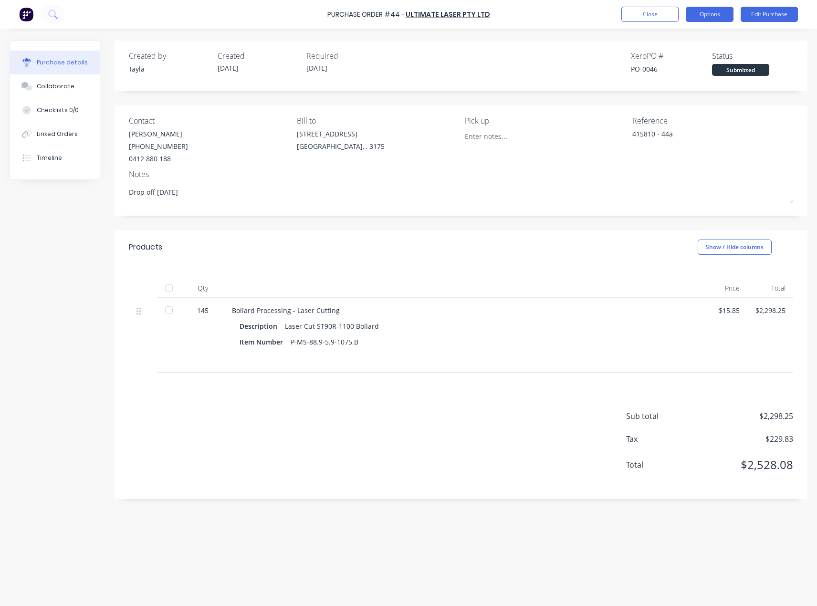
click at [708, 21] on button "Options" at bounding box center [710, 14] width 48 height 15
click at [690, 56] on div "Convert to Bill" at bounding box center [687, 58] width 73 height 14
type textarea "x"
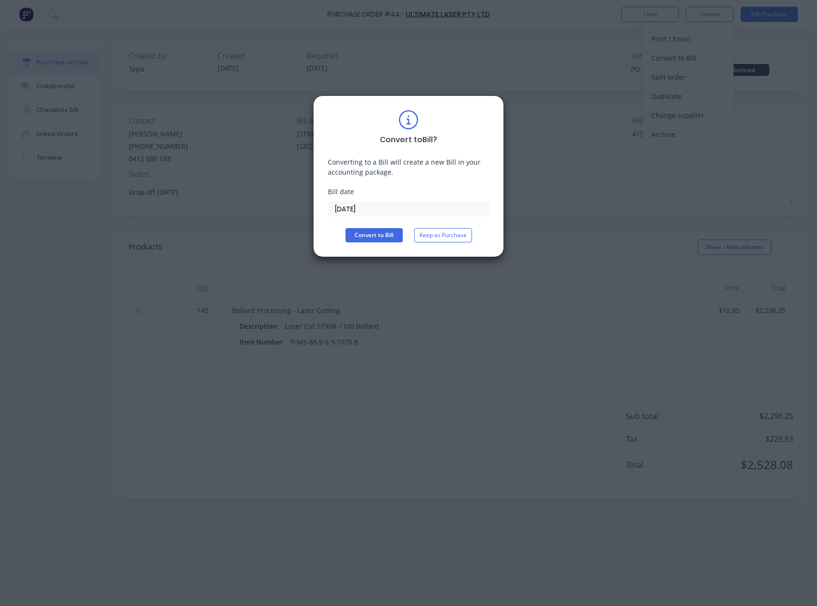
click at [379, 204] on input "18/08/25" at bounding box center [408, 209] width 160 height 14
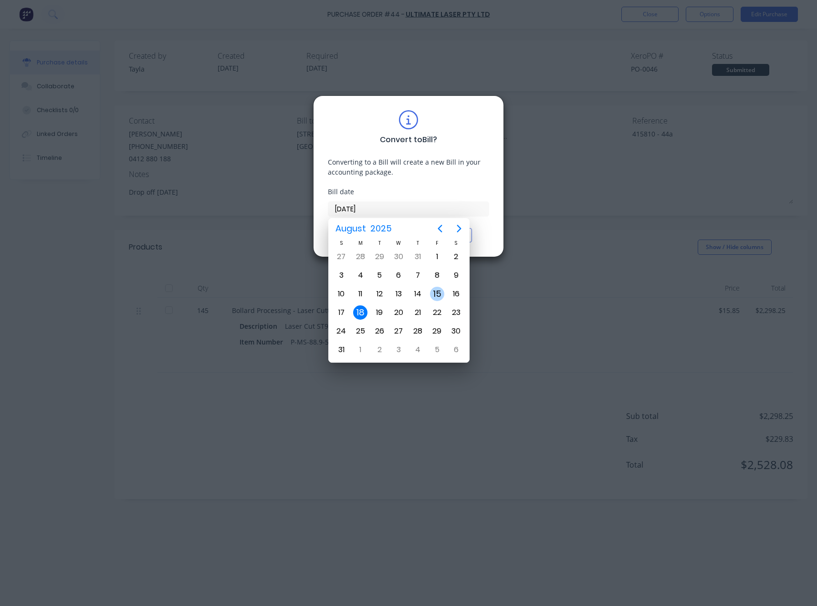
click at [432, 290] on div "15" at bounding box center [437, 294] width 14 height 14
type input "15/08/25"
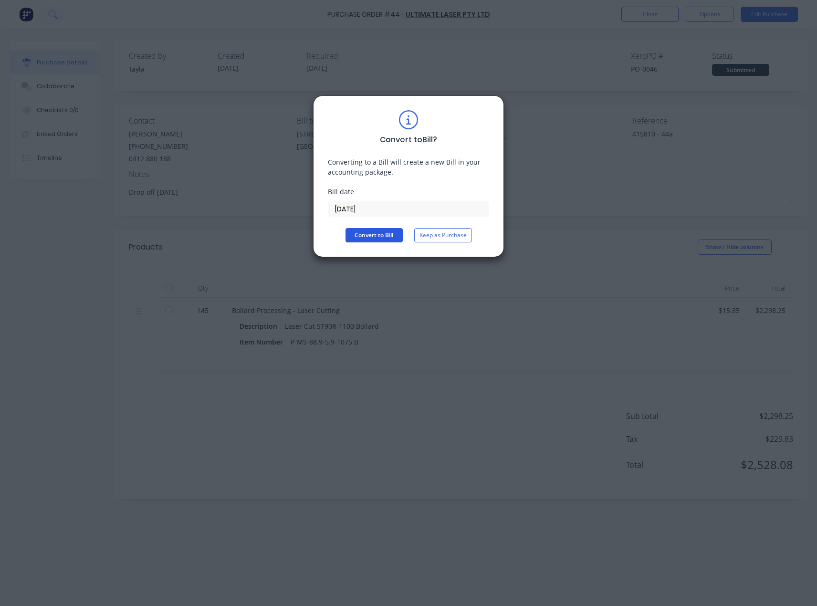
click at [380, 237] on button "Convert to Bill" at bounding box center [374, 235] width 57 height 14
type textarea "x"
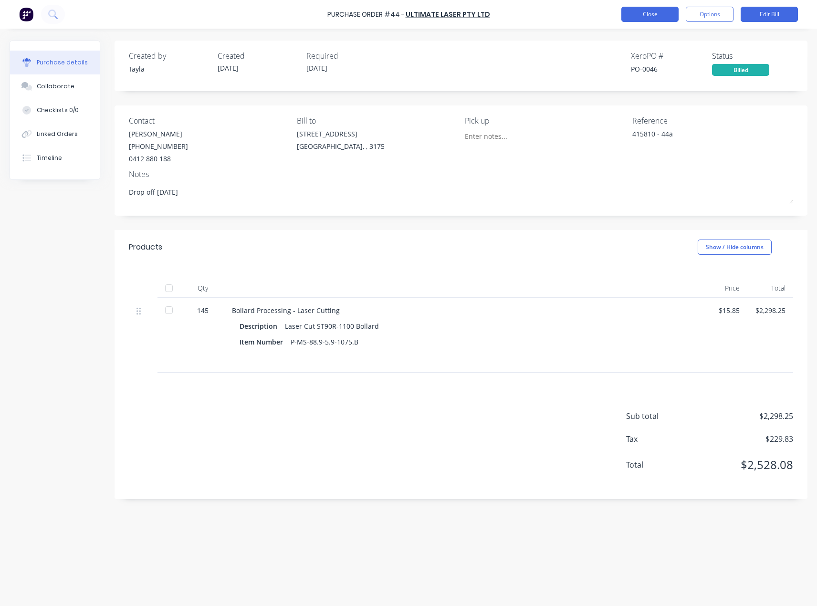
click at [637, 14] on button "Close" at bounding box center [649, 14] width 57 height 15
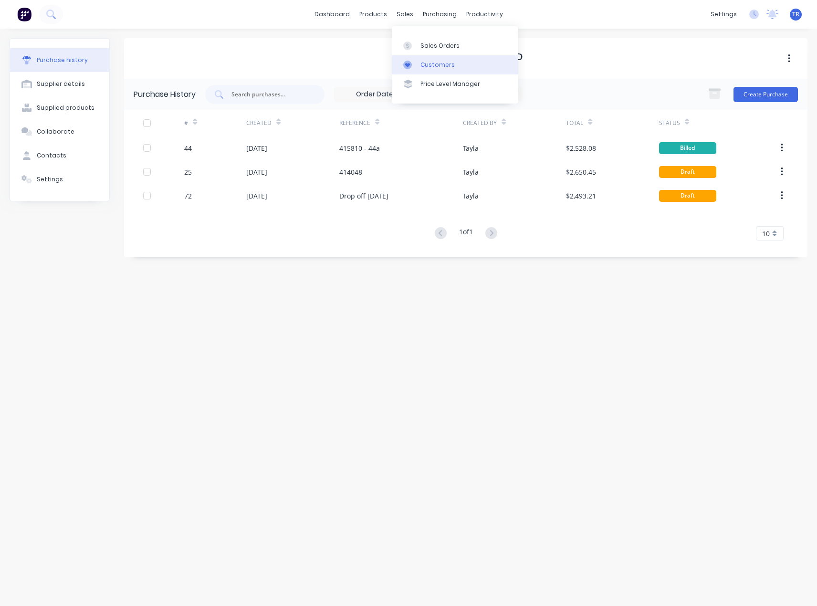
click at [413, 68] on div at bounding box center [410, 65] width 14 height 9
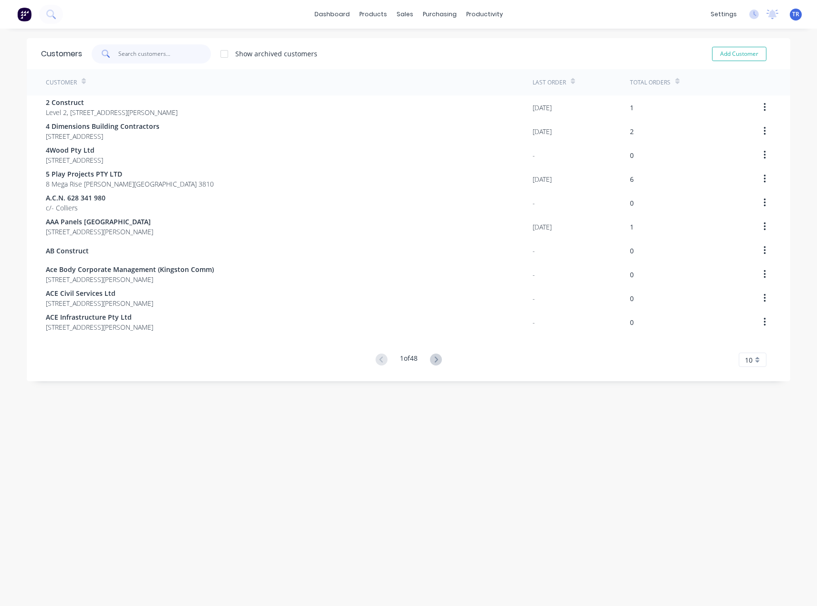
click at [143, 53] on input "text" at bounding box center [164, 53] width 93 height 19
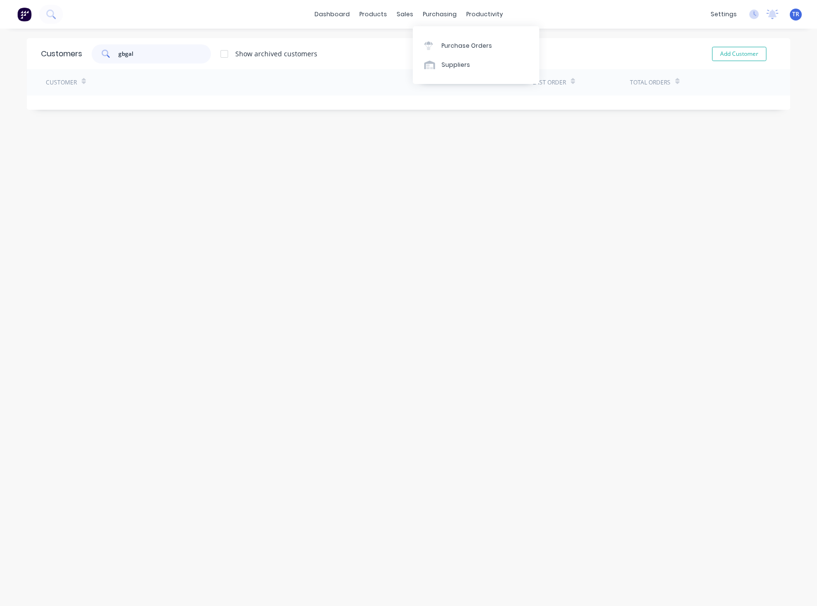
type input "gbgal"
click at [449, 75] on div "Purchase Orders Suppliers" at bounding box center [476, 55] width 126 height 58
click at [453, 64] on div "Suppliers" at bounding box center [455, 65] width 29 height 9
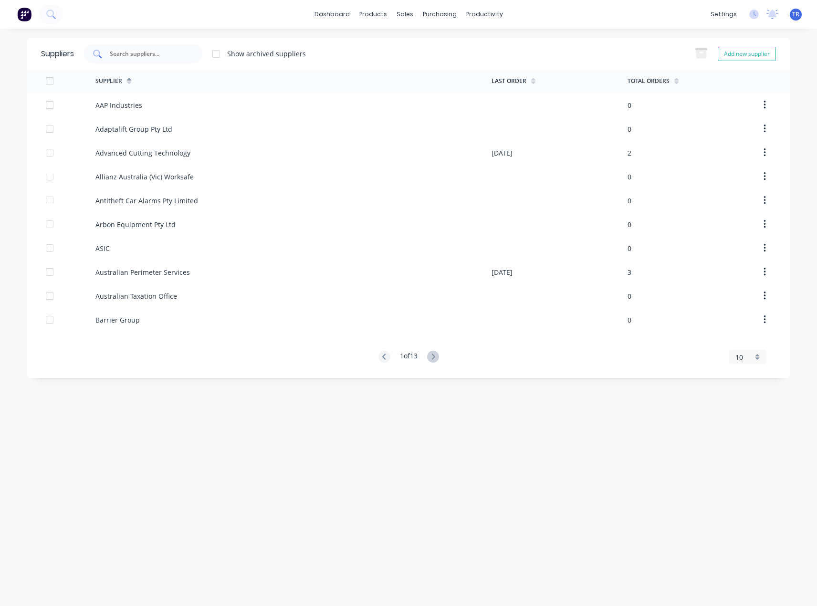
click at [151, 50] on input "text" at bounding box center [148, 54] width 79 height 10
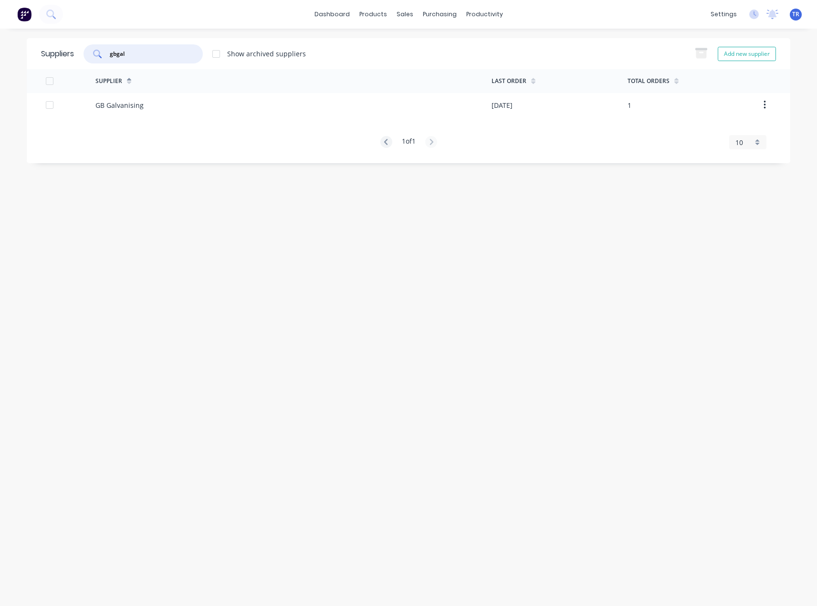
type input "gbgal"
click at [194, 107] on div "GB Galvanising" at bounding box center [293, 105] width 396 height 24
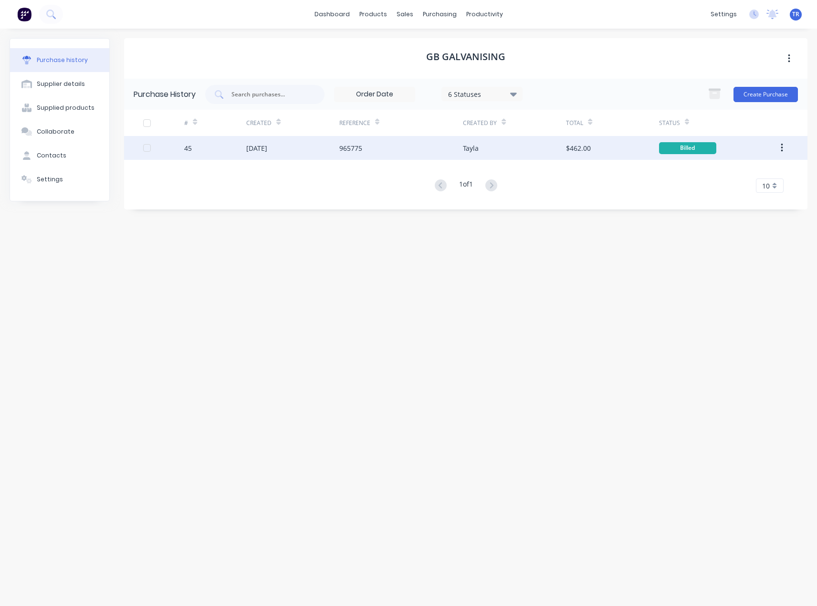
click at [240, 152] on div "45" at bounding box center [215, 148] width 62 height 24
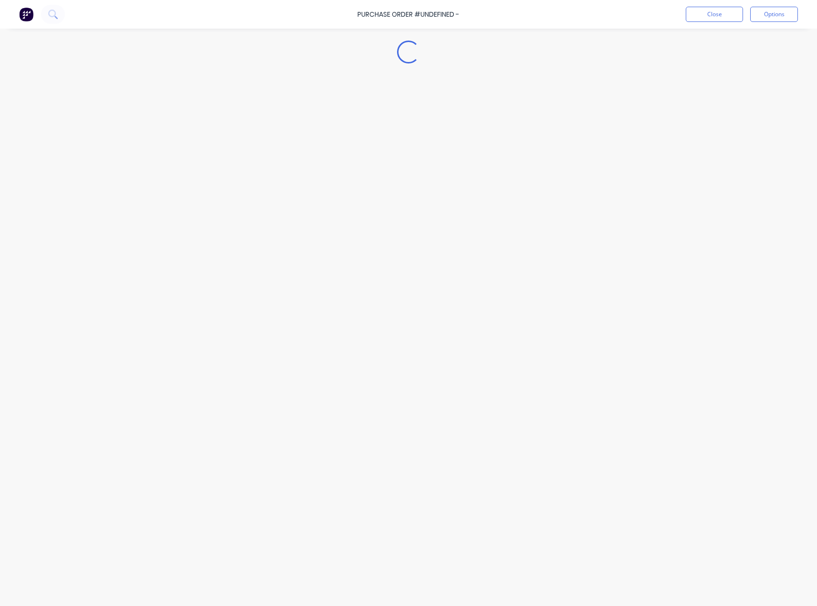
type textarea "x"
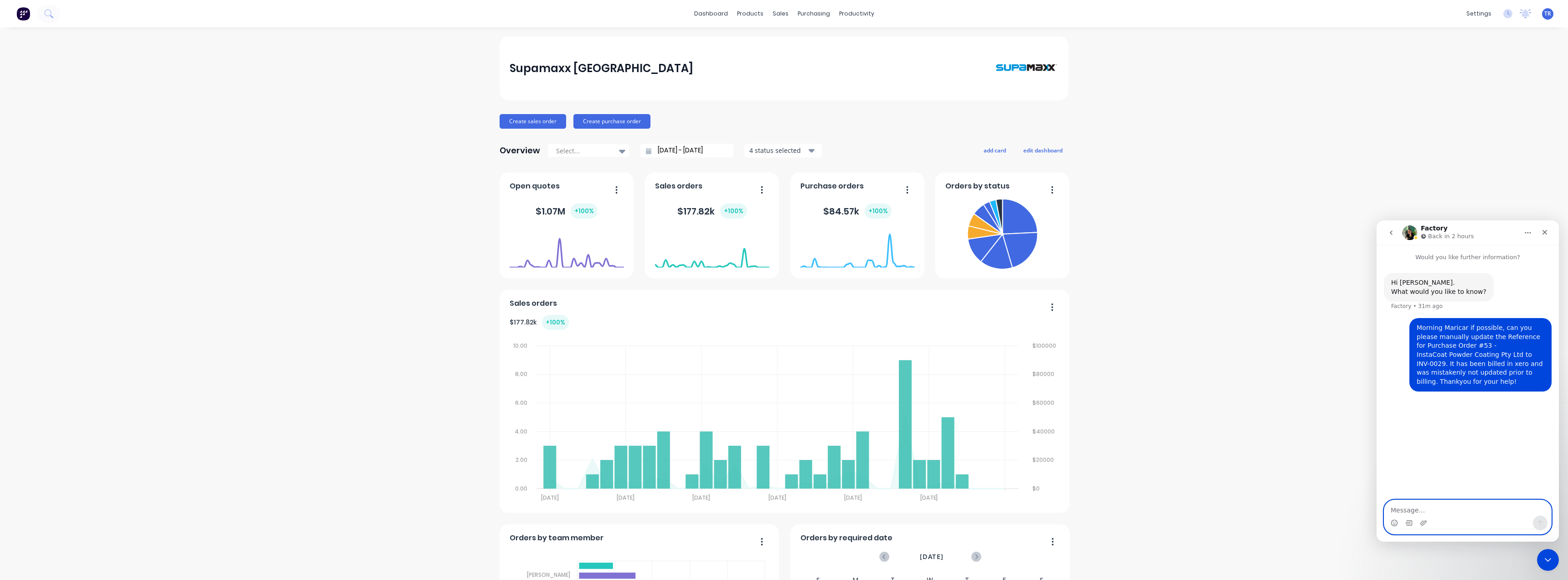
click at [1479, 515] on textarea "Message…" at bounding box center [1467, 507] width 167 height 15
type textarea "c"
paste textarea "Purchase Order #25 - Ultimate Laser Pty Ltd"
type textarea "and can we also update Purchase Order #25 - Ultimate Laser Pty Ltd status back …"
